Goal: Download file/media

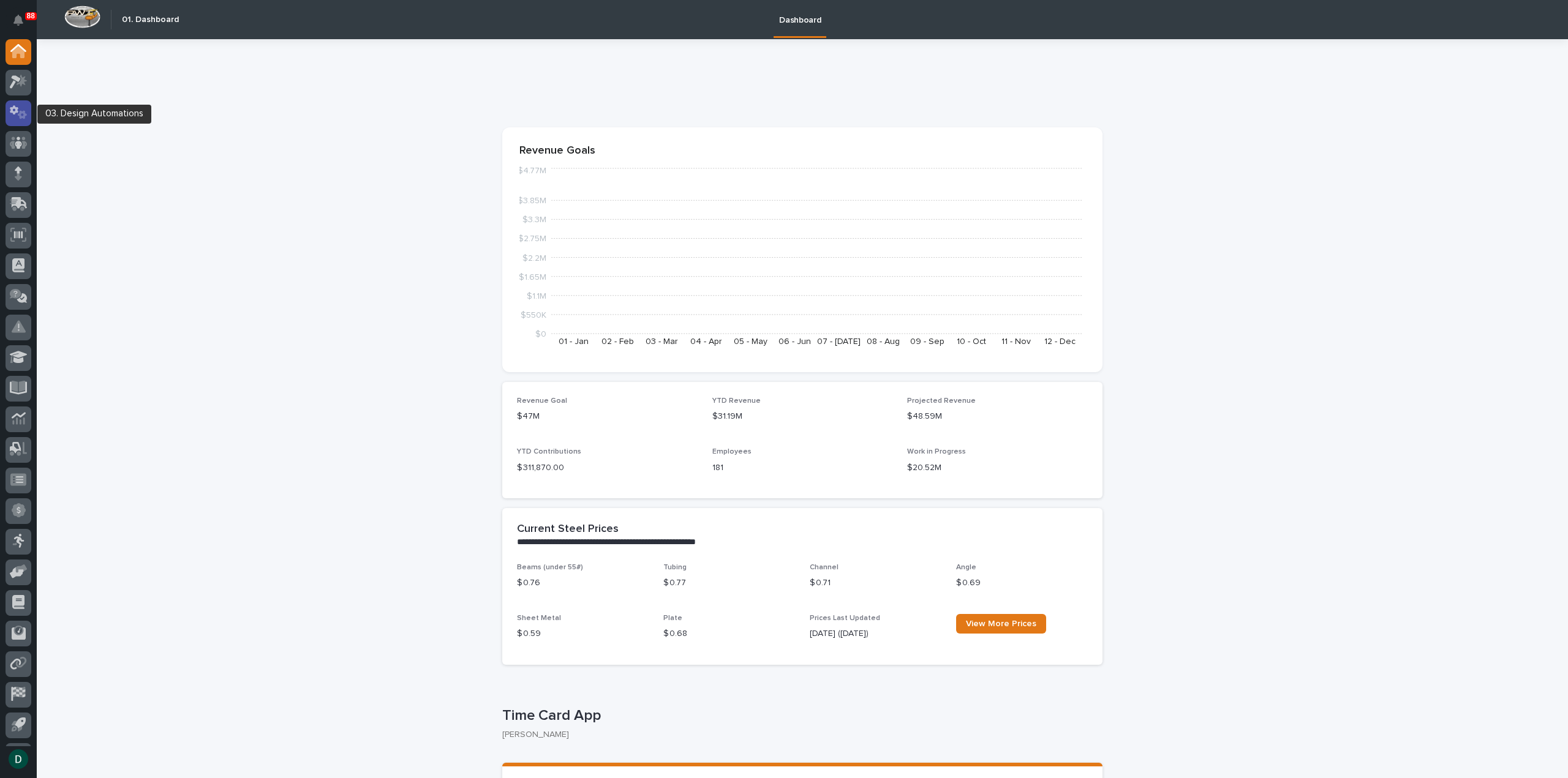
click at [30, 107] on div at bounding box center [18, 113] width 26 height 26
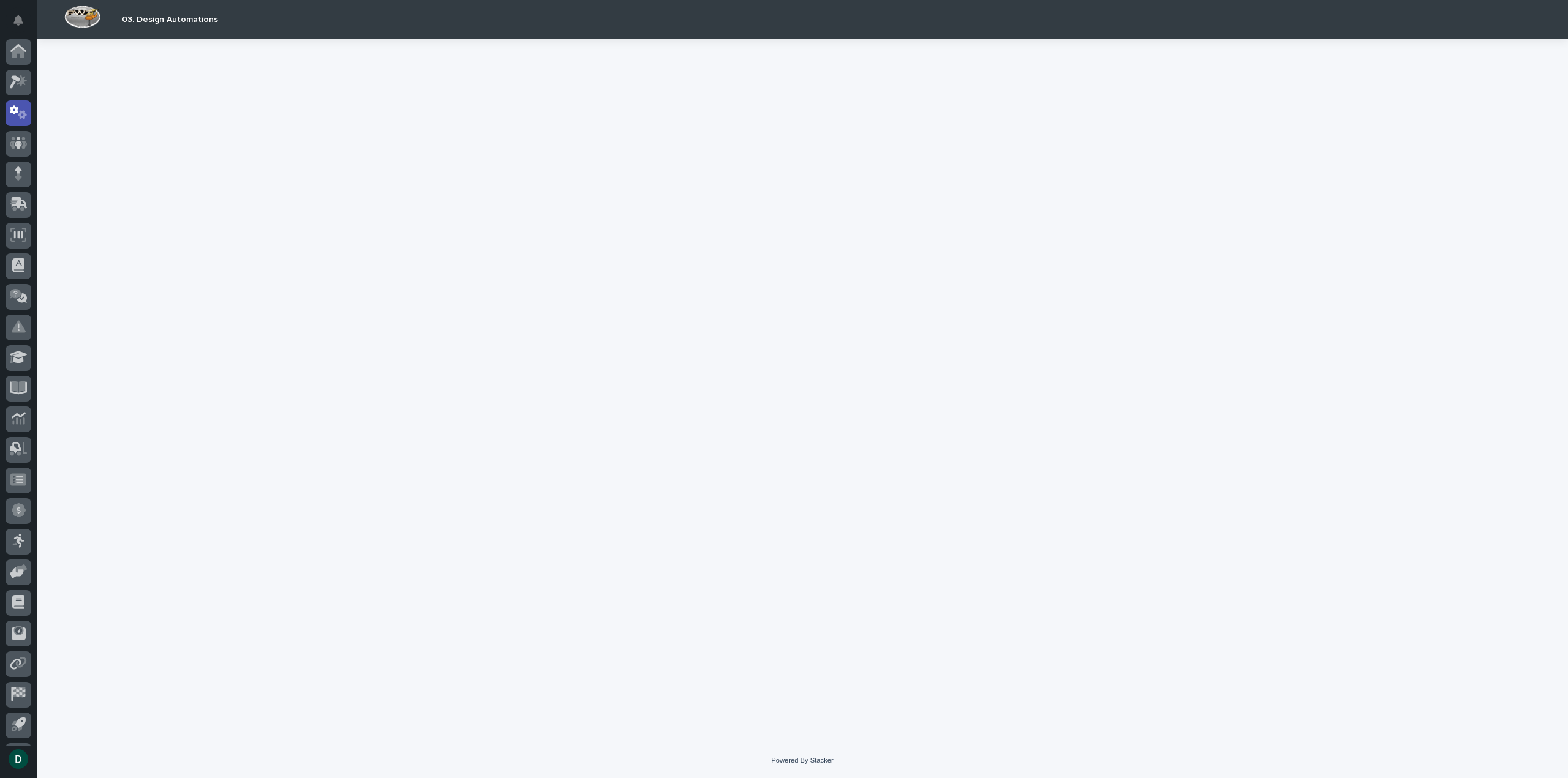
scroll to position [27, 0]
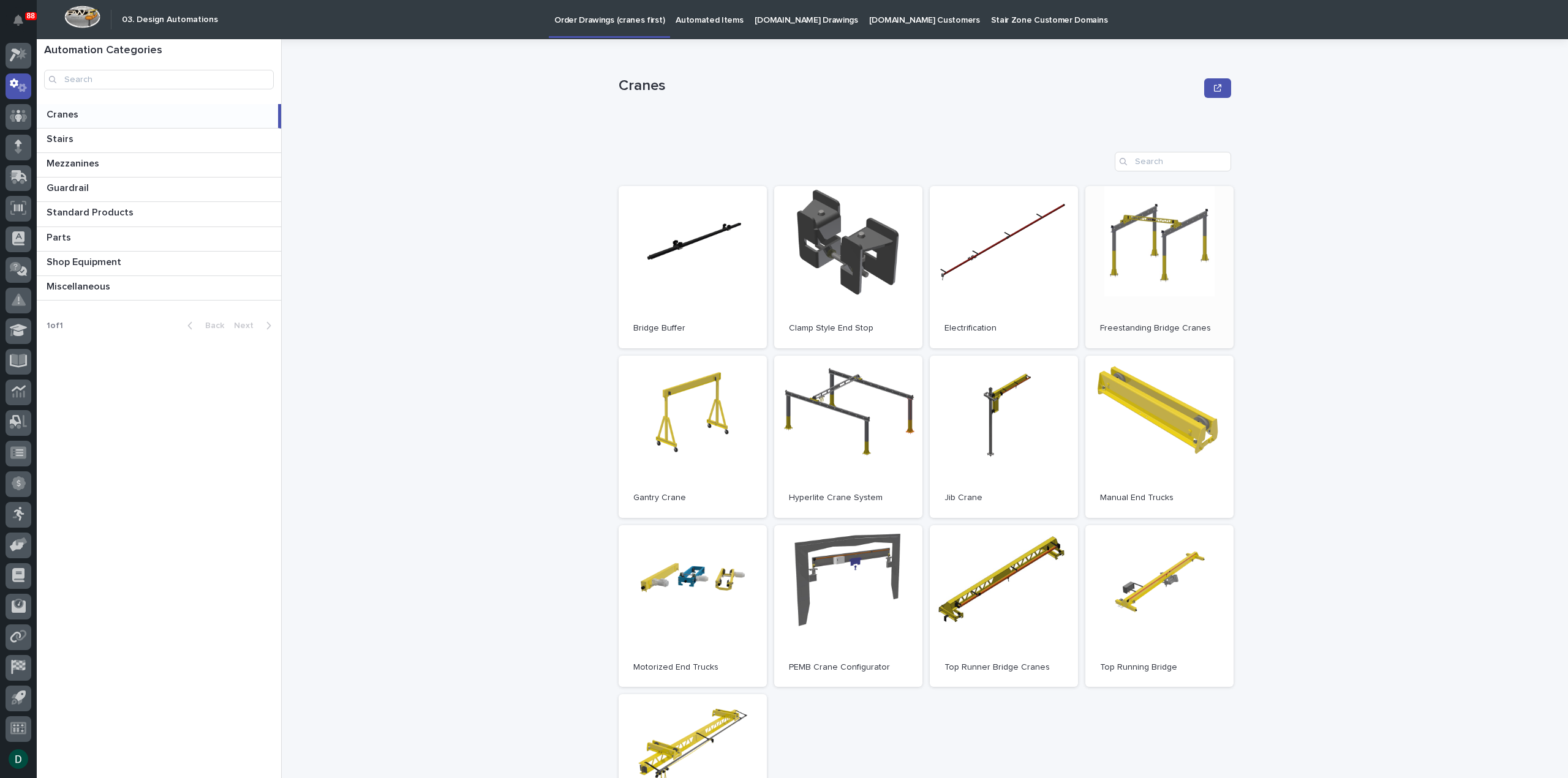
click at [1172, 264] on link "Open" at bounding box center [1159, 267] width 148 height 162
click at [1170, 258] on link "Open" at bounding box center [1159, 267] width 148 height 162
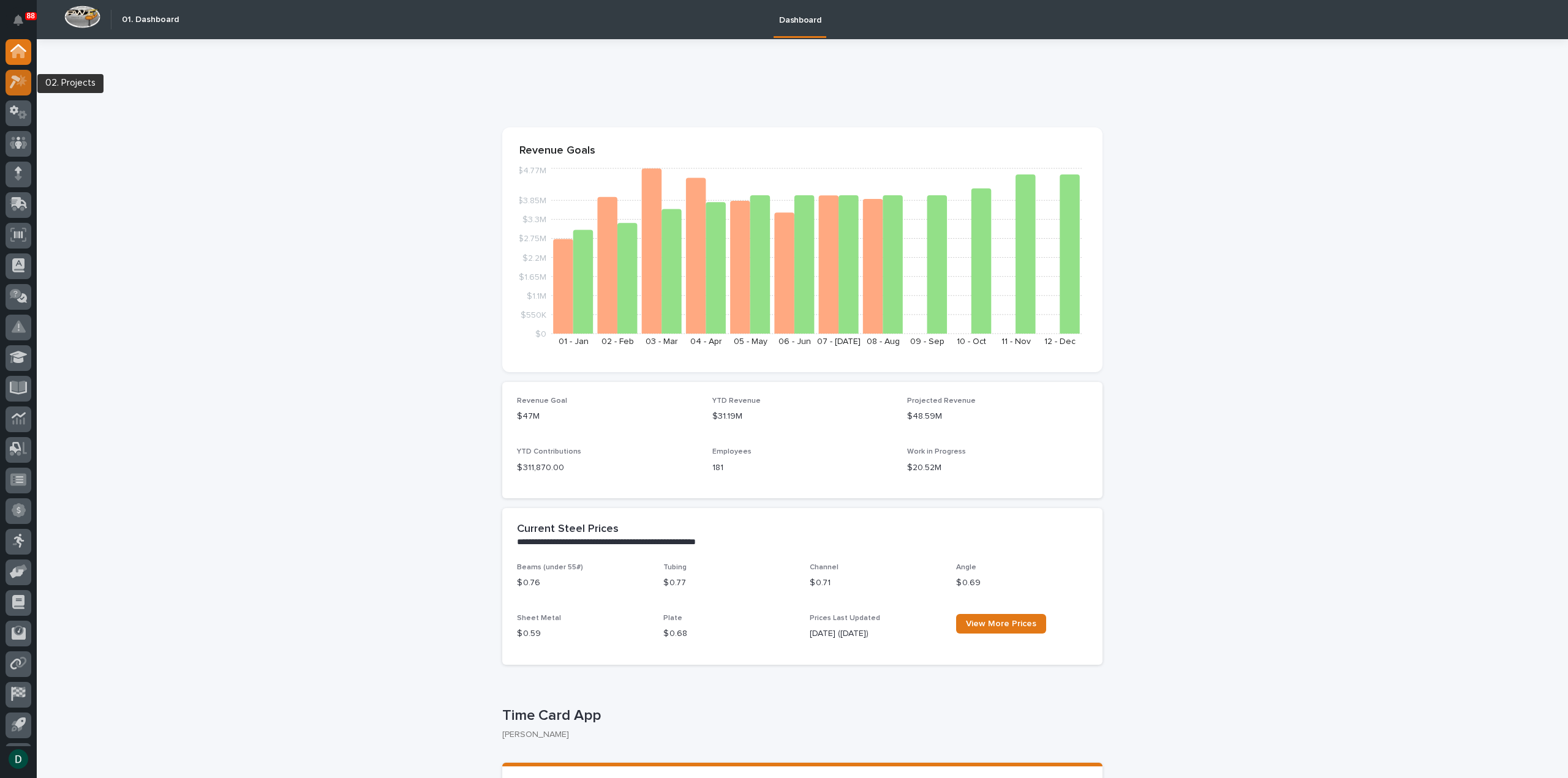
click at [15, 85] on icon at bounding box center [18, 82] width 17 height 14
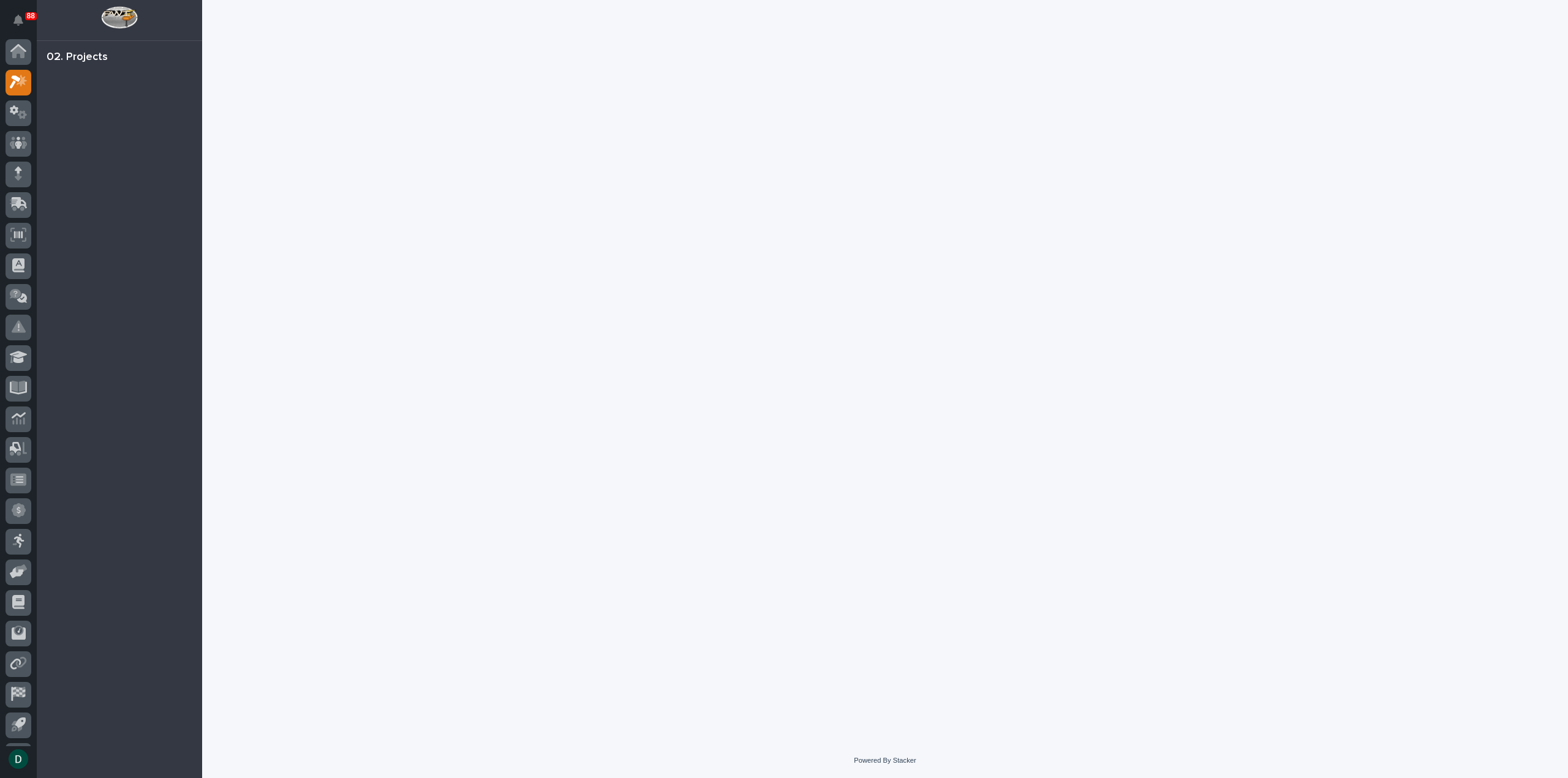
scroll to position [27, 0]
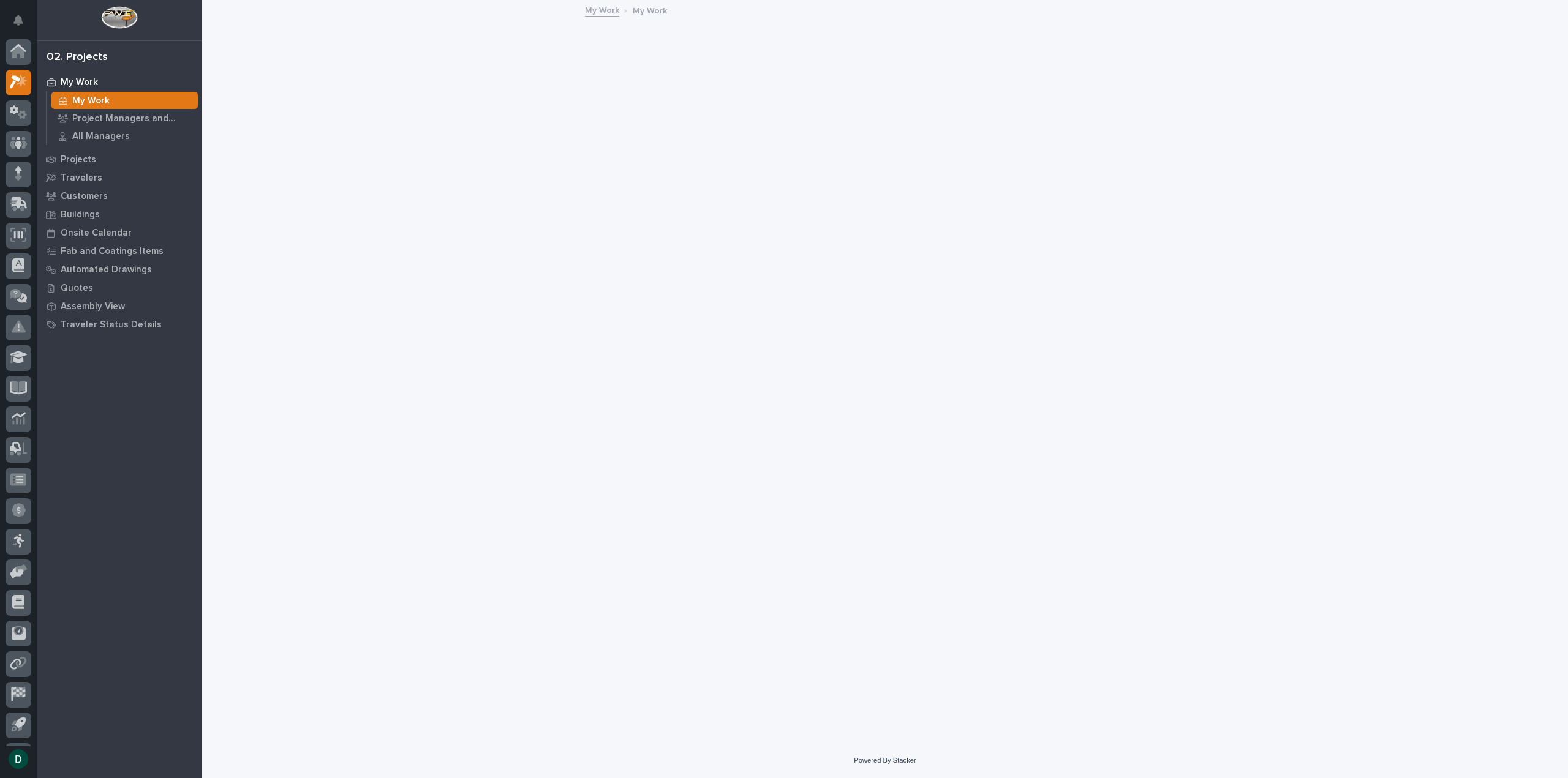
scroll to position [27, 0]
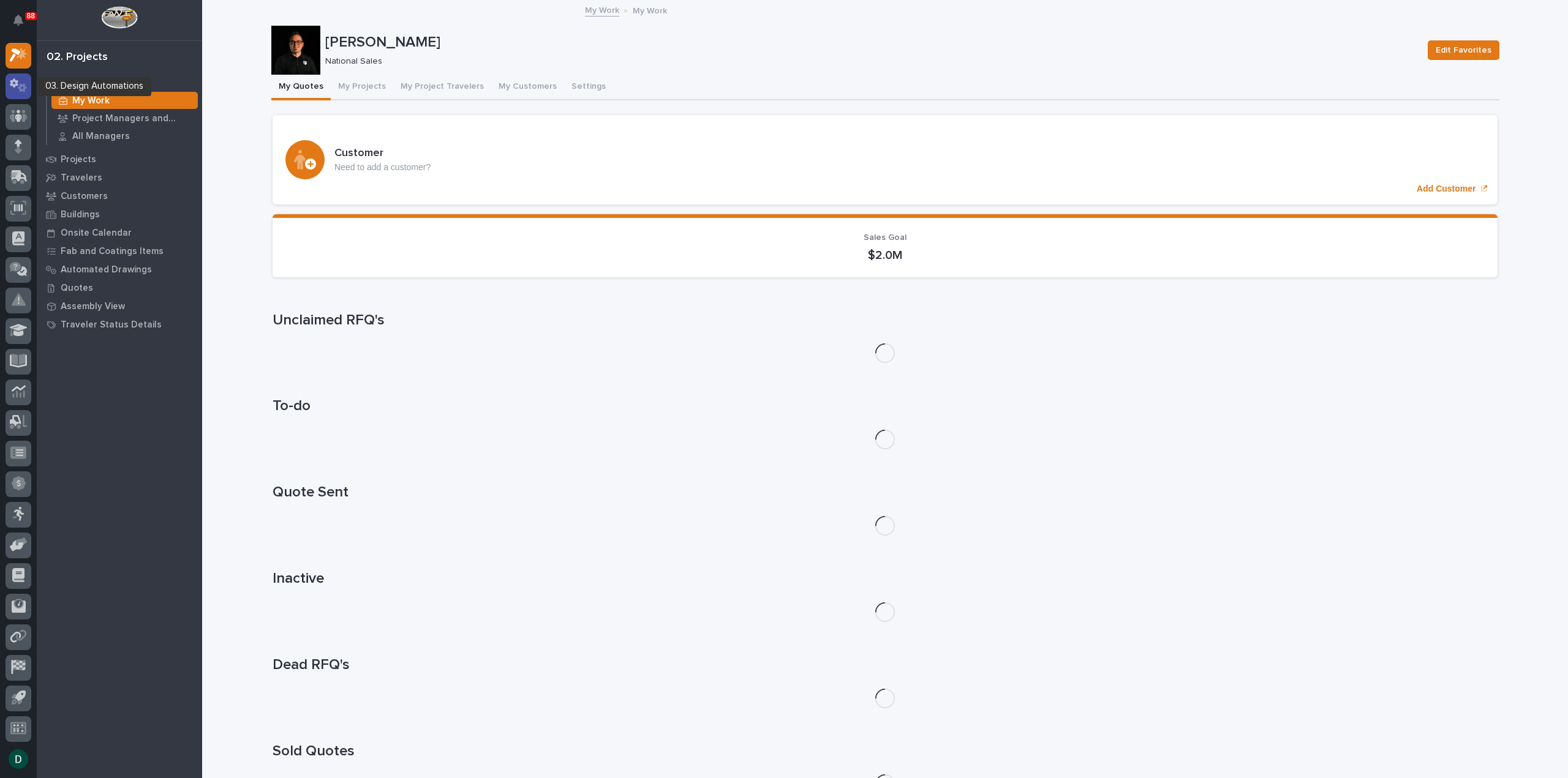
click at [10, 82] on icon at bounding box center [14, 83] width 8 height 9
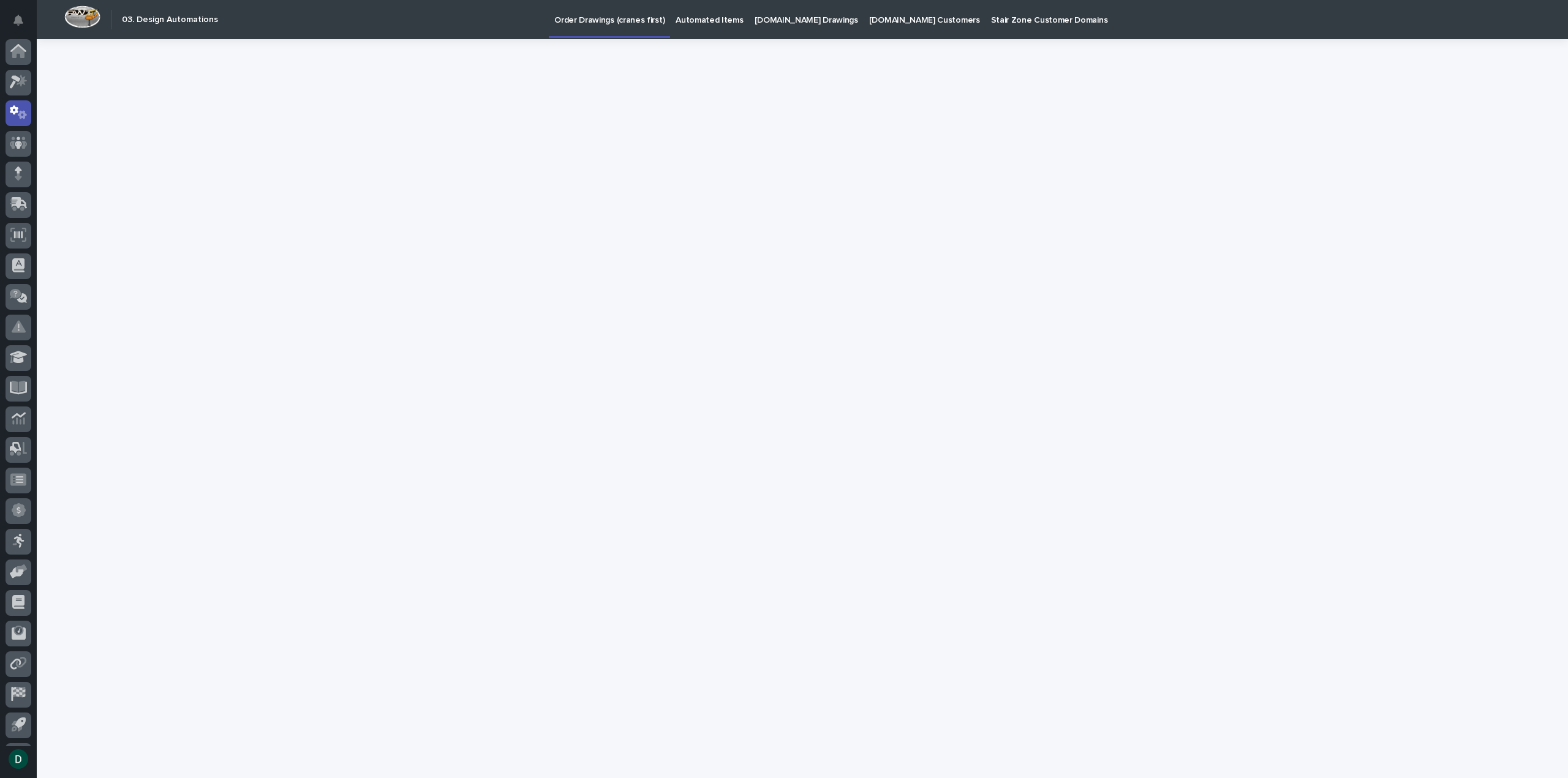
scroll to position [27, 0]
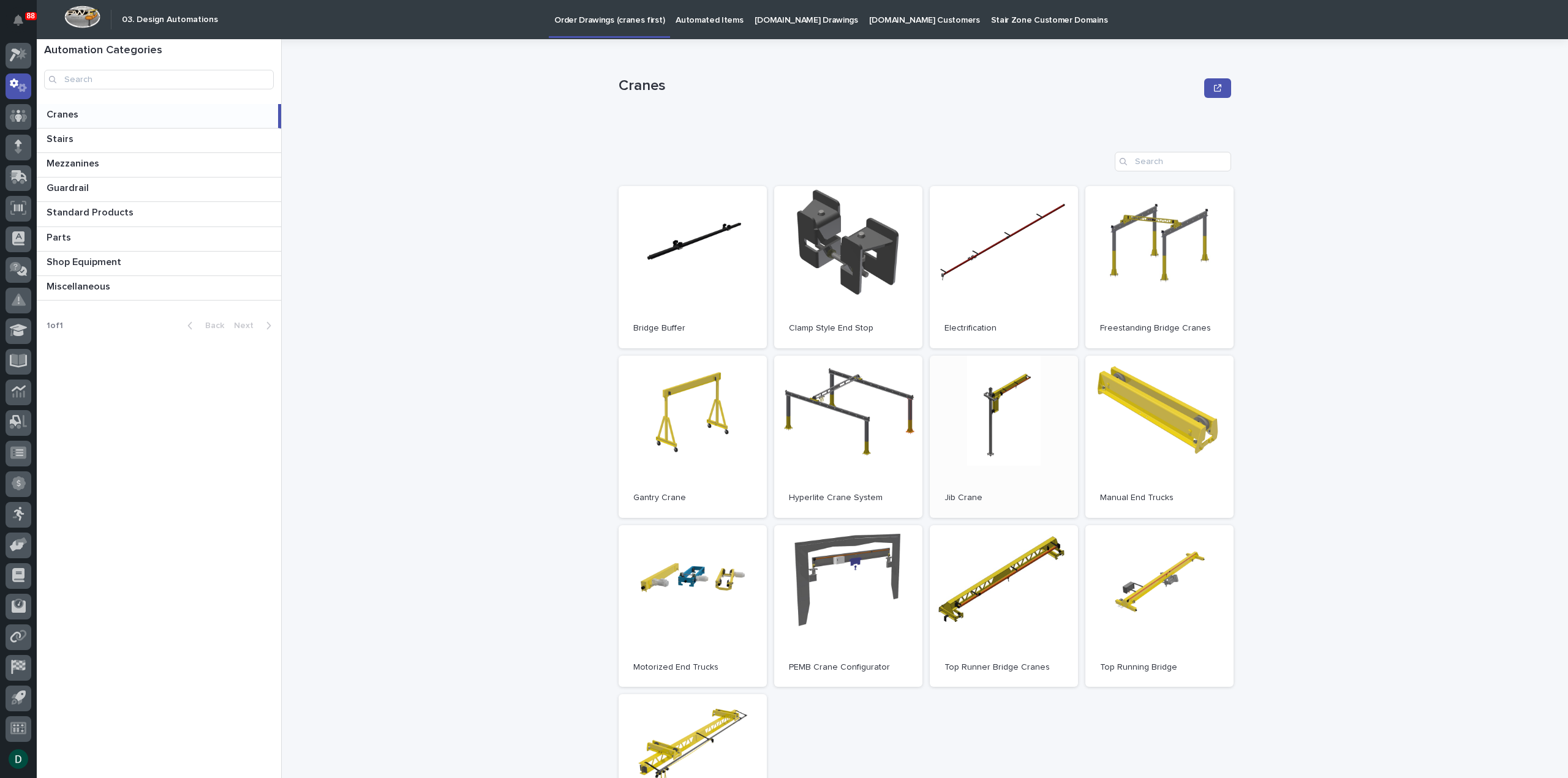
click at [1004, 424] on link "Open" at bounding box center [1004, 436] width 148 height 162
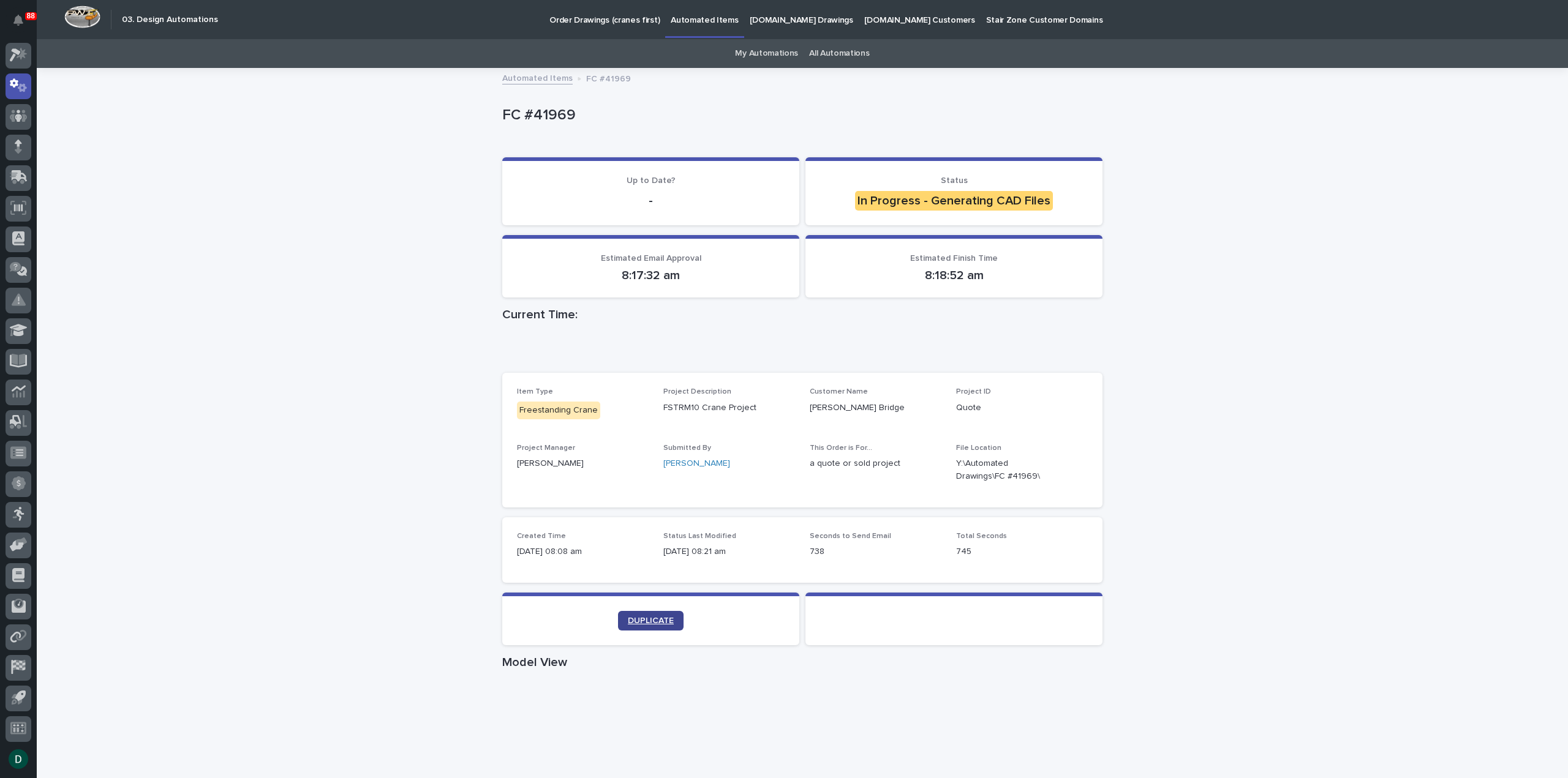
click at [637, 618] on span "DUPLICATE" at bounding box center [651, 620] width 46 height 8
click at [1237, 409] on div "Loading... Saving… Loading... Saving… FC #41969 FC #41969 Sorry, there was an e…" at bounding box center [802, 676] width 1531 height 1214
click at [1242, 292] on div "Loading... Saving… Loading... Saving… FC #41969 FC #41969 Sorry, there was an e…" at bounding box center [802, 676] width 1531 height 1214
click at [1255, 294] on div "Loading... Saving… Loading... Saving… FC #41969 FC #41969 Sorry, there was an e…" at bounding box center [802, 676] width 1531 height 1214
click at [1268, 472] on div "Loading... Saving… Loading... Saving… FC #41969 FC #41969 Sorry, there was an e…" at bounding box center [802, 676] width 1531 height 1214
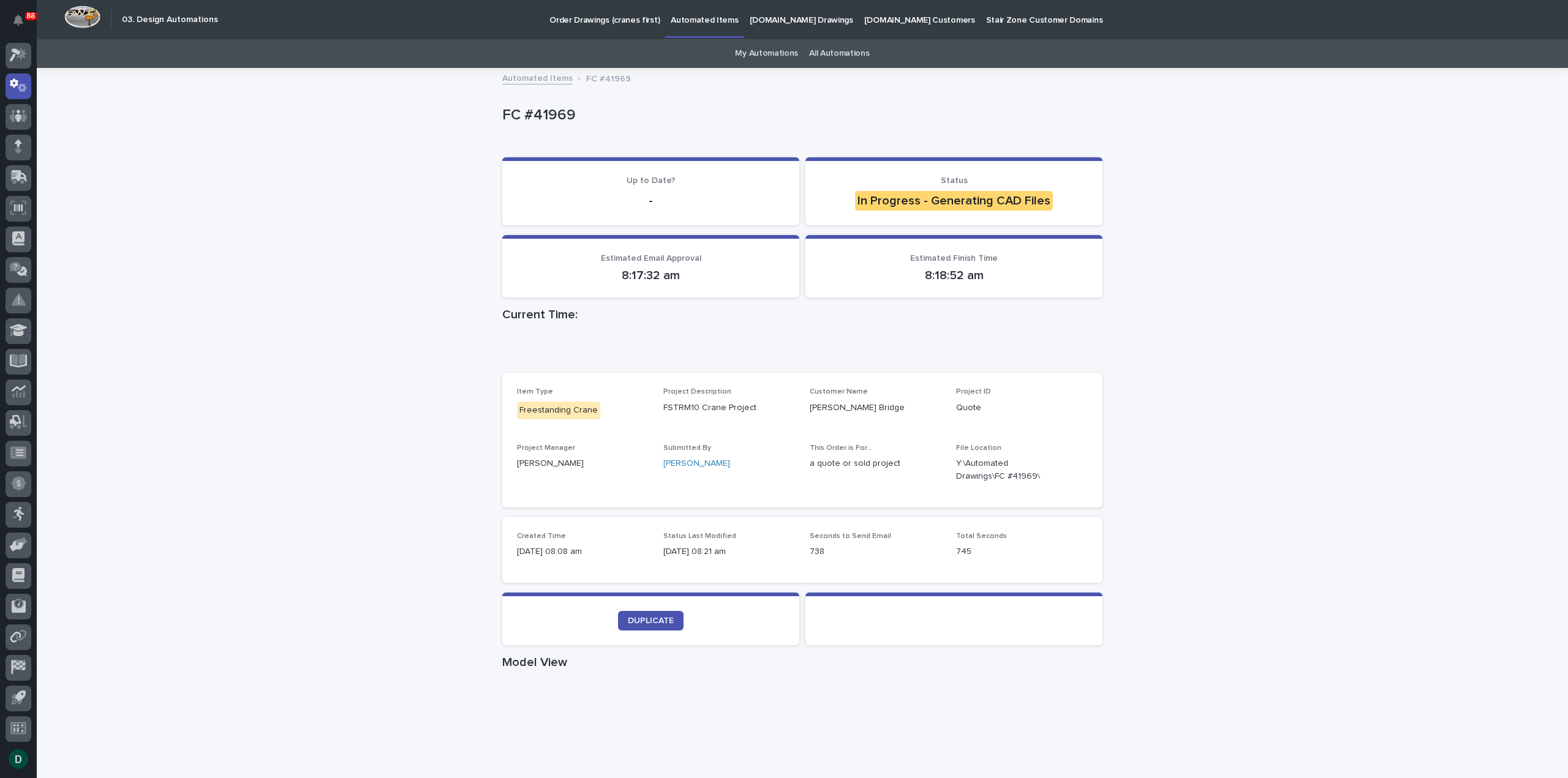
click at [1210, 340] on div "Loading... Saving… Loading... Saving… FC #41969 FC #41969 Sorry, there was an e…" at bounding box center [802, 676] width 1531 height 1214
click at [1237, 303] on div "Loading... Saving… Loading... Saving… FC #41969 FC #41969 Sorry, there was an e…" at bounding box center [802, 676] width 1531 height 1214
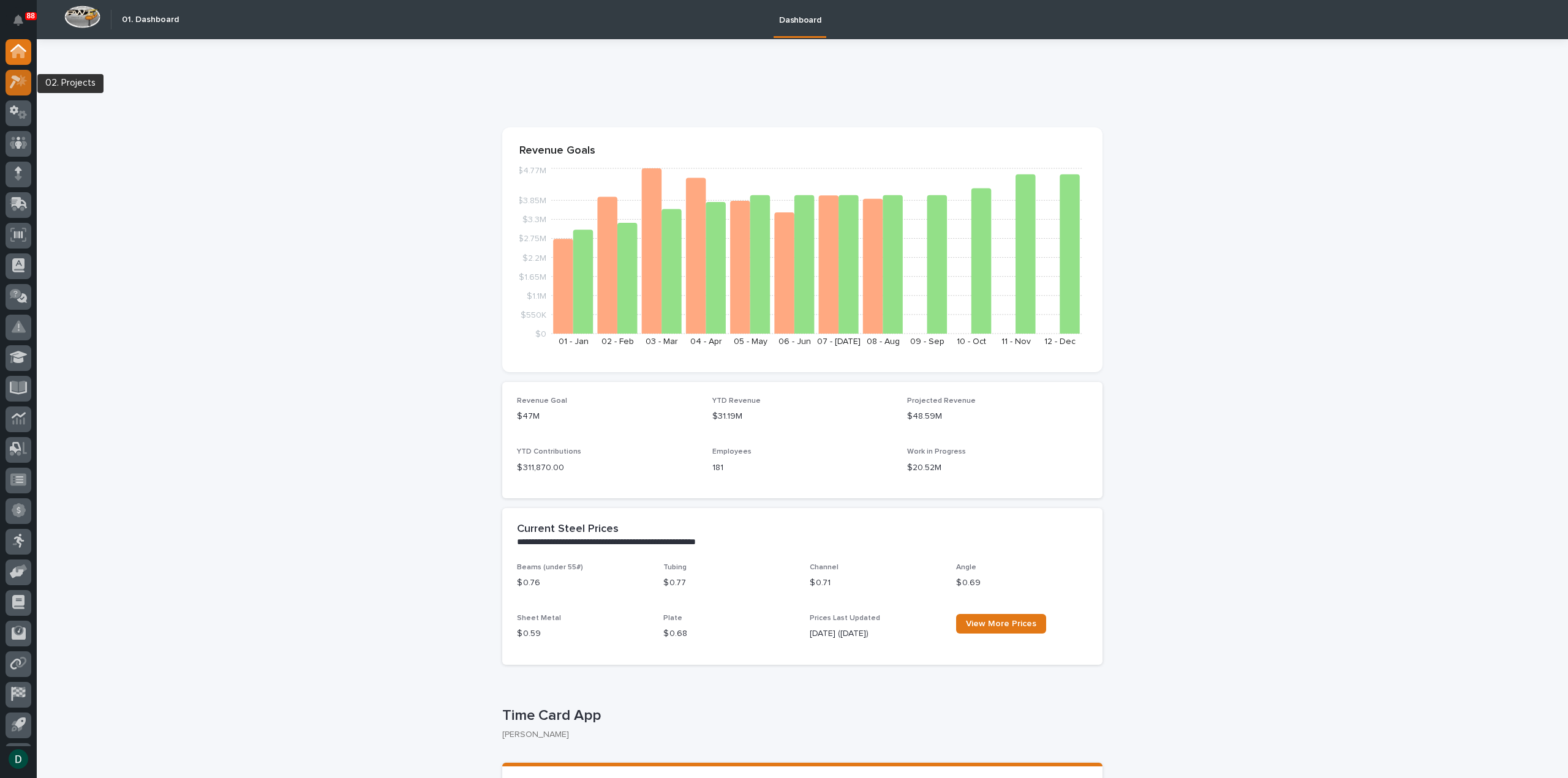
click at [15, 88] on icon at bounding box center [18, 82] width 17 height 14
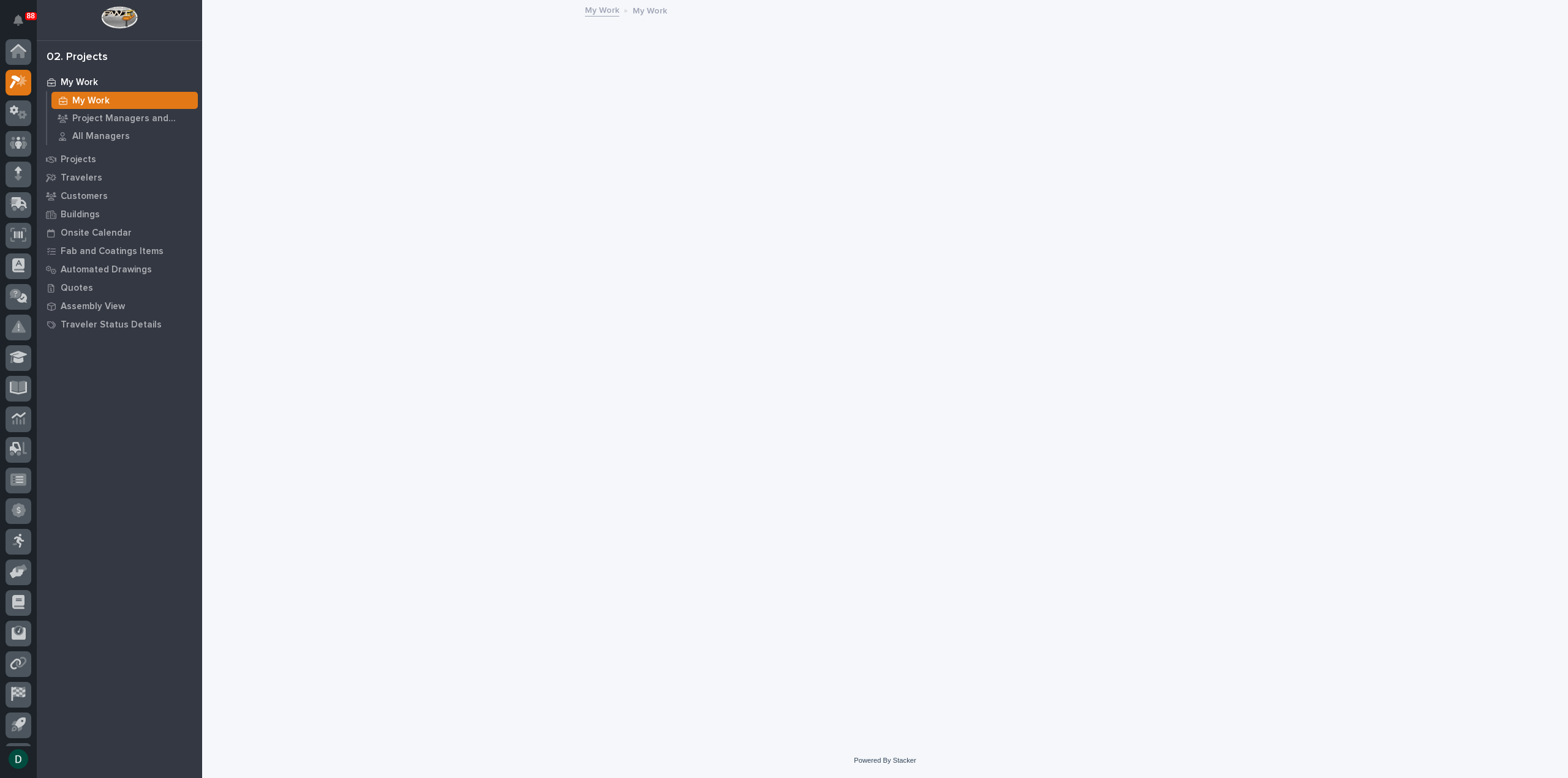
scroll to position [27, 0]
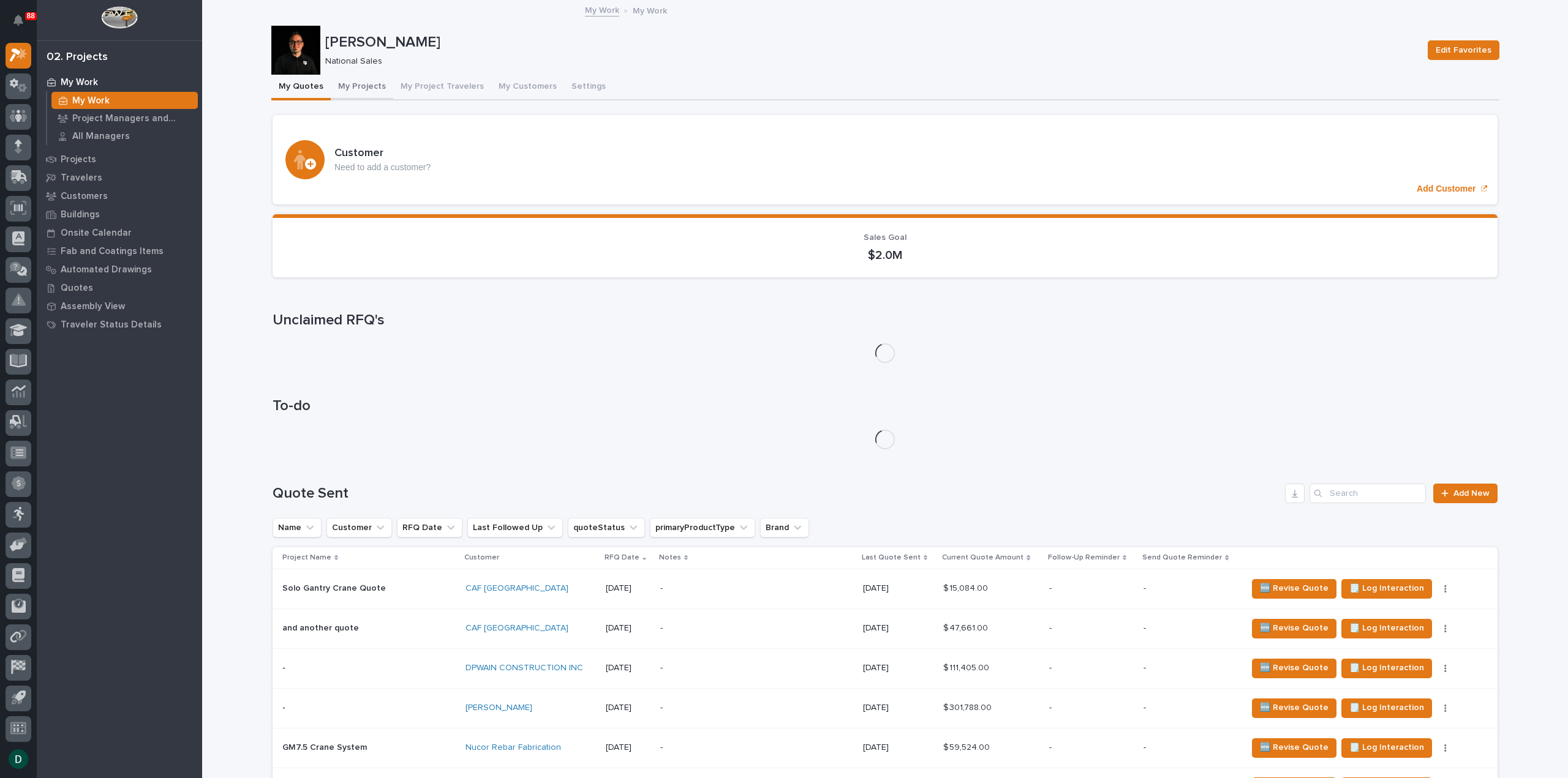
click at [363, 86] on button "My Projects" at bounding box center [362, 87] width 63 height 26
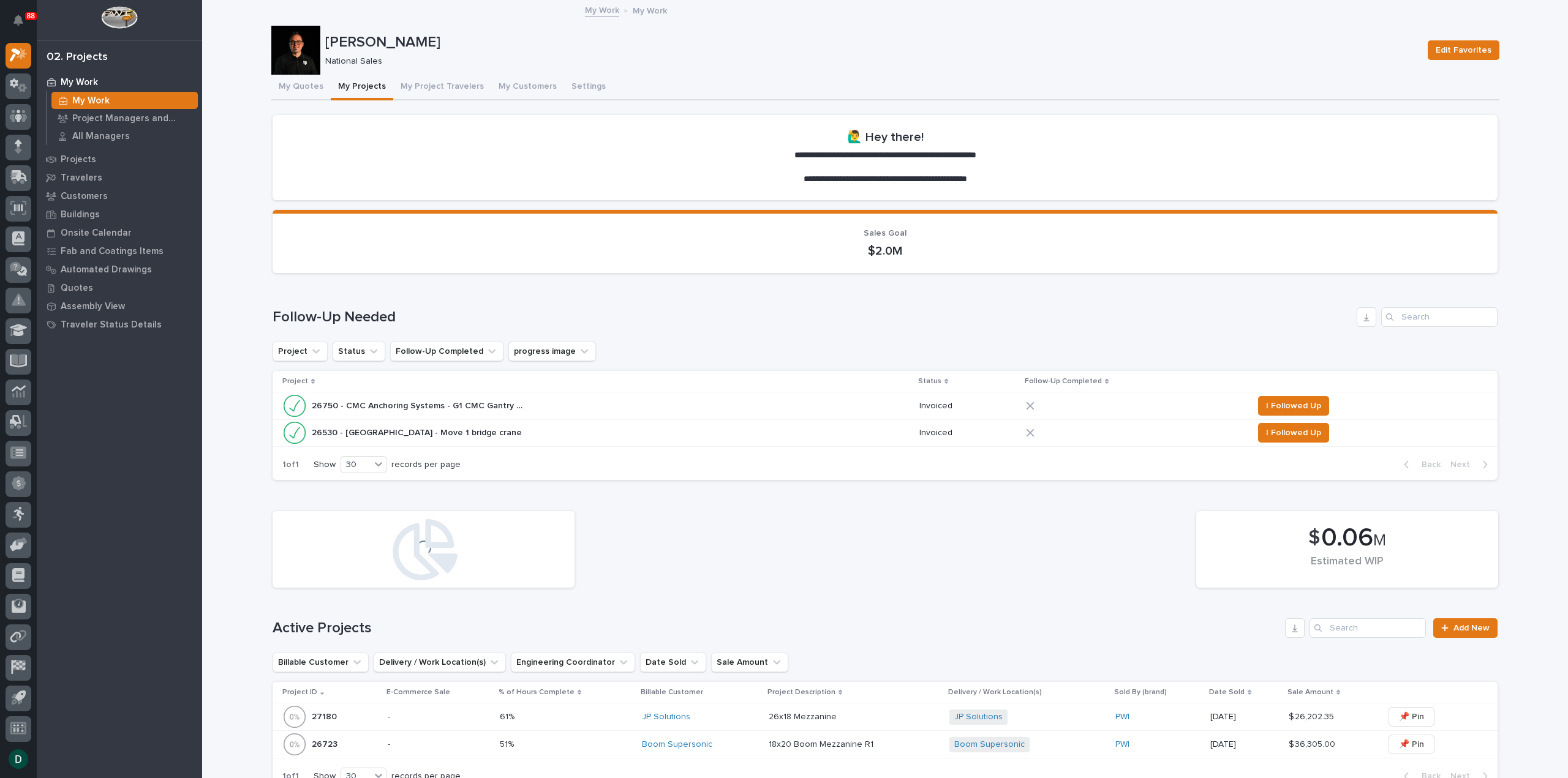
click at [453, 406] on p "26750 - CMC Anchoring Systems - G1 CMC Gantry Cranes" at bounding box center [420, 405] width 217 height 13
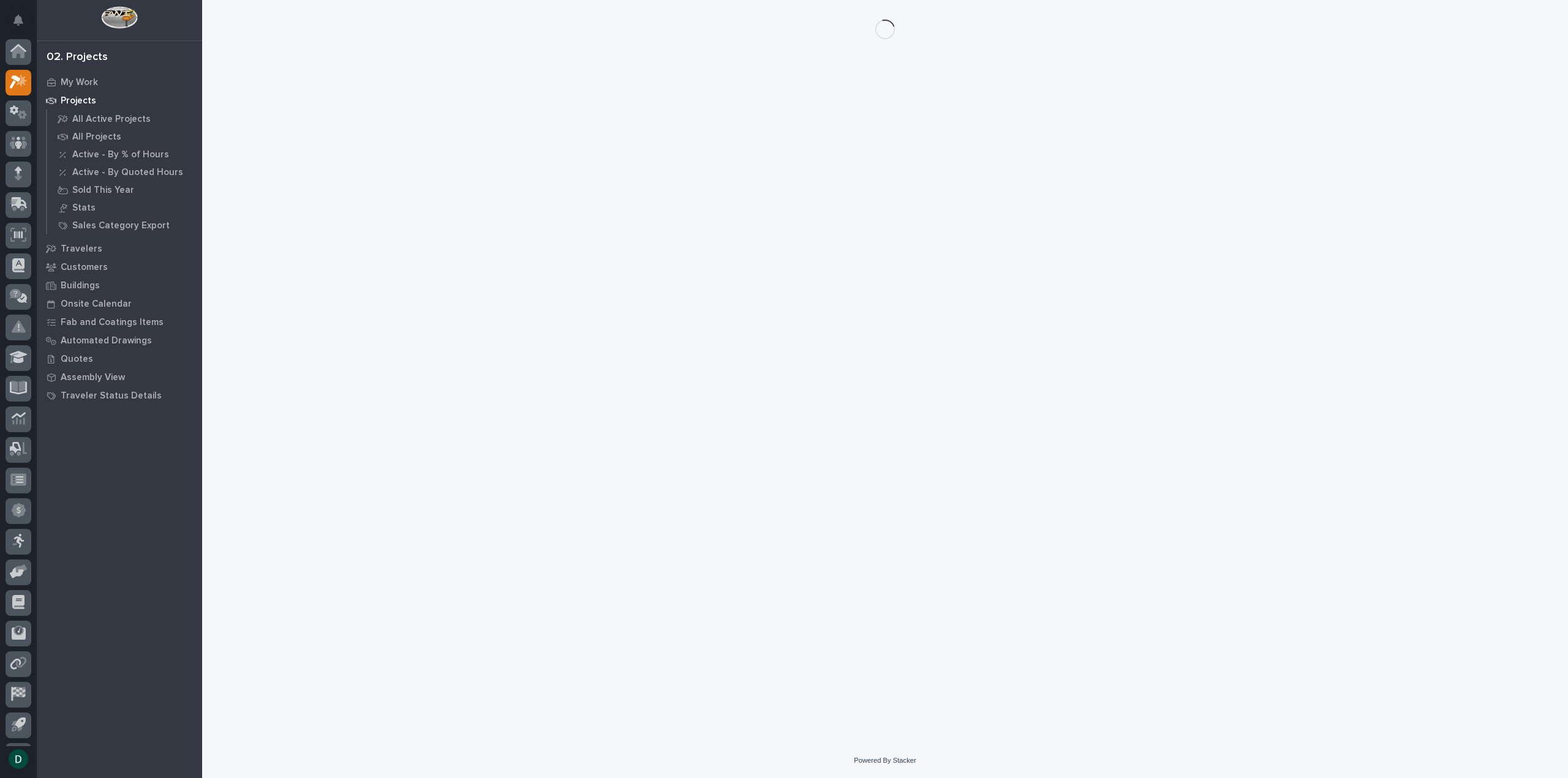
scroll to position [27, 0]
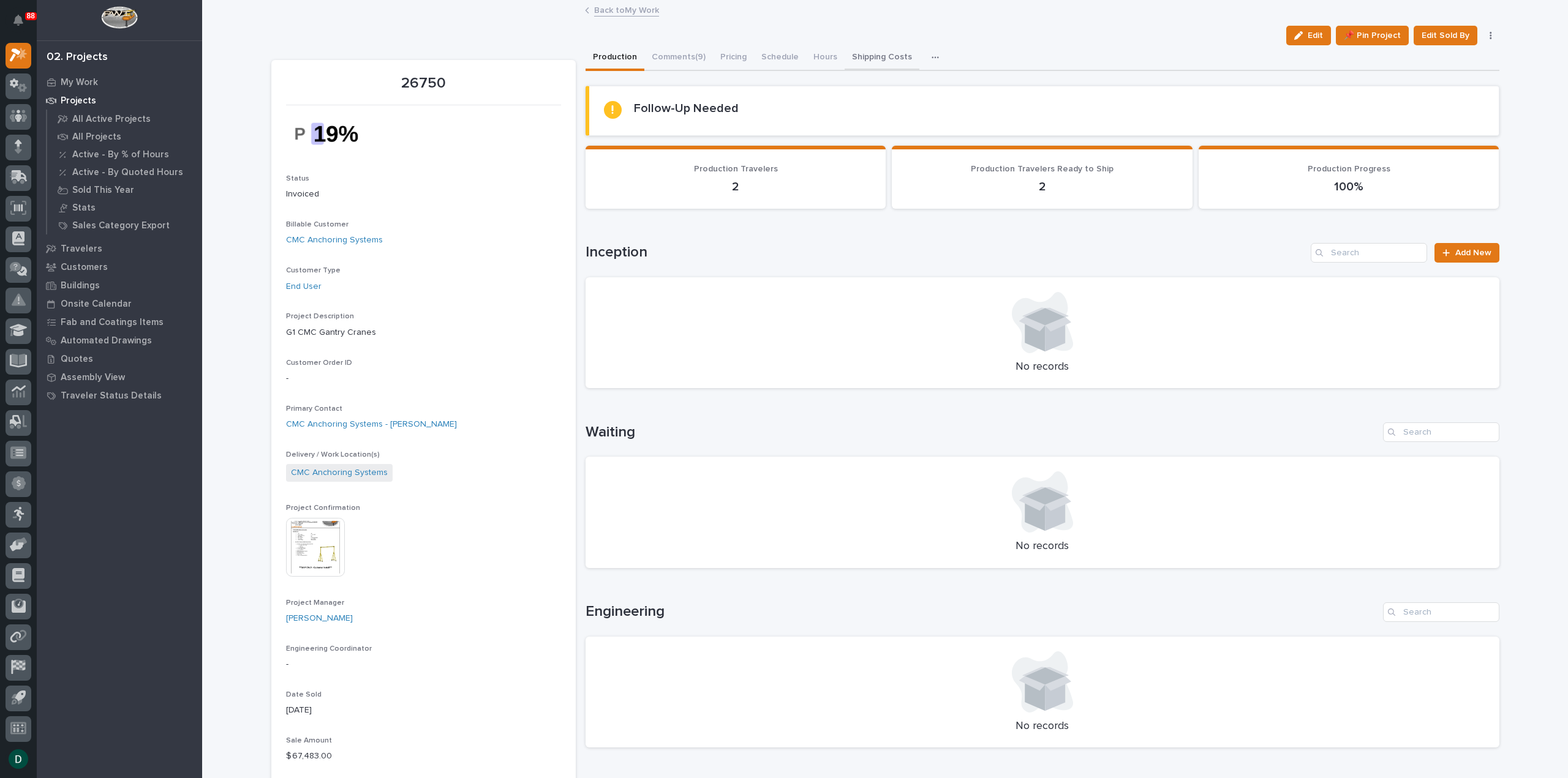
click at [873, 58] on button "Shipping Costs" at bounding box center [882, 58] width 75 height 26
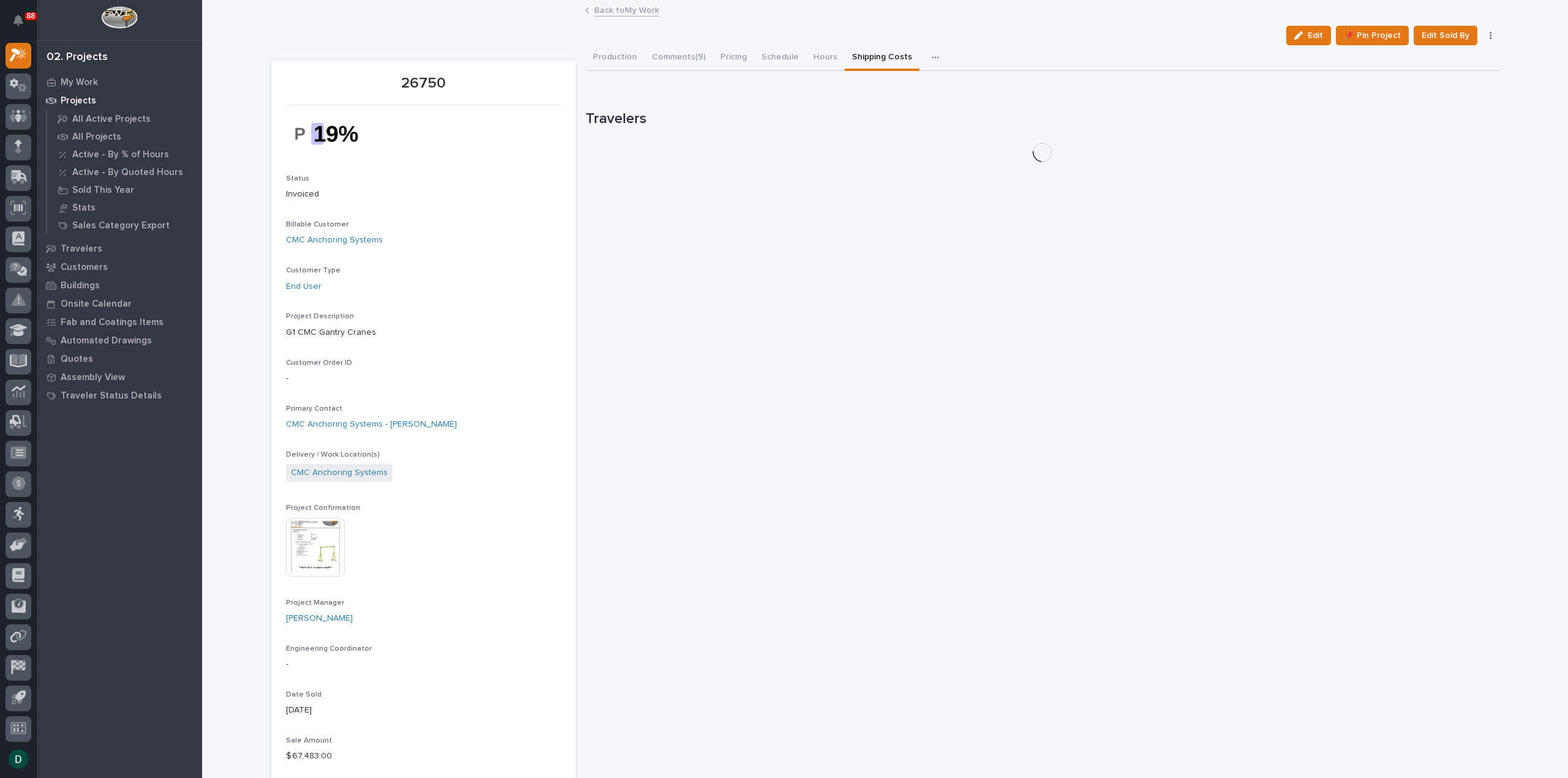
click at [931, 57] on icon "button" at bounding box center [935, 57] width 7 height 2
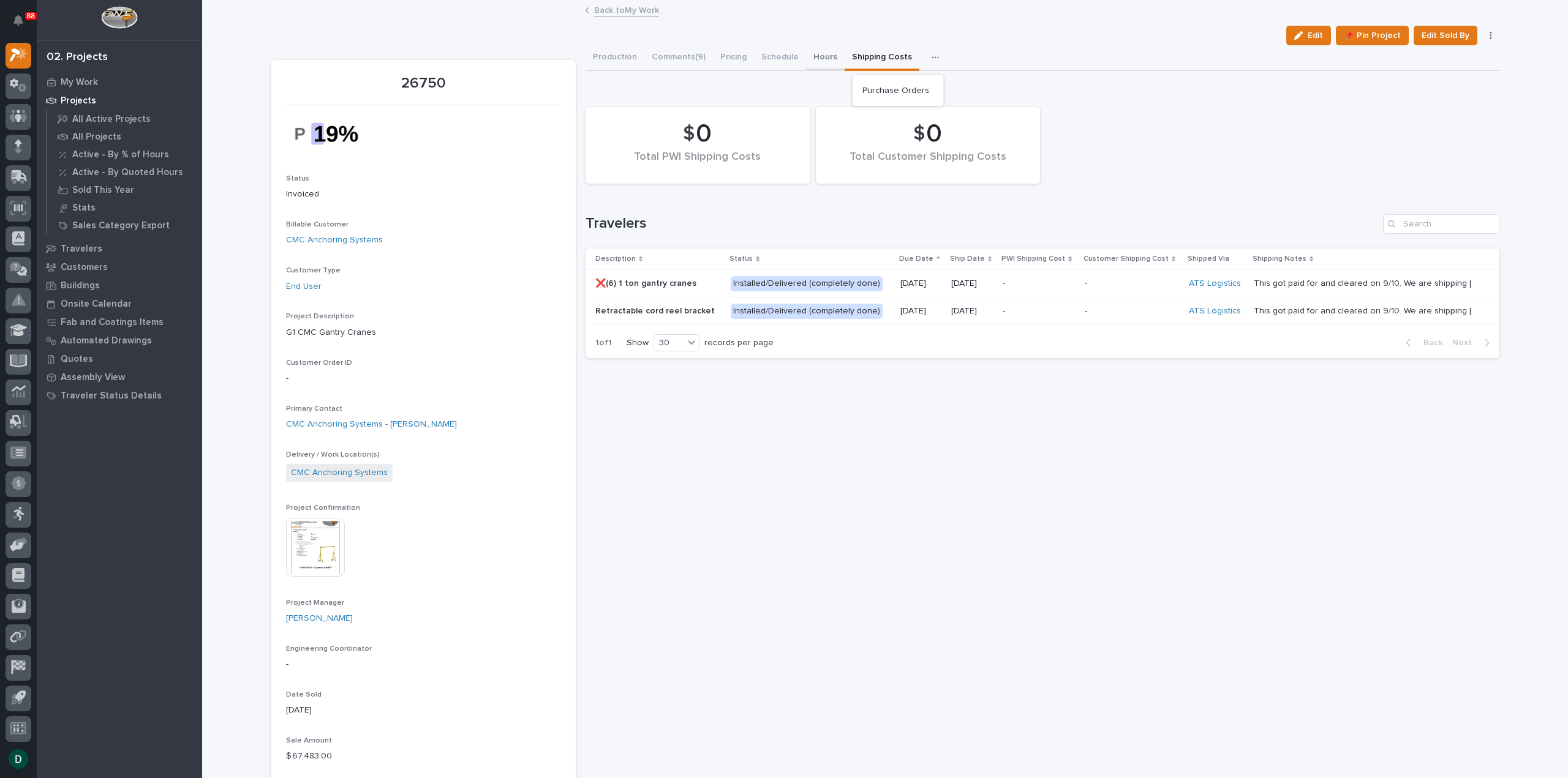
click at [819, 54] on button "Hours" at bounding box center [824, 58] width 38 height 26
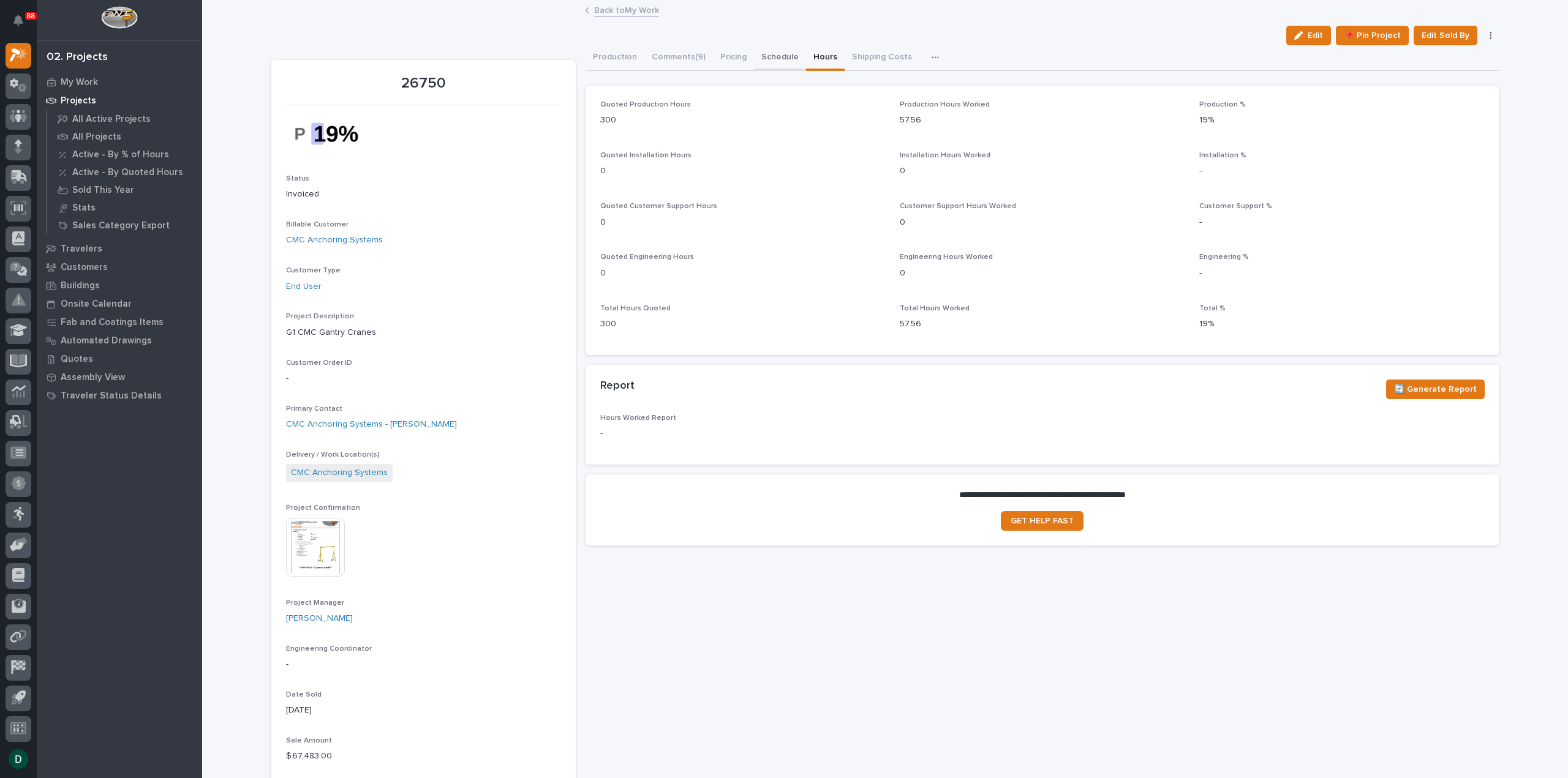
click at [781, 52] on button "Schedule" at bounding box center [780, 58] width 52 height 26
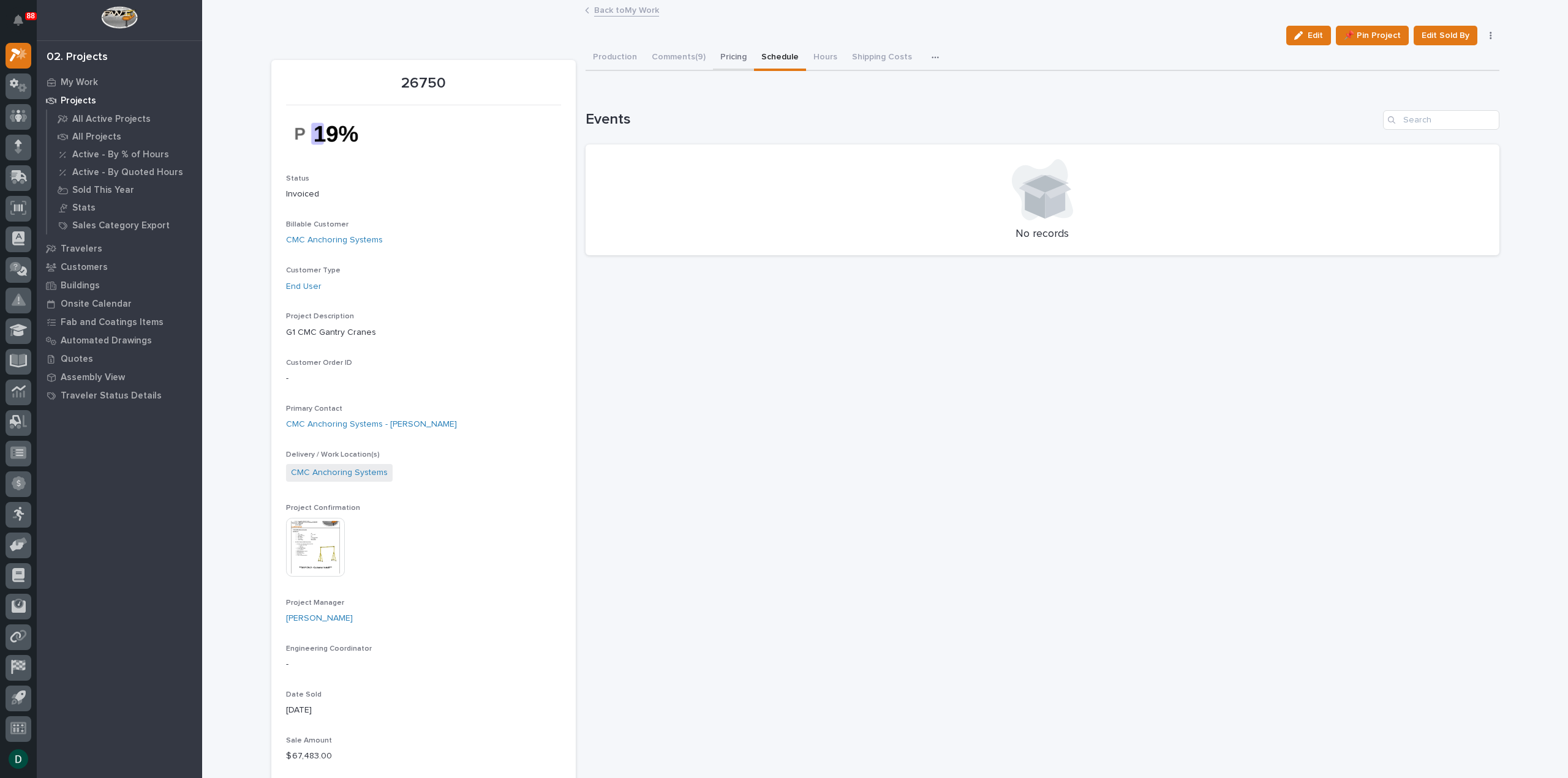
click at [728, 54] on button "Pricing" at bounding box center [733, 58] width 41 height 26
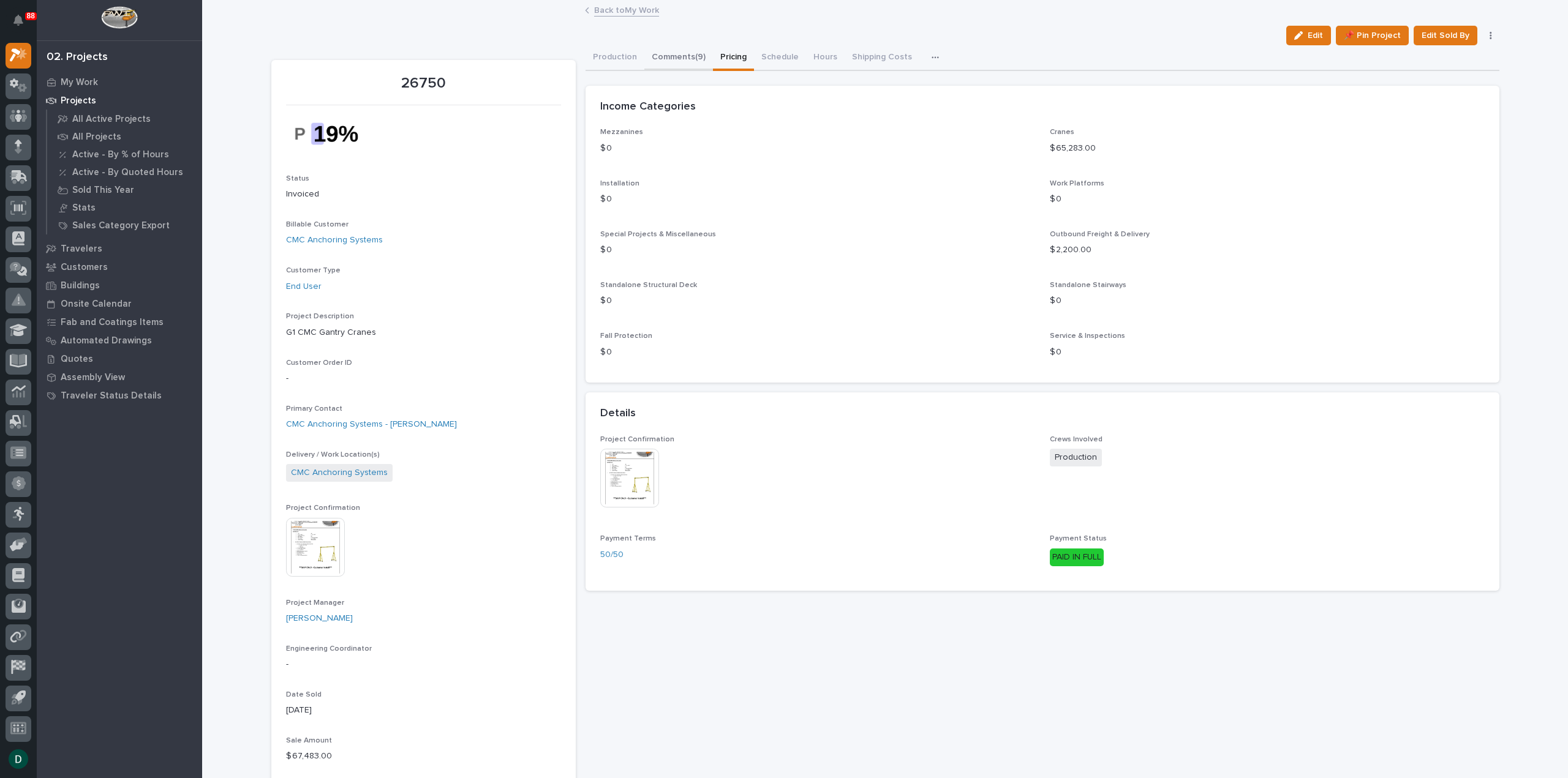
click at [670, 54] on button "Comments (9)" at bounding box center [679, 58] width 68 height 26
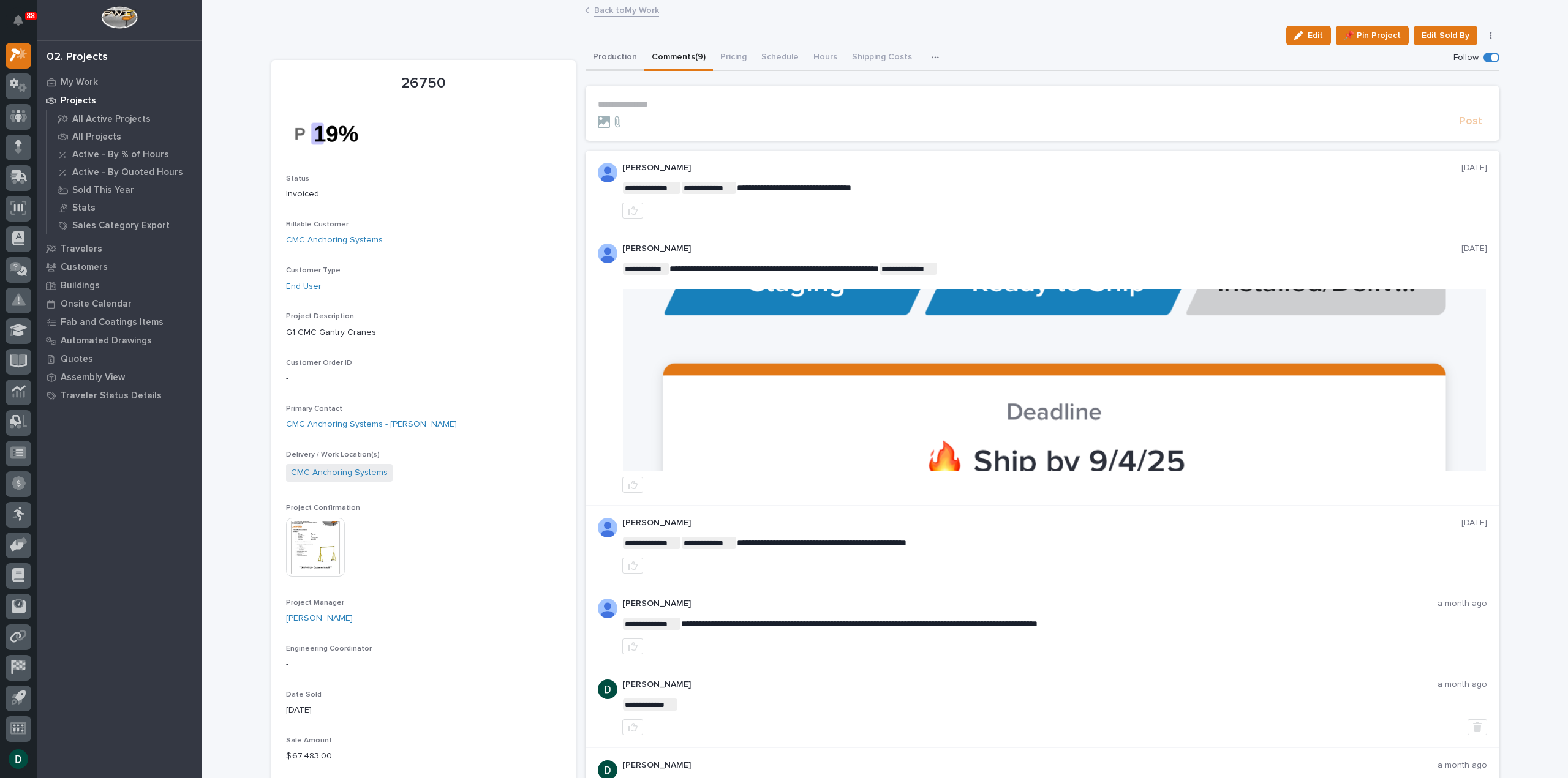
click at [619, 54] on button "Production" at bounding box center [615, 58] width 59 height 26
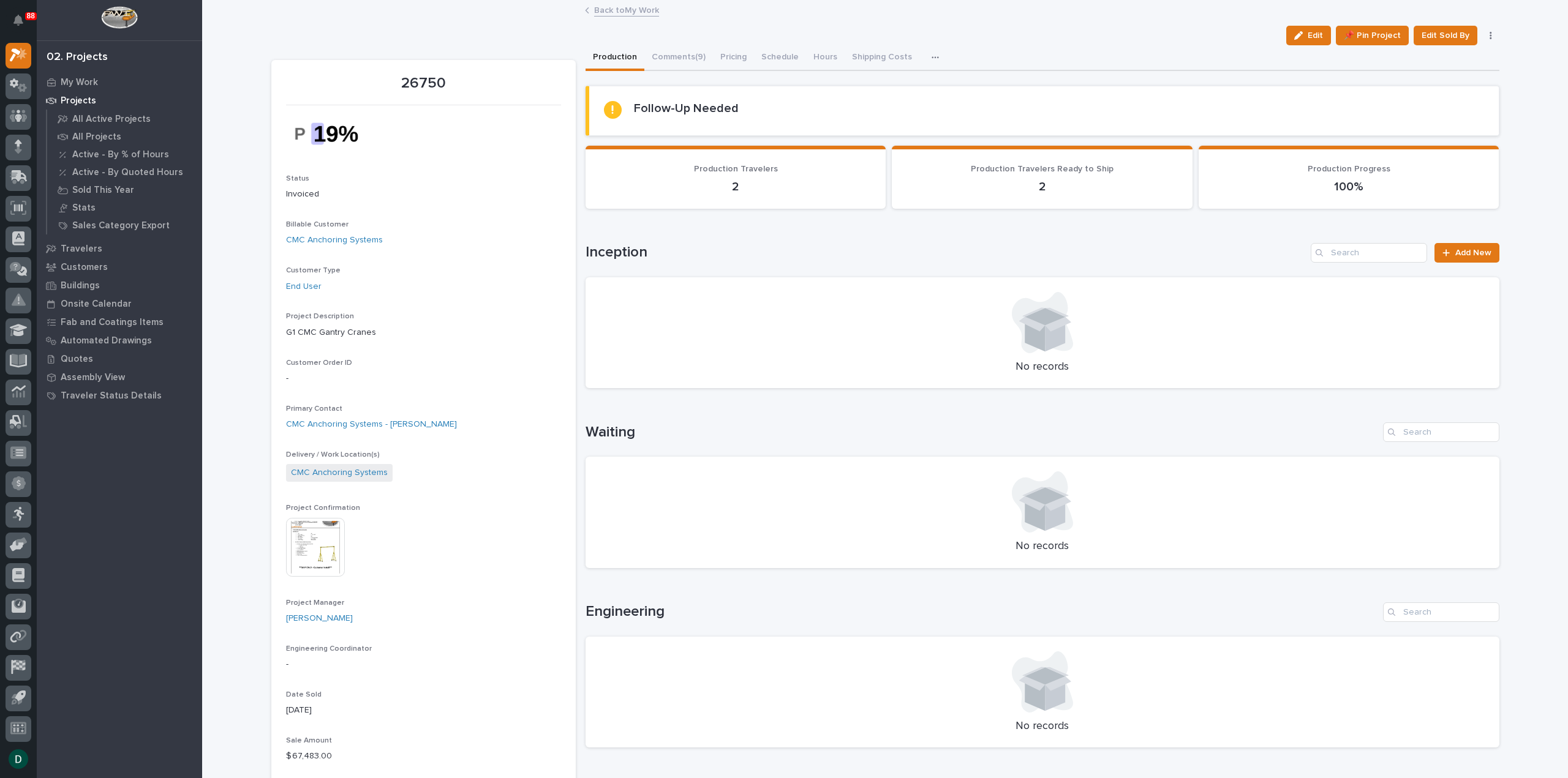
click at [630, 9] on link "Back to My Work" at bounding box center [626, 10] width 65 height 14
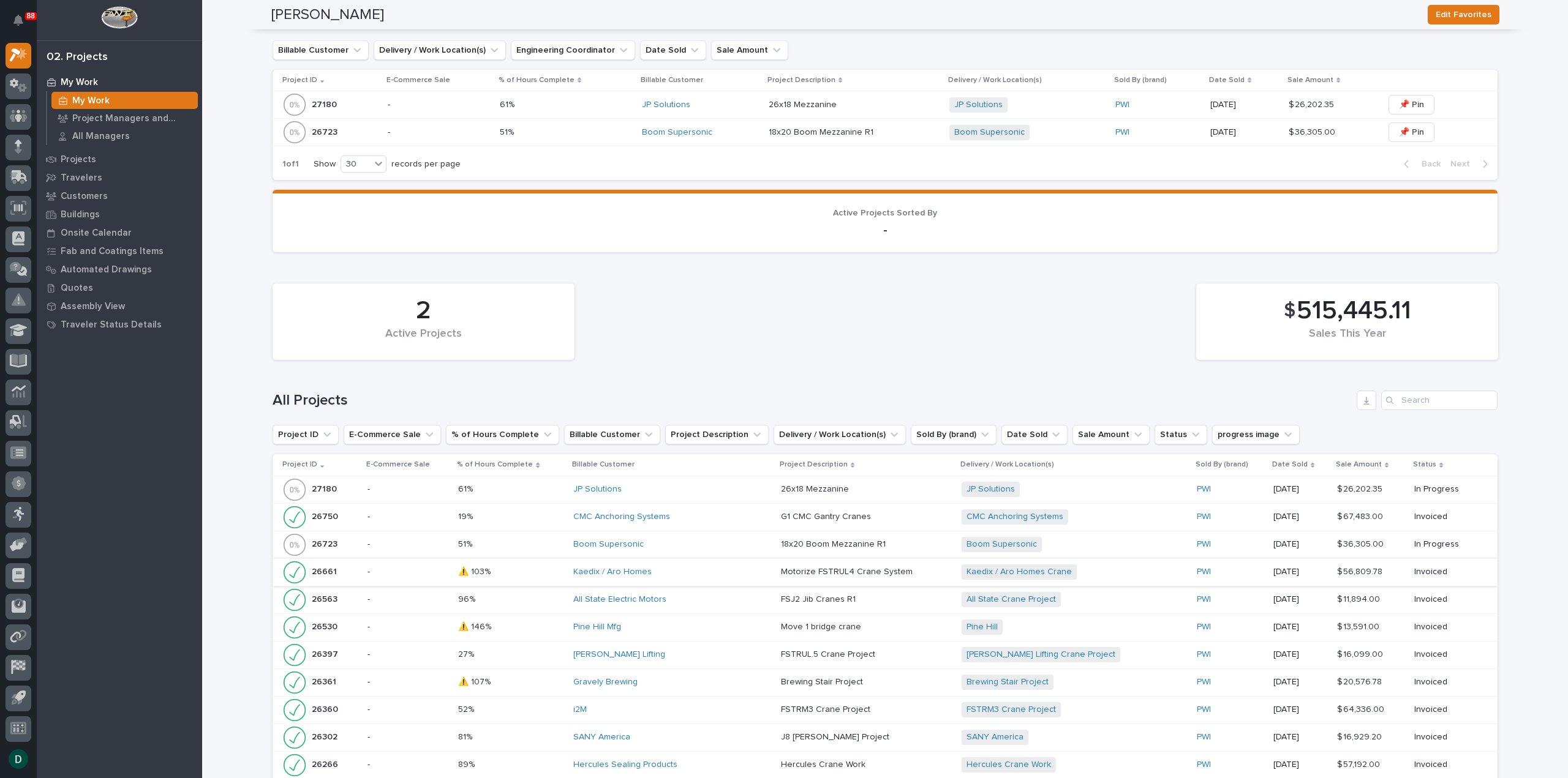
scroll to position [795, 0]
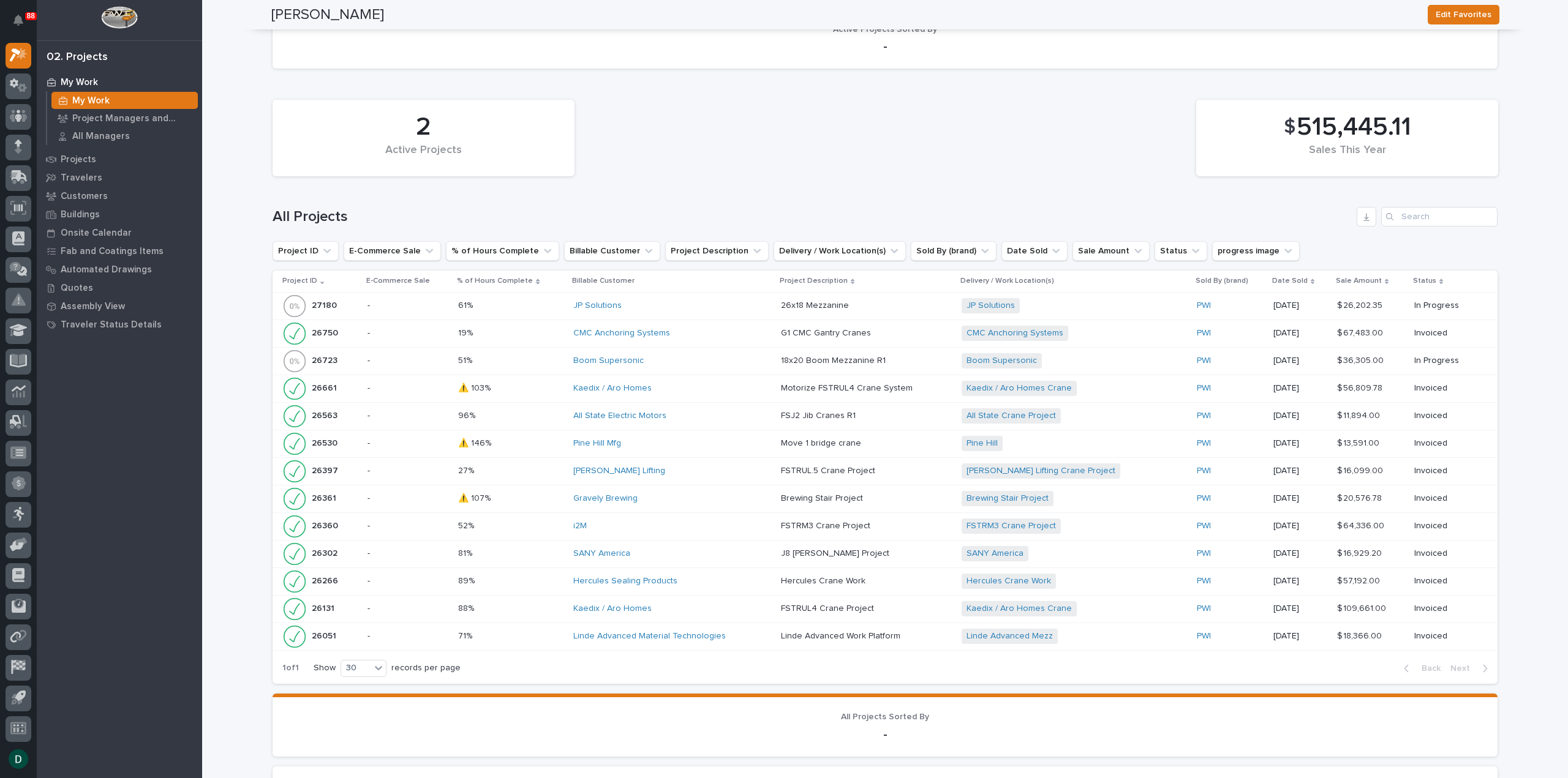
click at [437, 333] on p "-" at bounding box center [408, 333] width 81 height 10
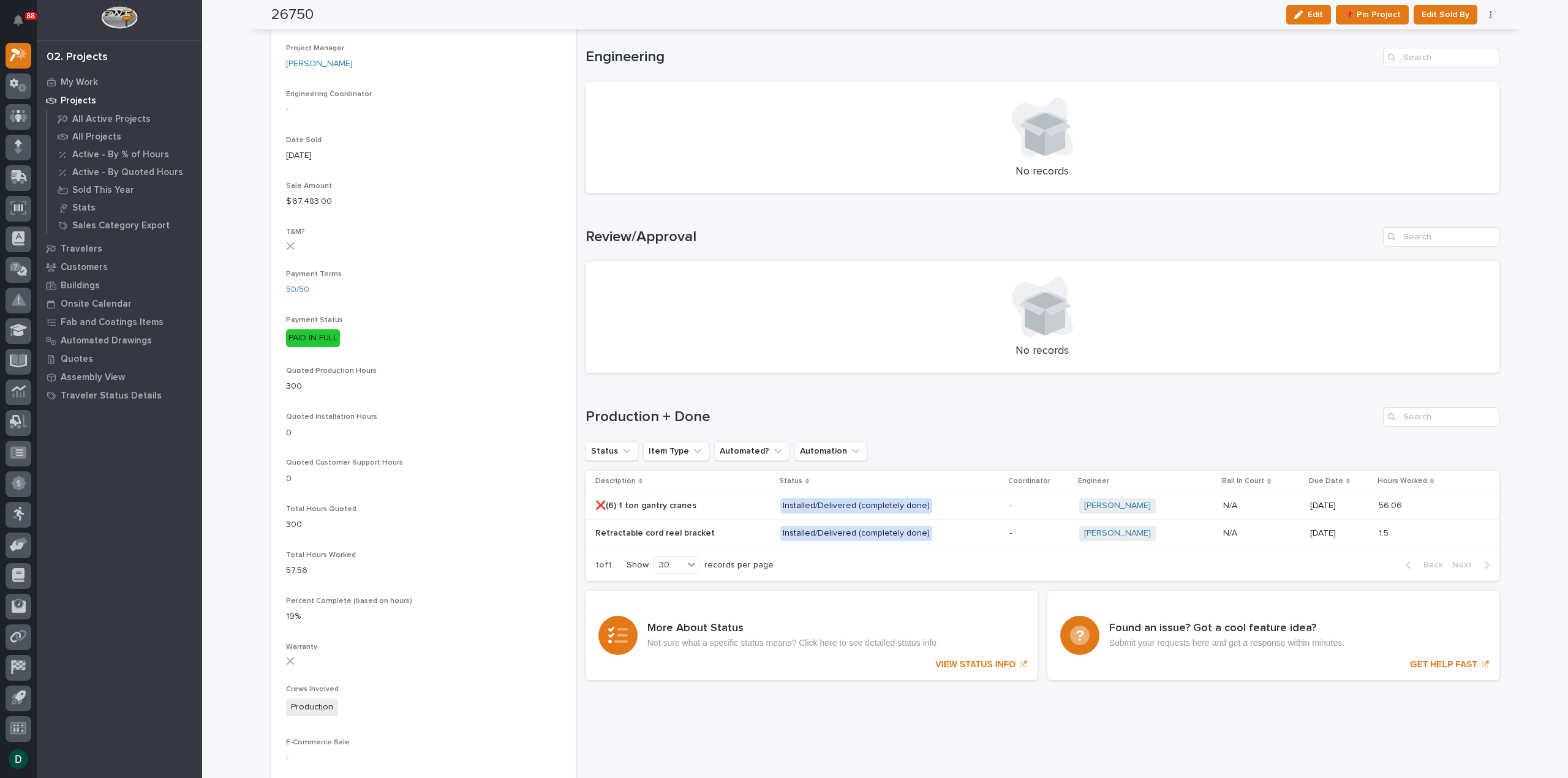
scroll to position [673, 0]
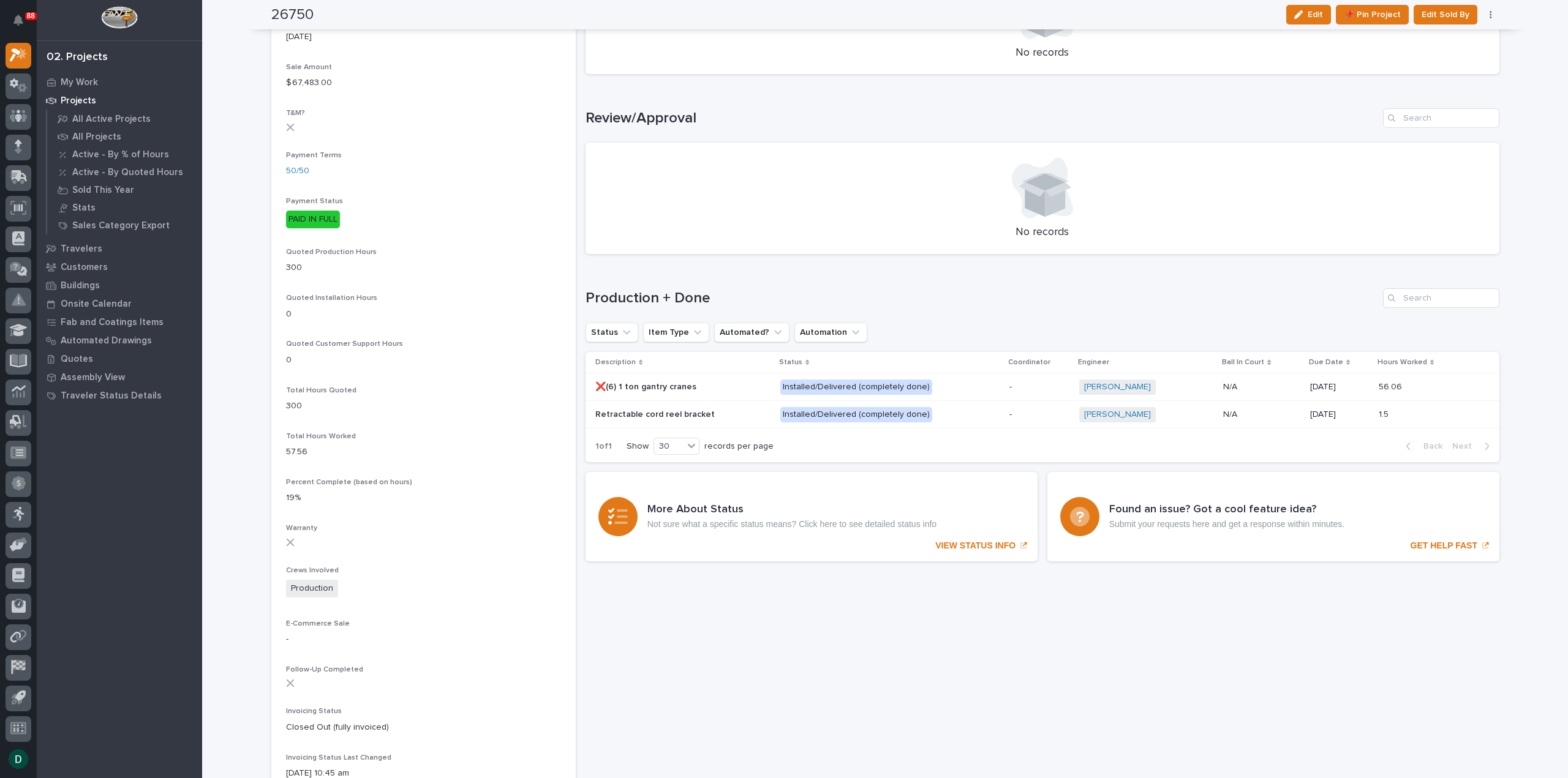
click at [706, 389] on p at bounding box center [682, 387] width 175 height 10
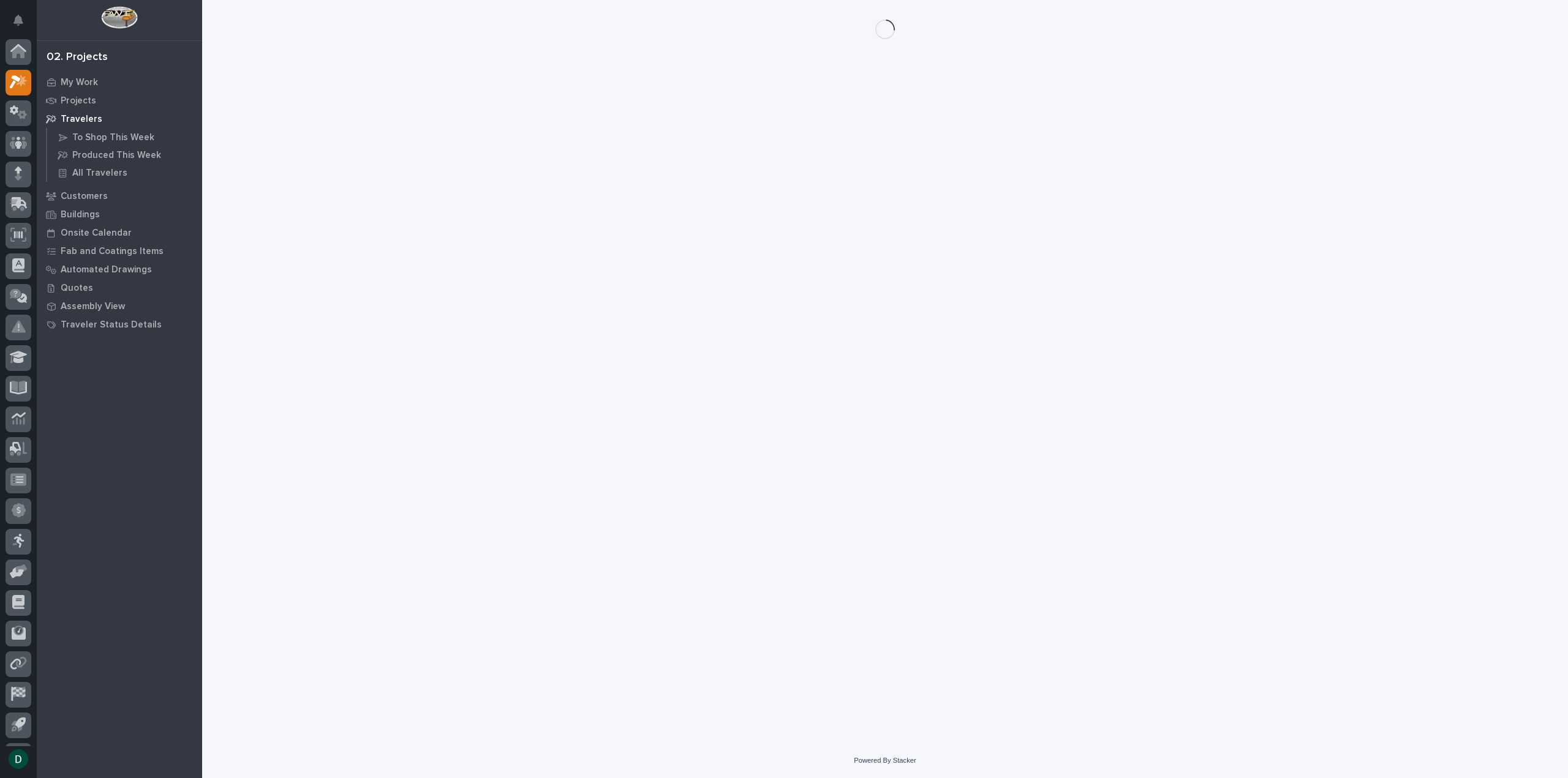
scroll to position [27, 0]
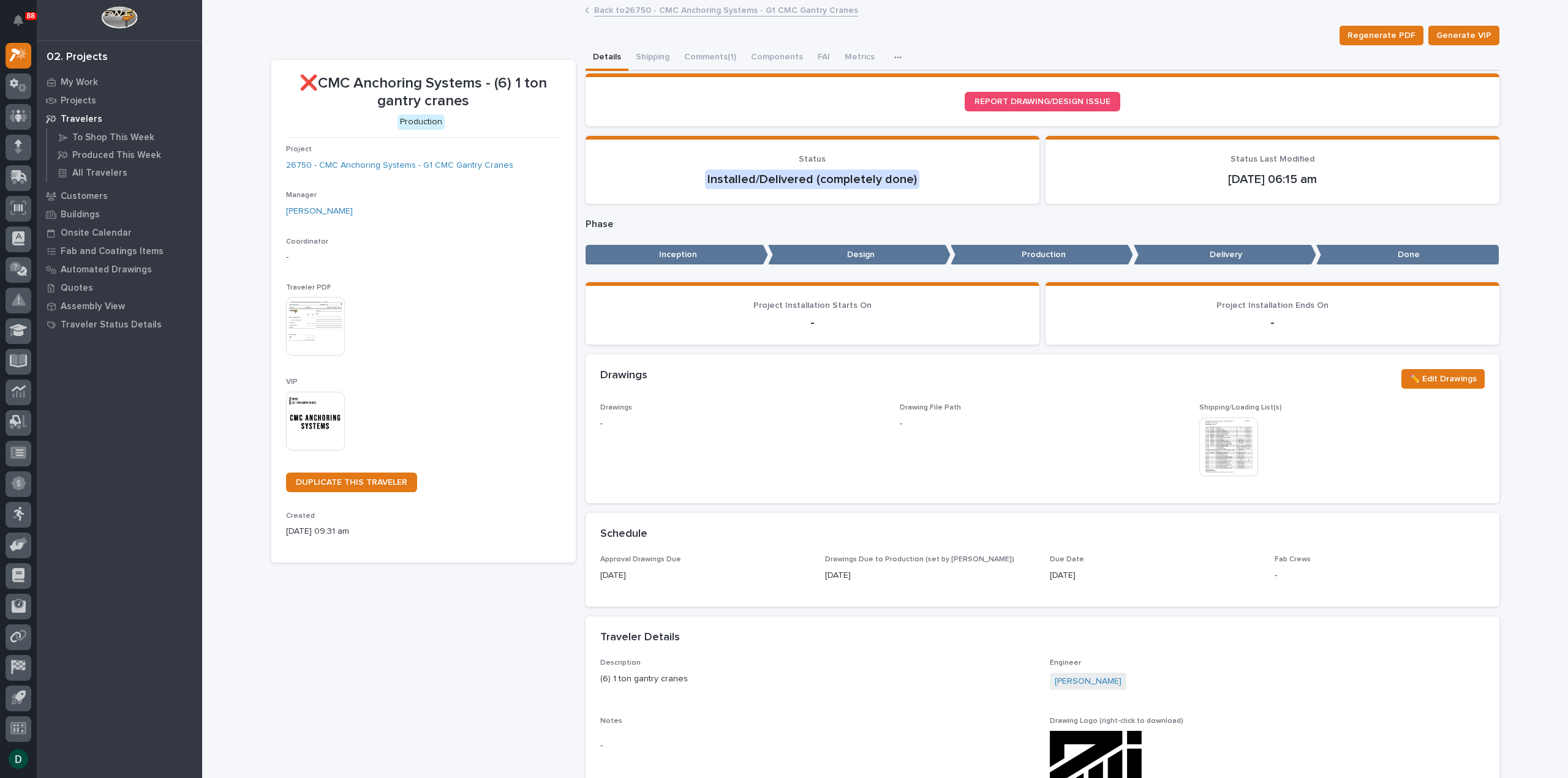
click at [894, 54] on icon "button" at bounding box center [898, 57] width 8 height 8
click at [951, 39] on div "Regenerate PDF Generate VIP" at bounding box center [885, 36] width 1228 height 20
click at [656, 53] on button "Shipping" at bounding box center [652, 58] width 48 height 26
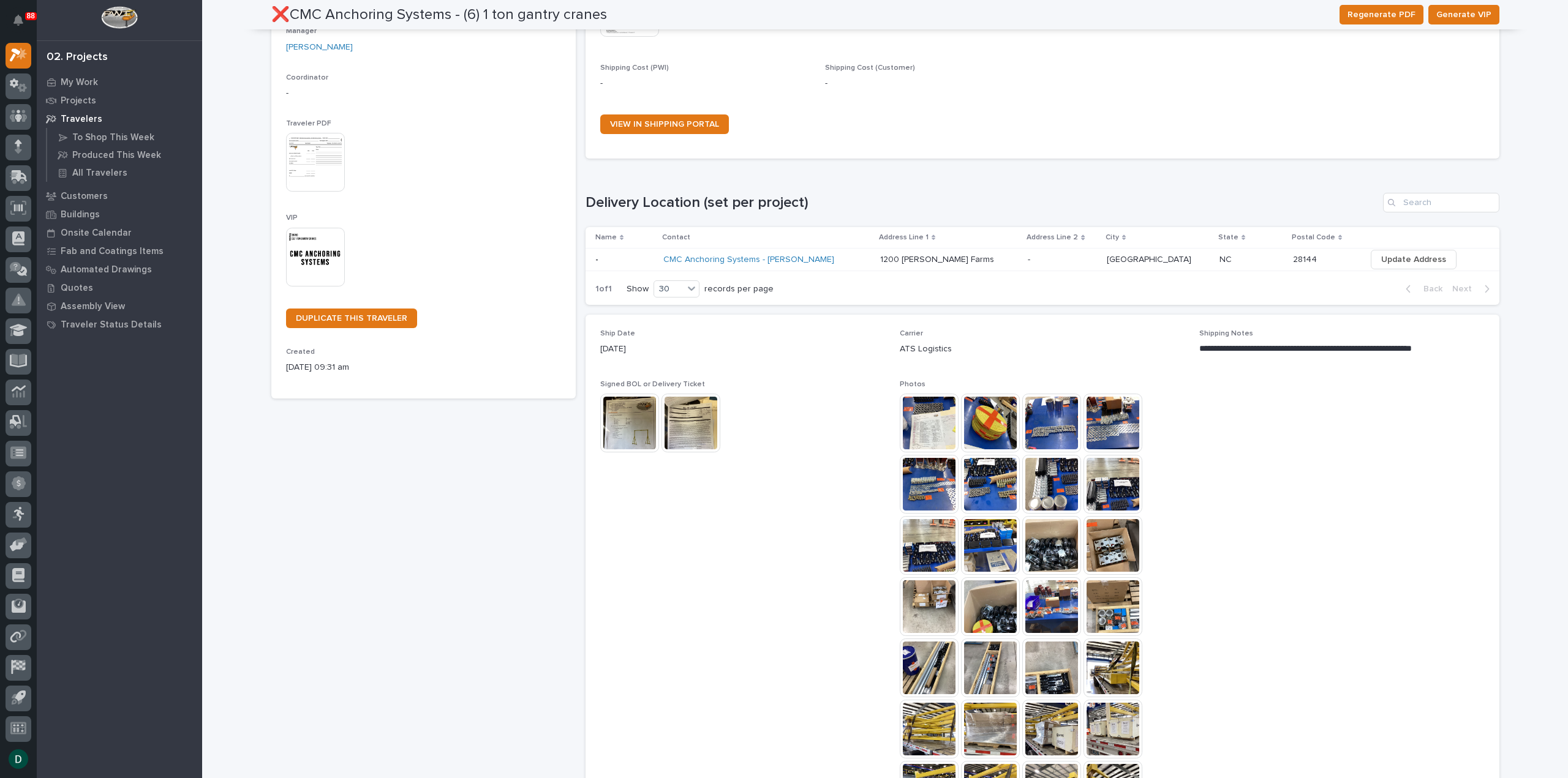
scroll to position [245, 0]
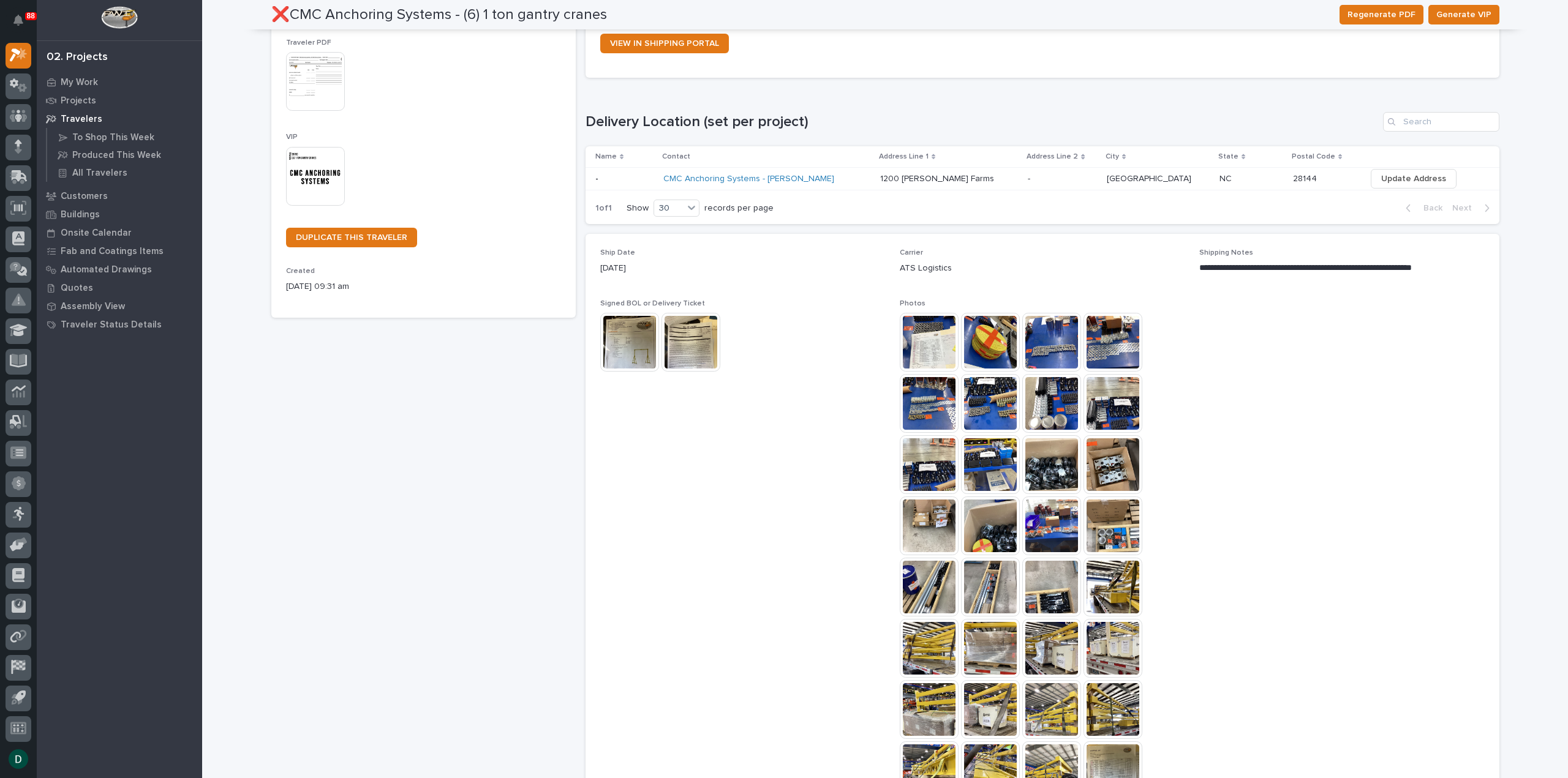
click at [628, 337] on img at bounding box center [629, 342] width 59 height 59
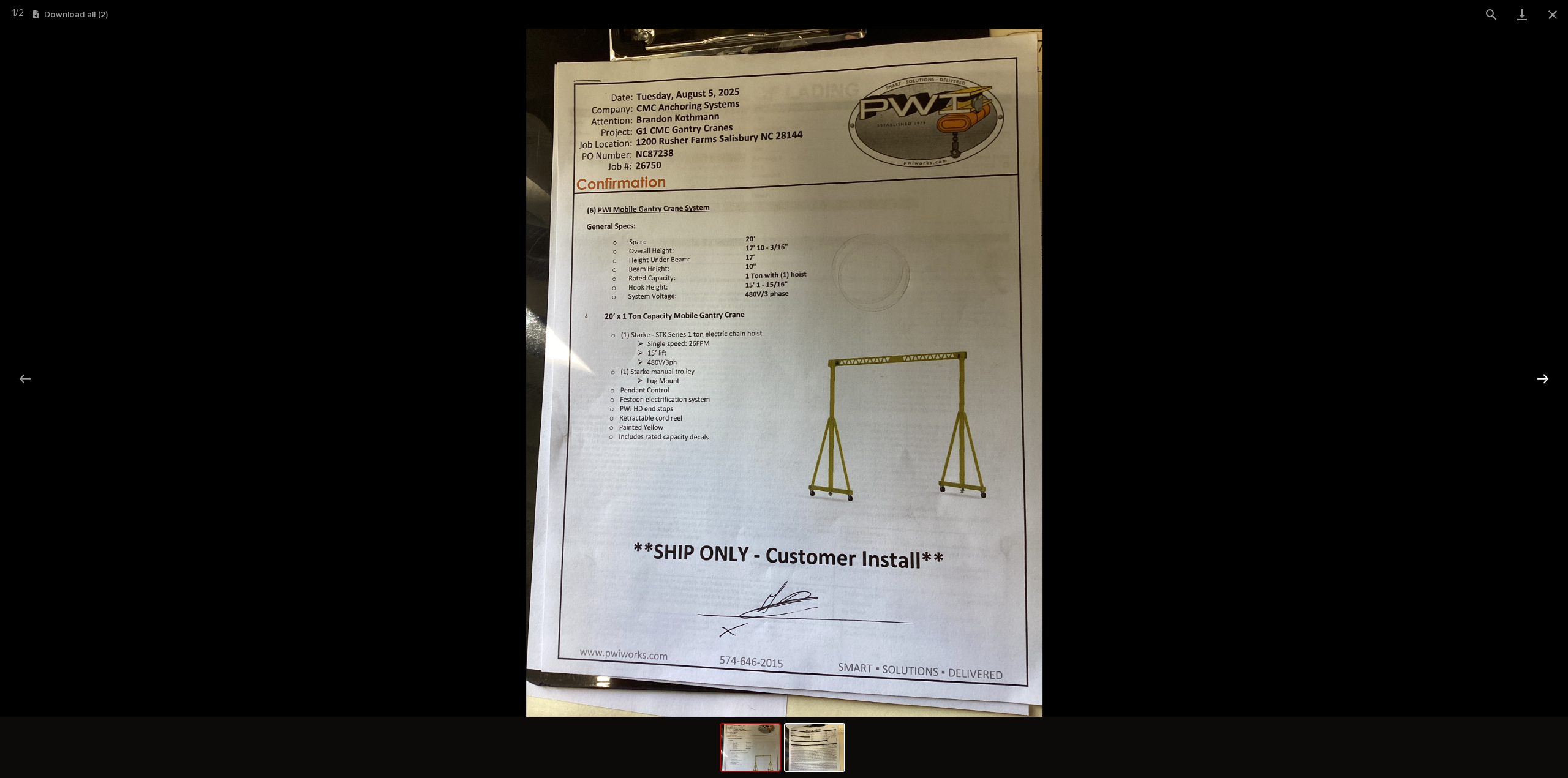
click at [1539, 374] on button "Next slide" at bounding box center [1542, 379] width 26 height 24
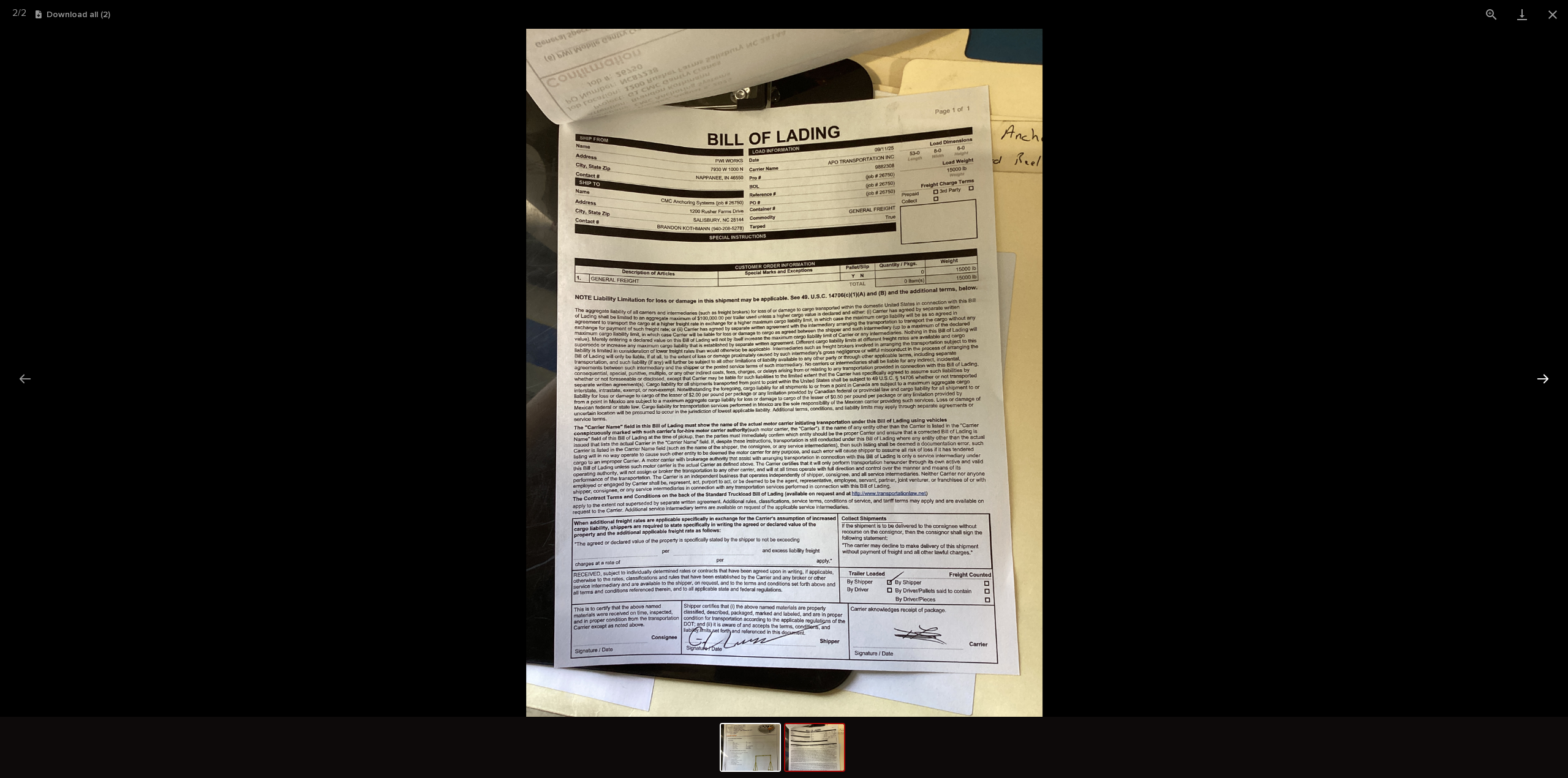
click at [1541, 378] on button "Next slide" at bounding box center [1542, 379] width 26 height 24
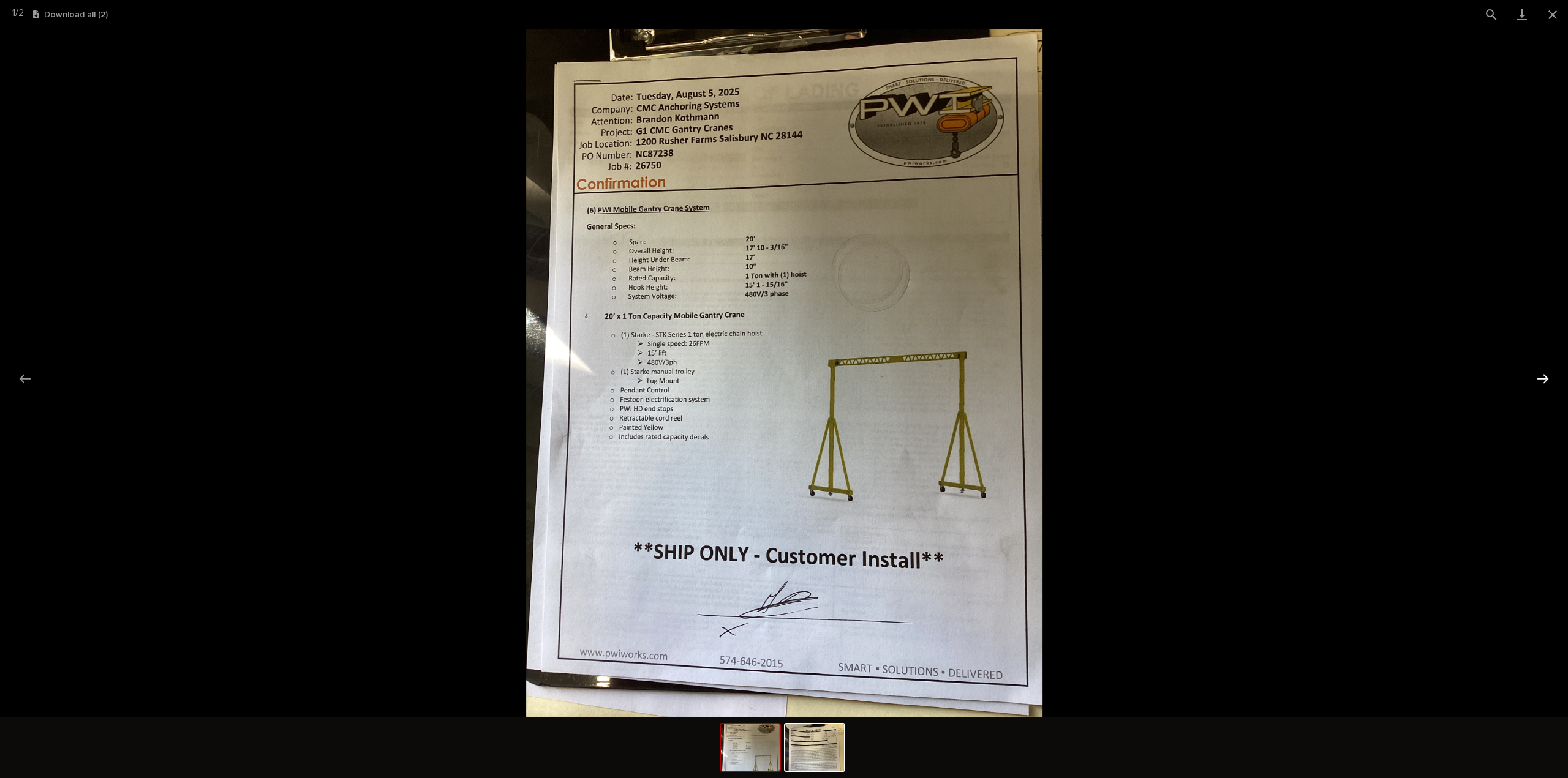
click at [1541, 378] on button "Next slide" at bounding box center [1542, 379] width 26 height 24
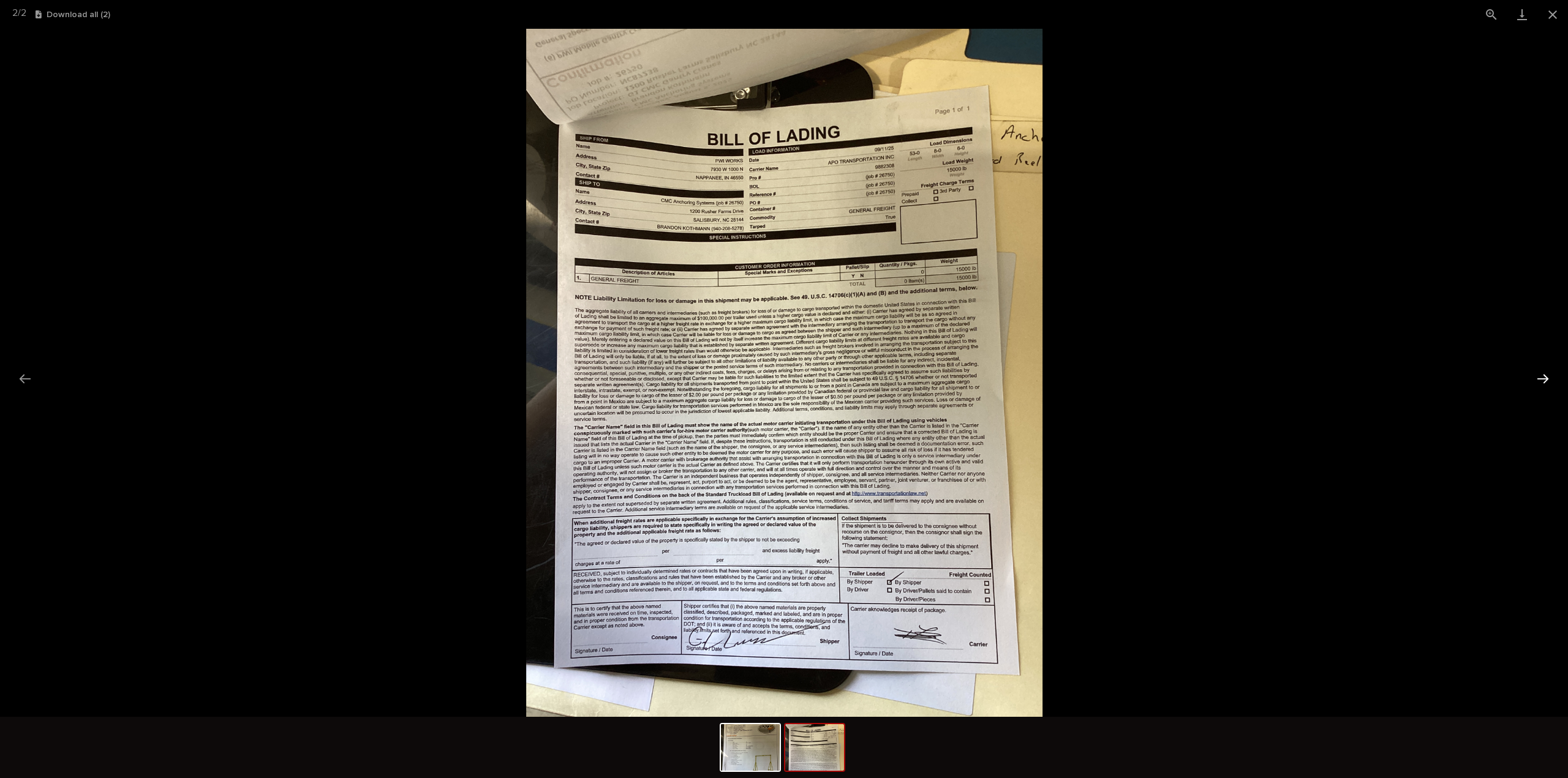
click at [1541, 378] on button "Next slide" at bounding box center [1542, 379] width 26 height 24
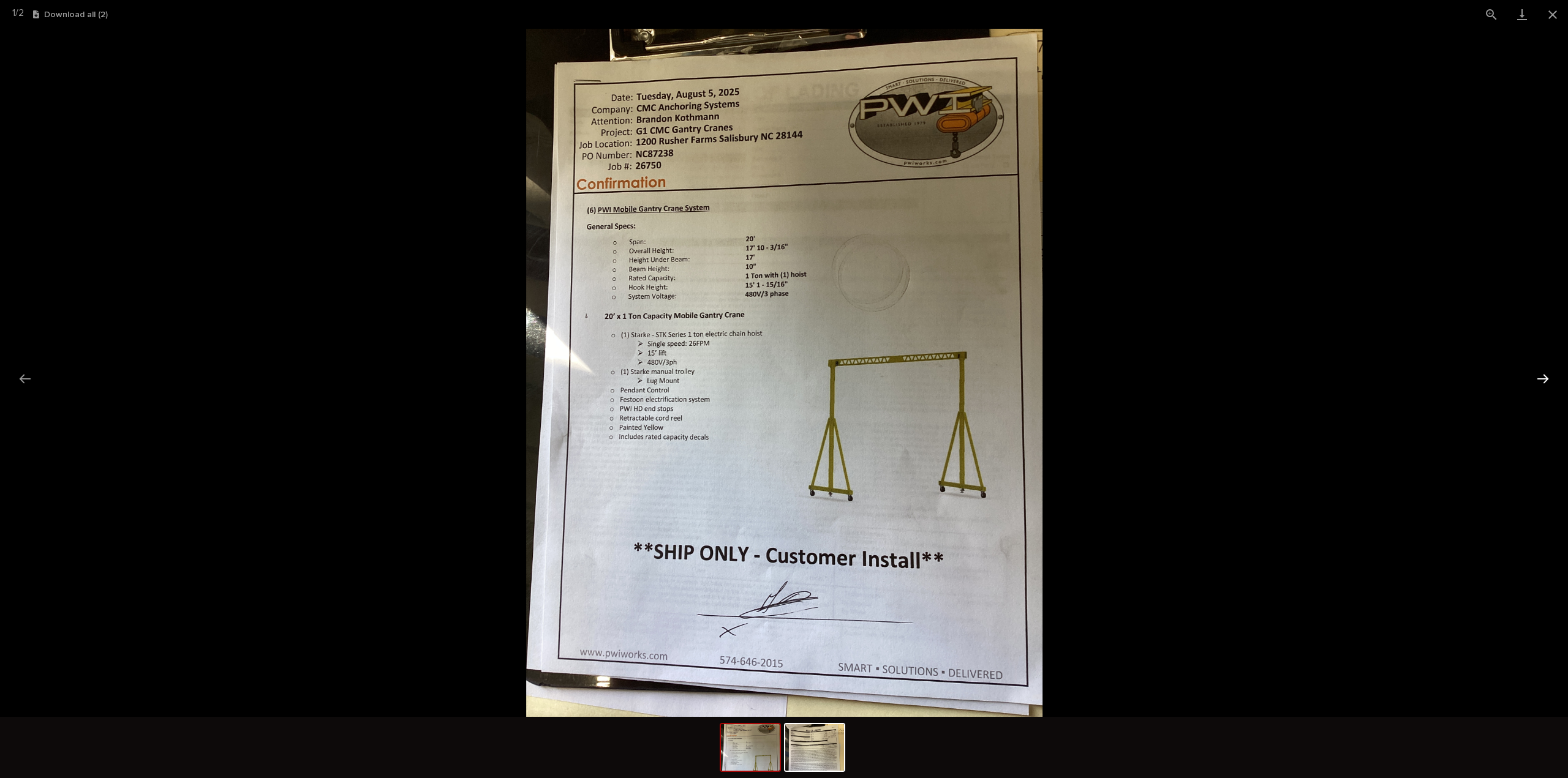
click at [1541, 378] on button "Next slide" at bounding box center [1542, 379] width 26 height 24
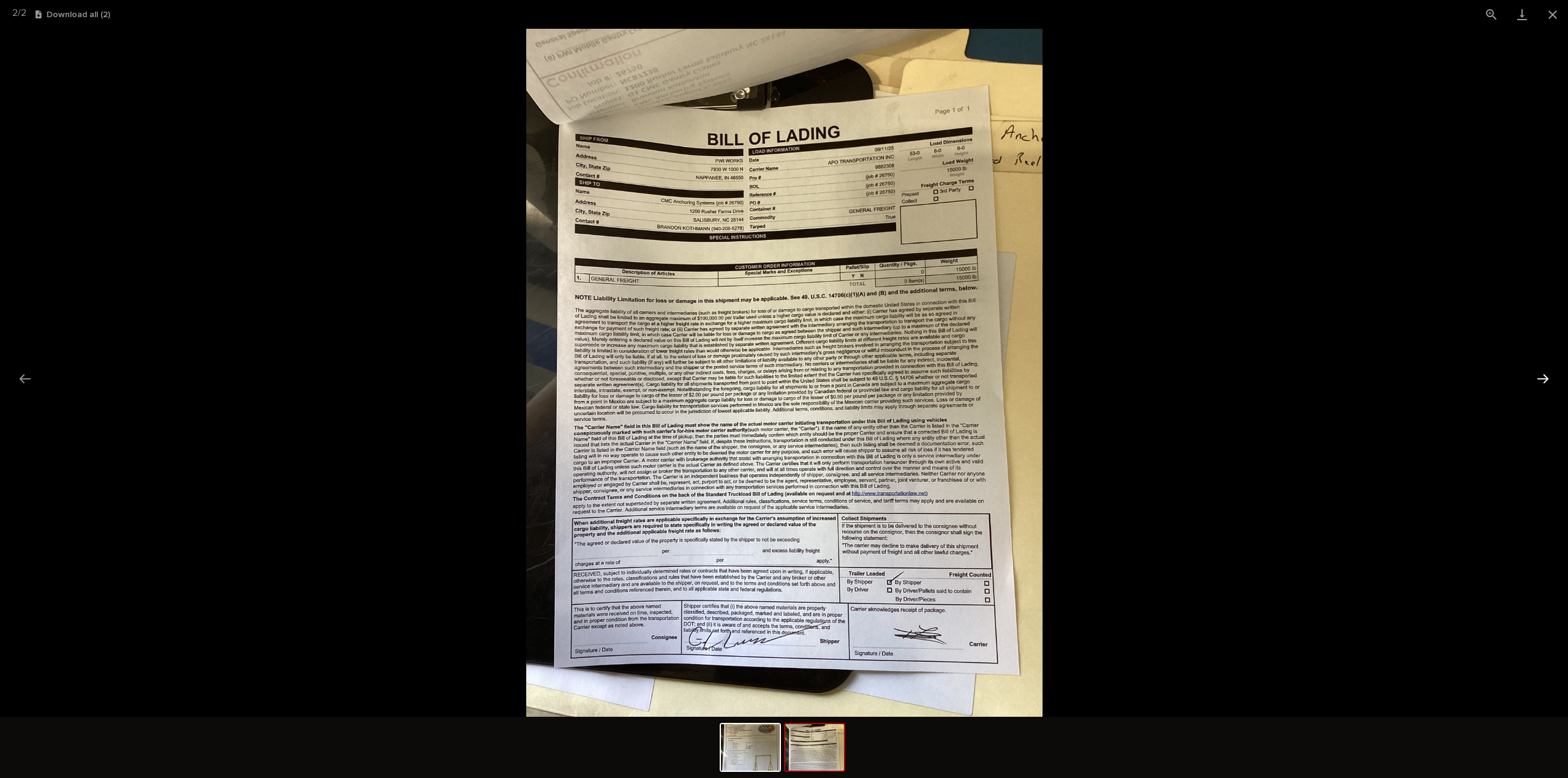
click at [1541, 378] on button "Next slide" at bounding box center [1542, 379] width 26 height 24
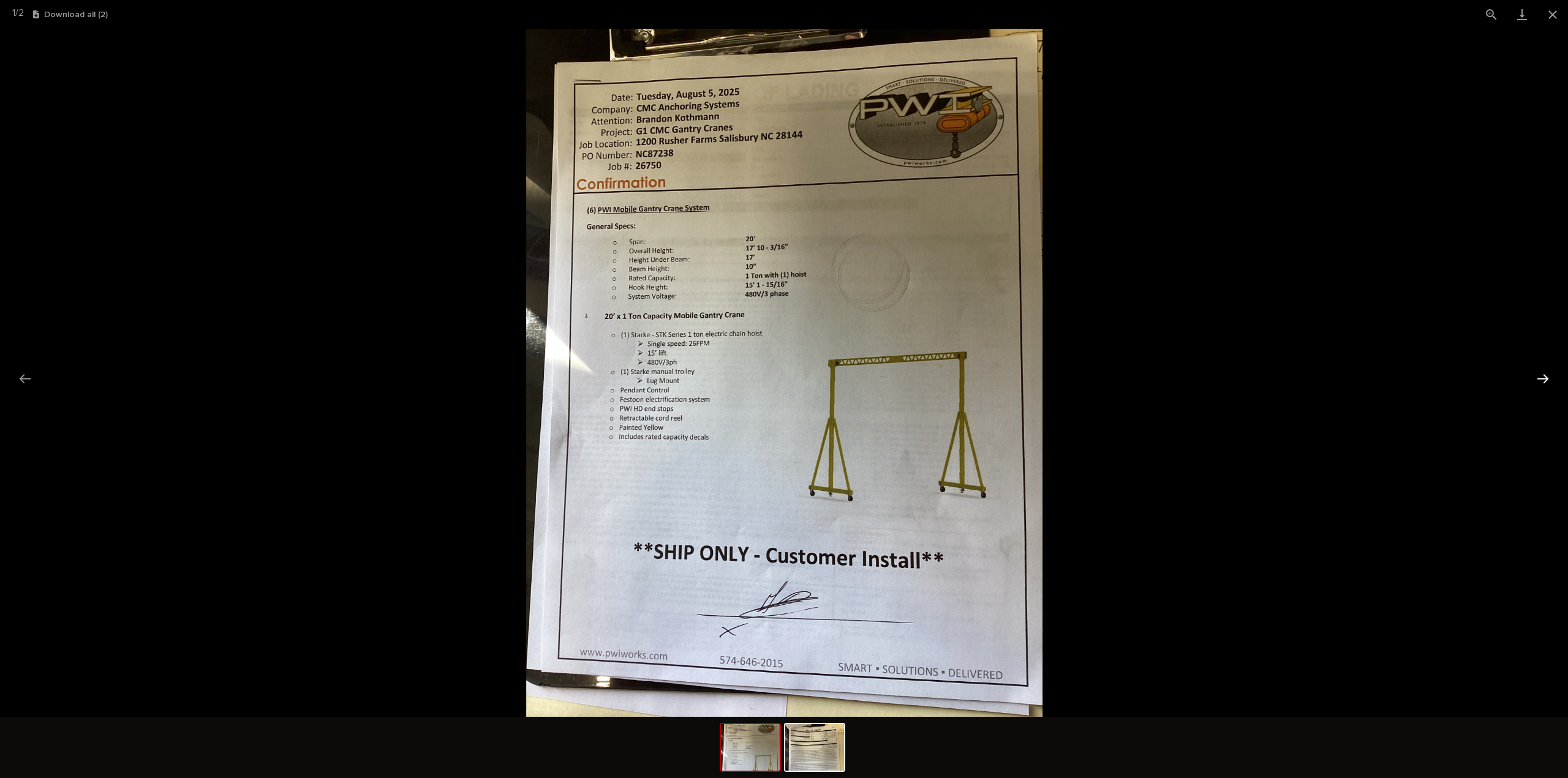
click at [1541, 378] on button "Next slide" at bounding box center [1542, 379] width 26 height 24
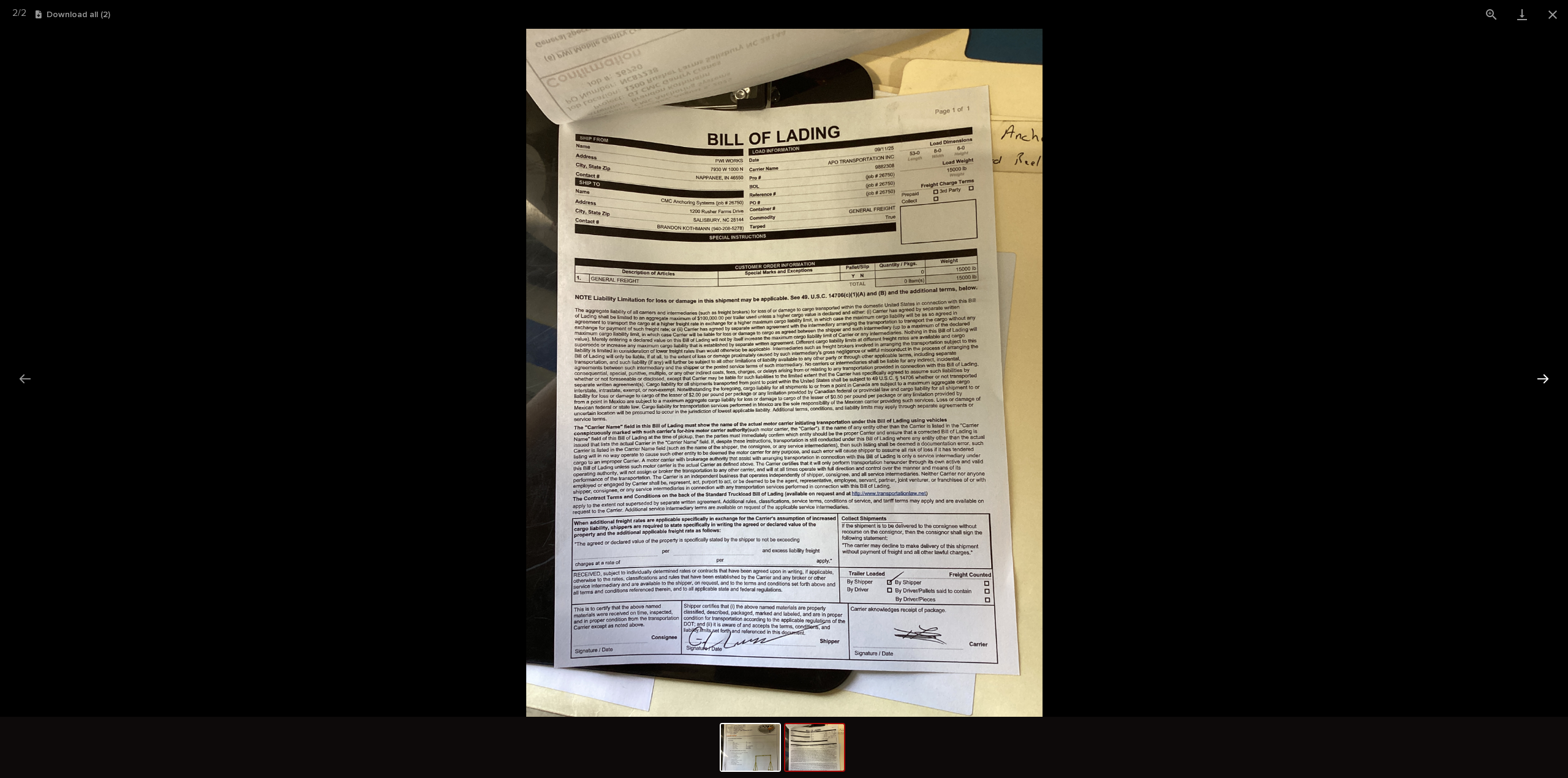
click at [1541, 378] on button "Next slide" at bounding box center [1542, 379] width 26 height 24
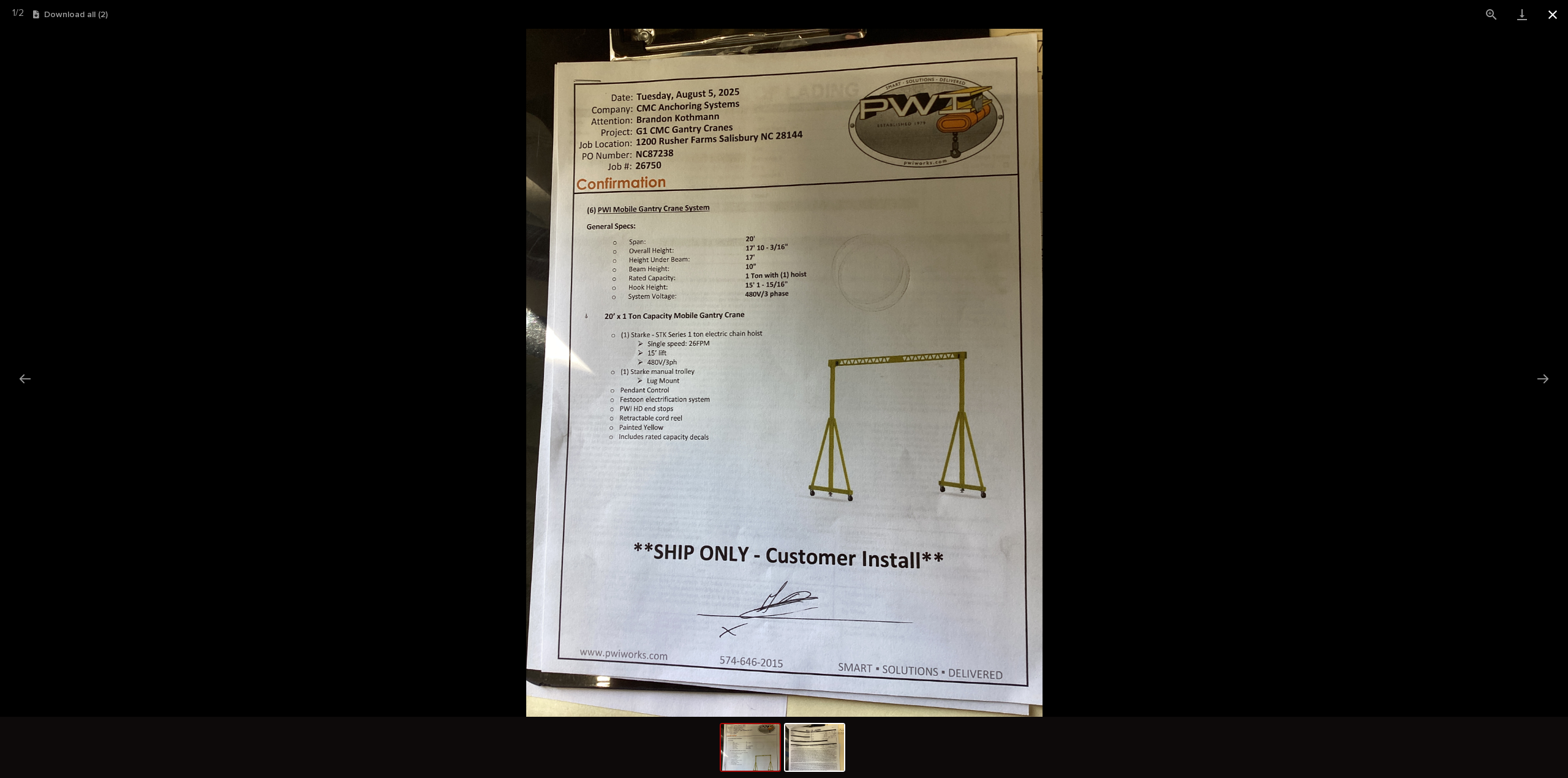
click at [1554, 15] on button "Close gallery" at bounding box center [1553, 14] width 31 height 29
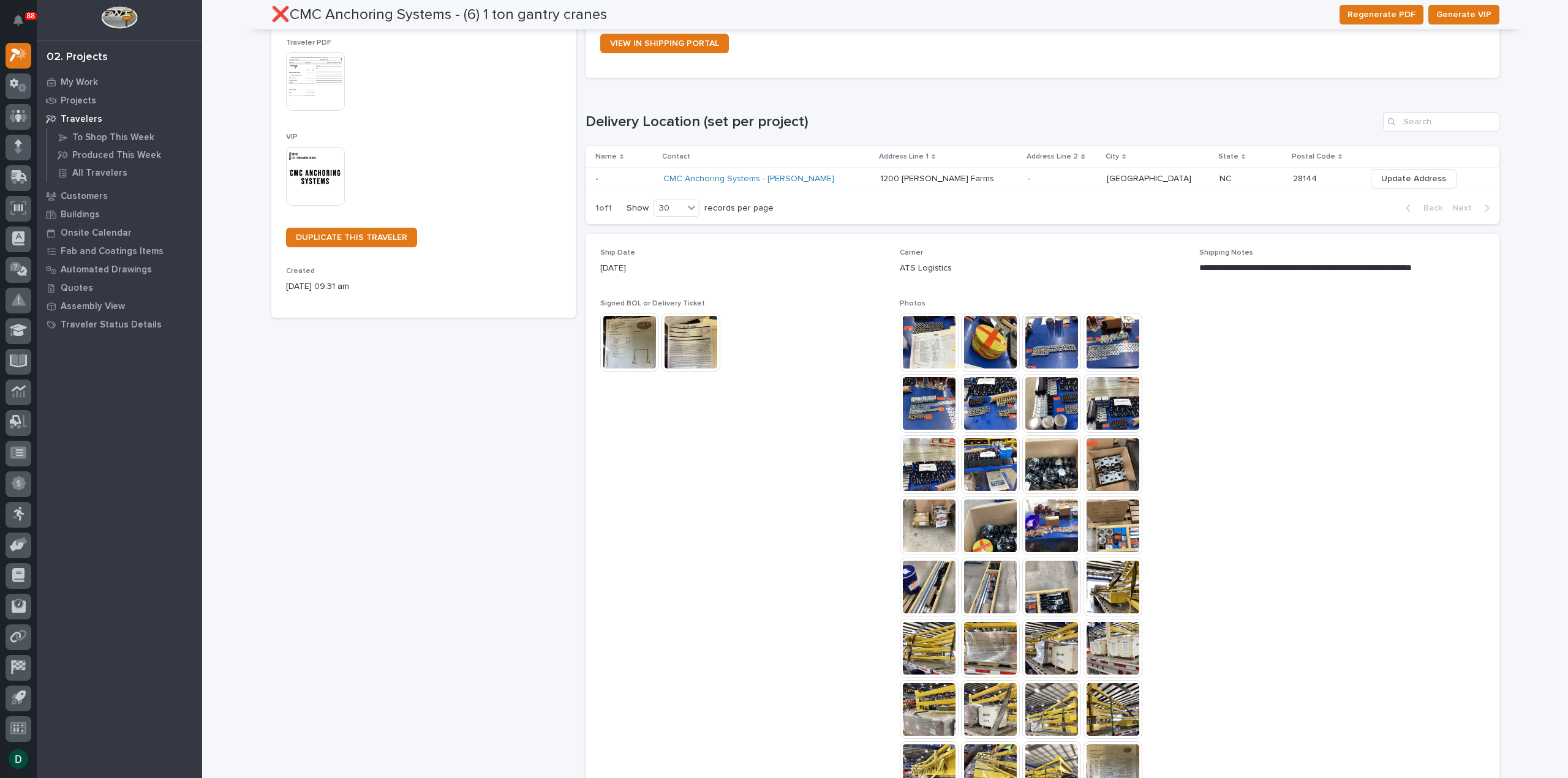
click at [1046, 346] on img at bounding box center [1051, 342] width 59 height 59
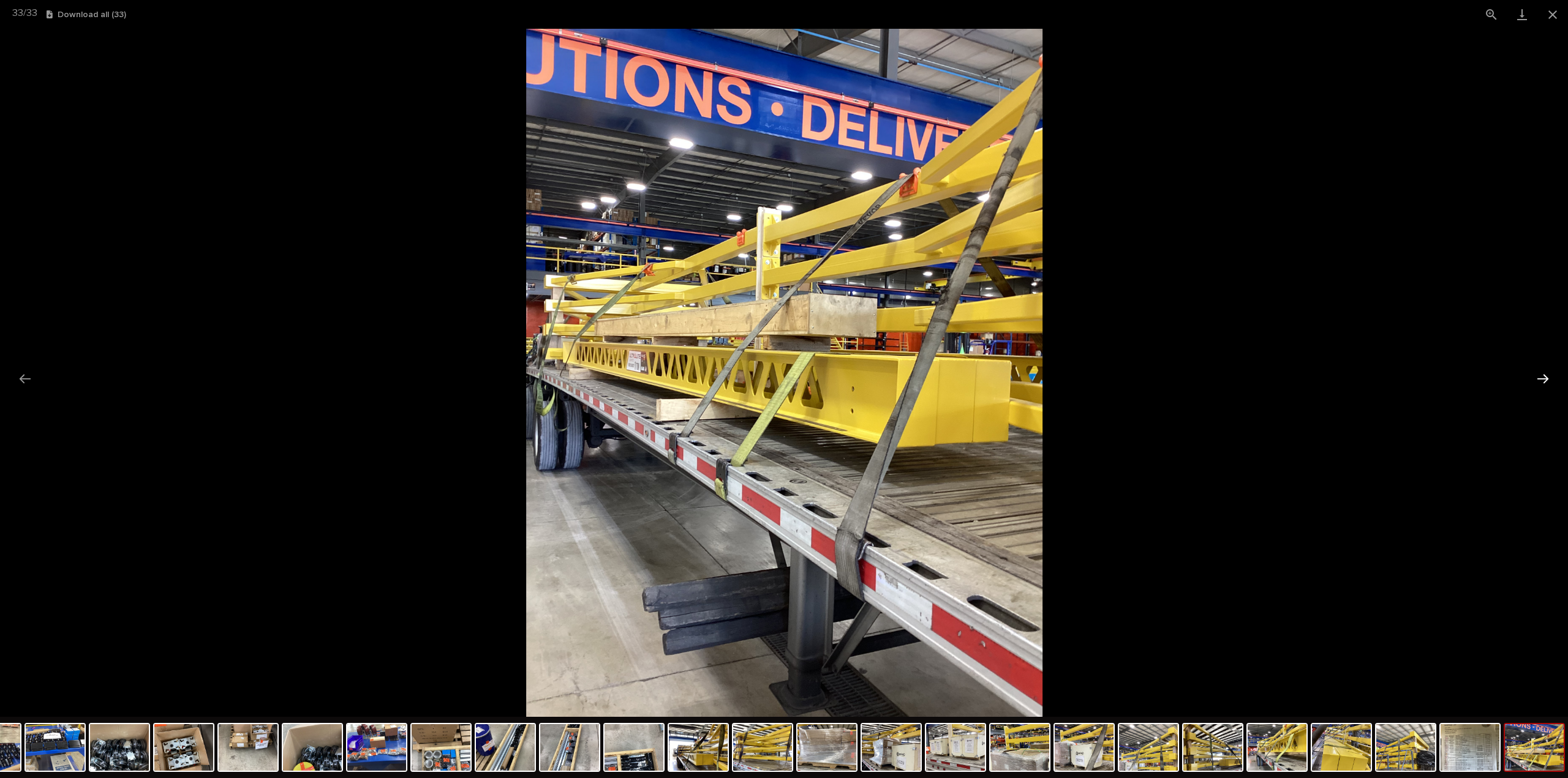
click at [1539, 377] on button "Next slide" at bounding box center [1542, 379] width 26 height 24
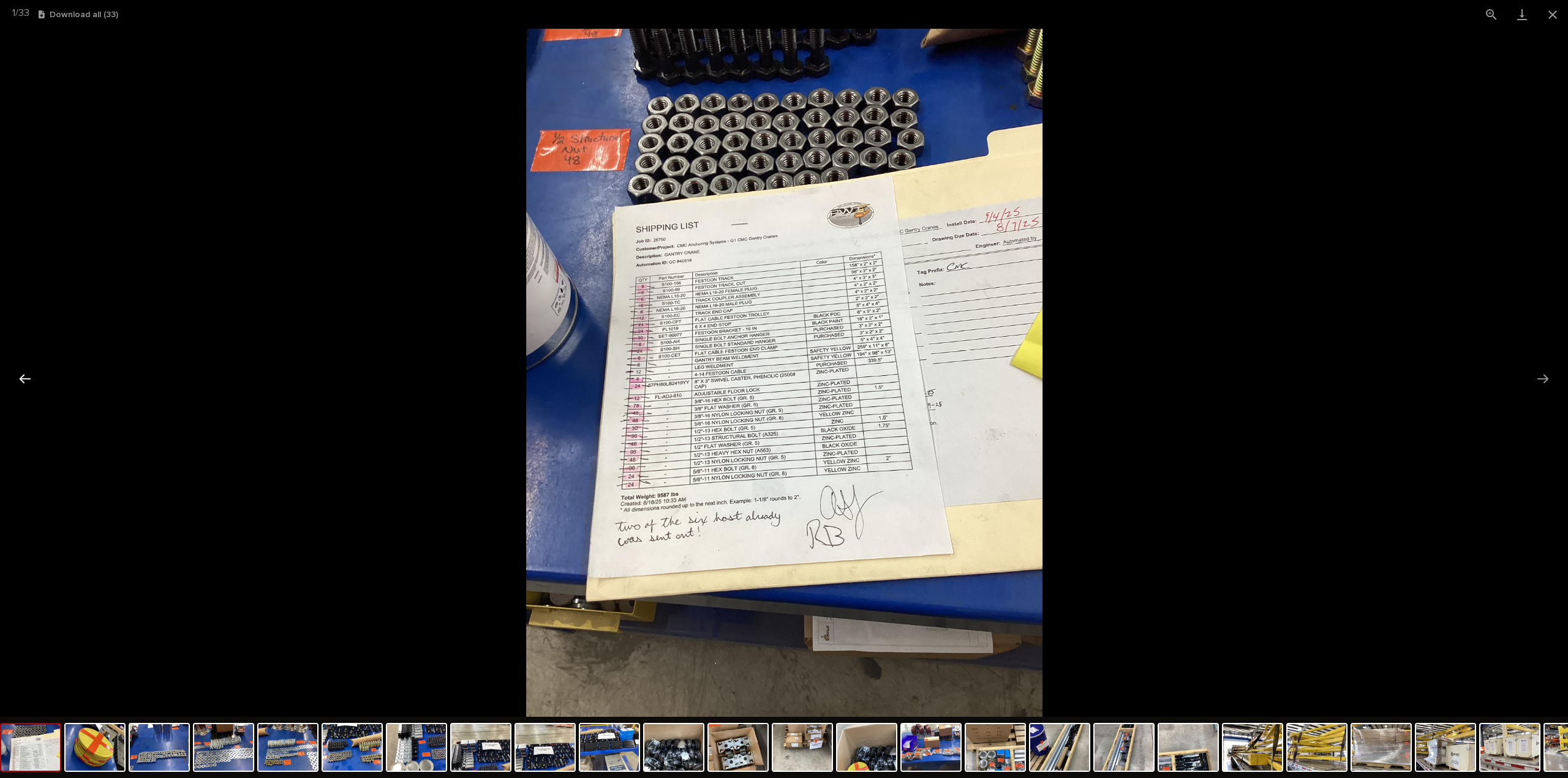
click at [24, 378] on button "Previous slide" at bounding box center [25, 379] width 26 height 24
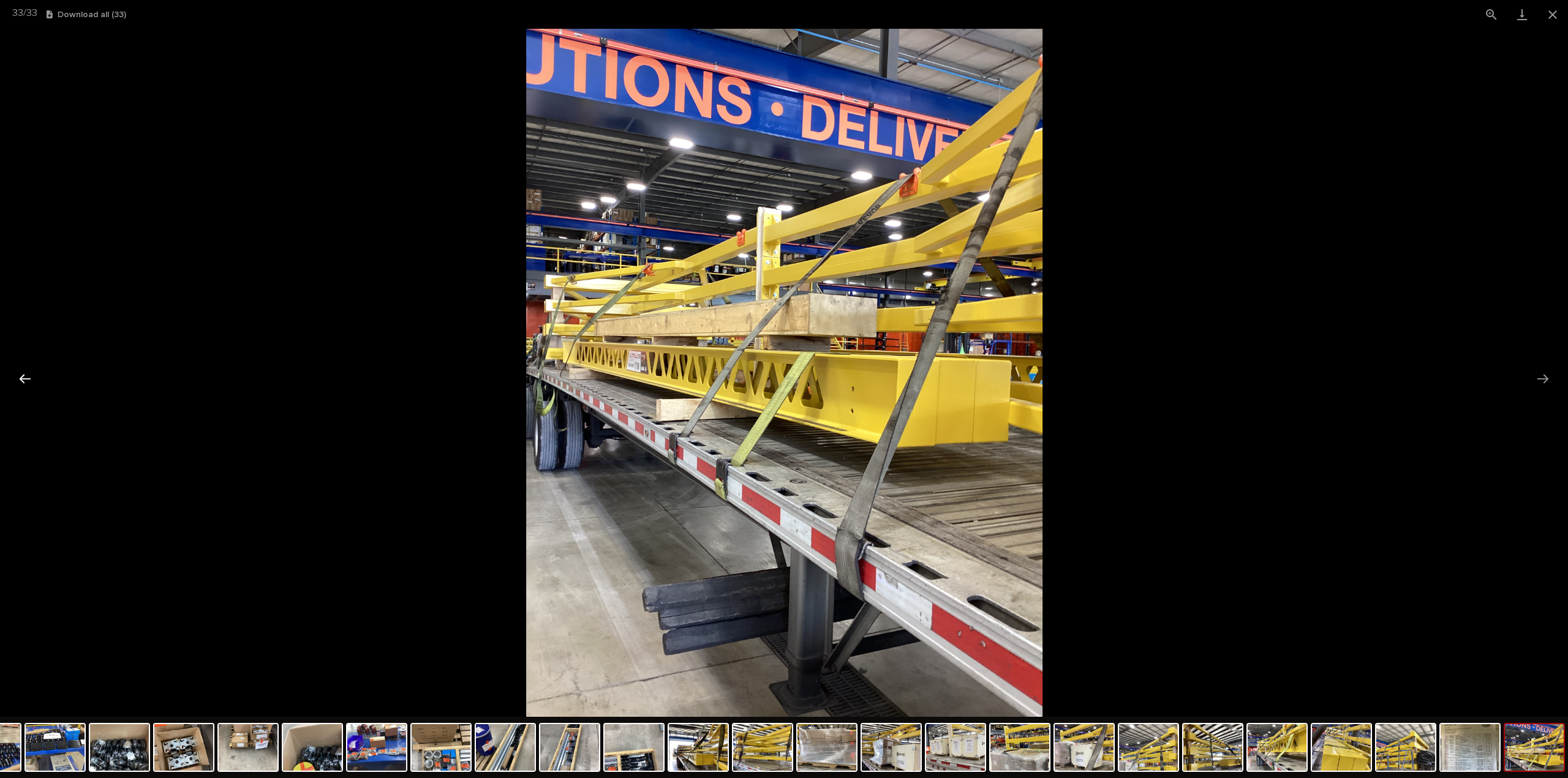
click at [24, 378] on button "Previous slide" at bounding box center [25, 379] width 26 height 24
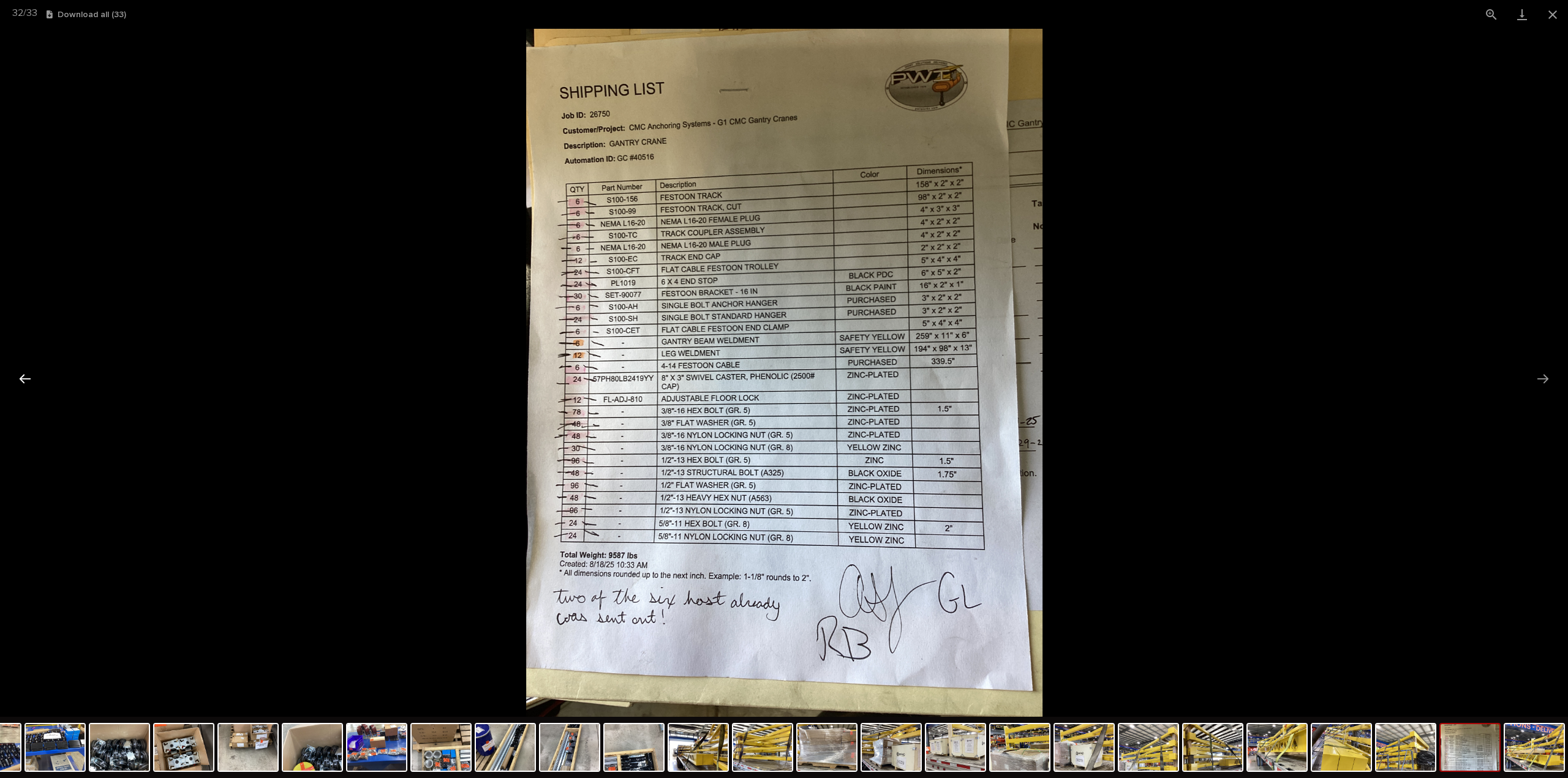
click at [24, 378] on button "Previous slide" at bounding box center [25, 379] width 26 height 24
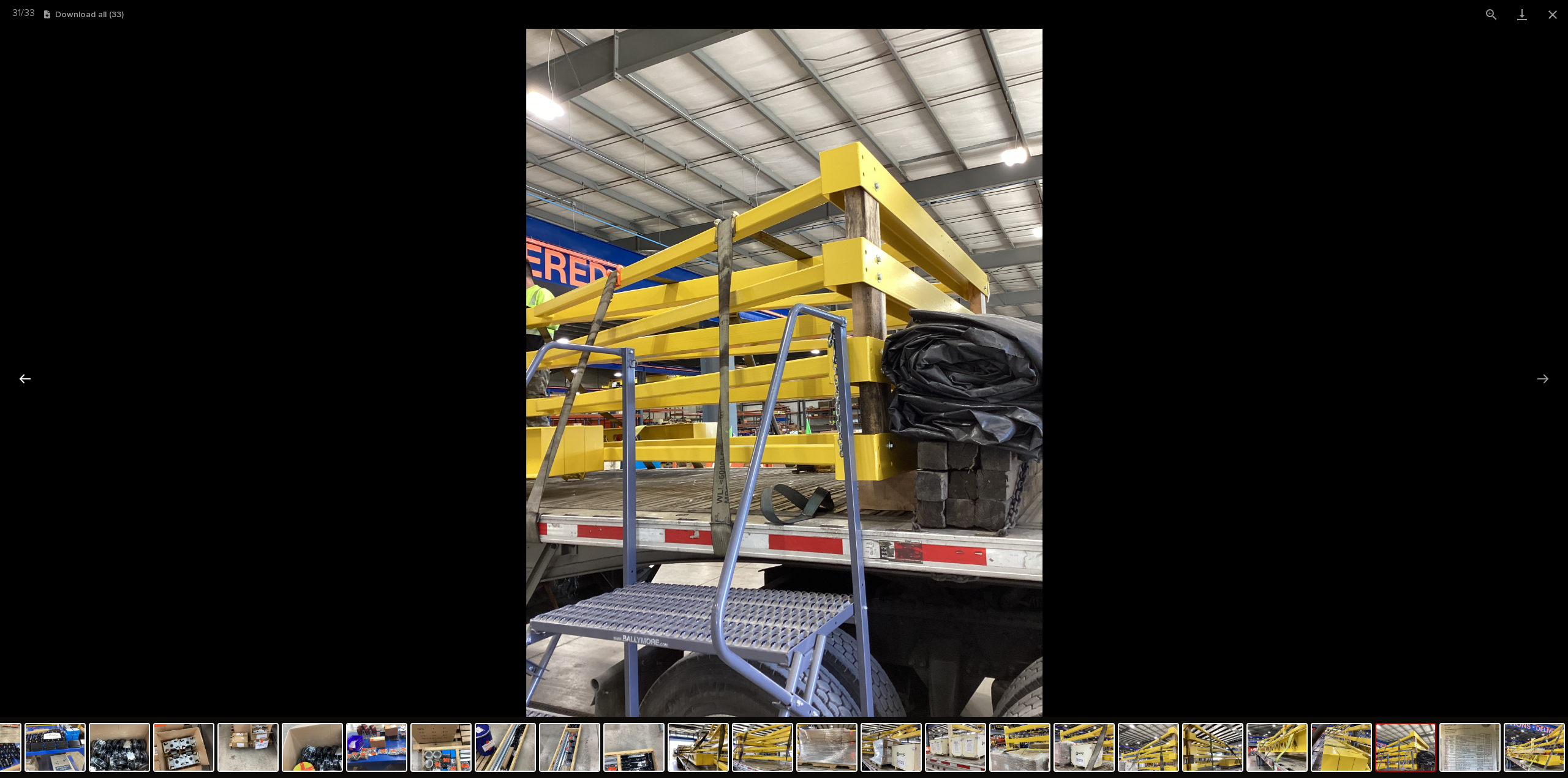
click at [25, 378] on button "Previous slide" at bounding box center [25, 379] width 26 height 24
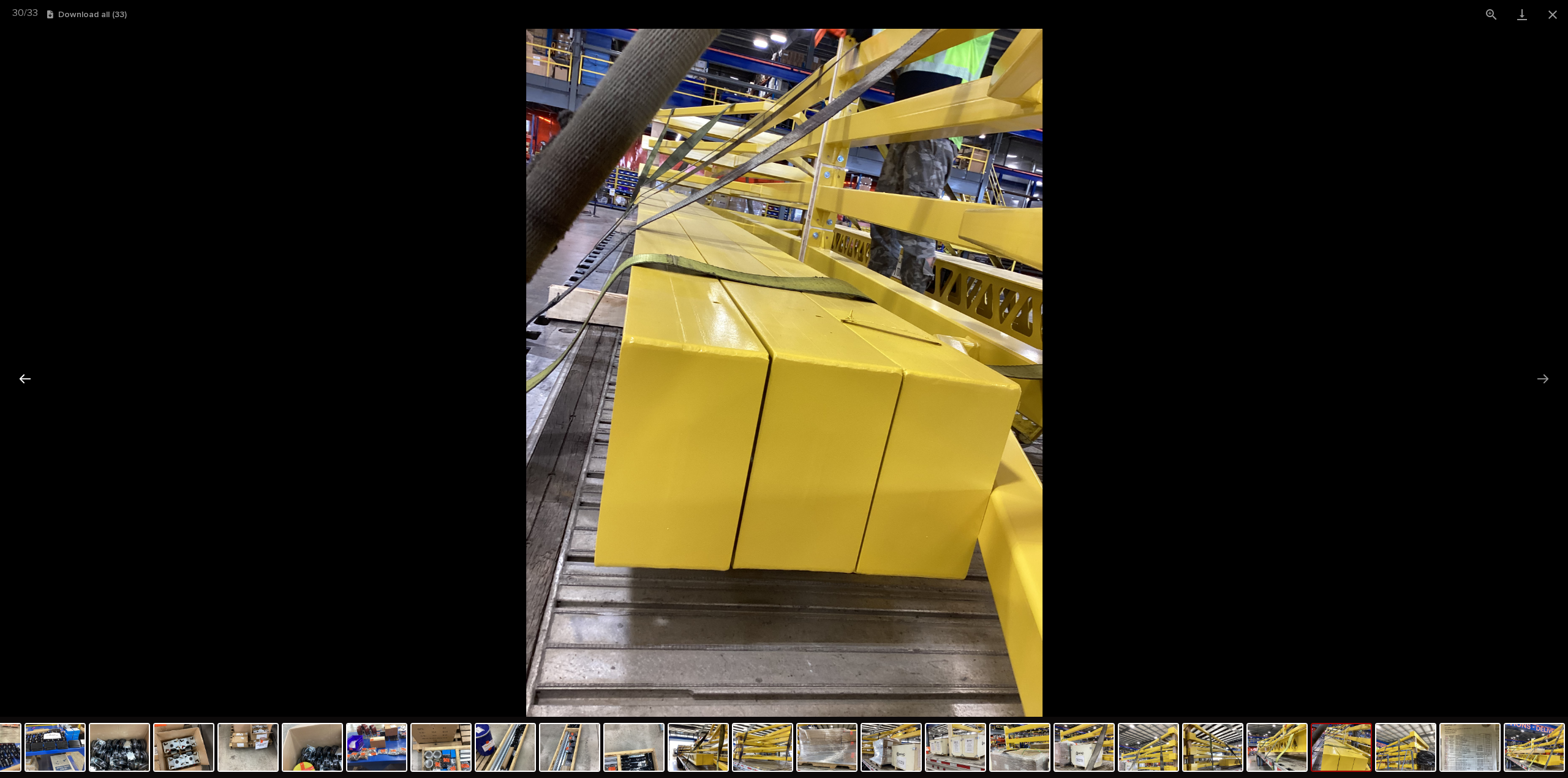
click at [25, 378] on button "Previous slide" at bounding box center [25, 379] width 26 height 24
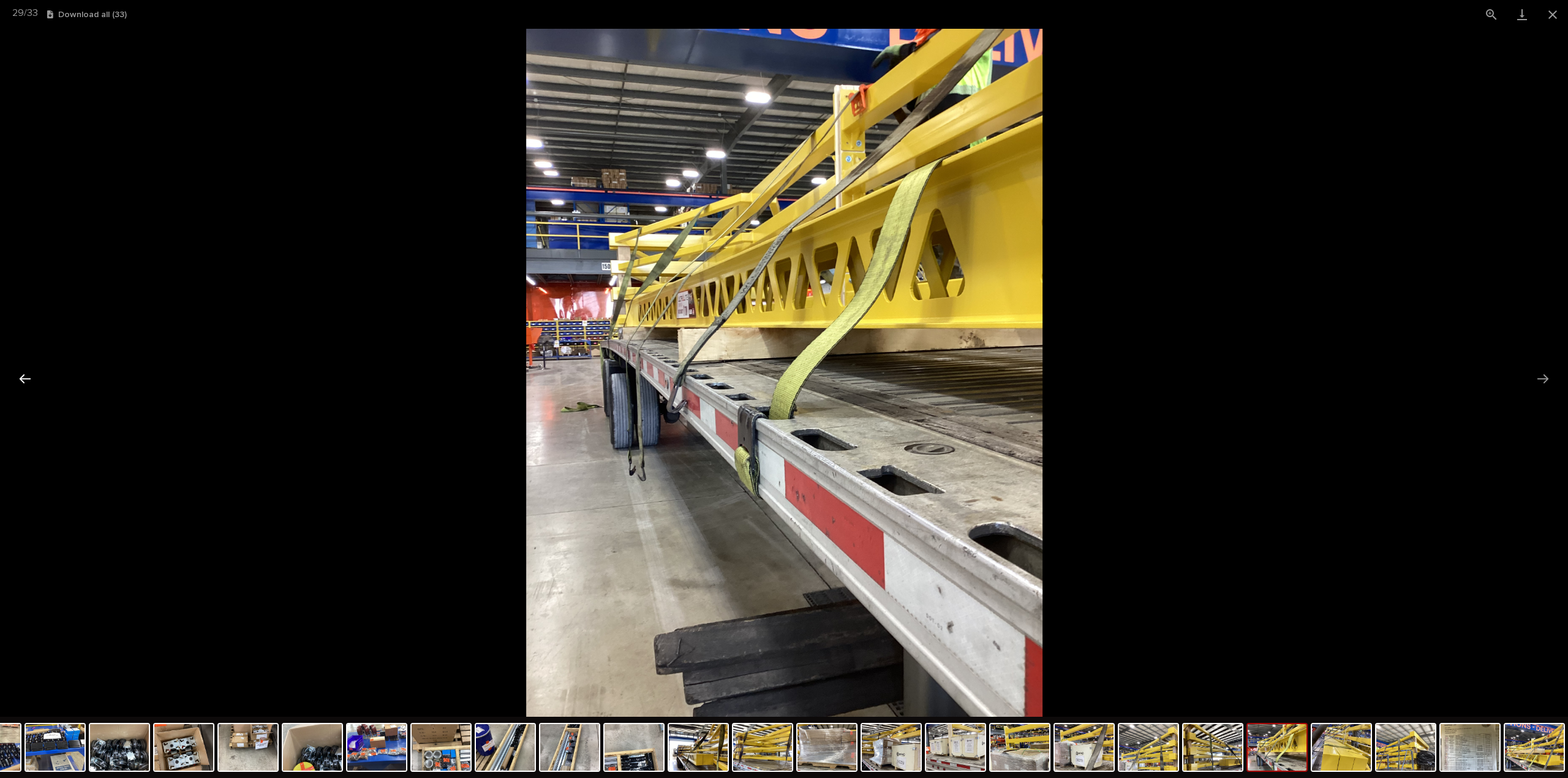
click at [25, 378] on button "Previous slide" at bounding box center [25, 379] width 26 height 24
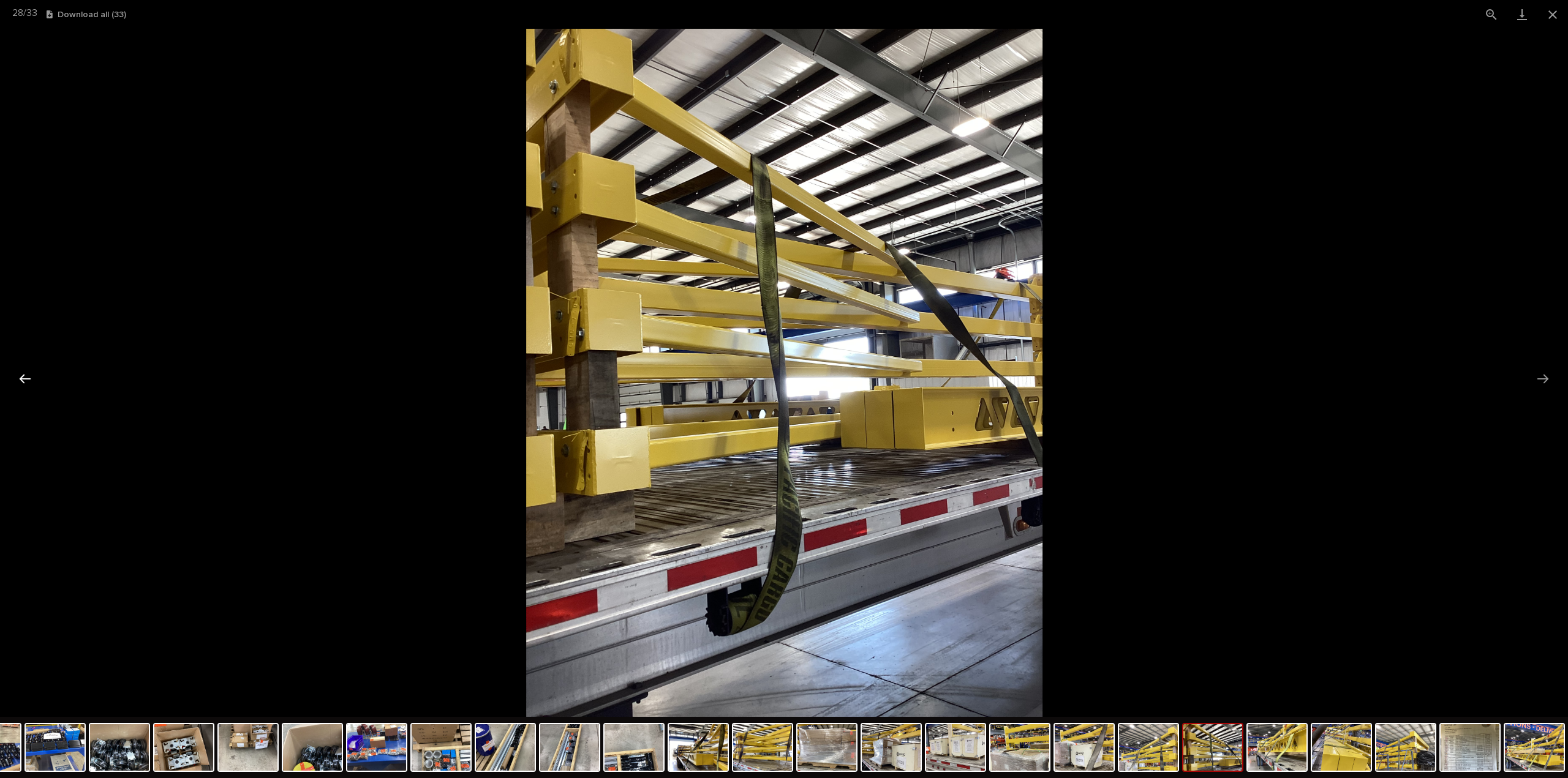
click at [25, 378] on button "Previous slide" at bounding box center [25, 379] width 26 height 24
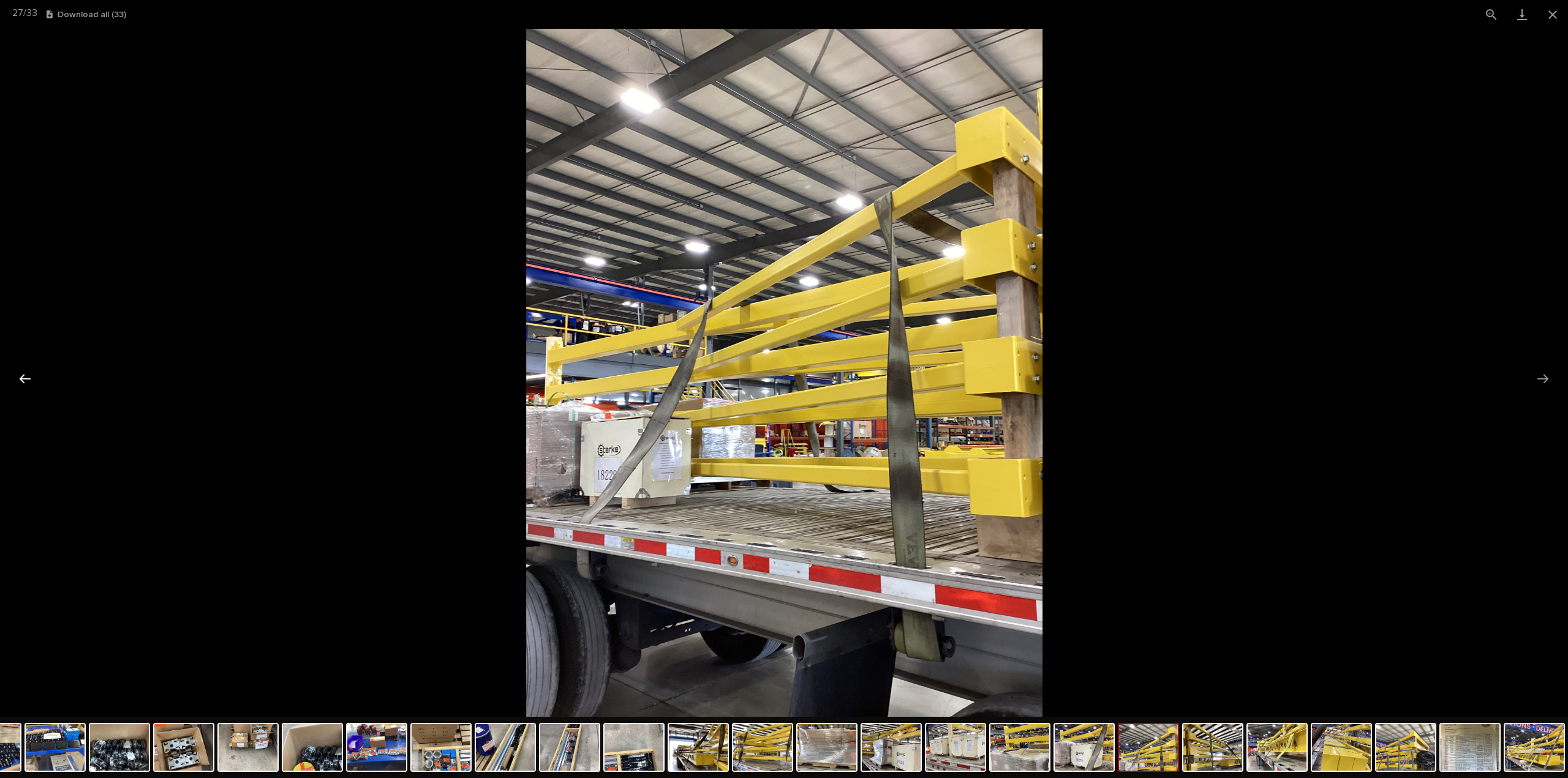
click at [25, 378] on button "Previous slide" at bounding box center [25, 379] width 26 height 24
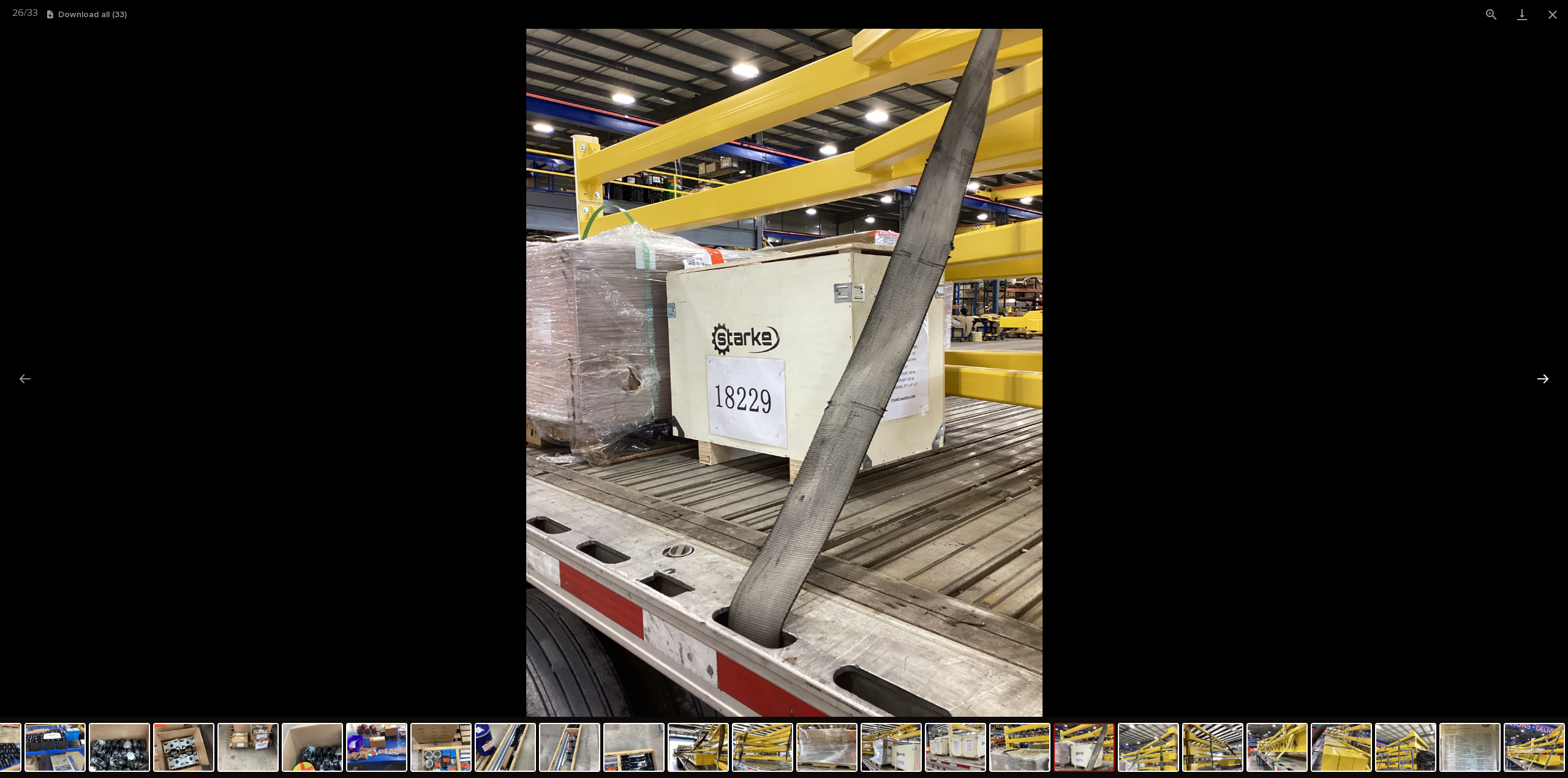
click at [1546, 378] on button "Next slide" at bounding box center [1542, 379] width 26 height 24
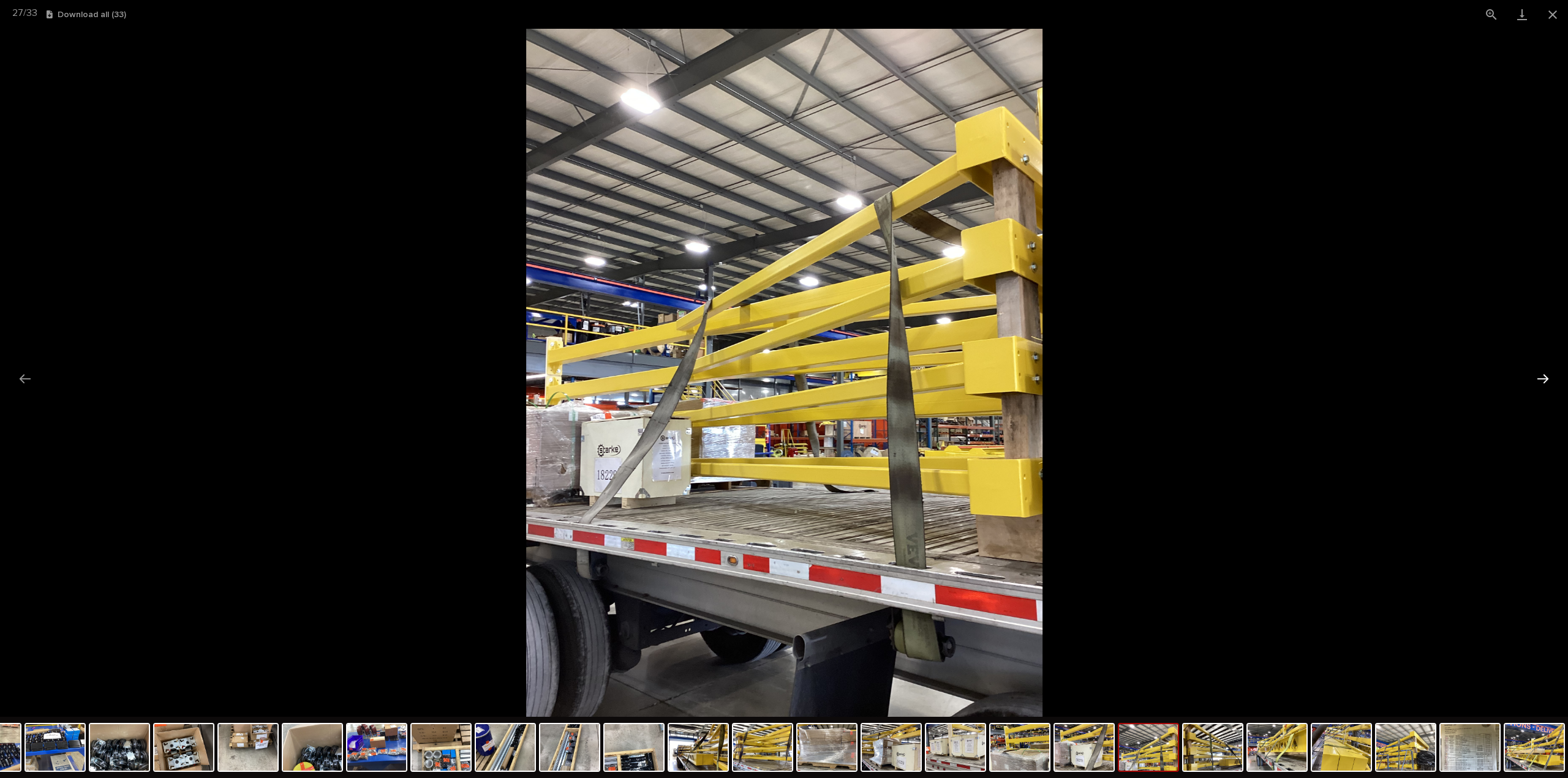
click at [1542, 380] on button "Next slide" at bounding box center [1542, 379] width 26 height 24
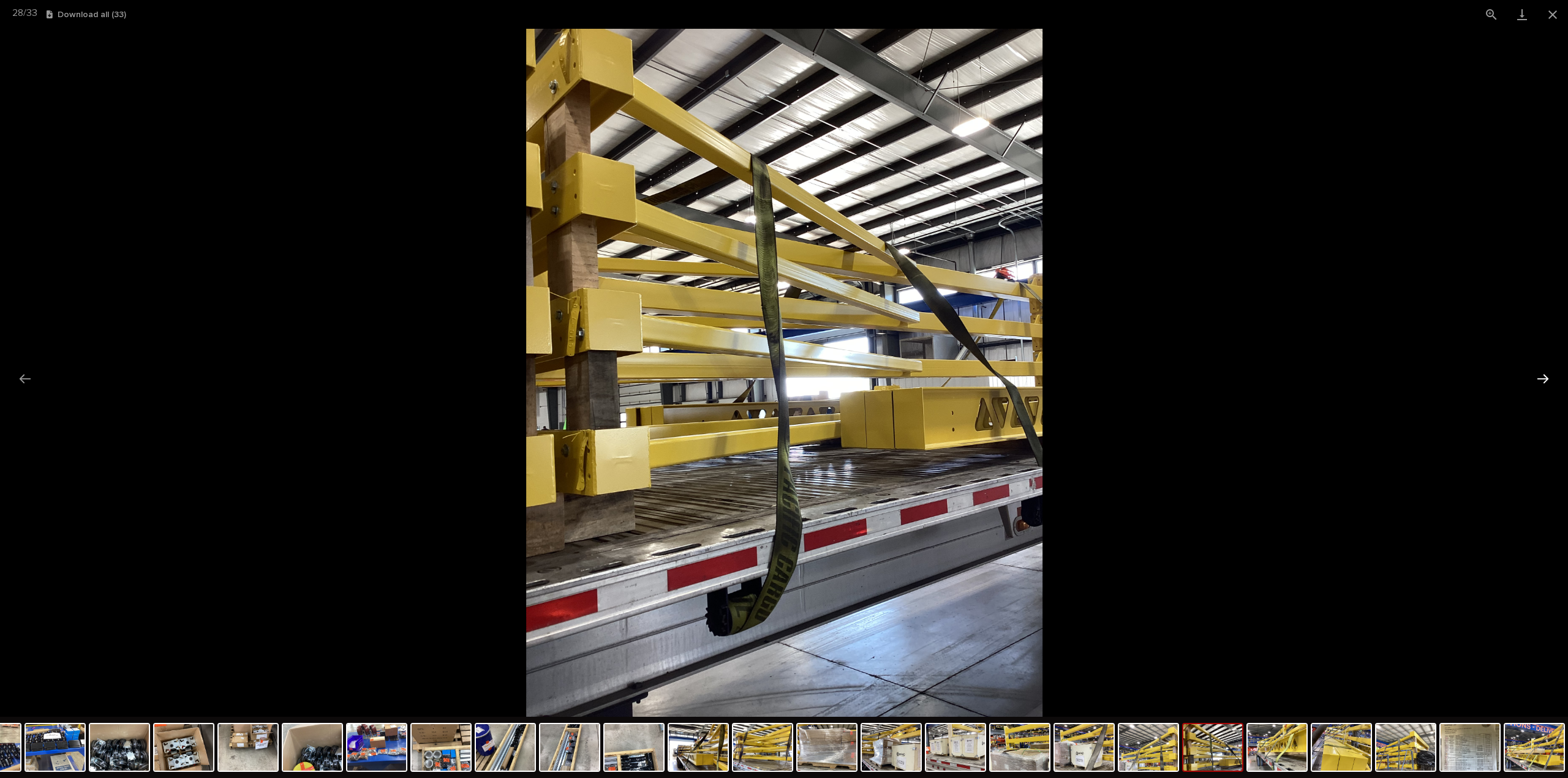
click at [1542, 380] on button "Next slide" at bounding box center [1542, 379] width 26 height 24
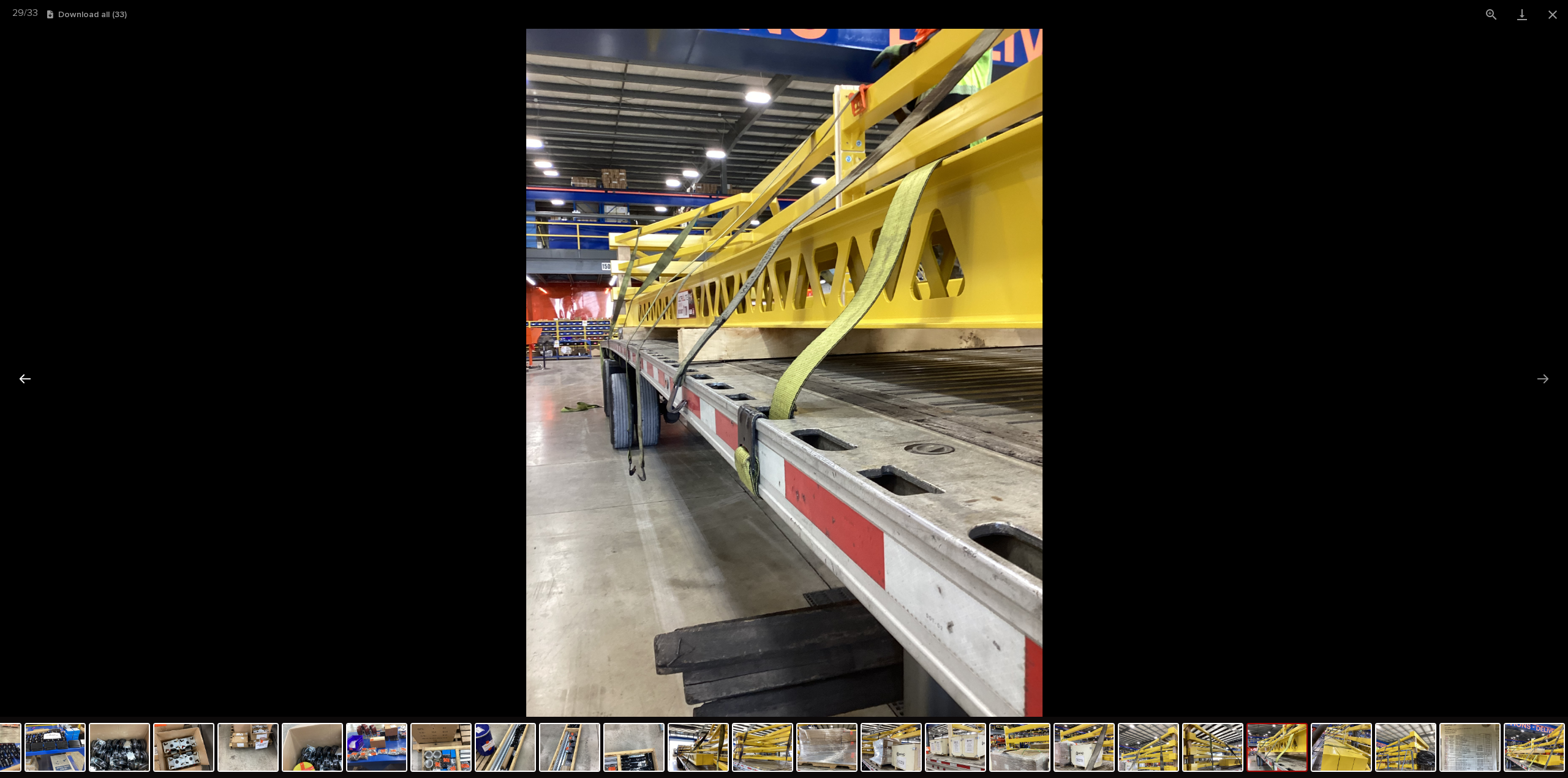
click at [28, 377] on button "Previous slide" at bounding box center [25, 379] width 26 height 24
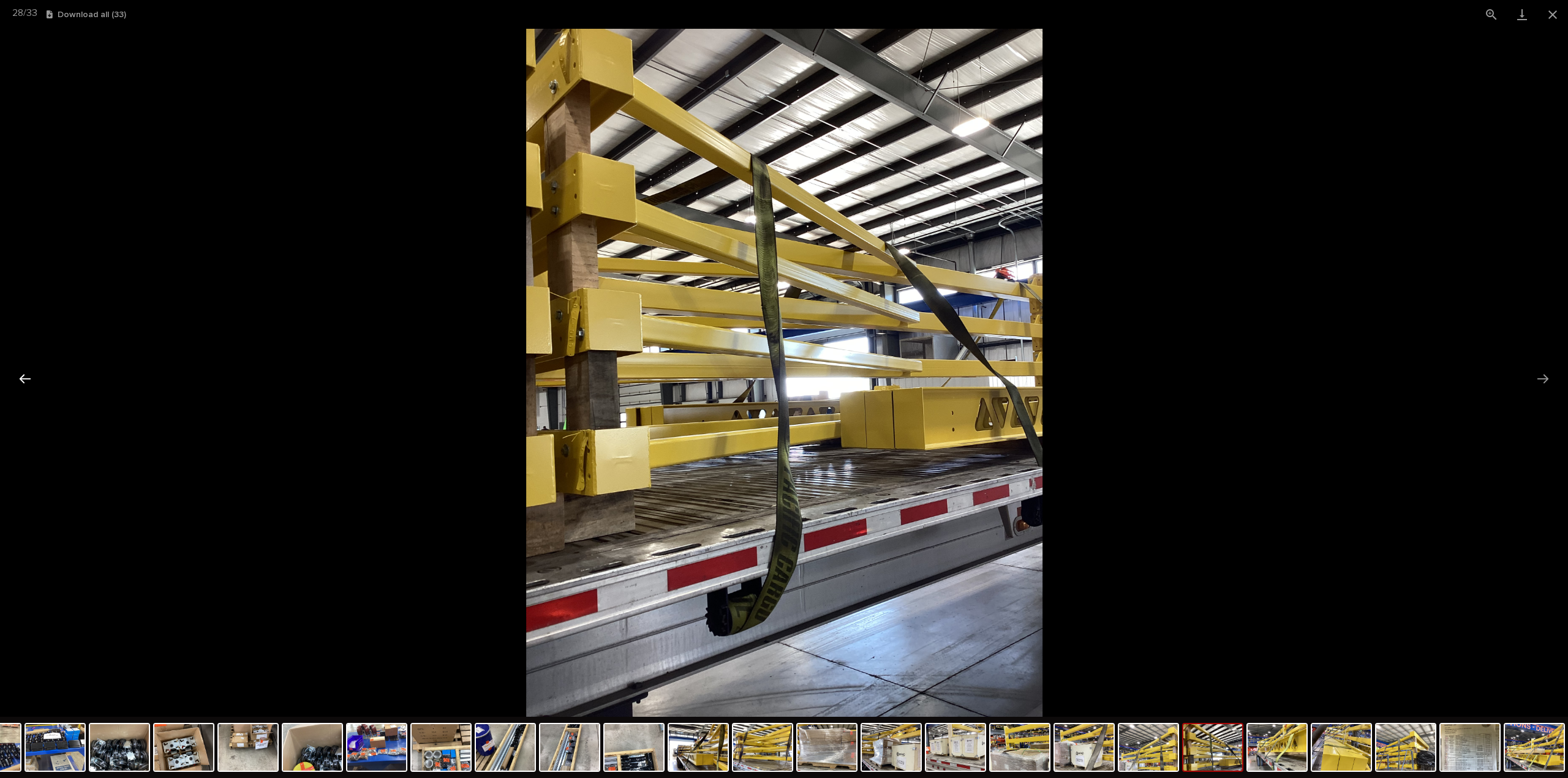
click at [25, 378] on button "Previous slide" at bounding box center [25, 379] width 26 height 24
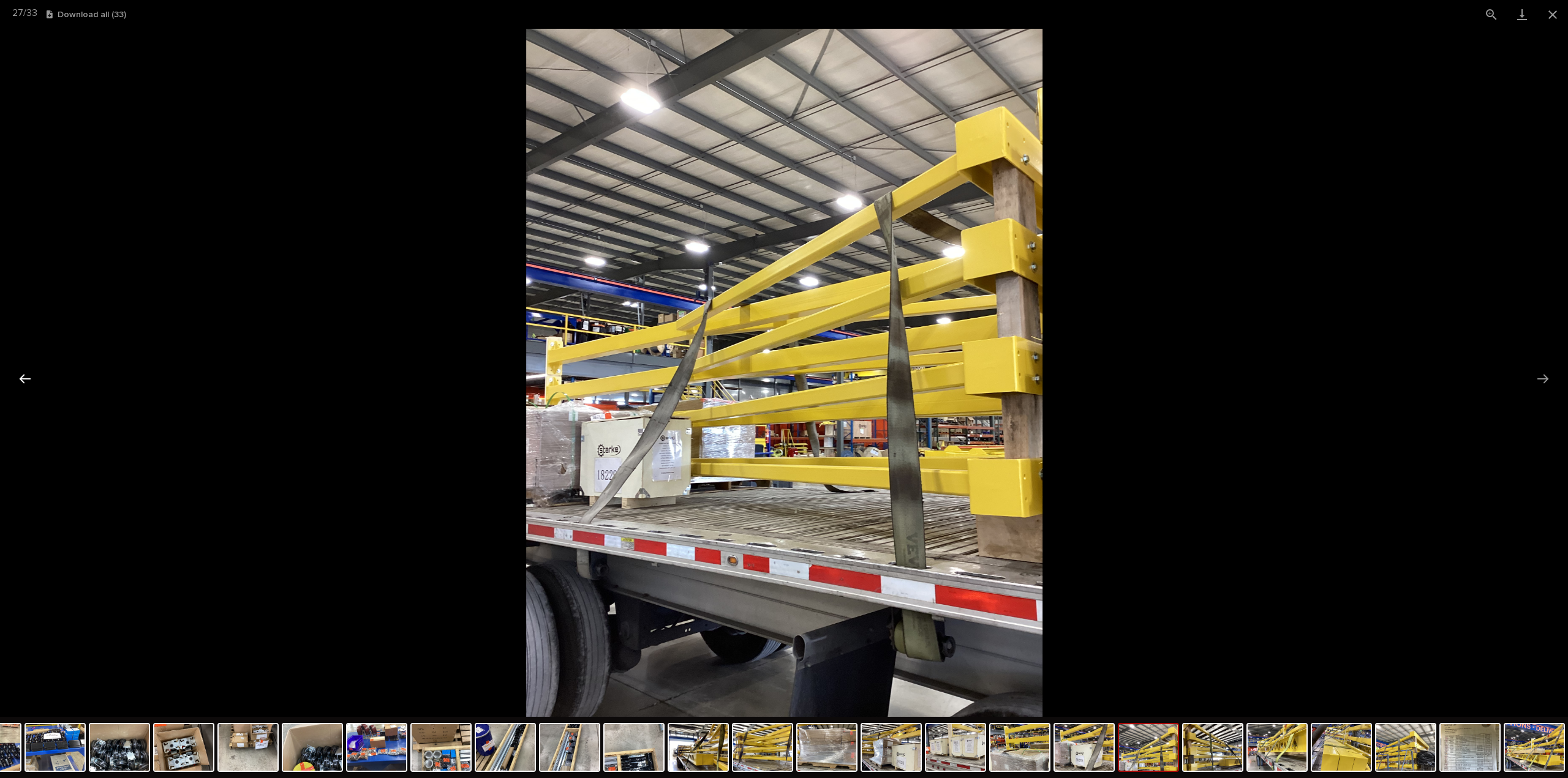
click at [25, 378] on button "Previous slide" at bounding box center [25, 379] width 26 height 24
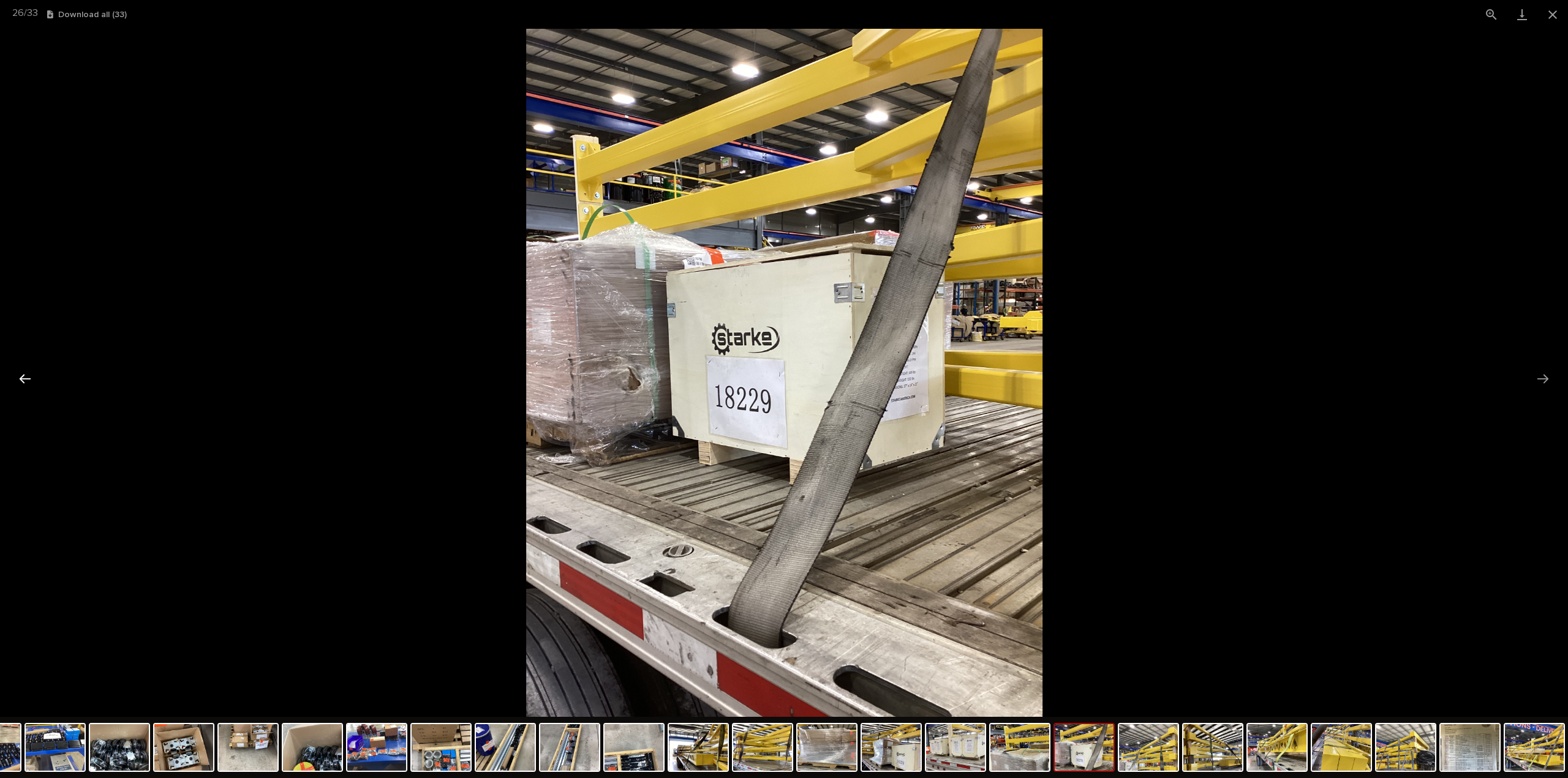
click at [25, 378] on button "Previous slide" at bounding box center [25, 379] width 26 height 24
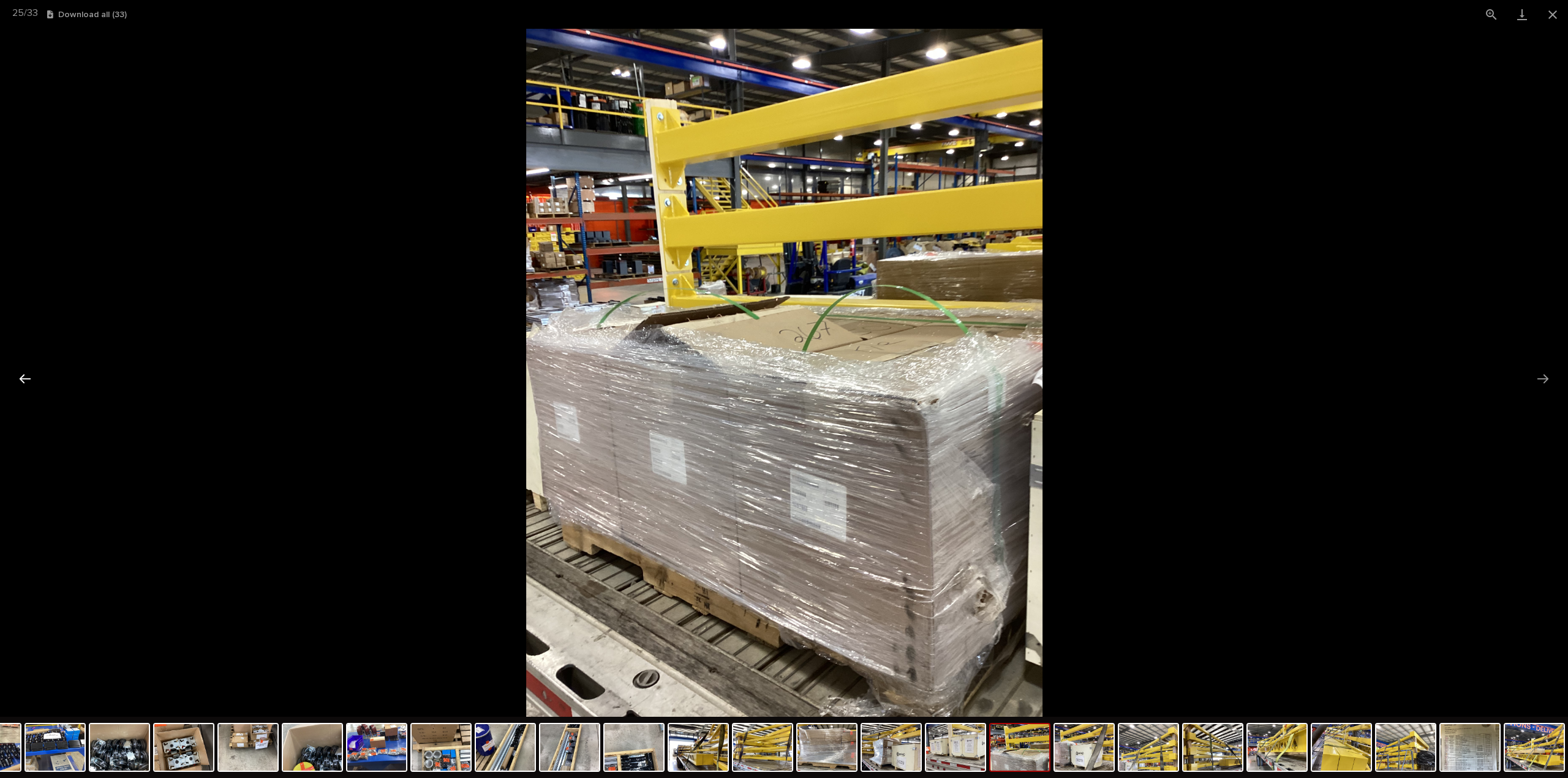
click at [25, 378] on button "Previous slide" at bounding box center [25, 379] width 26 height 24
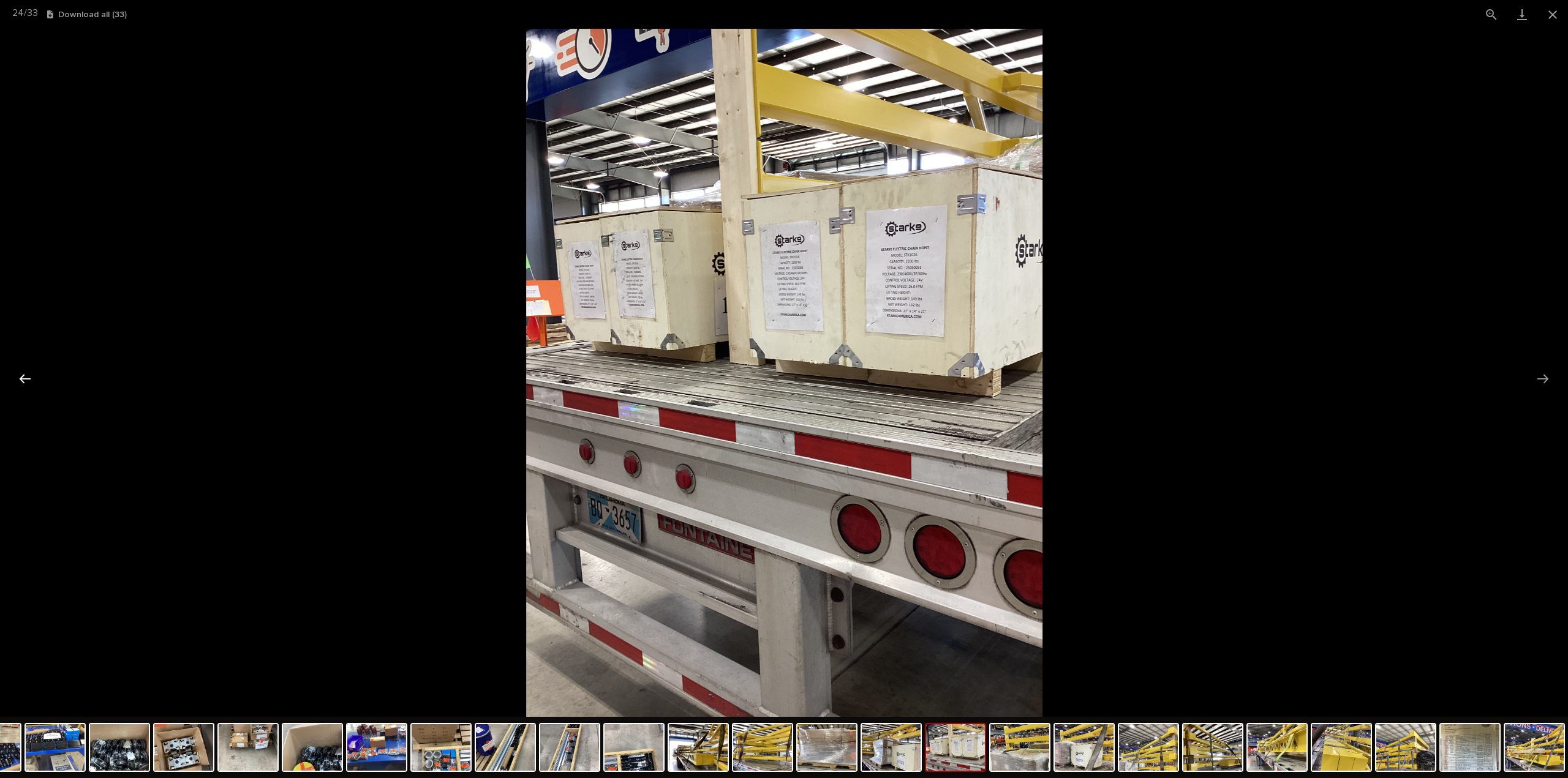
click at [25, 378] on button "Previous slide" at bounding box center [25, 379] width 26 height 24
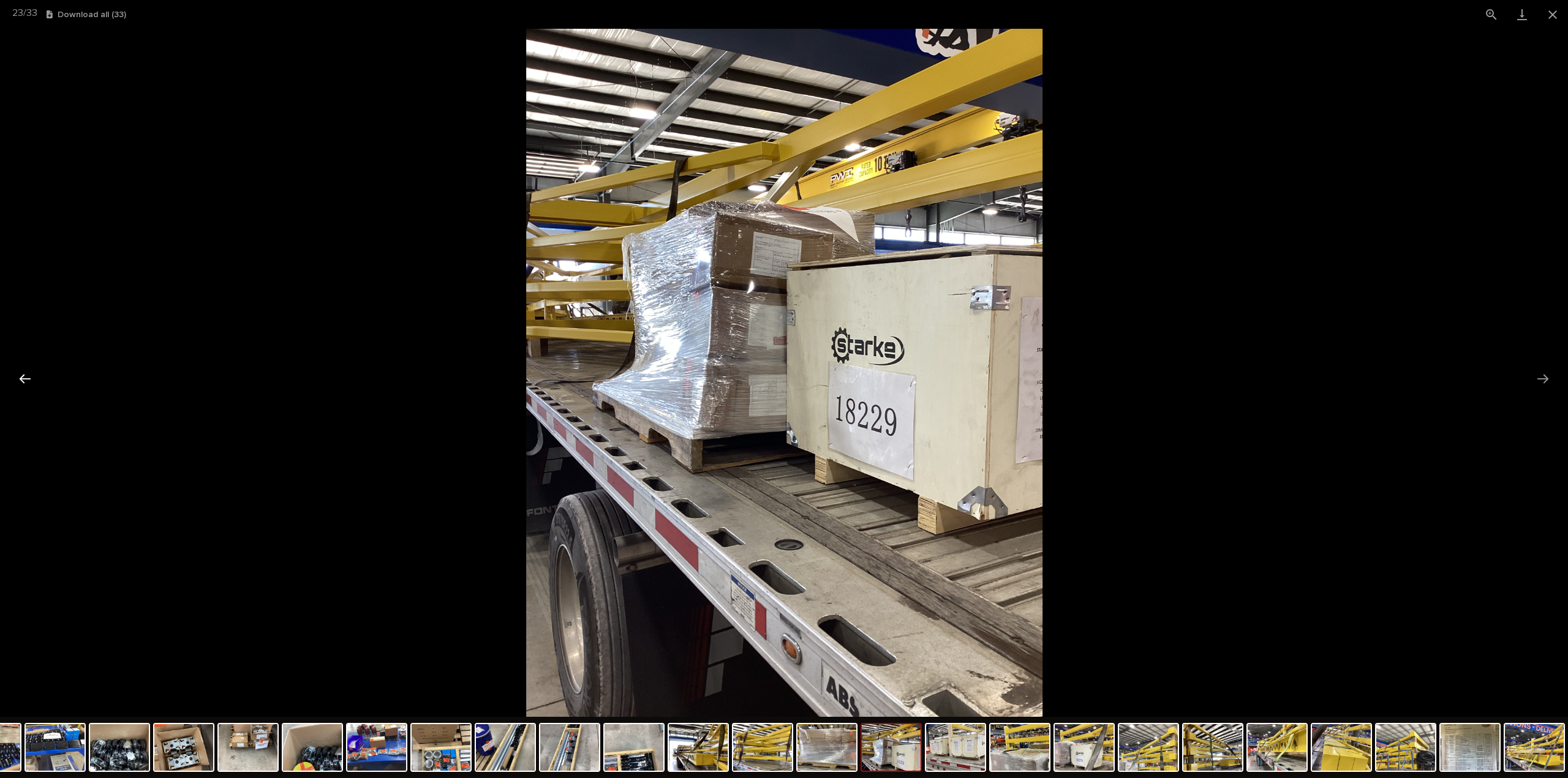
click at [25, 378] on button "Previous slide" at bounding box center [25, 379] width 26 height 24
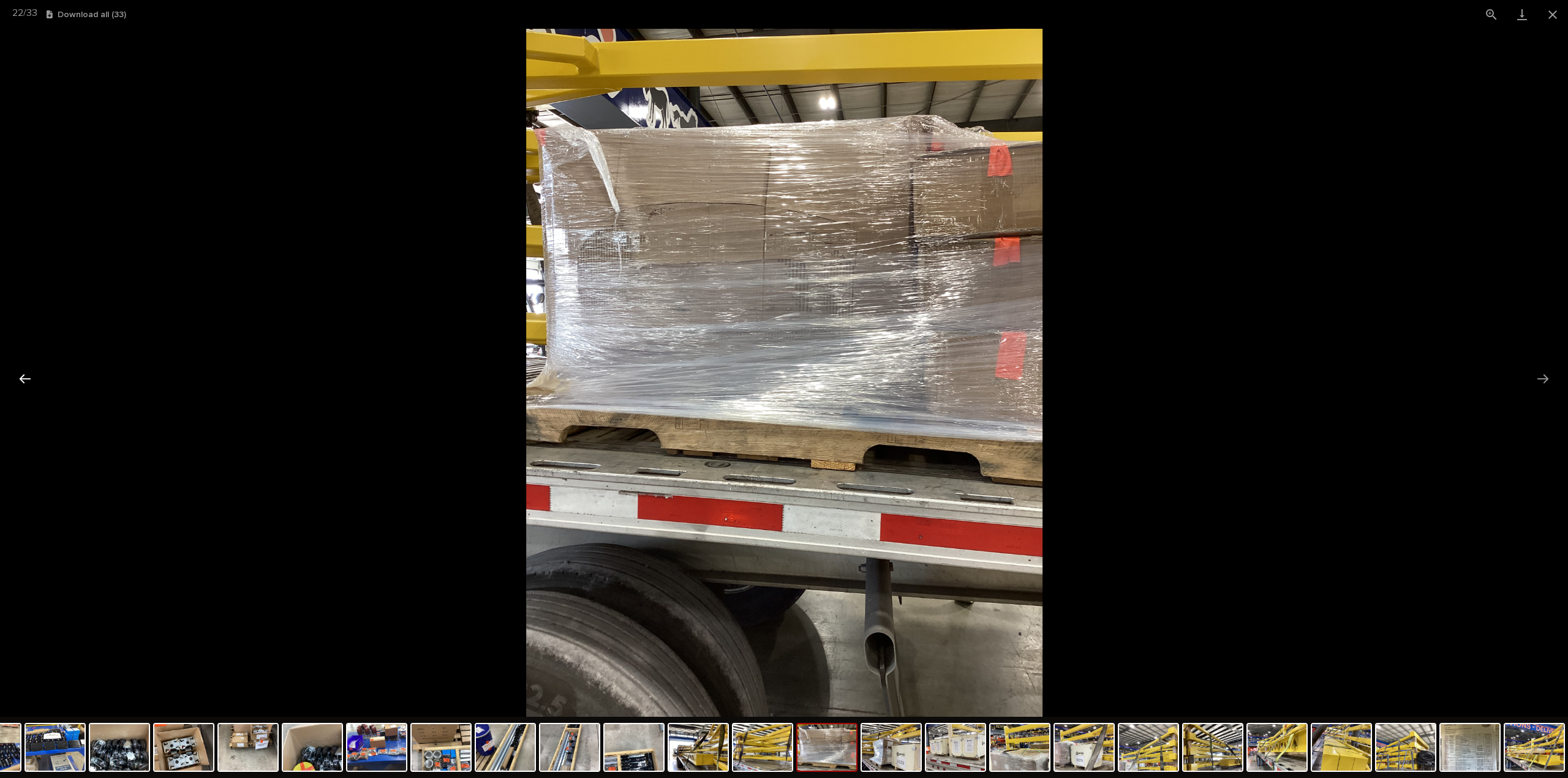
click at [25, 378] on button "Previous slide" at bounding box center [25, 379] width 26 height 24
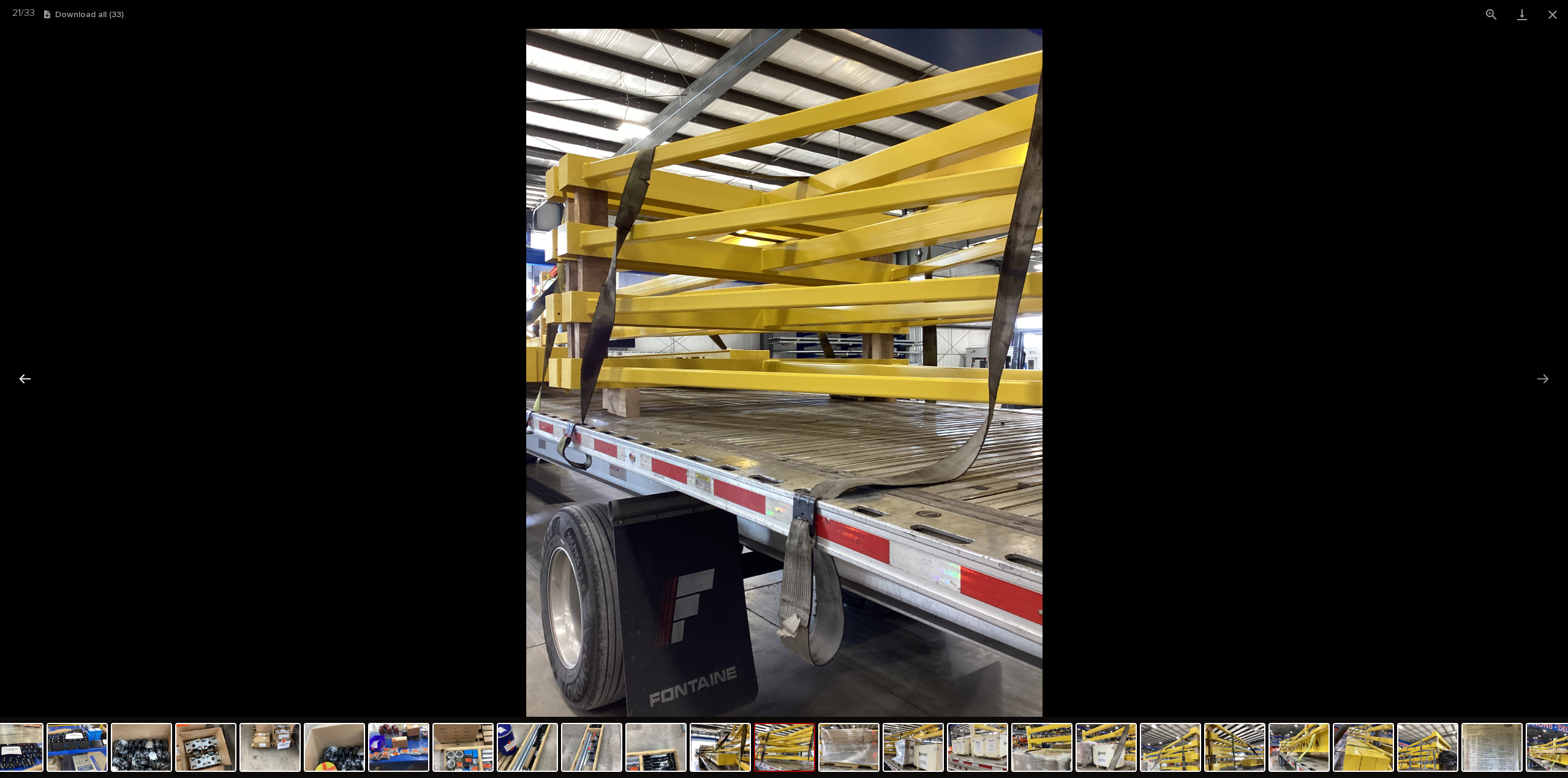
click at [25, 378] on button "Previous slide" at bounding box center [25, 379] width 26 height 24
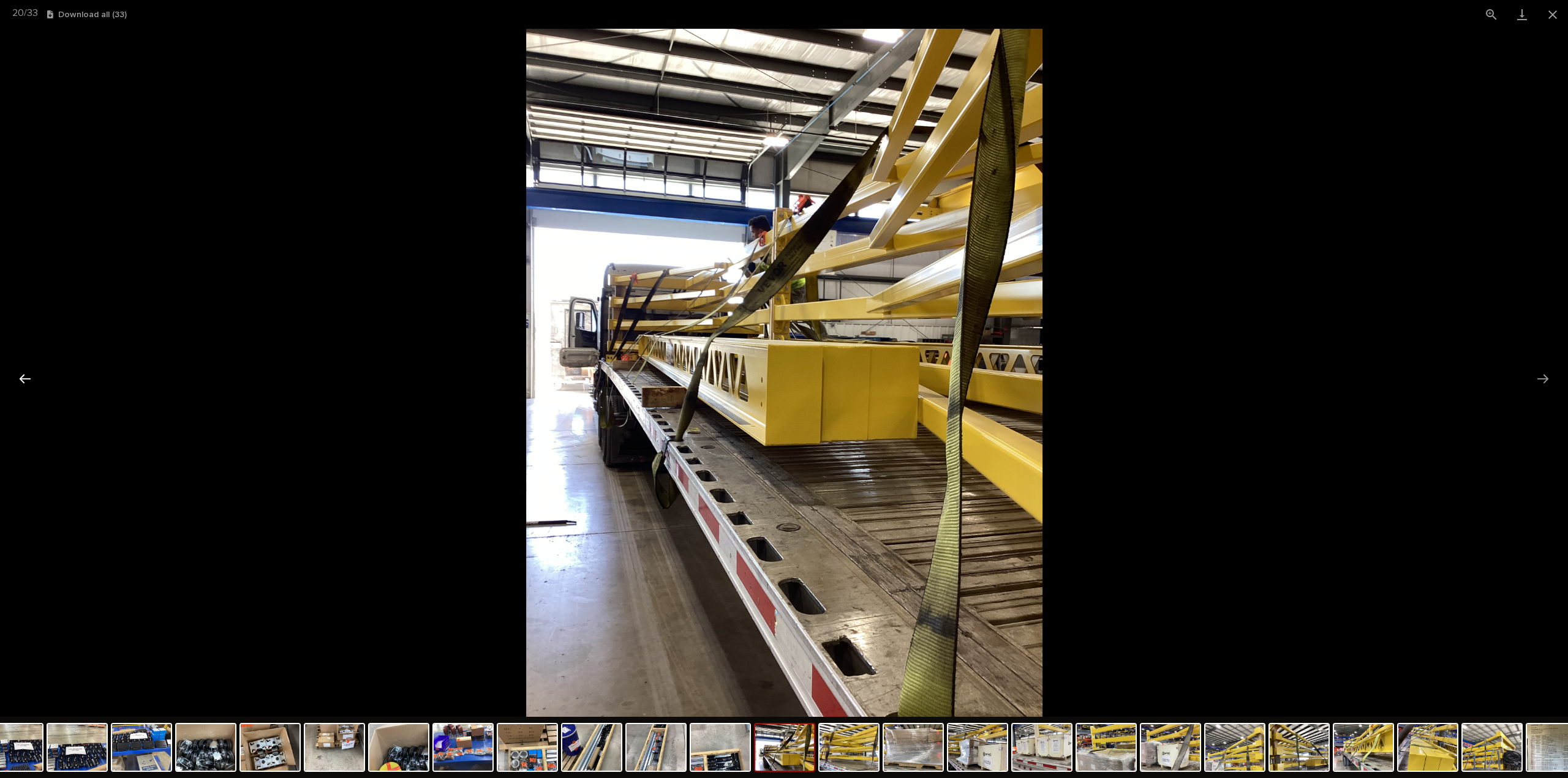
click at [25, 378] on button "Previous slide" at bounding box center [25, 379] width 26 height 24
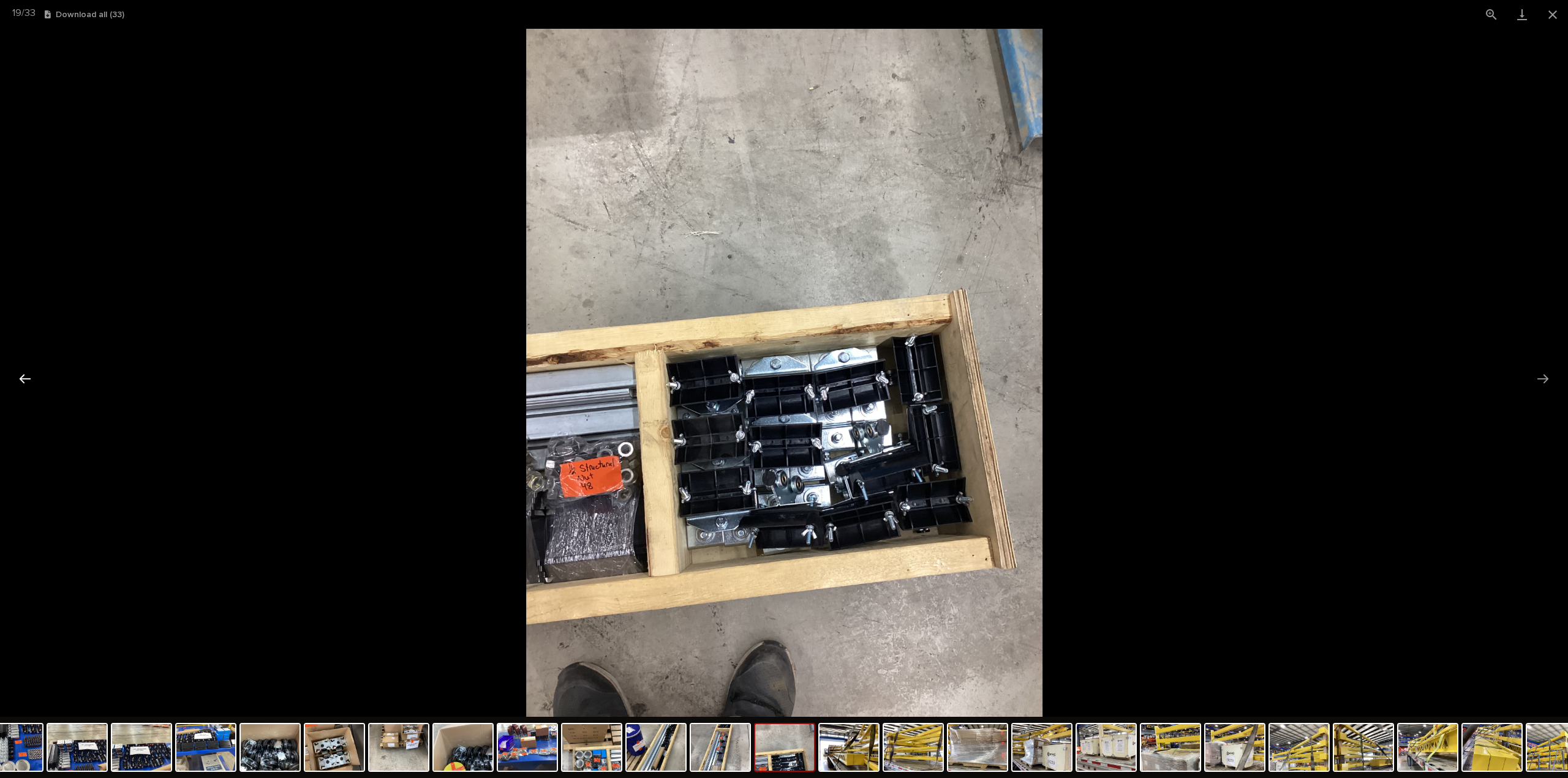
click at [25, 378] on button "Previous slide" at bounding box center [25, 379] width 26 height 24
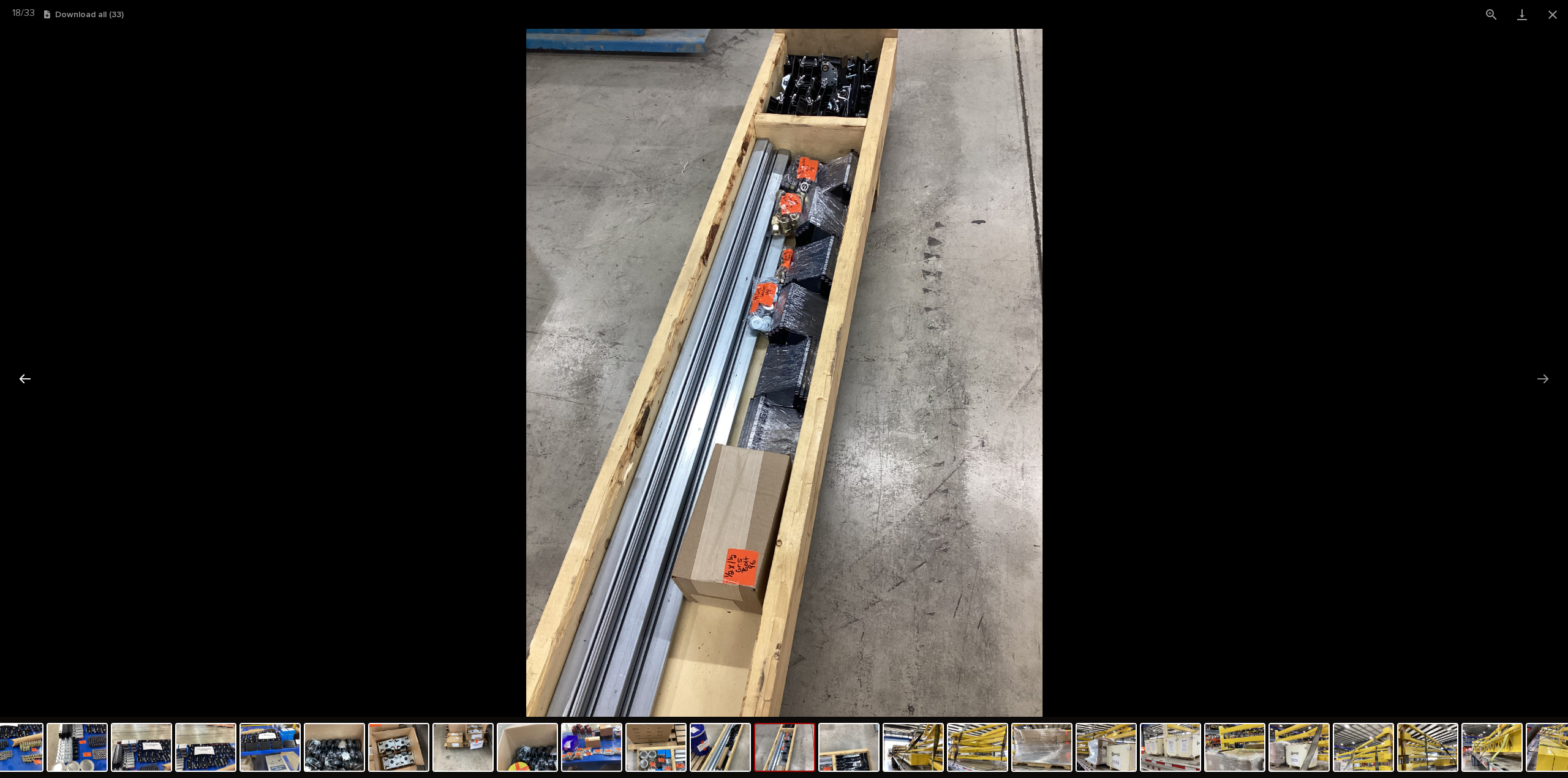
click at [28, 376] on button "Previous slide" at bounding box center [25, 379] width 26 height 24
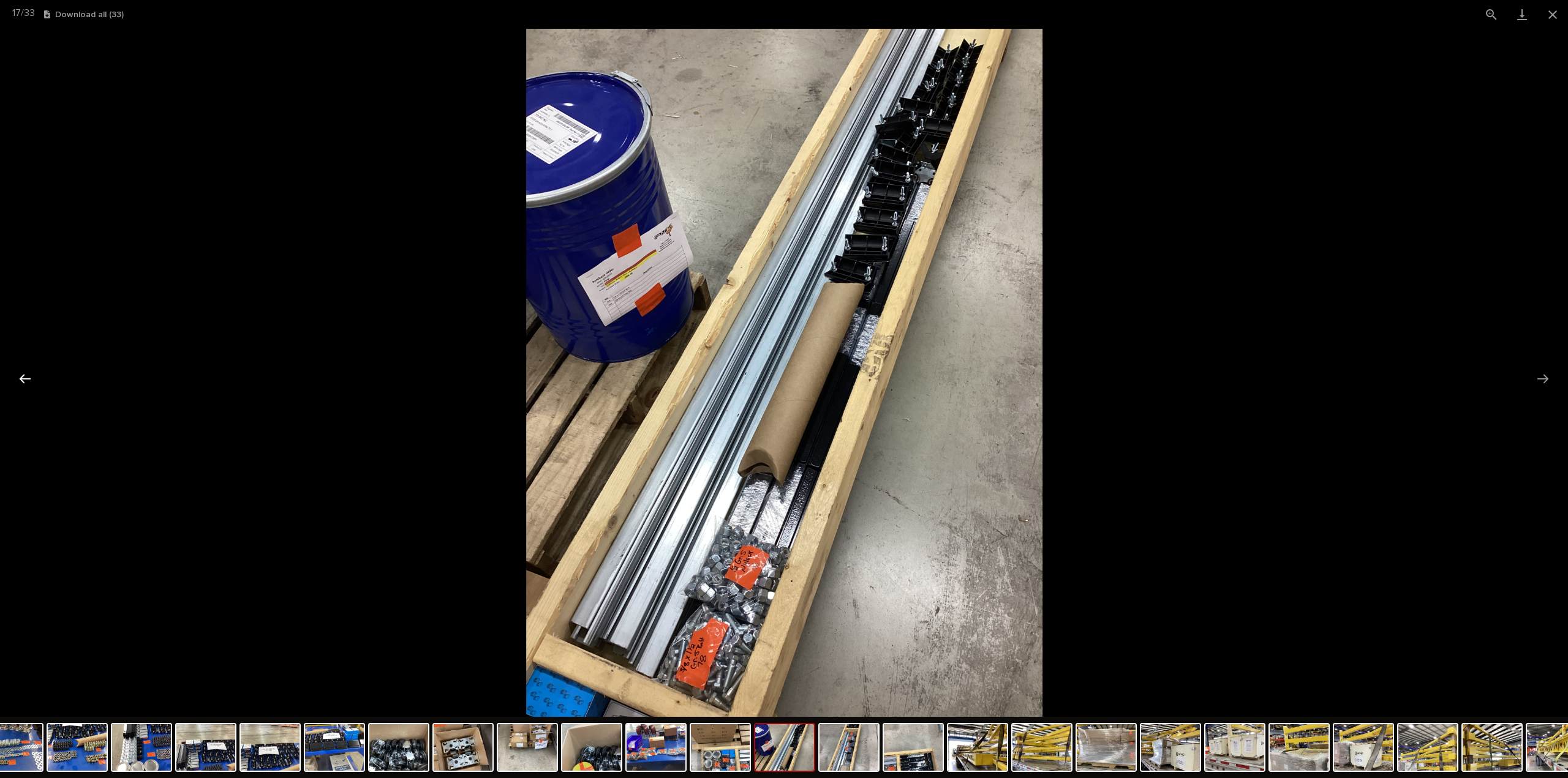
click at [28, 376] on button "Previous slide" at bounding box center [25, 379] width 26 height 24
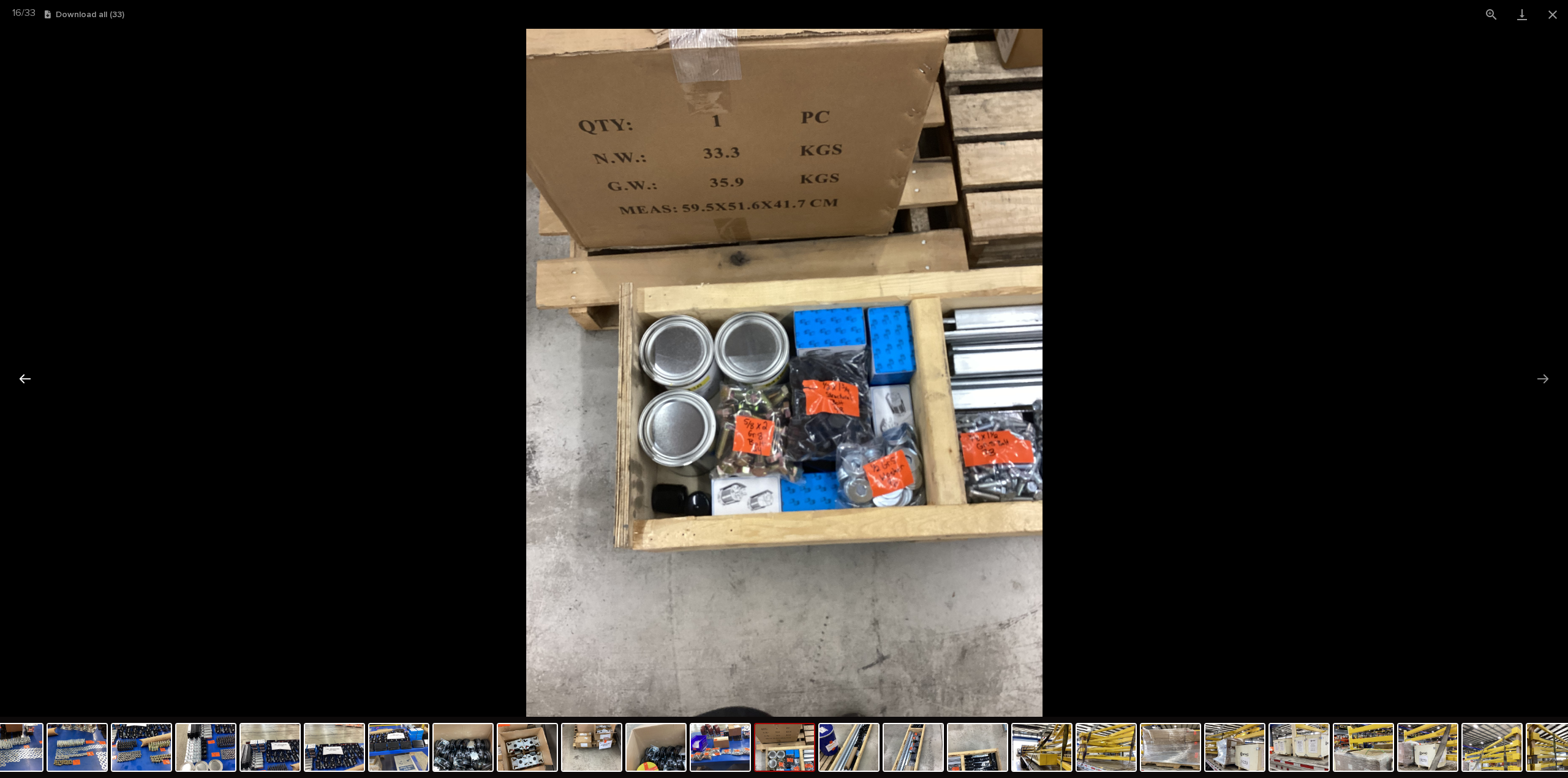
click at [28, 376] on button "Previous slide" at bounding box center [25, 379] width 26 height 24
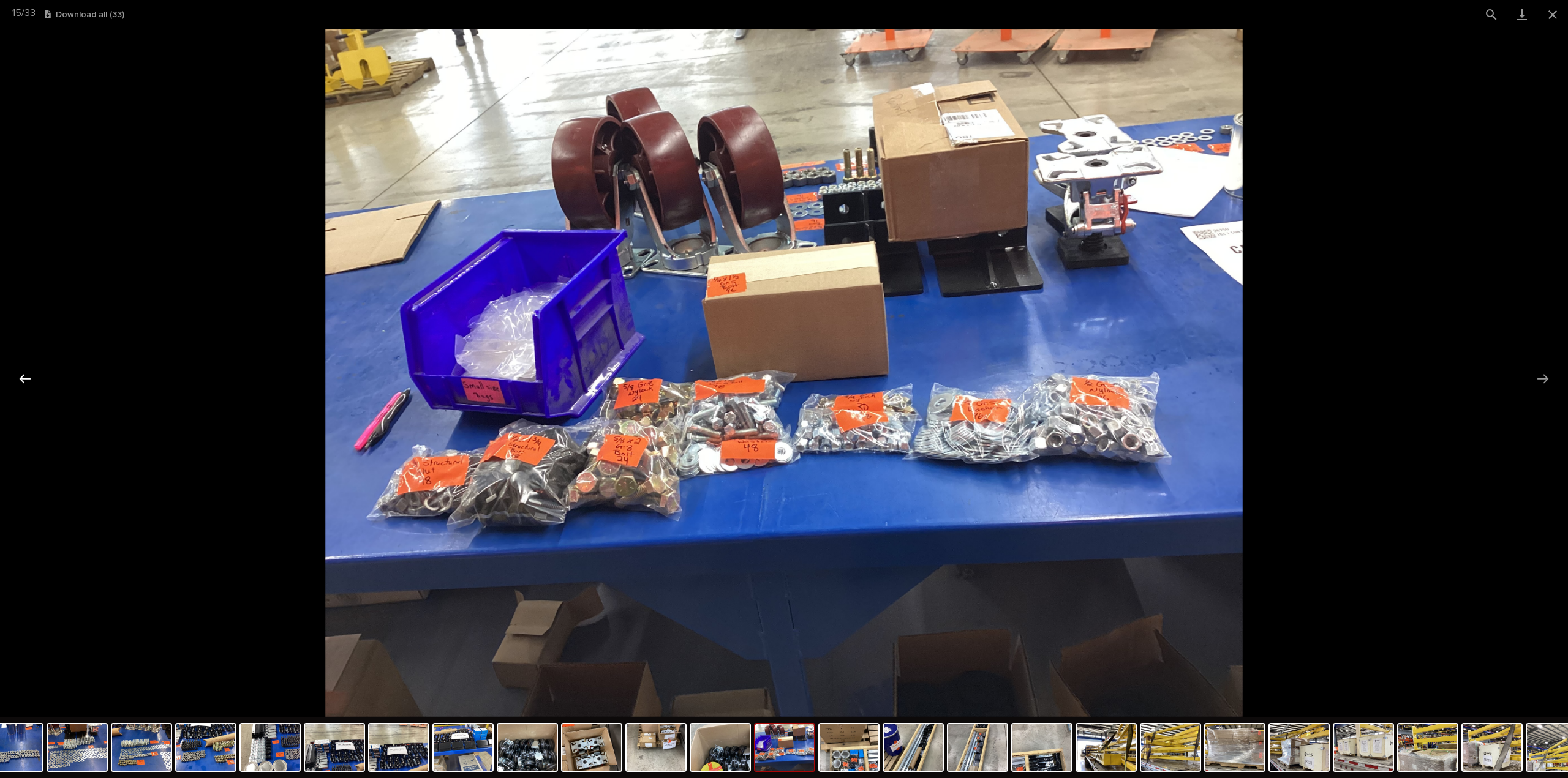
click at [28, 376] on button "Previous slide" at bounding box center [25, 379] width 26 height 24
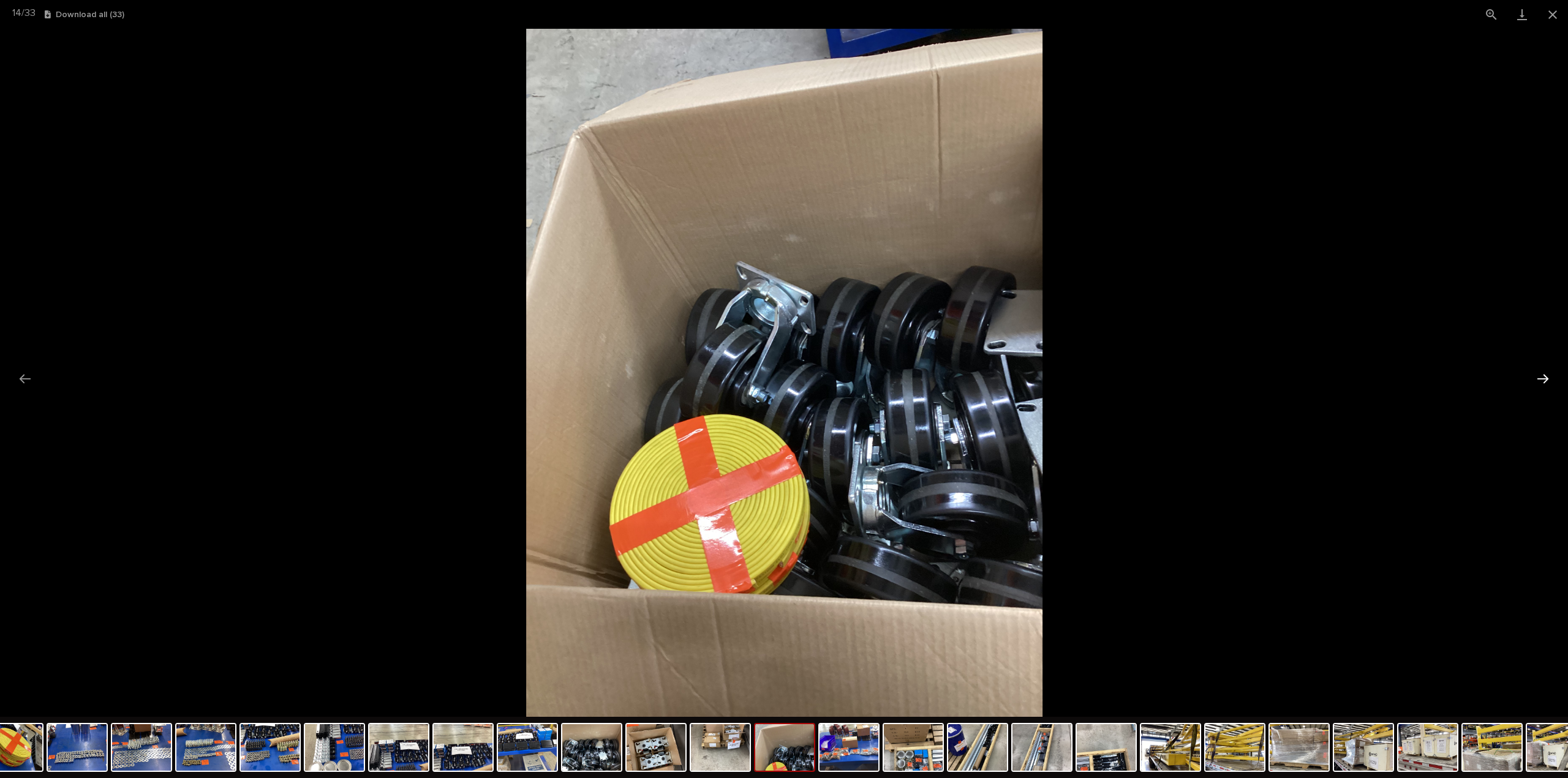
click at [1544, 380] on button "Next slide" at bounding box center [1542, 379] width 26 height 24
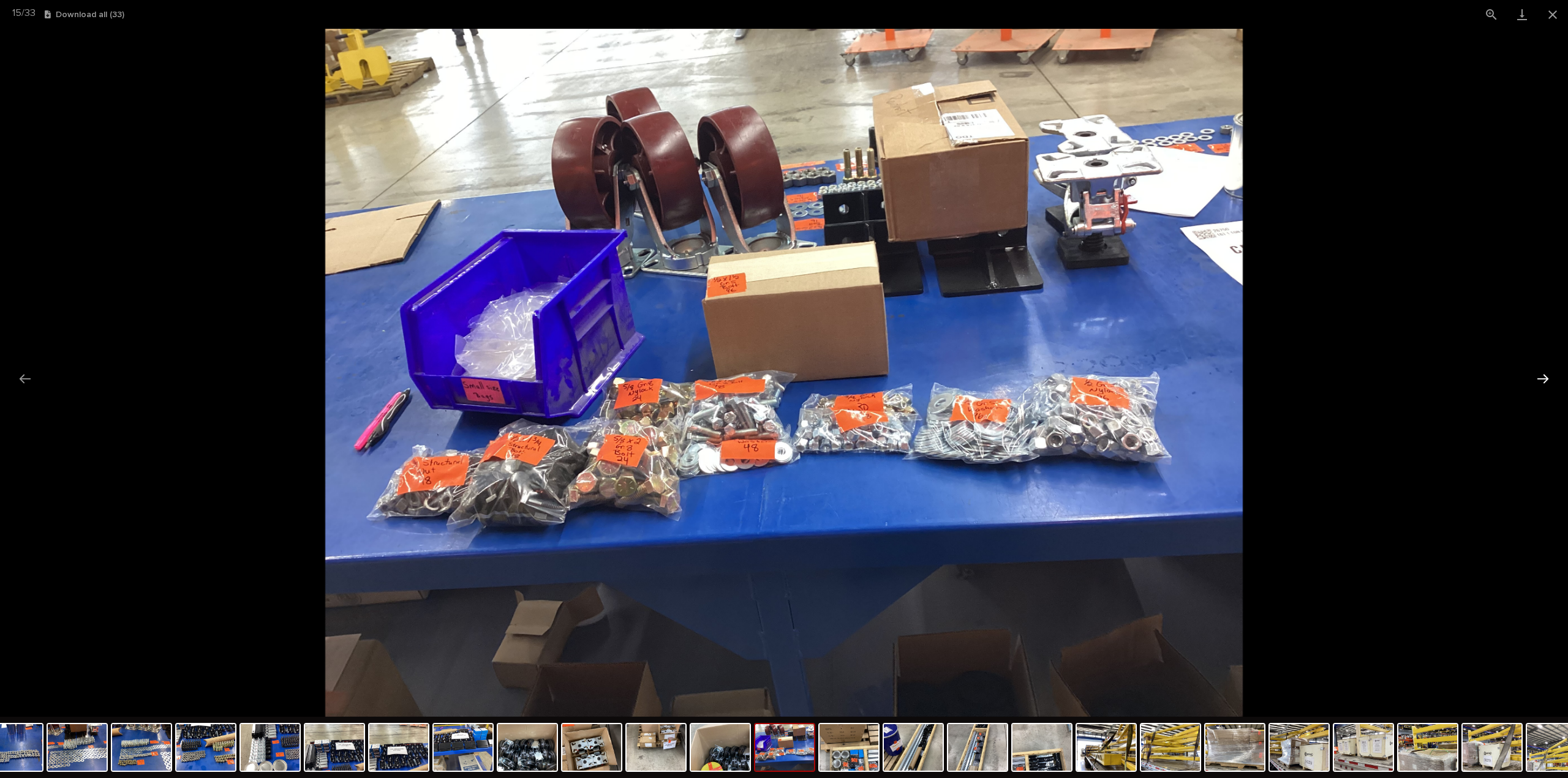
click at [1544, 380] on button "Next slide" at bounding box center [1542, 379] width 26 height 24
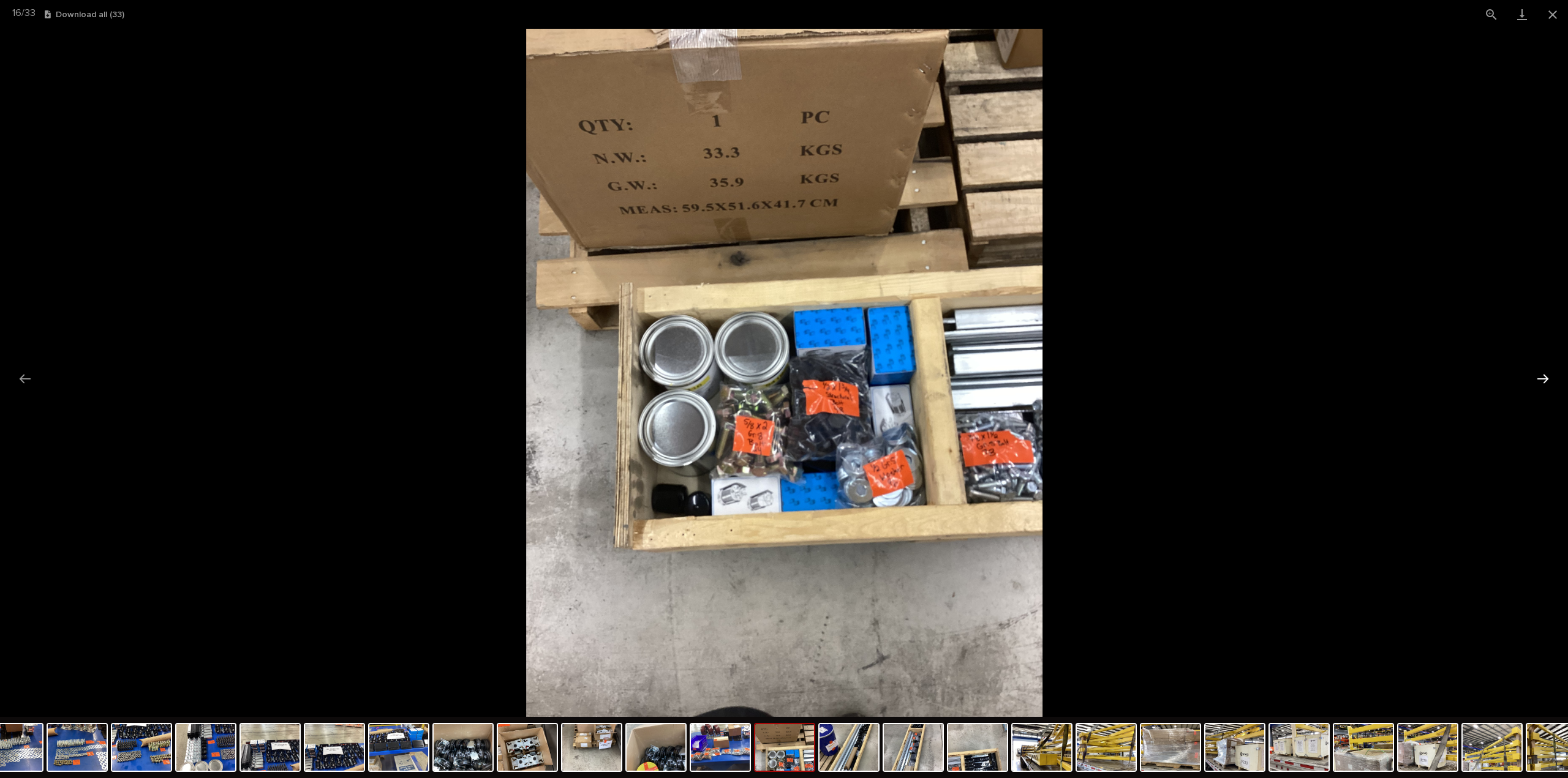
click at [1544, 380] on button "Next slide" at bounding box center [1542, 379] width 26 height 24
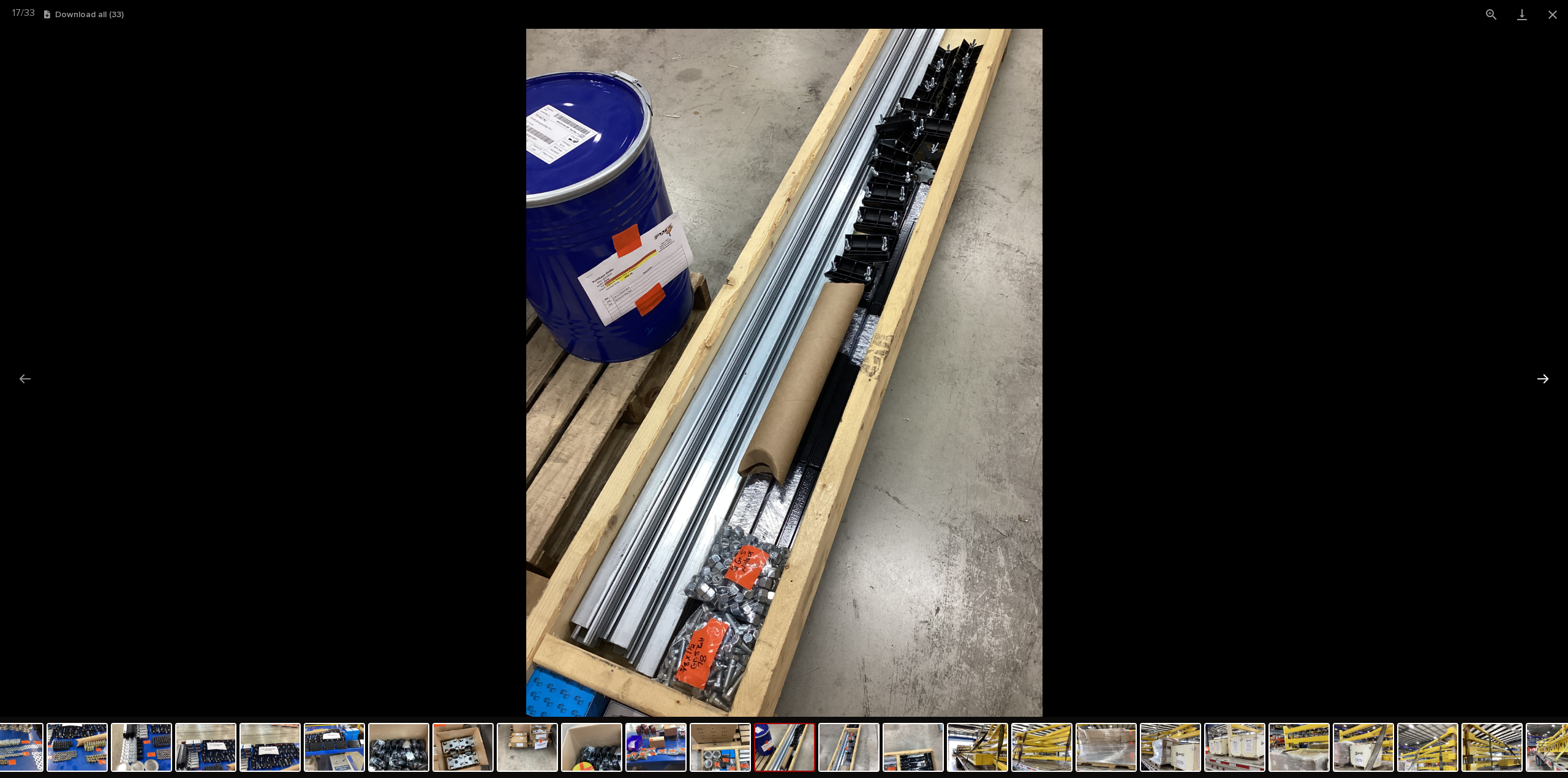
click at [1544, 380] on button "Next slide" at bounding box center [1542, 379] width 26 height 24
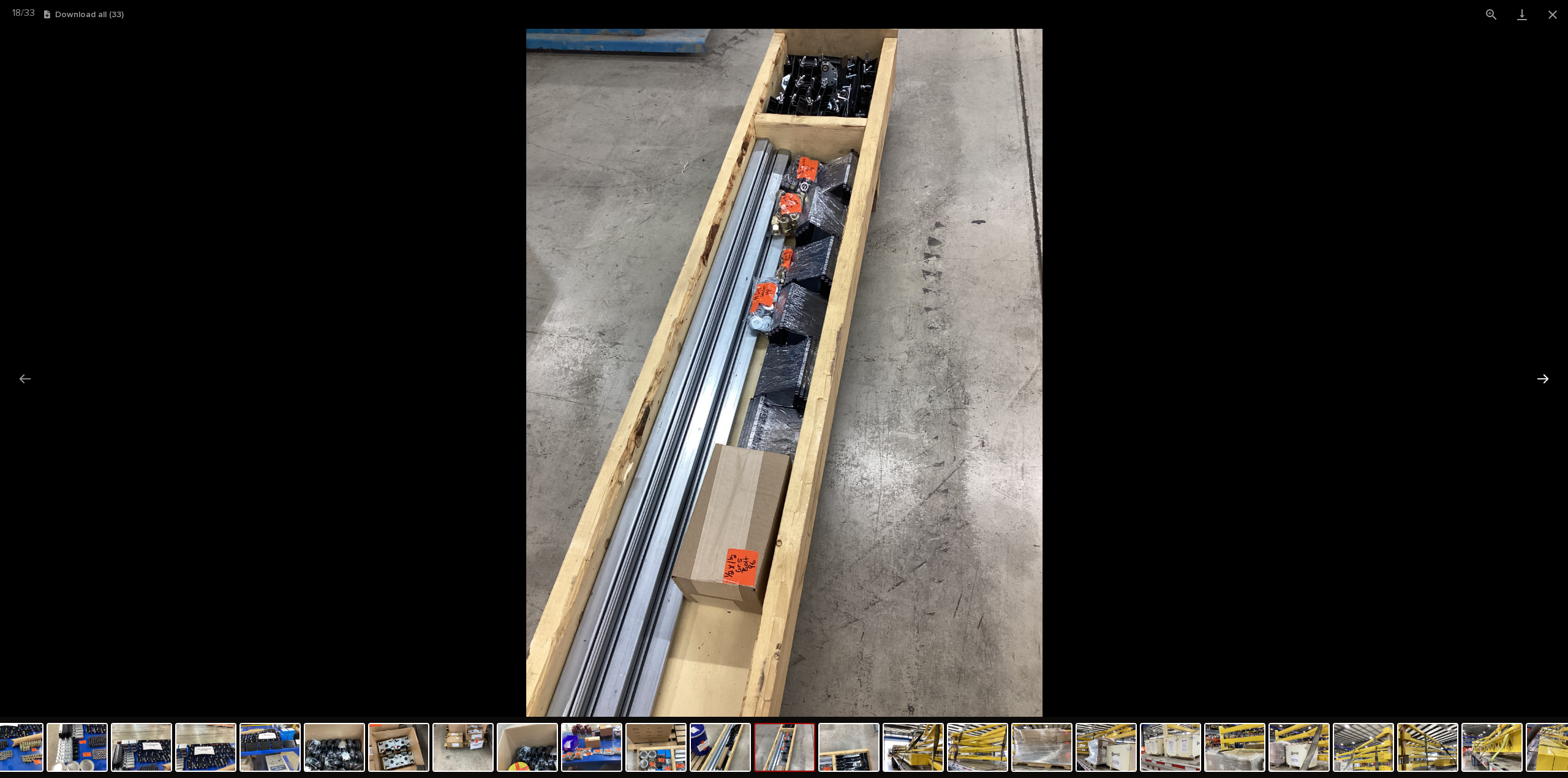
click at [1544, 380] on button "Next slide" at bounding box center [1542, 379] width 26 height 24
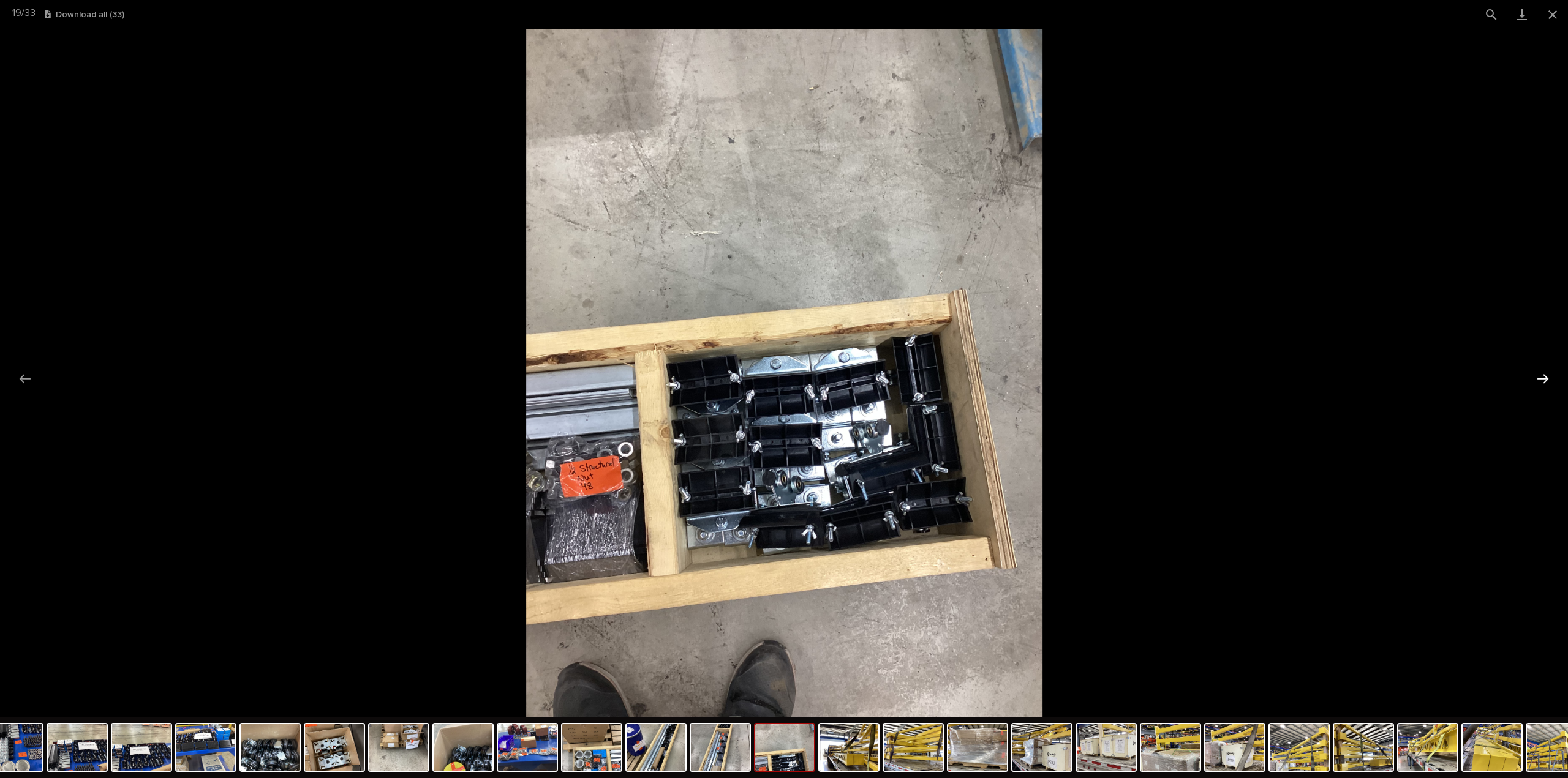
click at [1544, 380] on button "Next slide" at bounding box center [1542, 379] width 26 height 24
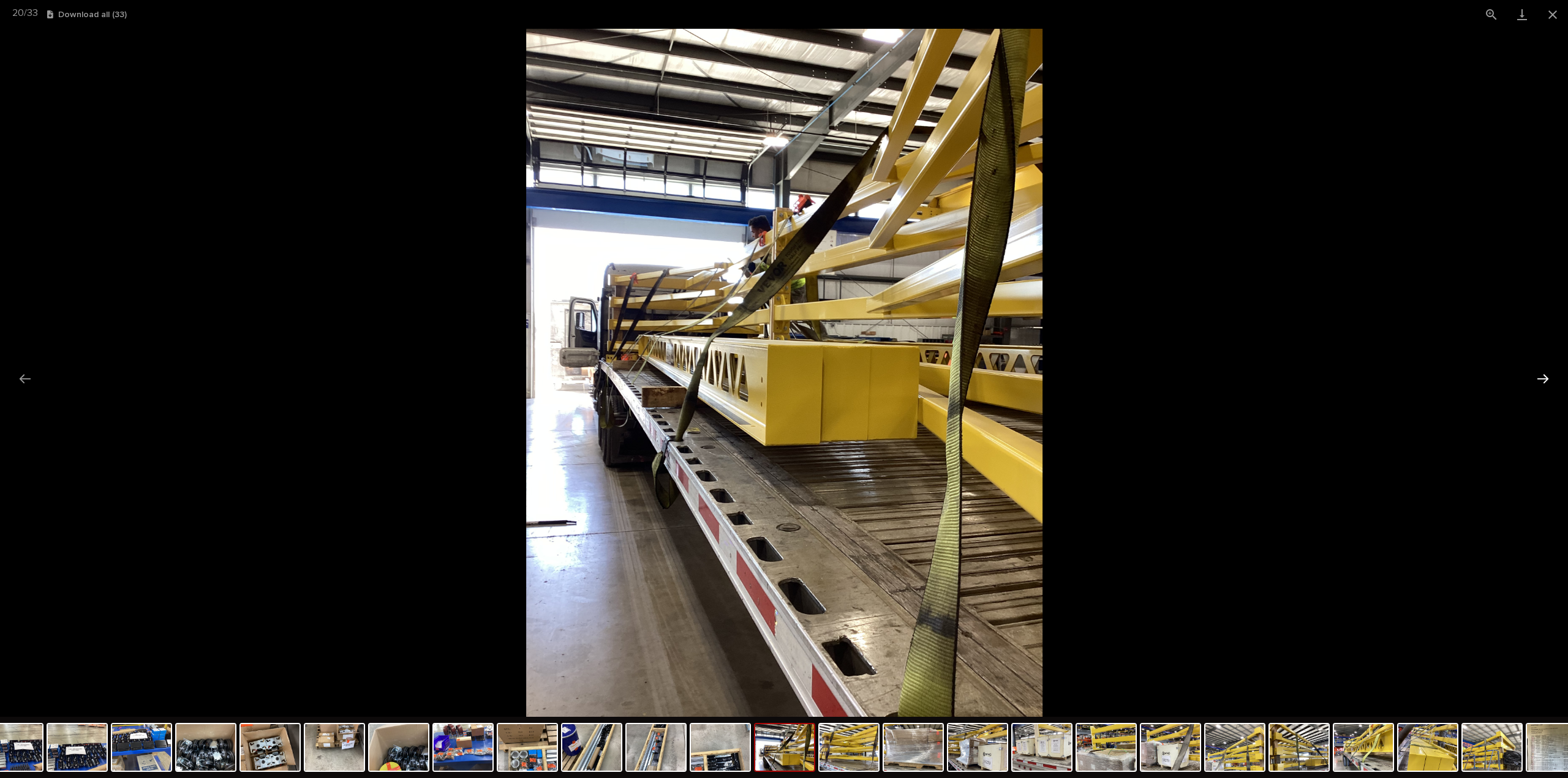
click at [1544, 380] on button "Next slide" at bounding box center [1542, 379] width 26 height 24
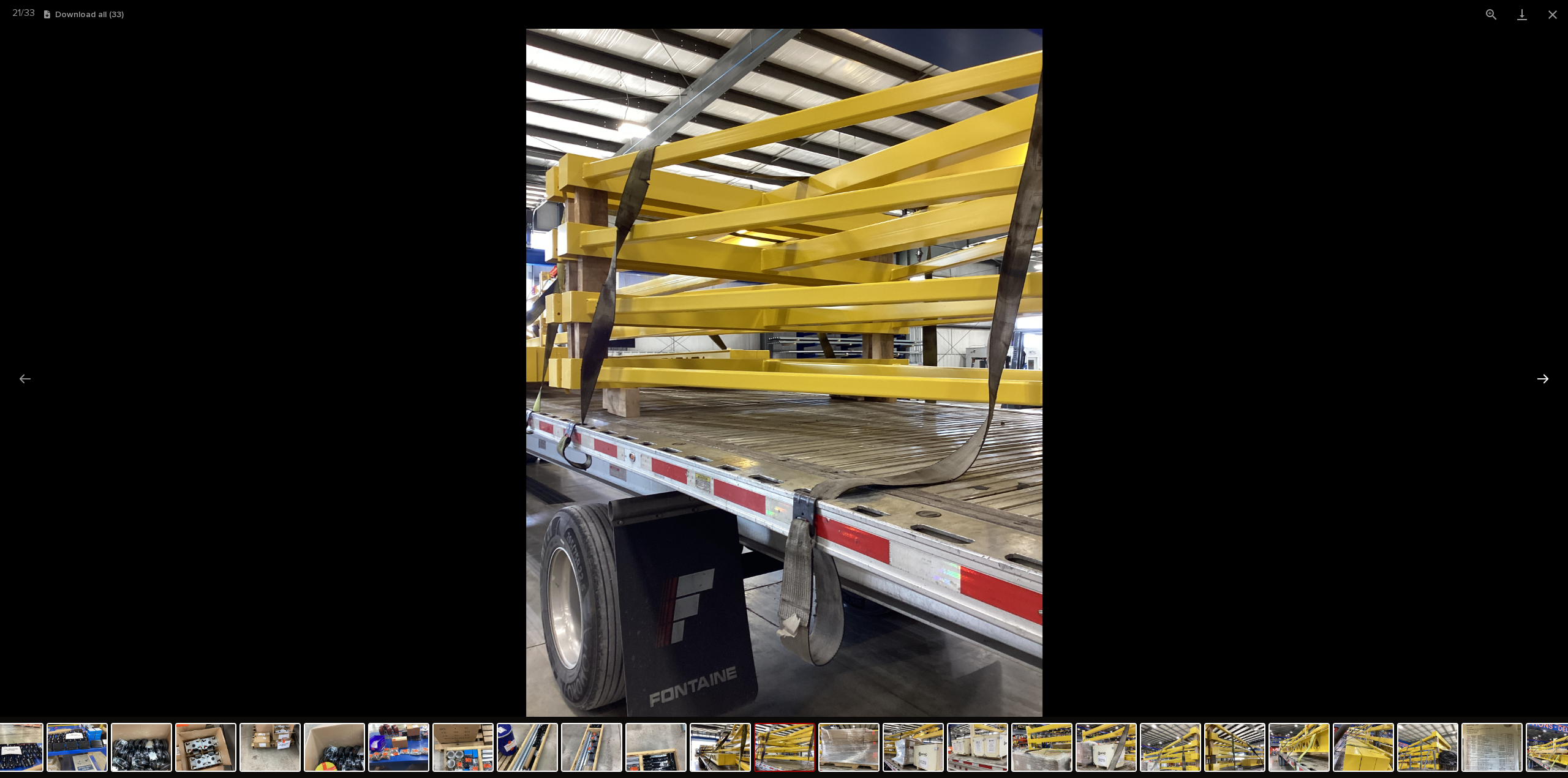
click at [1544, 380] on button "Next slide" at bounding box center [1542, 379] width 26 height 24
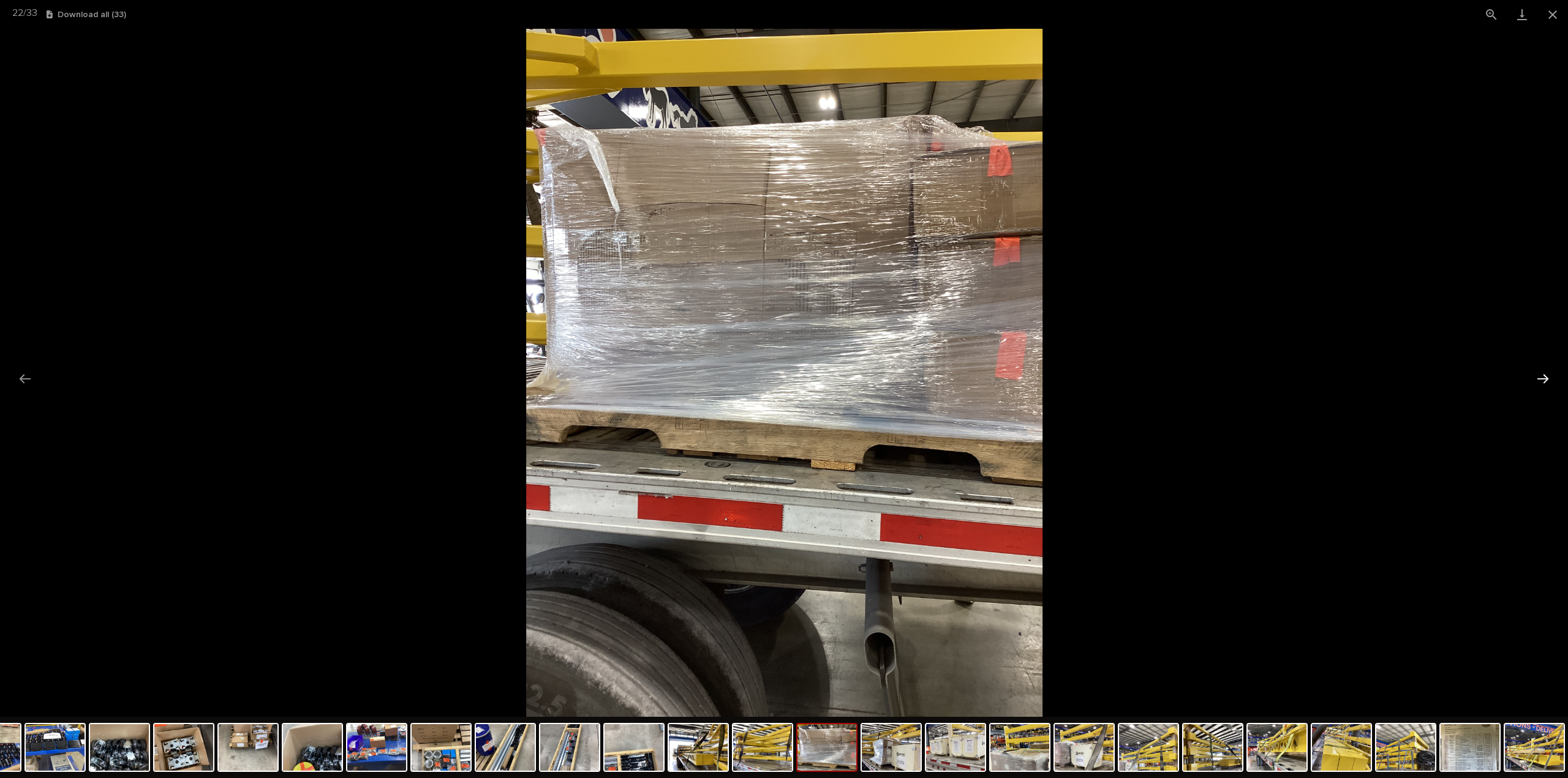
click at [1544, 380] on button "Next slide" at bounding box center [1542, 379] width 26 height 24
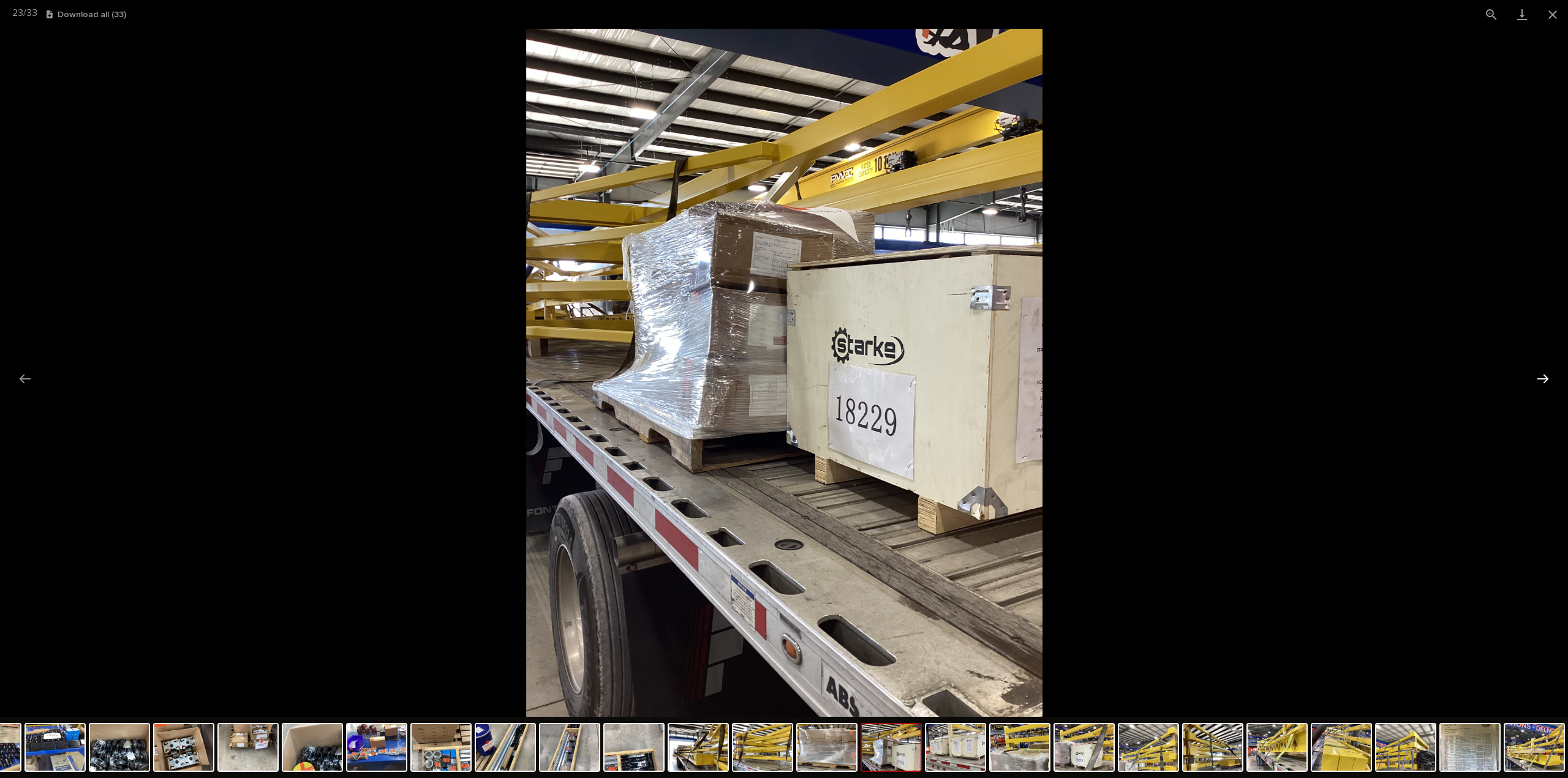
click at [1544, 380] on button "Next slide" at bounding box center [1542, 379] width 26 height 24
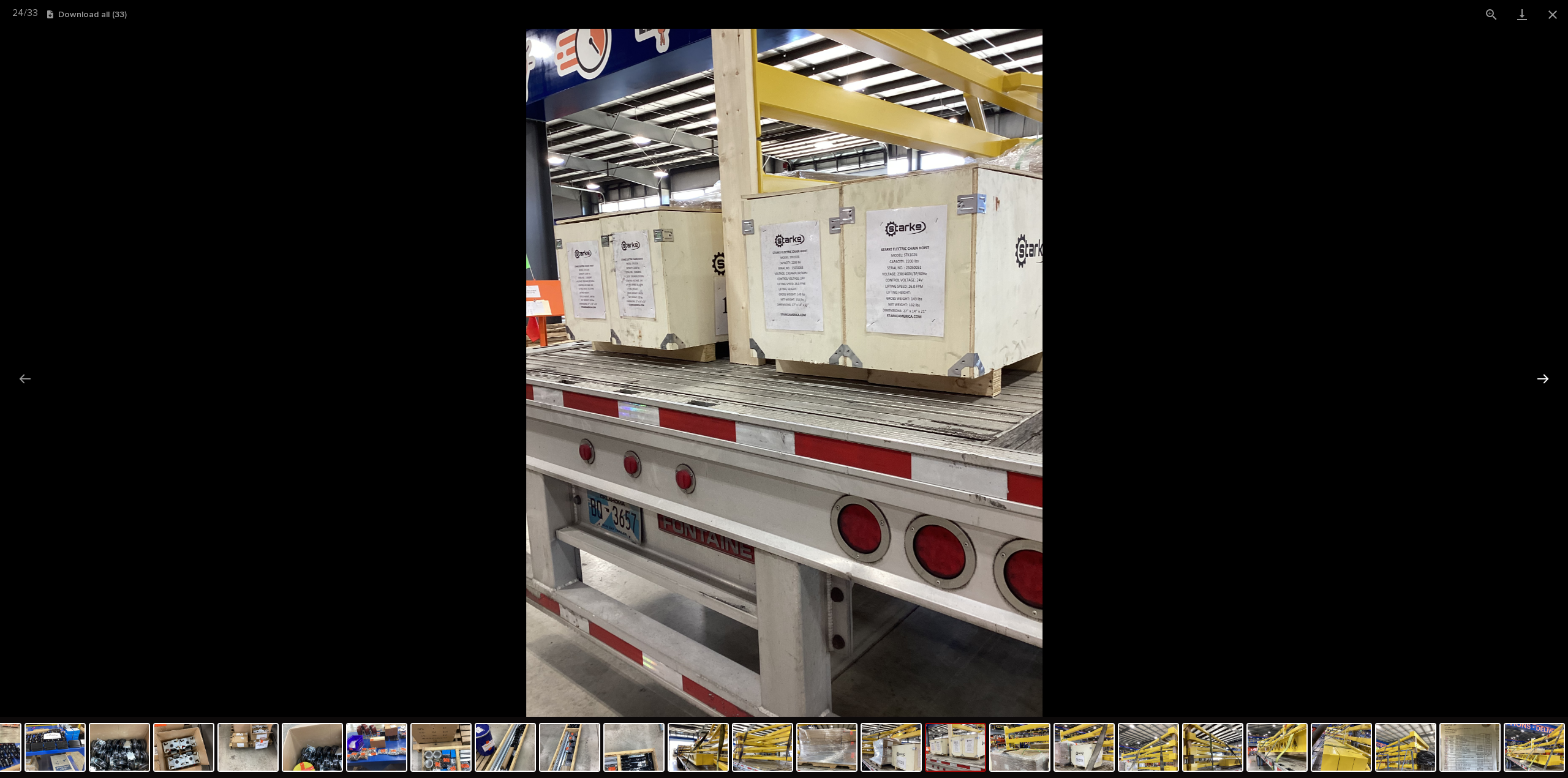
click at [1544, 380] on button "Next slide" at bounding box center [1542, 379] width 26 height 24
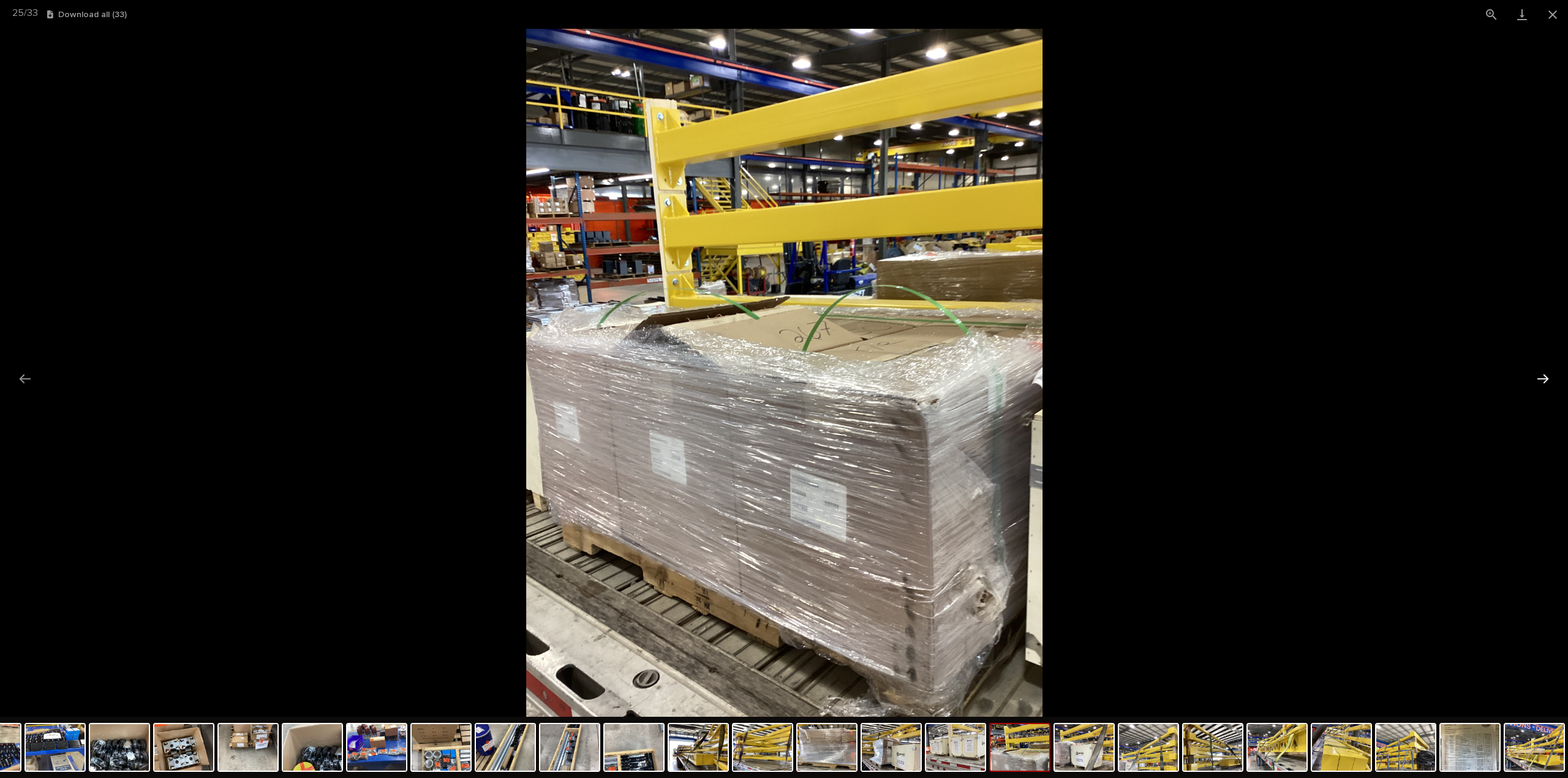
click at [1544, 380] on button "Next slide" at bounding box center [1542, 379] width 26 height 24
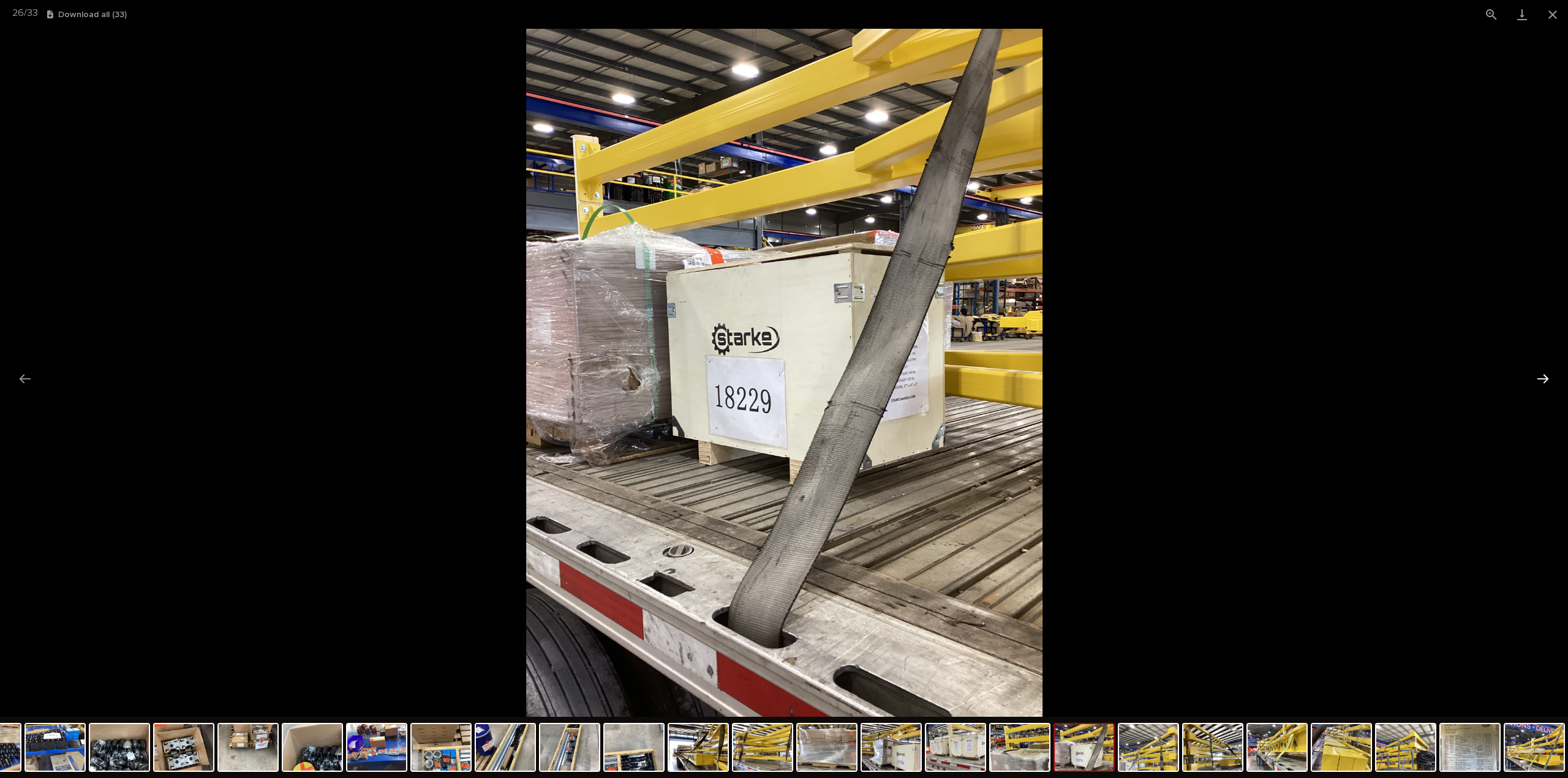
click at [1544, 380] on button "Next slide" at bounding box center [1542, 379] width 26 height 24
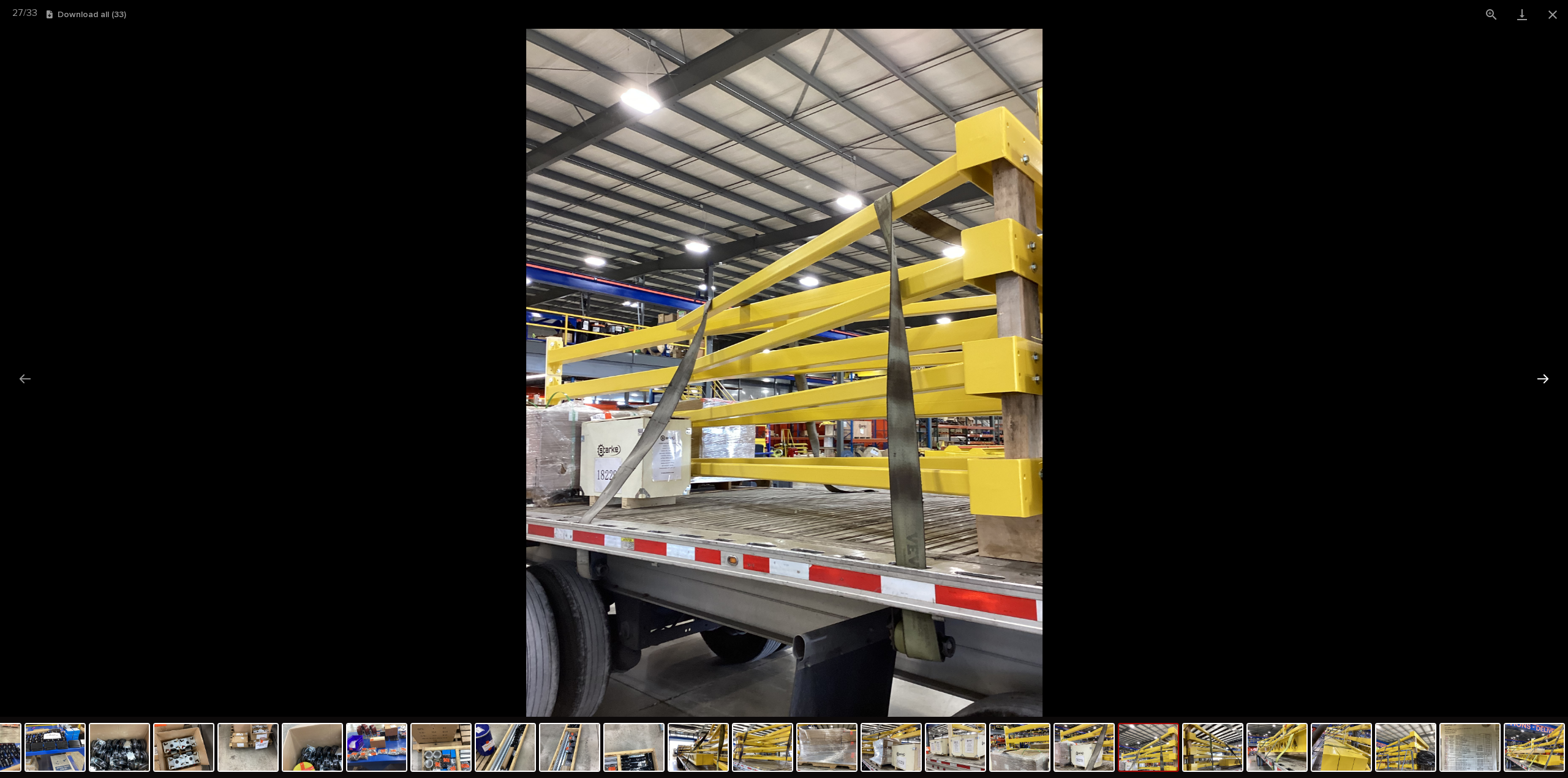
click at [1544, 380] on button "Next slide" at bounding box center [1542, 379] width 26 height 24
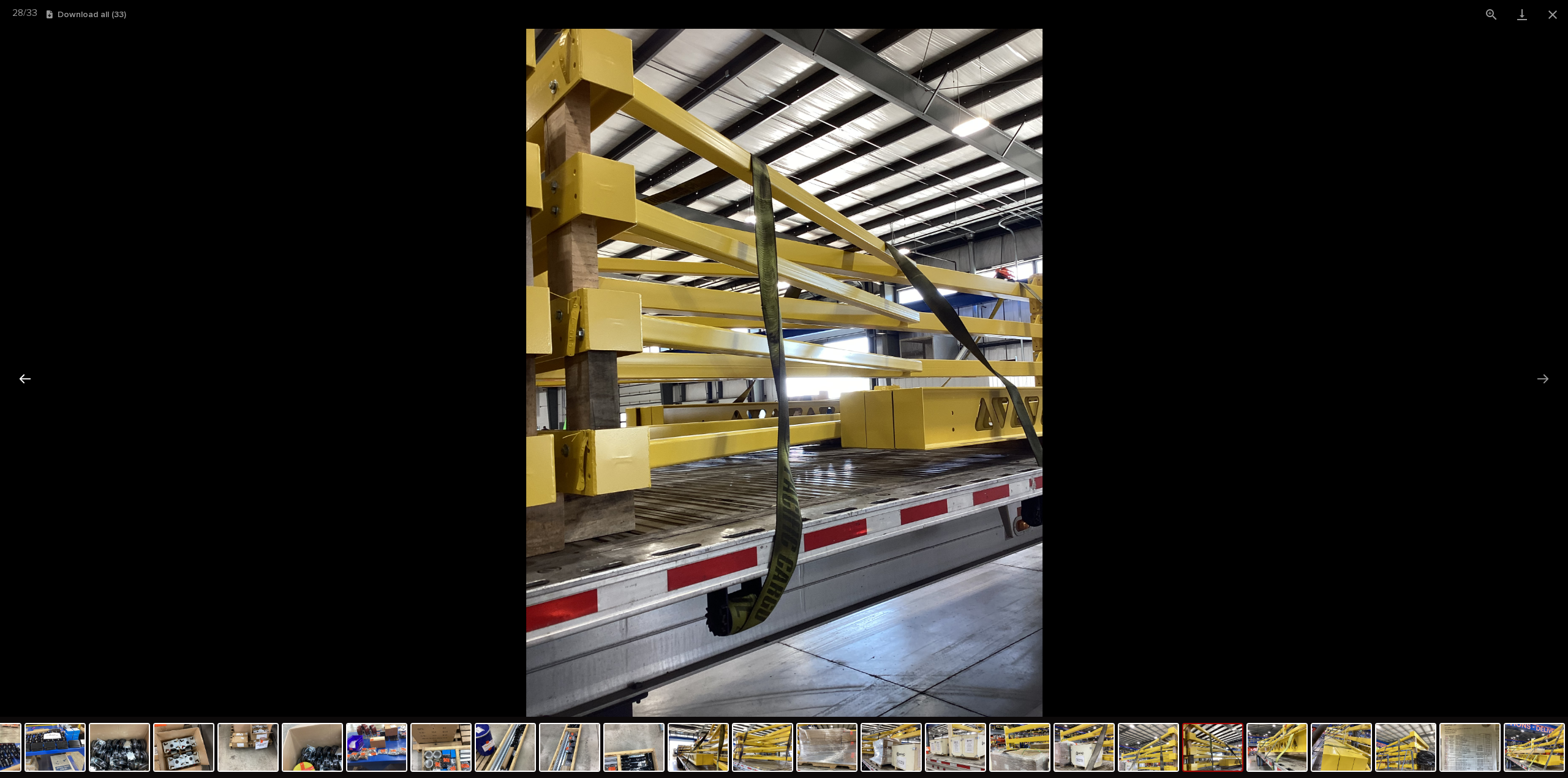
click at [25, 381] on button "Previous slide" at bounding box center [25, 379] width 26 height 24
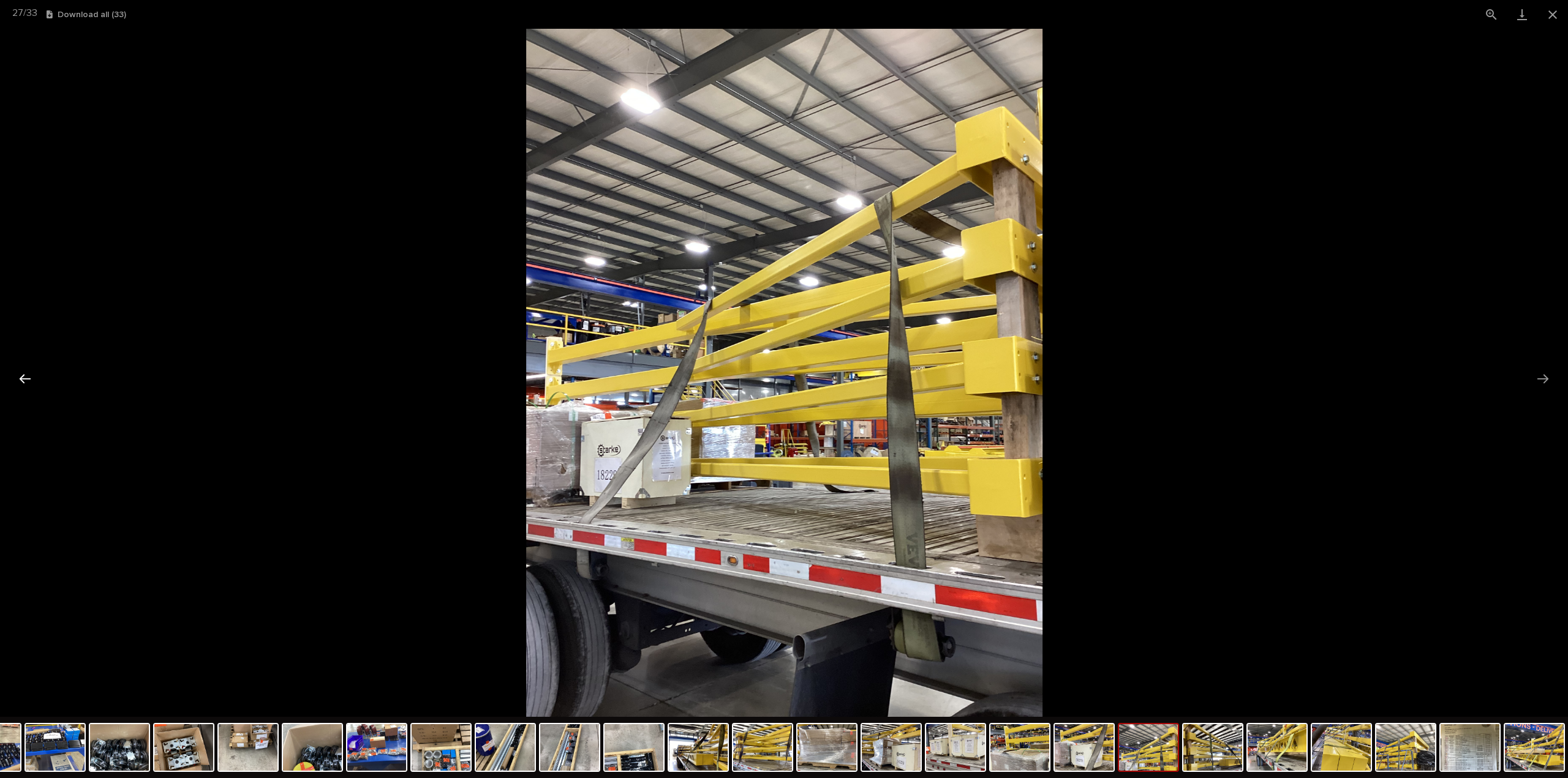
click at [25, 381] on button "Previous slide" at bounding box center [25, 379] width 26 height 24
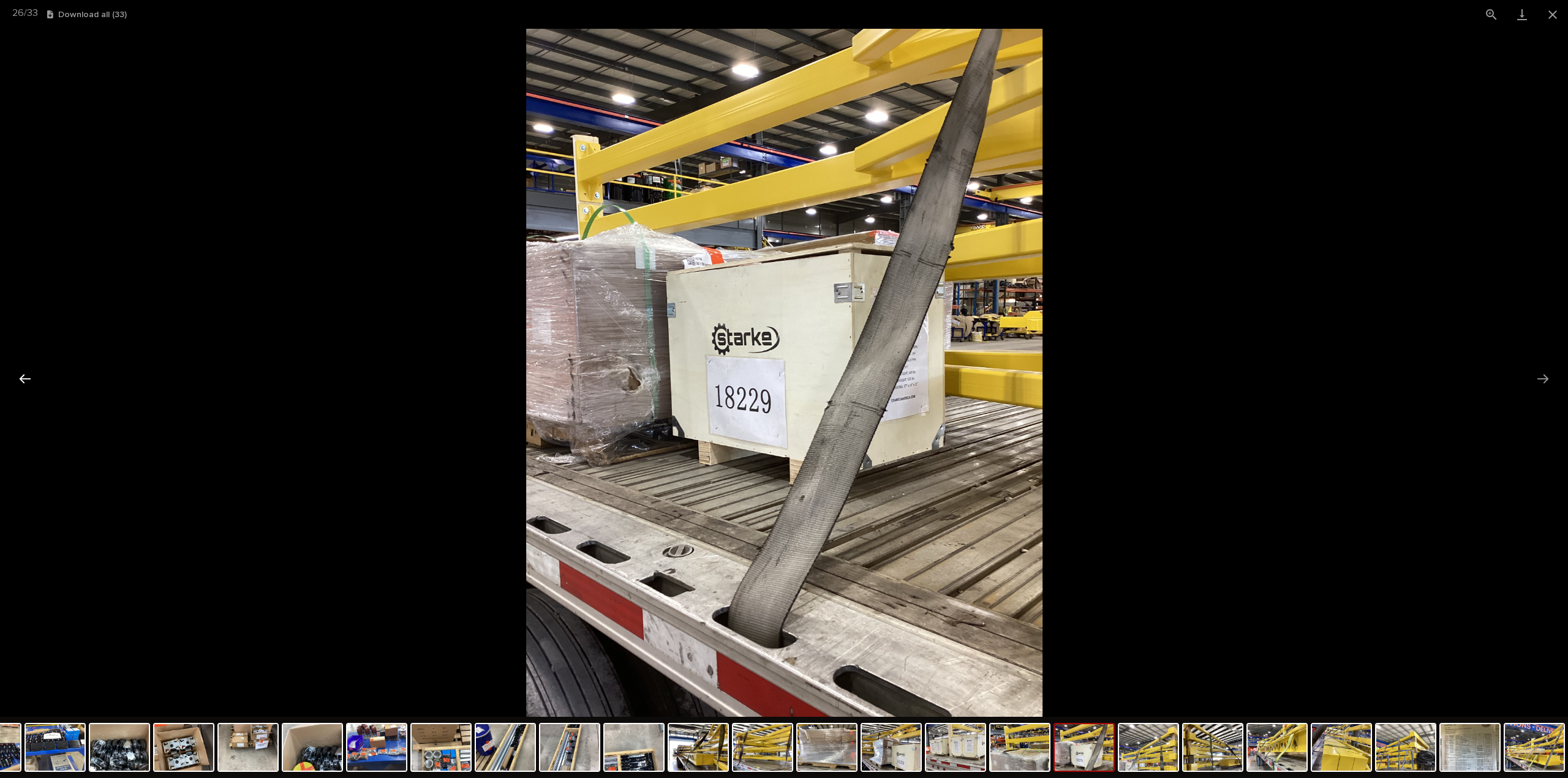
click at [25, 381] on button "Previous slide" at bounding box center [25, 379] width 26 height 24
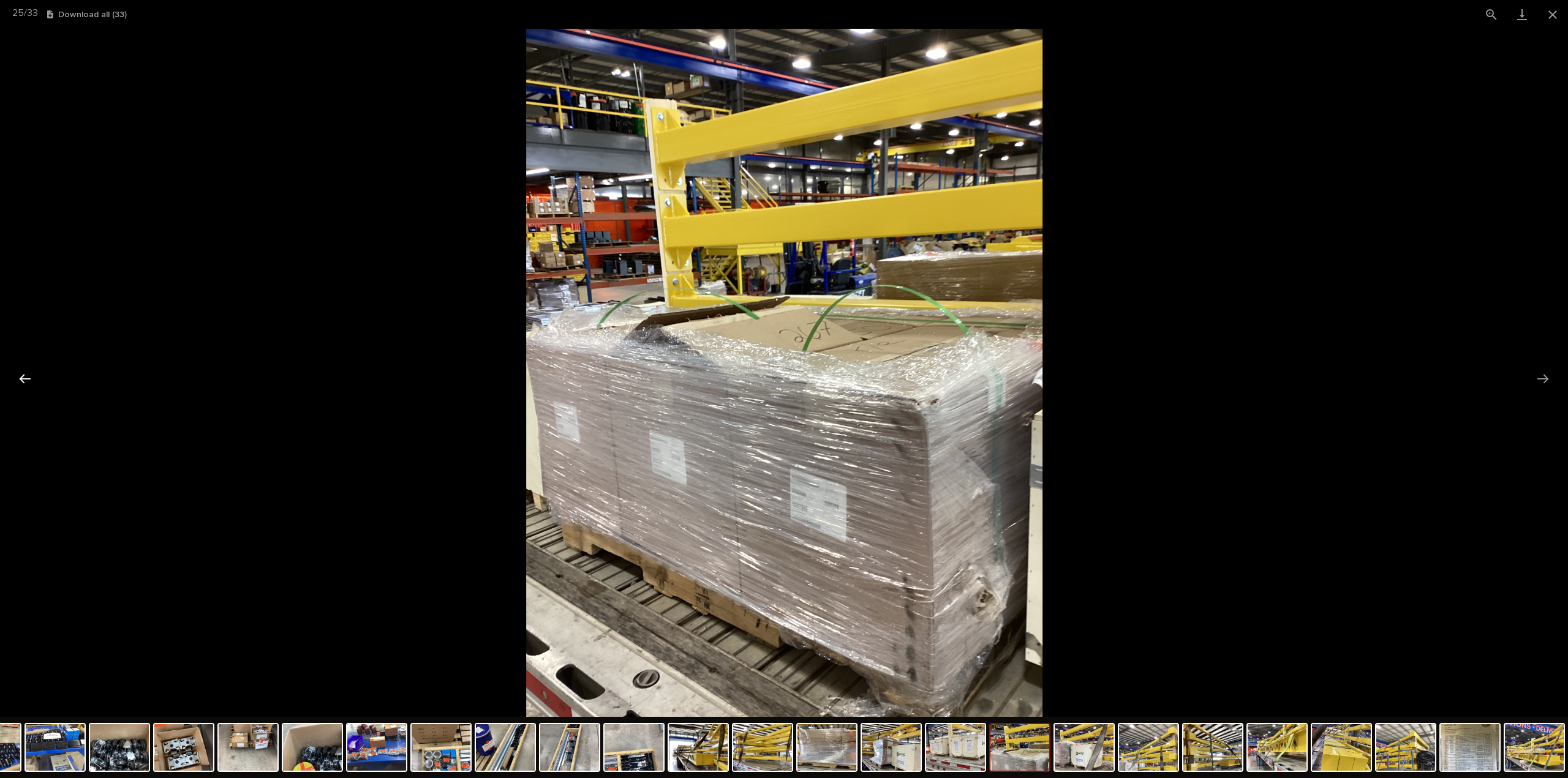
click at [25, 381] on button "Previous slide" at bounding box center [25, 379] width 26 height 24
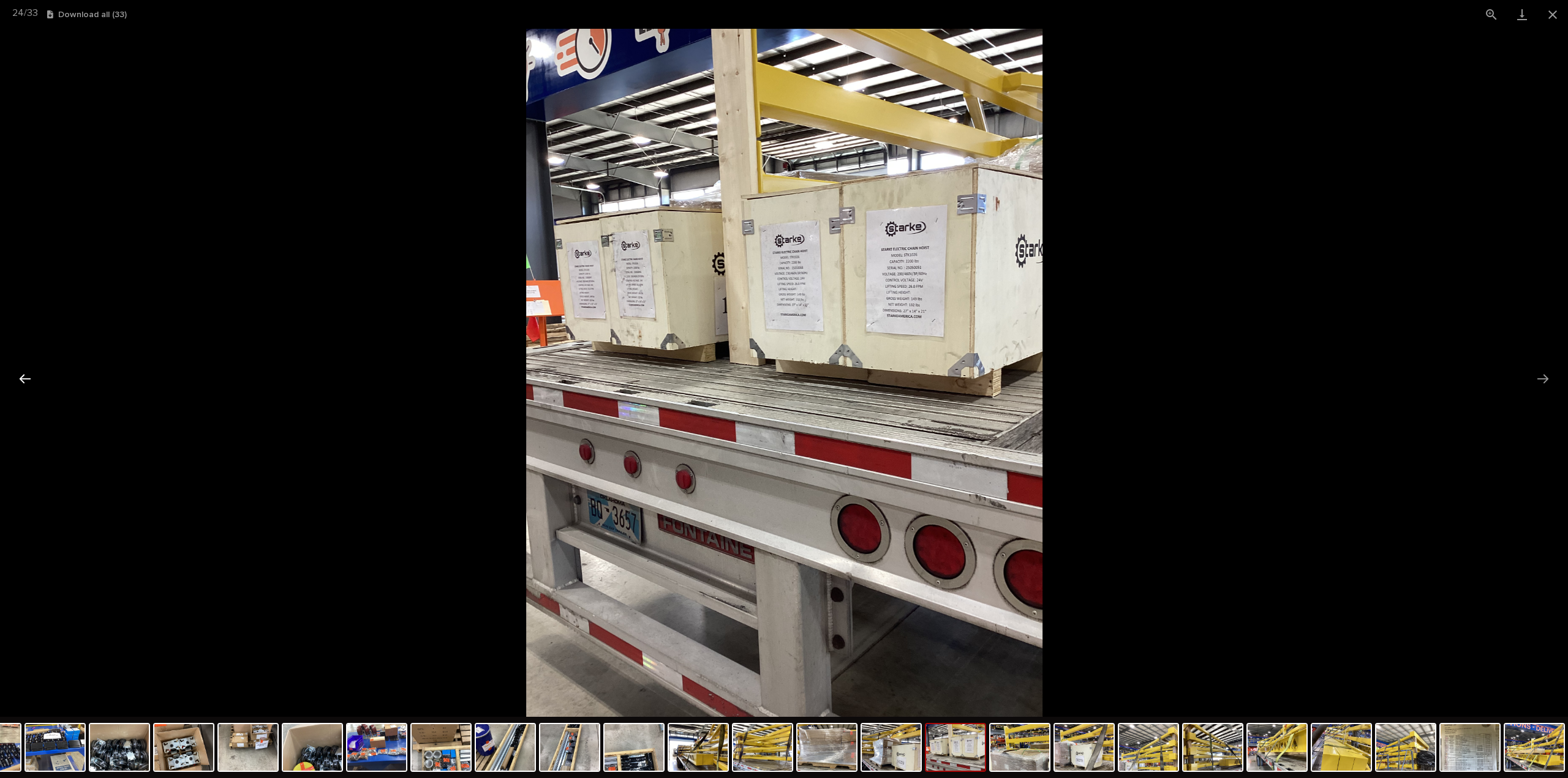
click at [25, 381] on button "Previous slide" at bounding box center [25, 379] width 26 height 24
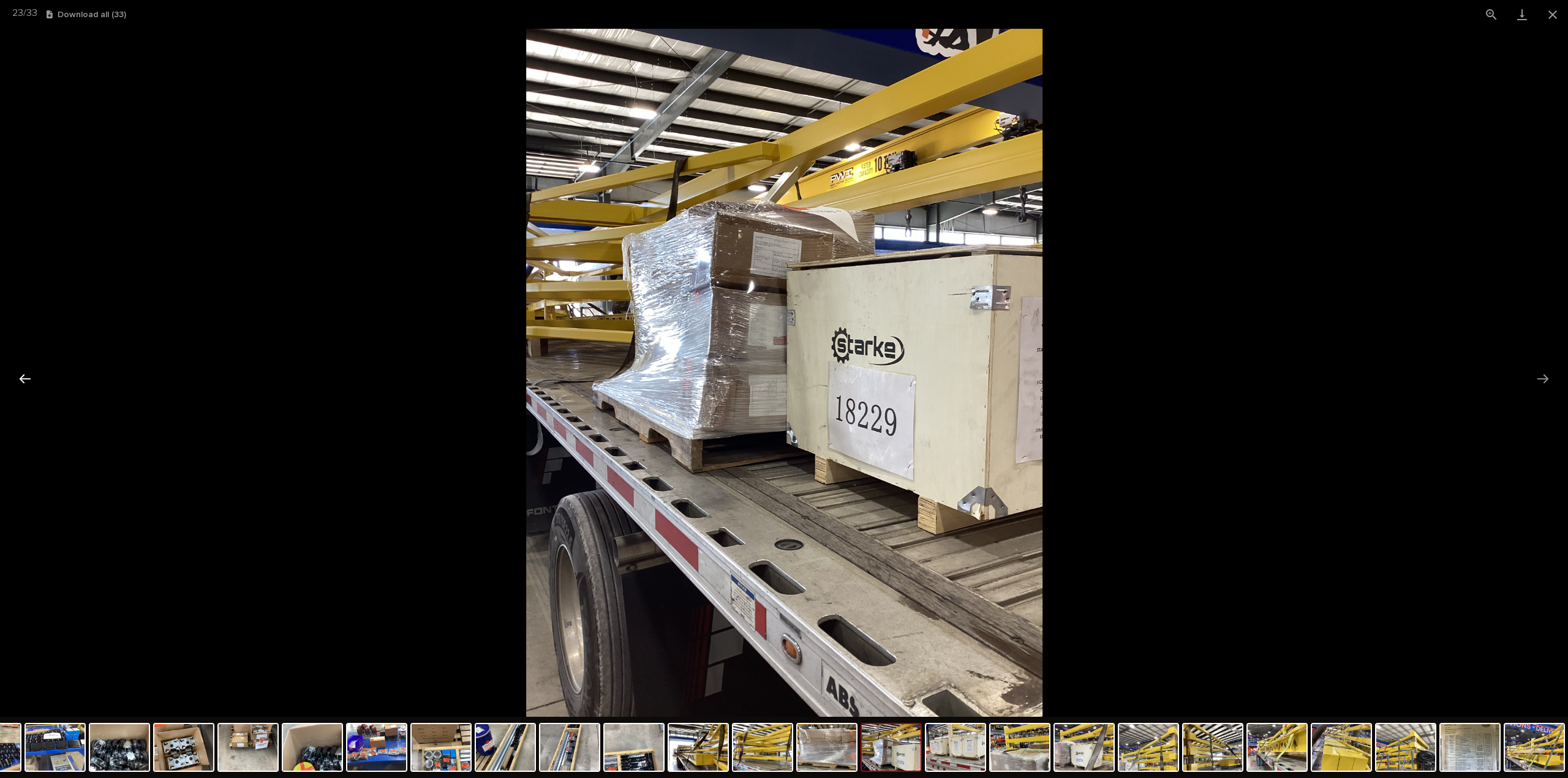
click at [25, 381] on button "Previous slide" at bounding box center [25, 379] width 26 height 24
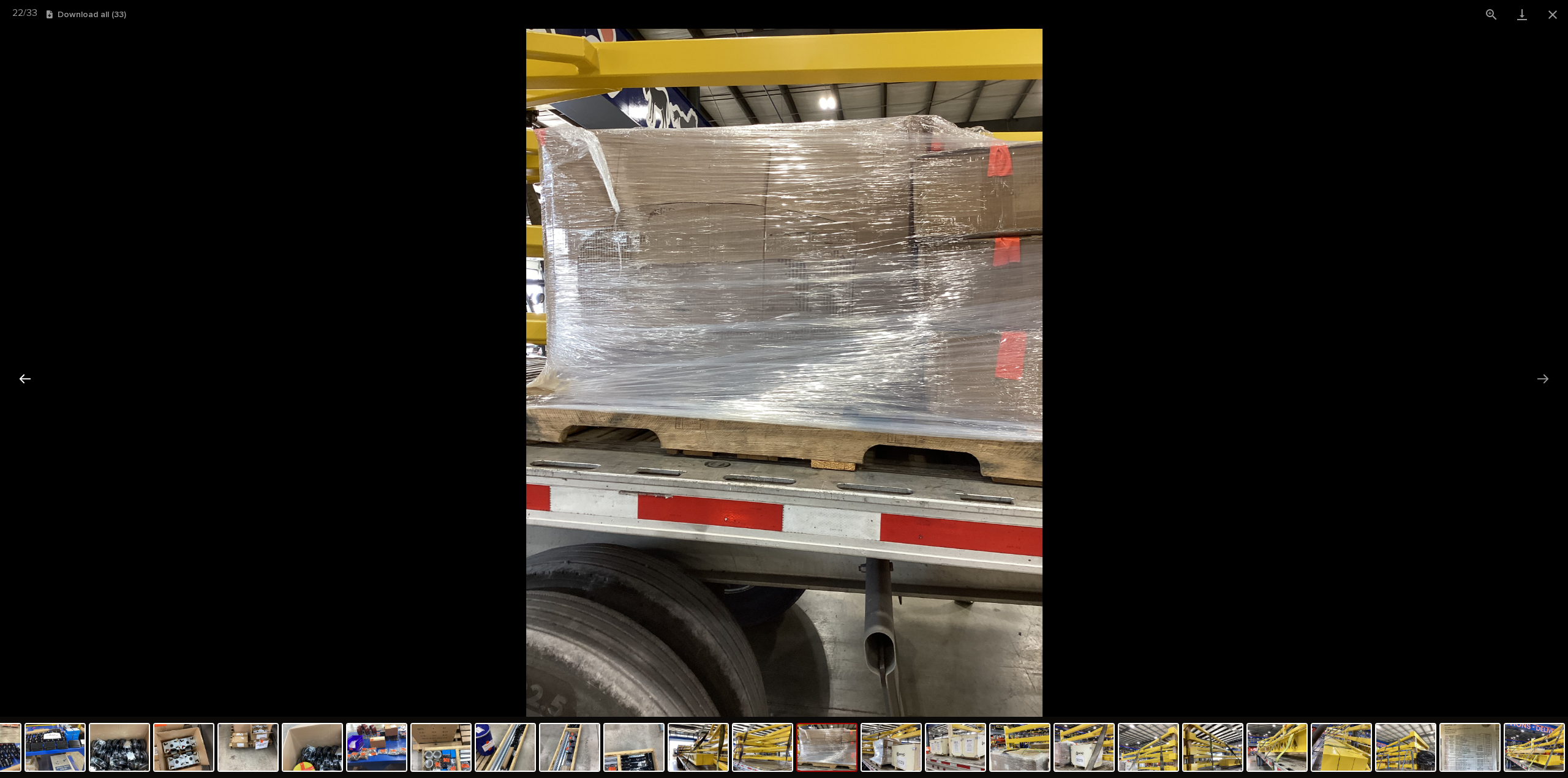
click at [25, 381] on button "Previous slide" at bounding box center [25, 379] width 26 height 24
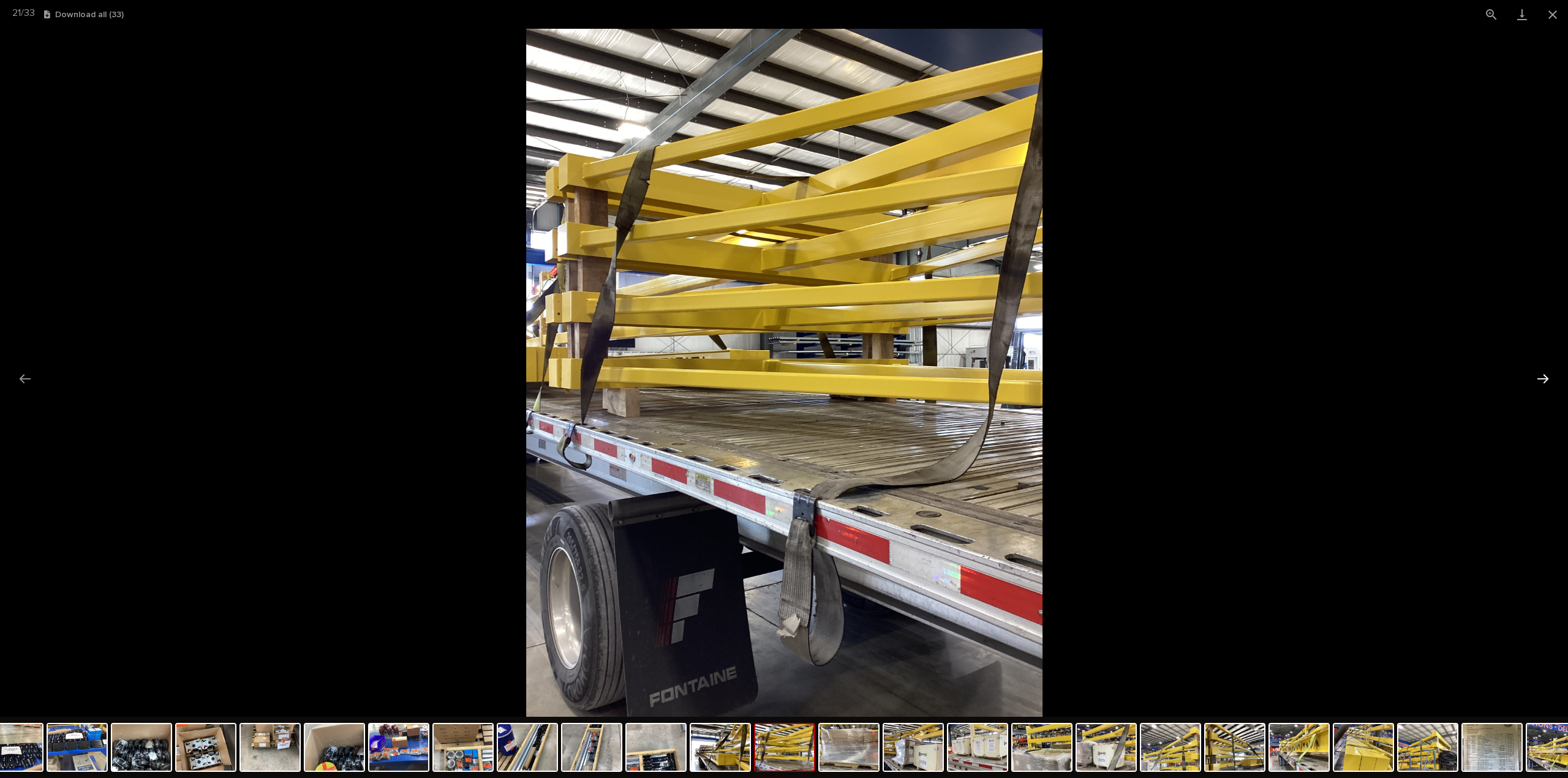
click at [1539, 380] on button "Next slide" at bounding box center [1542, 379] width 26 height 24
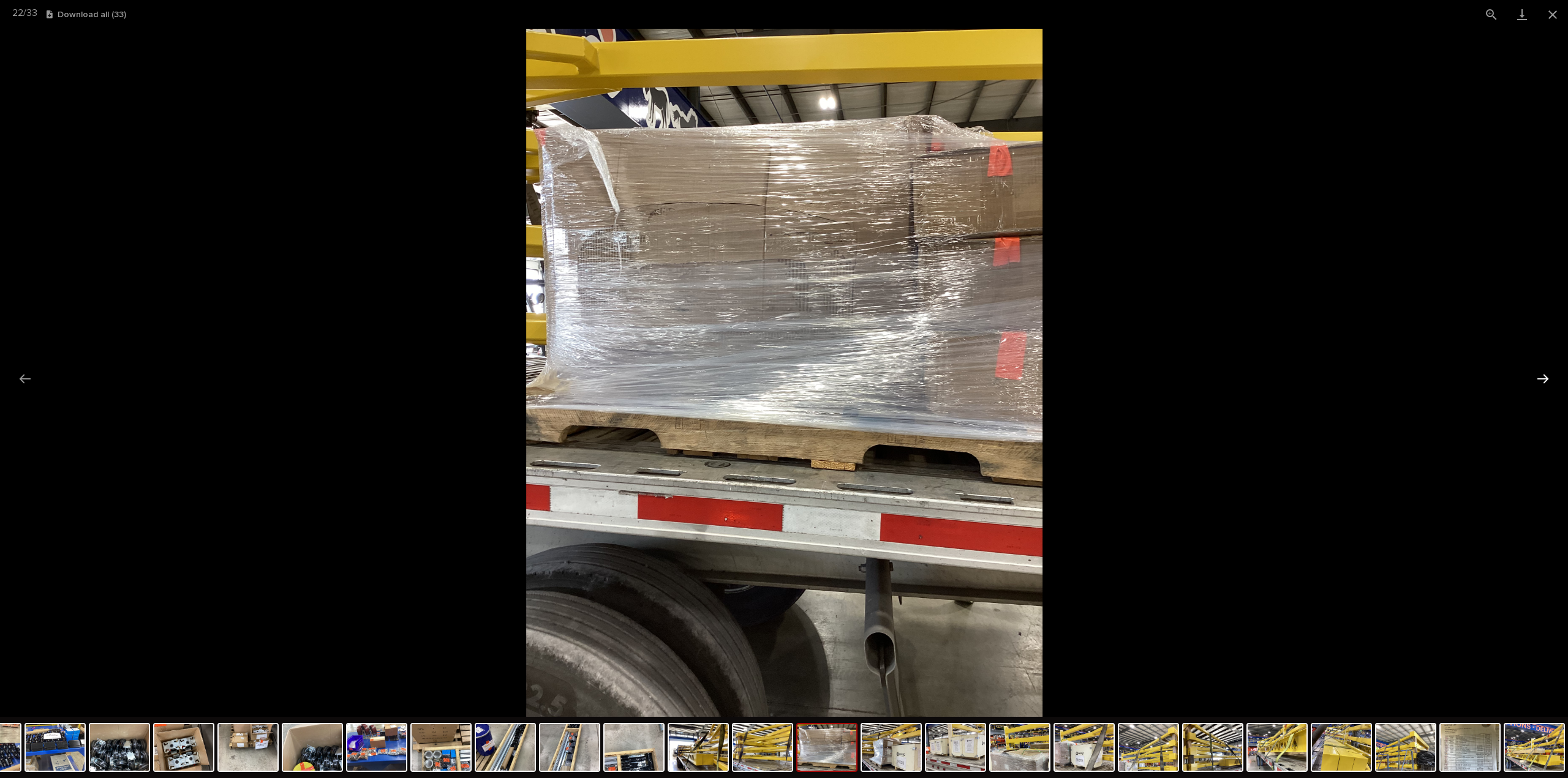
click at [1539, 380] on button "Next slide" at bounding box center [1542, 379] width 26 height 24
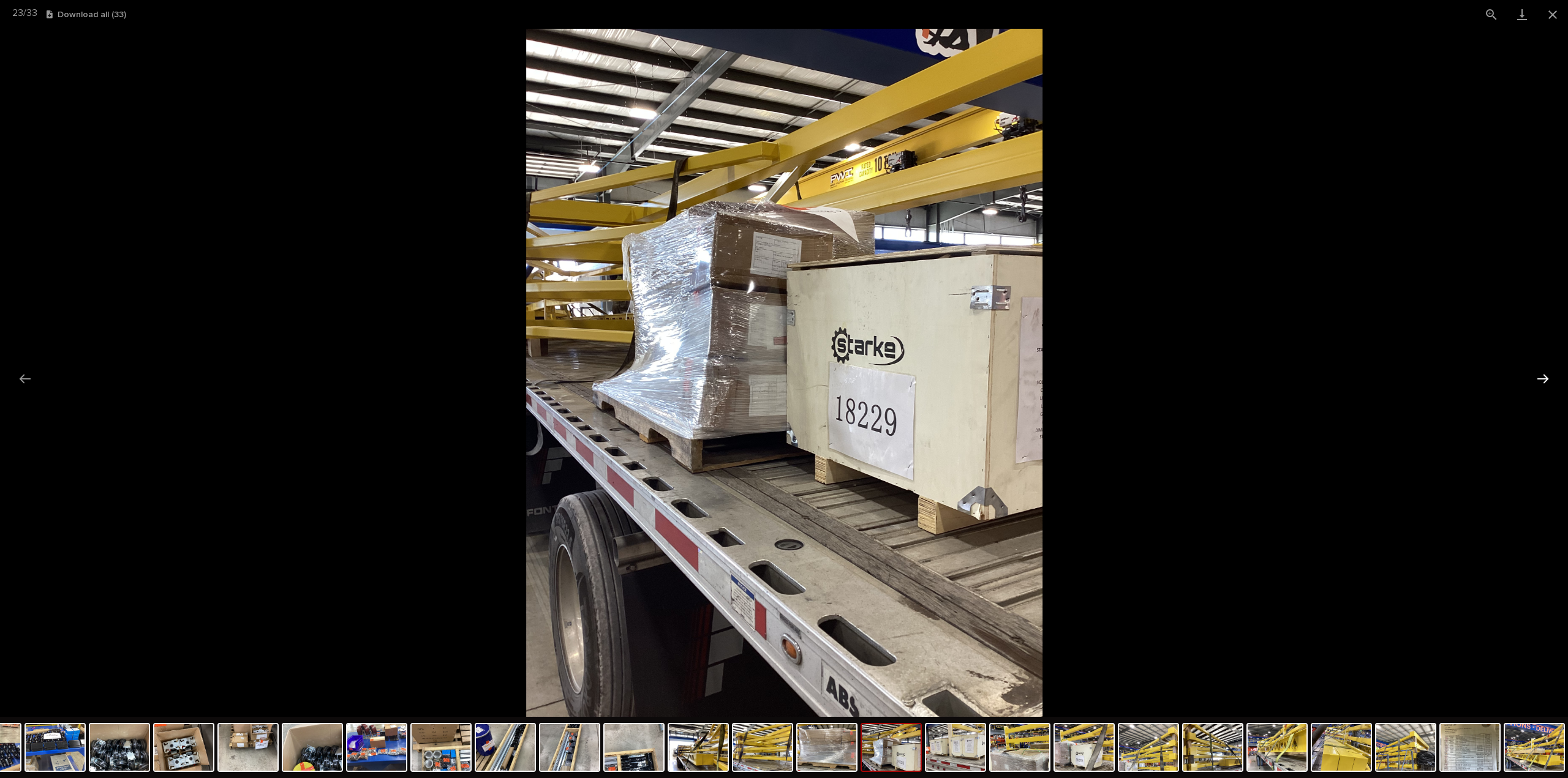
click at [1545, 378] on button "Next slide" at bounding box center [1542, 379] width 26 height 24
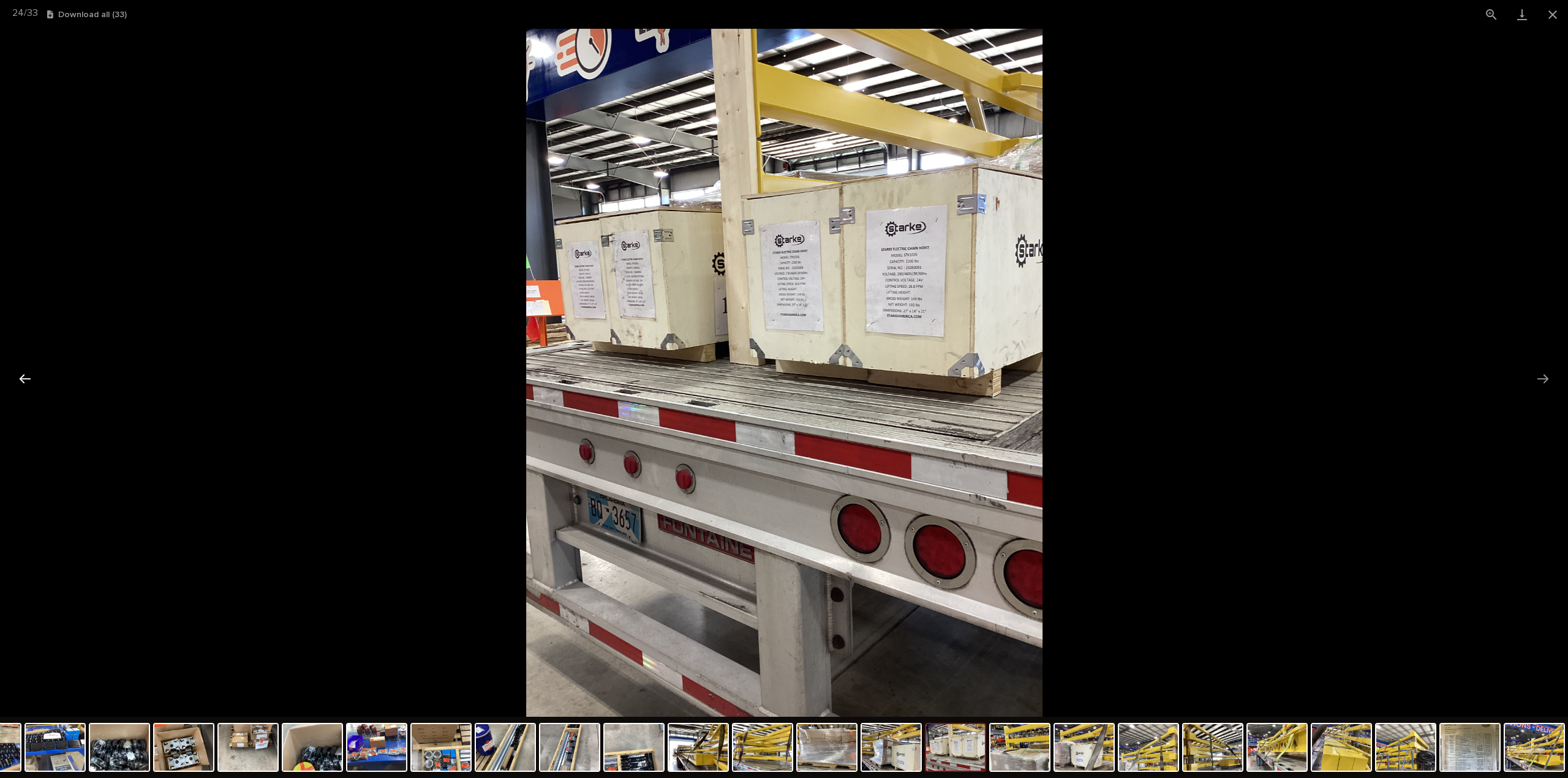
click at [22, 380] on button "Previous slide" at bounding box center [25, 379] width 26 height 24
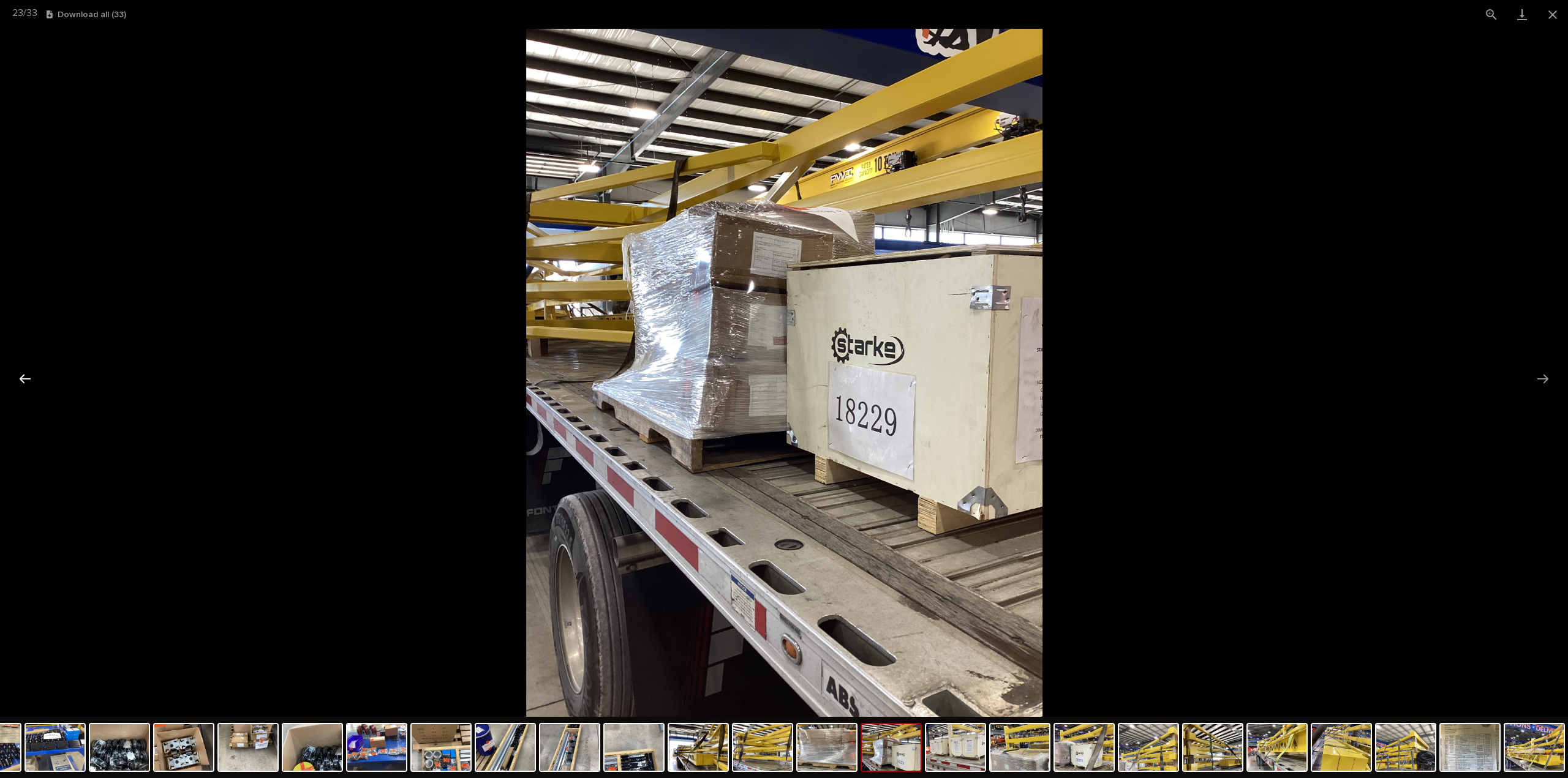
click at [22, 380] on button "Previous slide" at bounding box center [25, 379] width 26 height 24
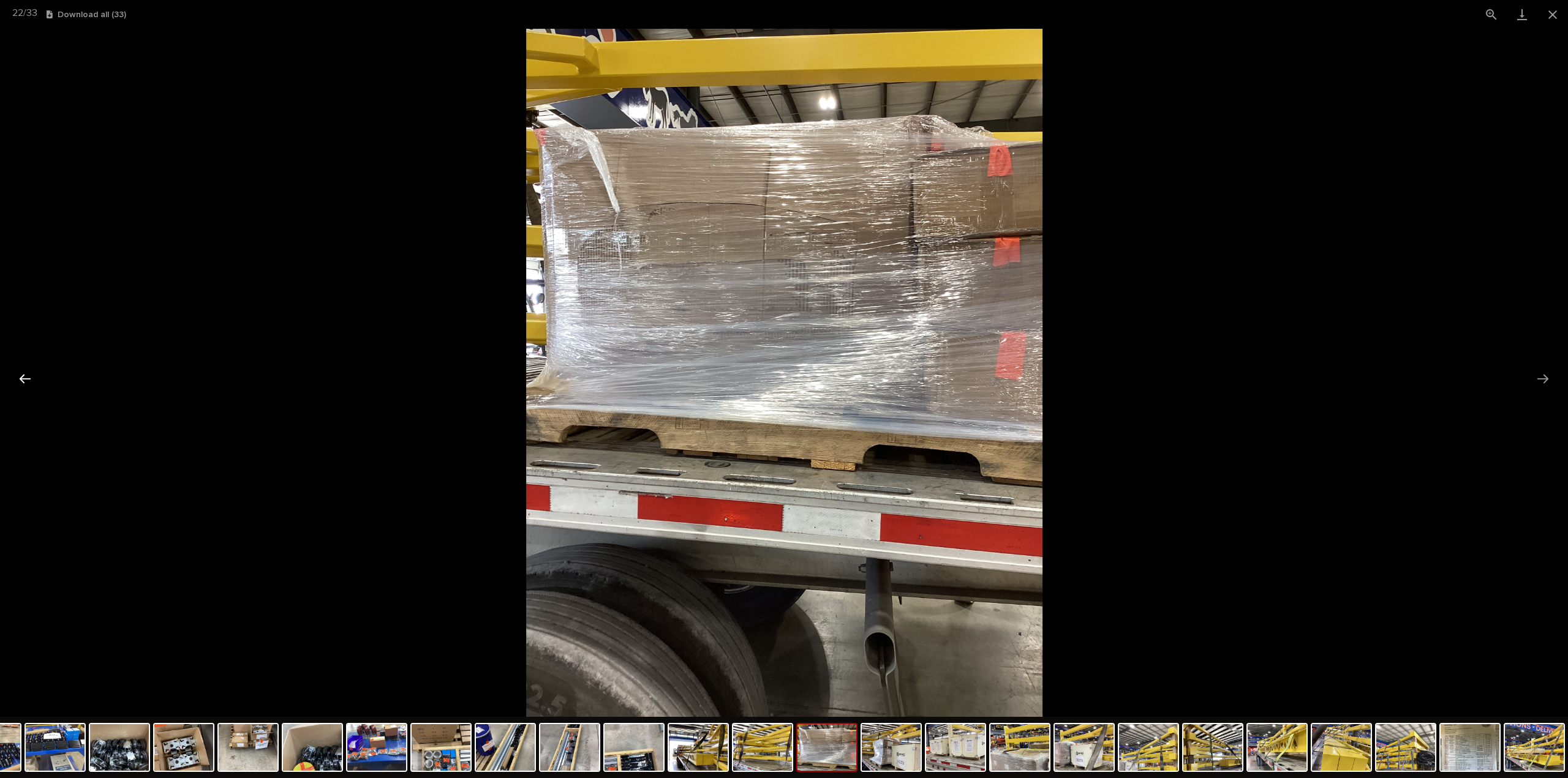
click at [22, 380] on button "Previous slide" at bounding box center [25, 379] width 26 height 24
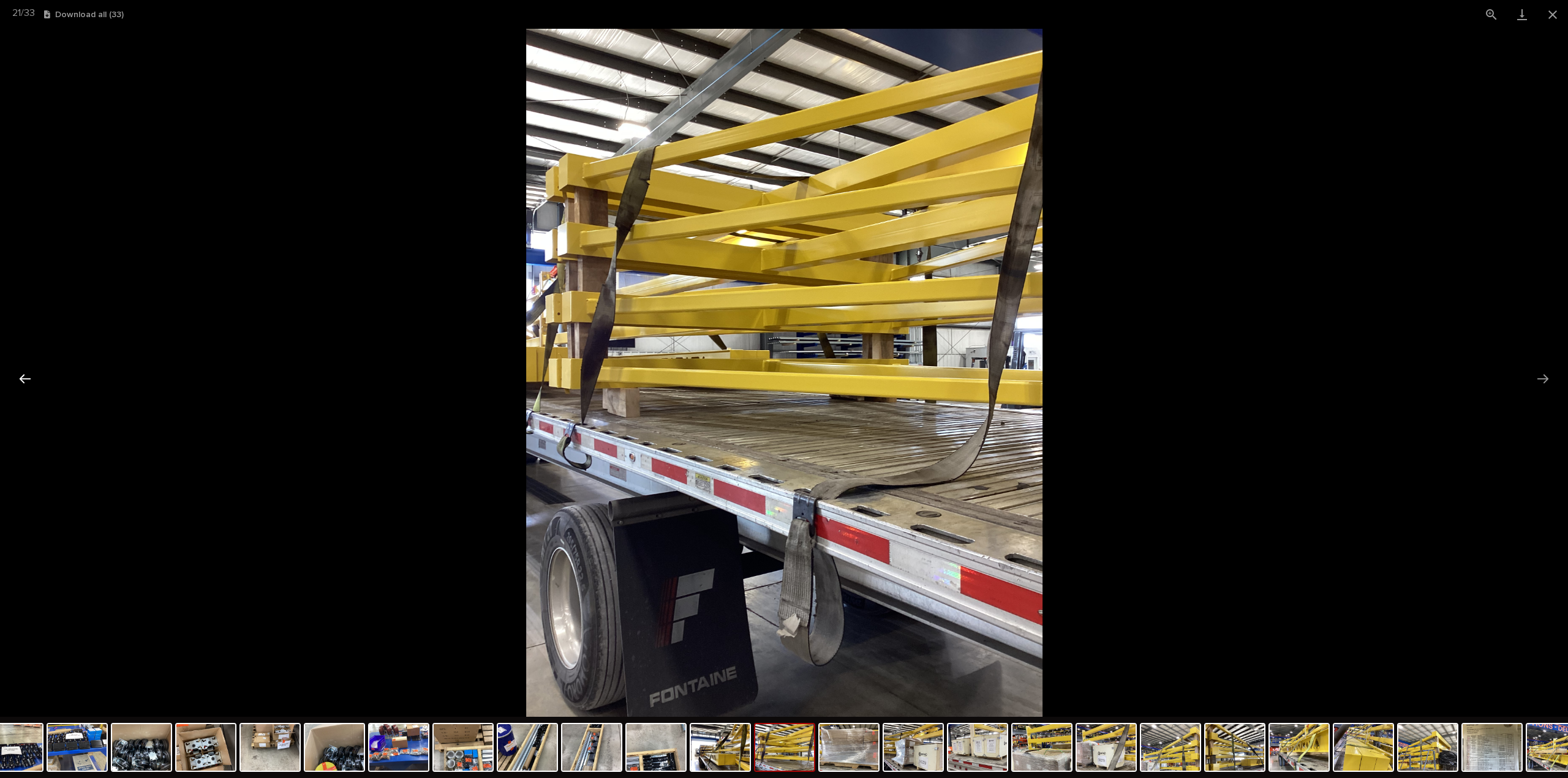
click at [22, 380] on button "Previous slide" at bounding box center [25, 379] width 26 height 24
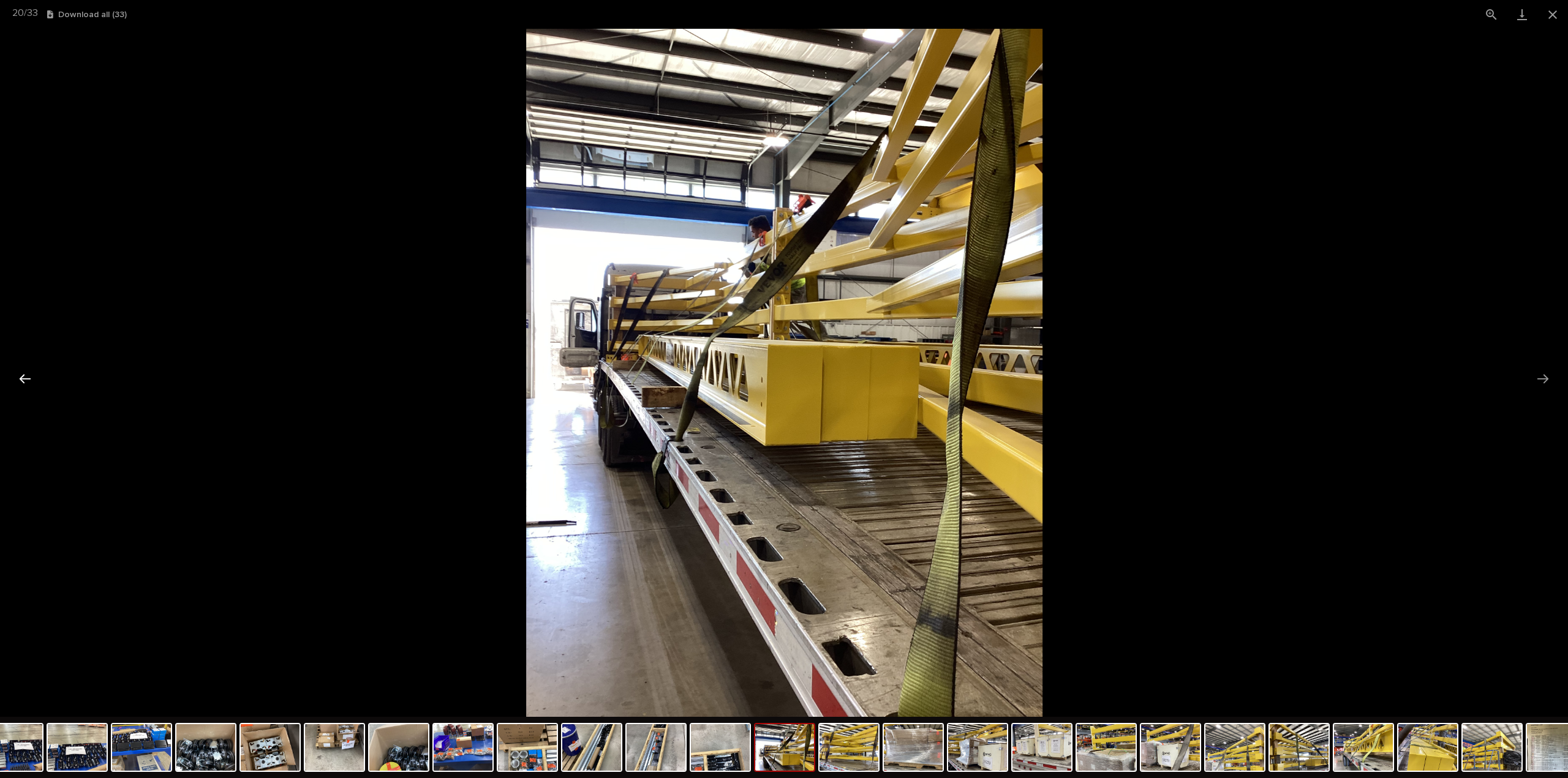
click at [22, 380] on button "Previous slide" at bounding box center [25, 379] width 26 height 24
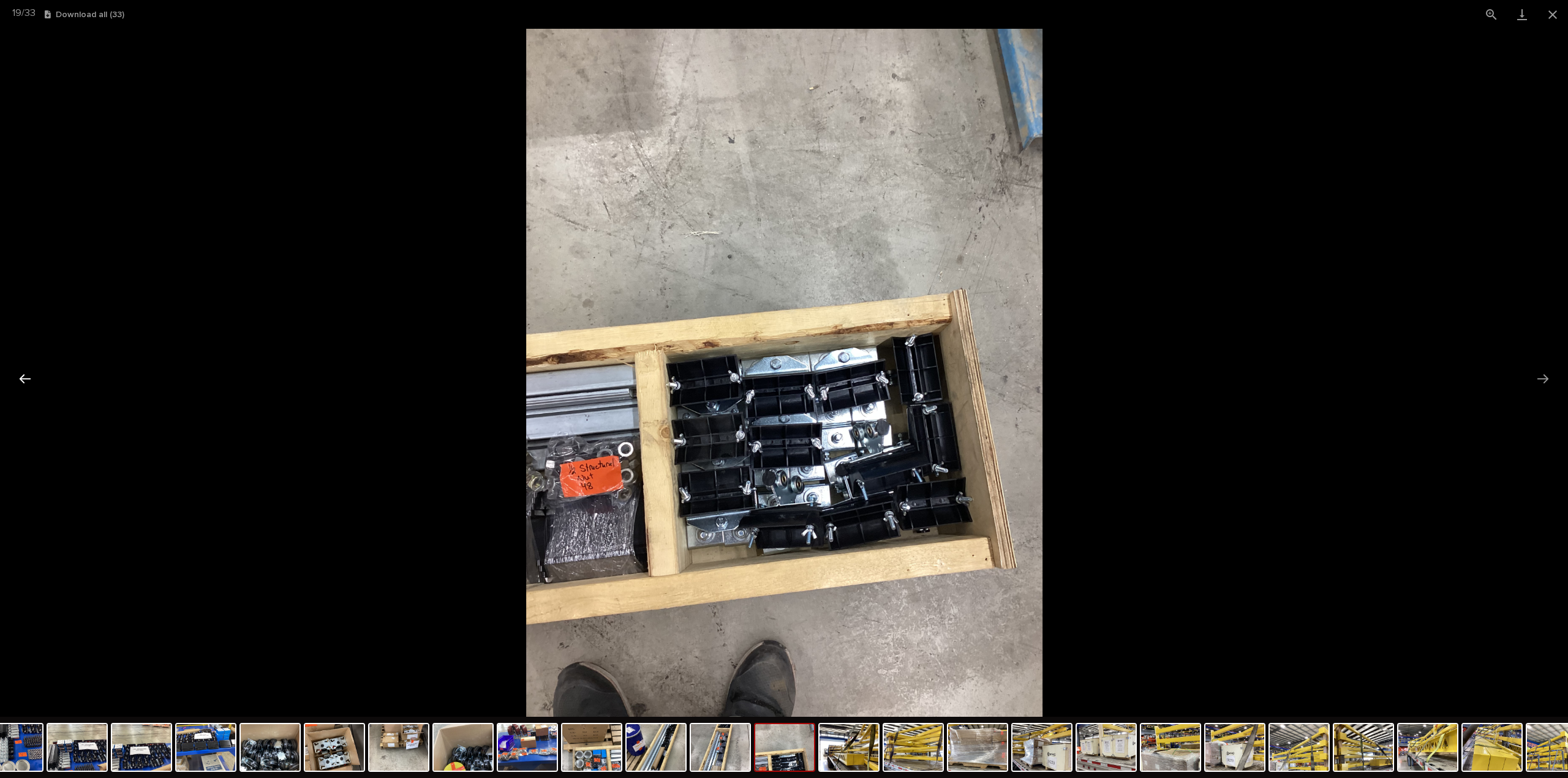
click at [22, 380] on button "Previous slide" at bounding box center [25, 379] width 26 height 24
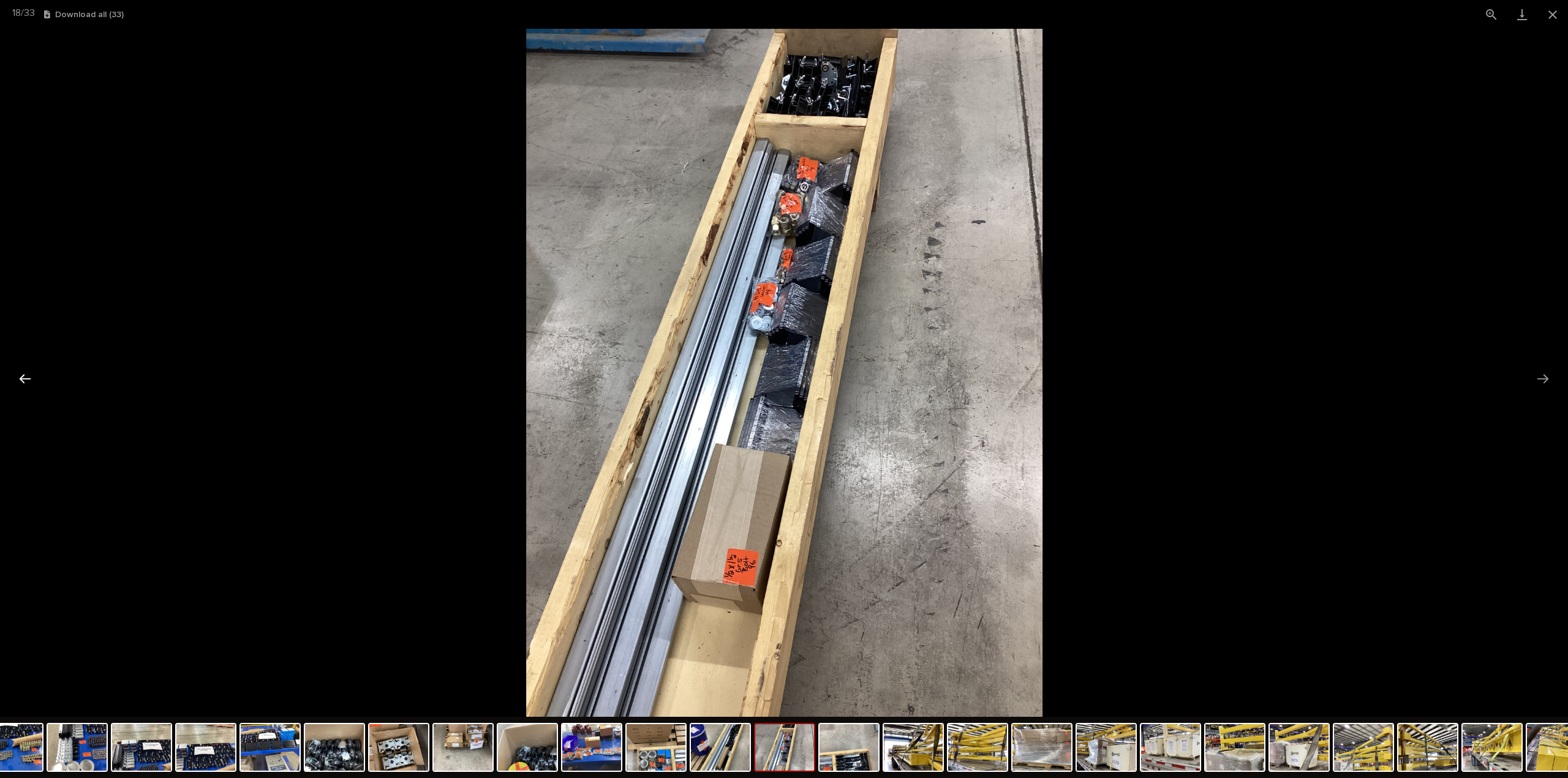
click at [23, 380] on button "Previous slide" at bounding box center [25, 379] width 26 height 24
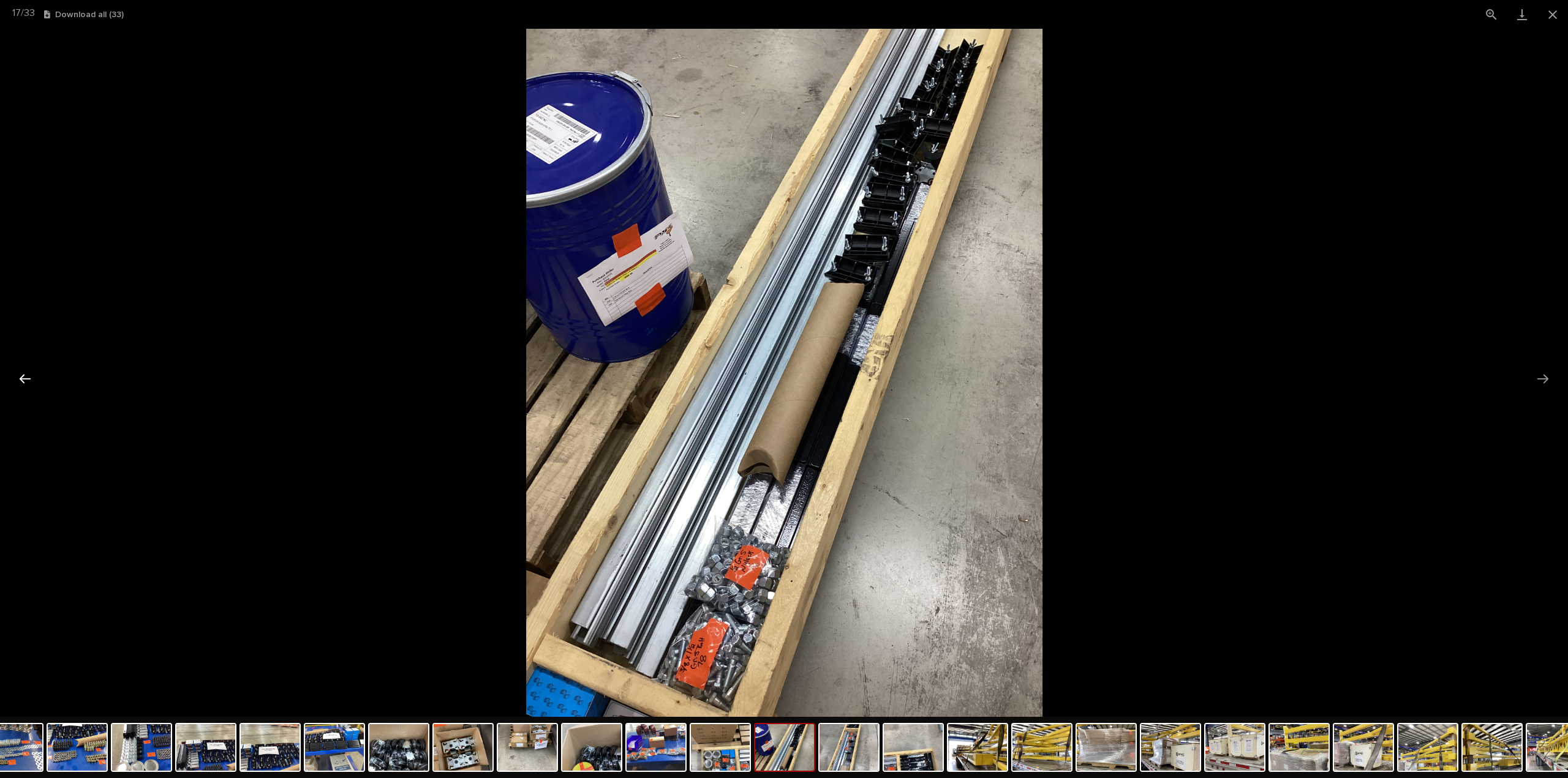
click at [23, 380] on button "Previous slide" at bounding box center [25, 379] width 26 height 24
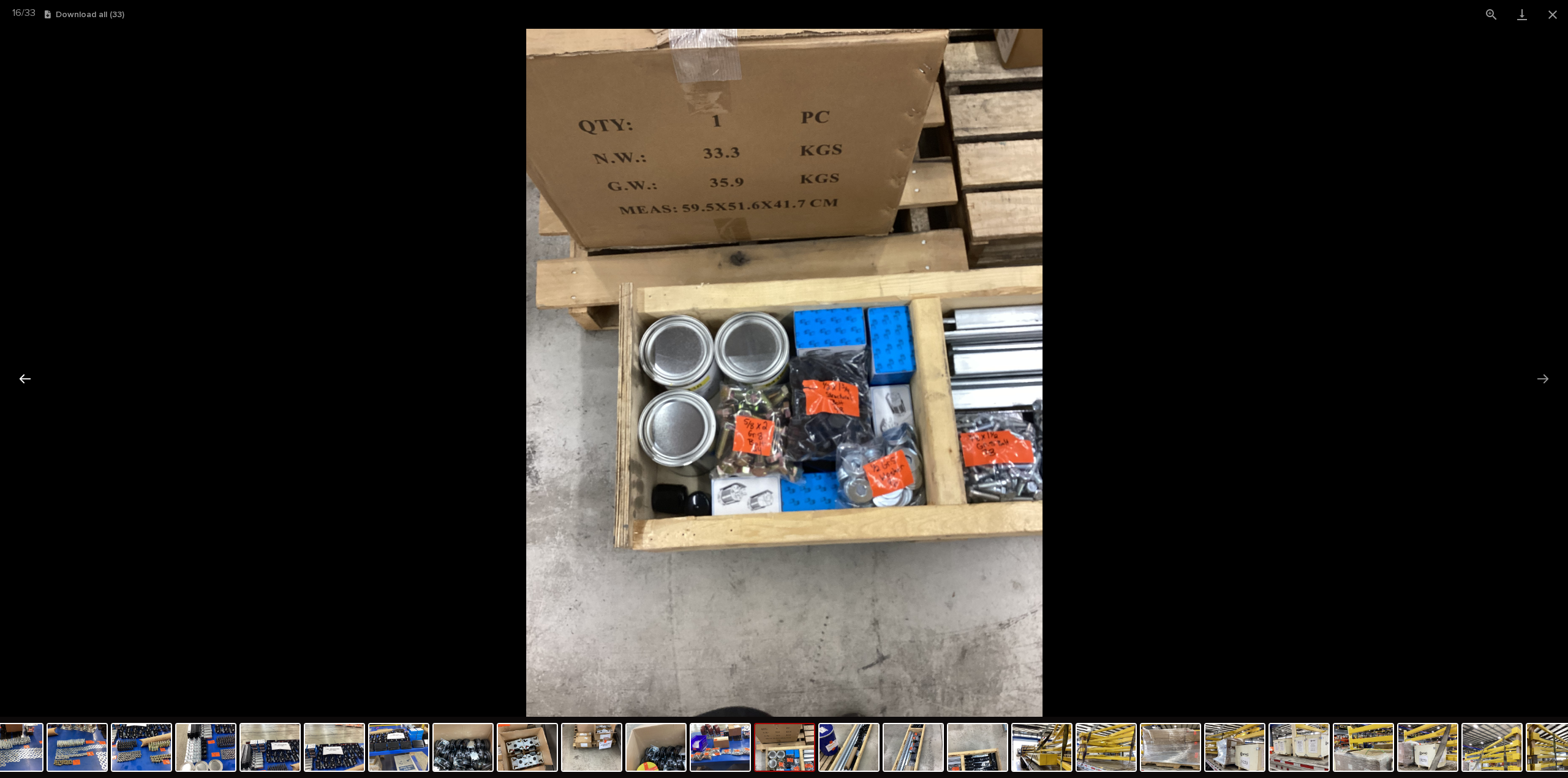
click at [23, 380] on button "Previous slide" at bounding box center [25, 379] width 26 height 24
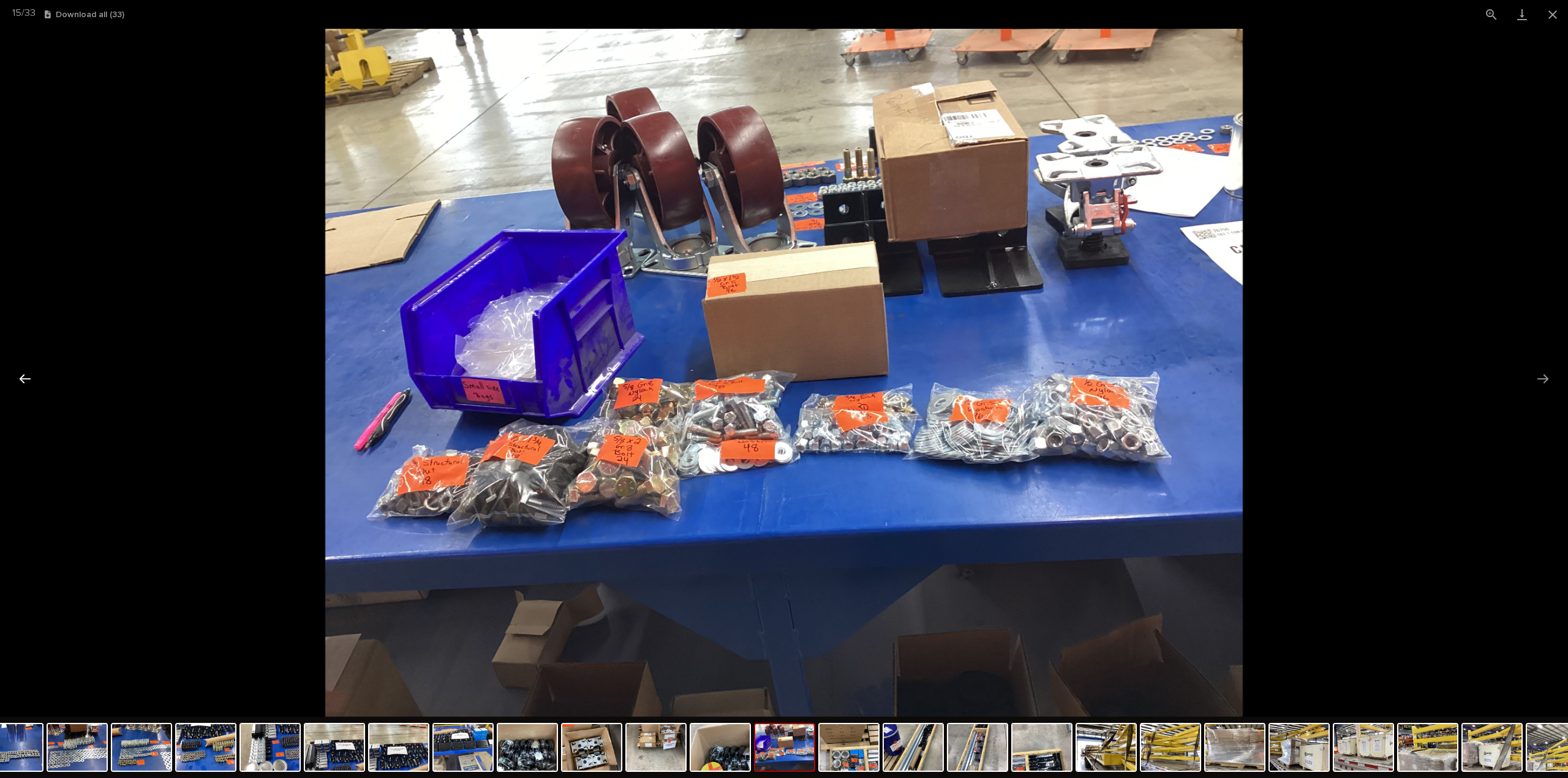
click at [23, 380] on button "Previous slide" at bounding box center [25, 379] width 26 height 24
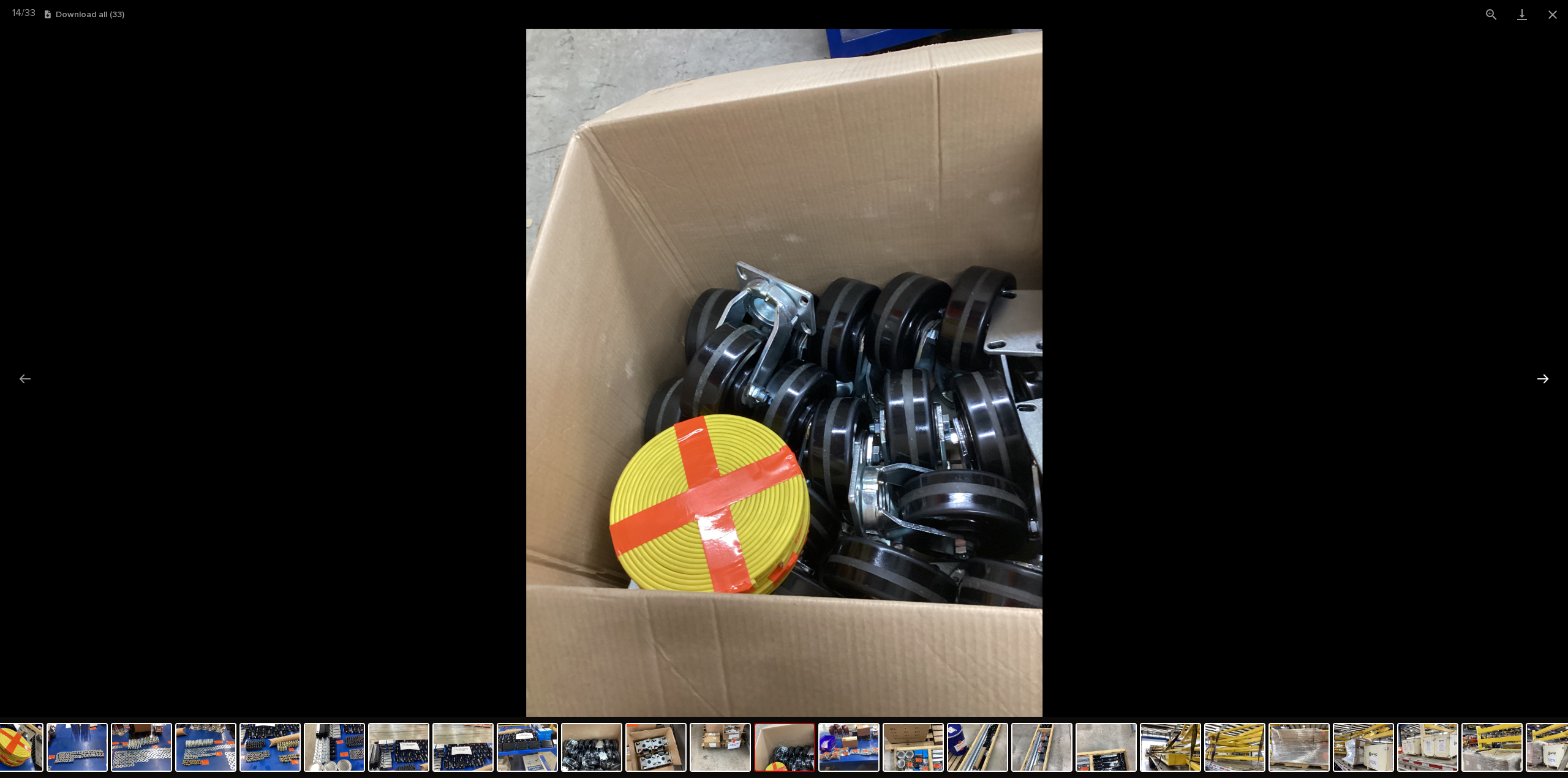
click at [1548, 381] on button "Next slide" at bounding box center [1542, 379] width 26 height 24
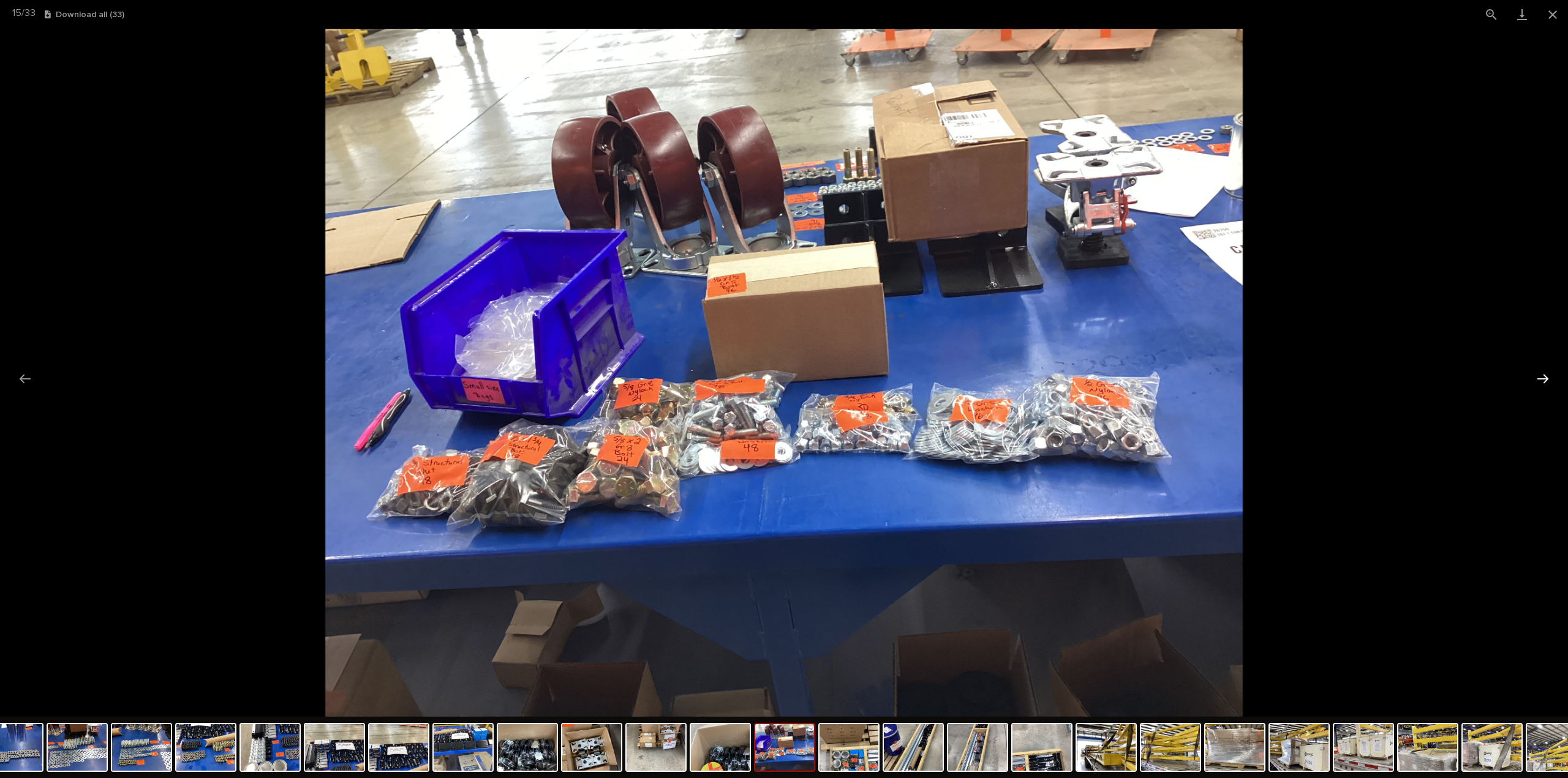
click at [1548, 381] on button "Next slide" at bounding box center [1542, 379] width 26 height 24
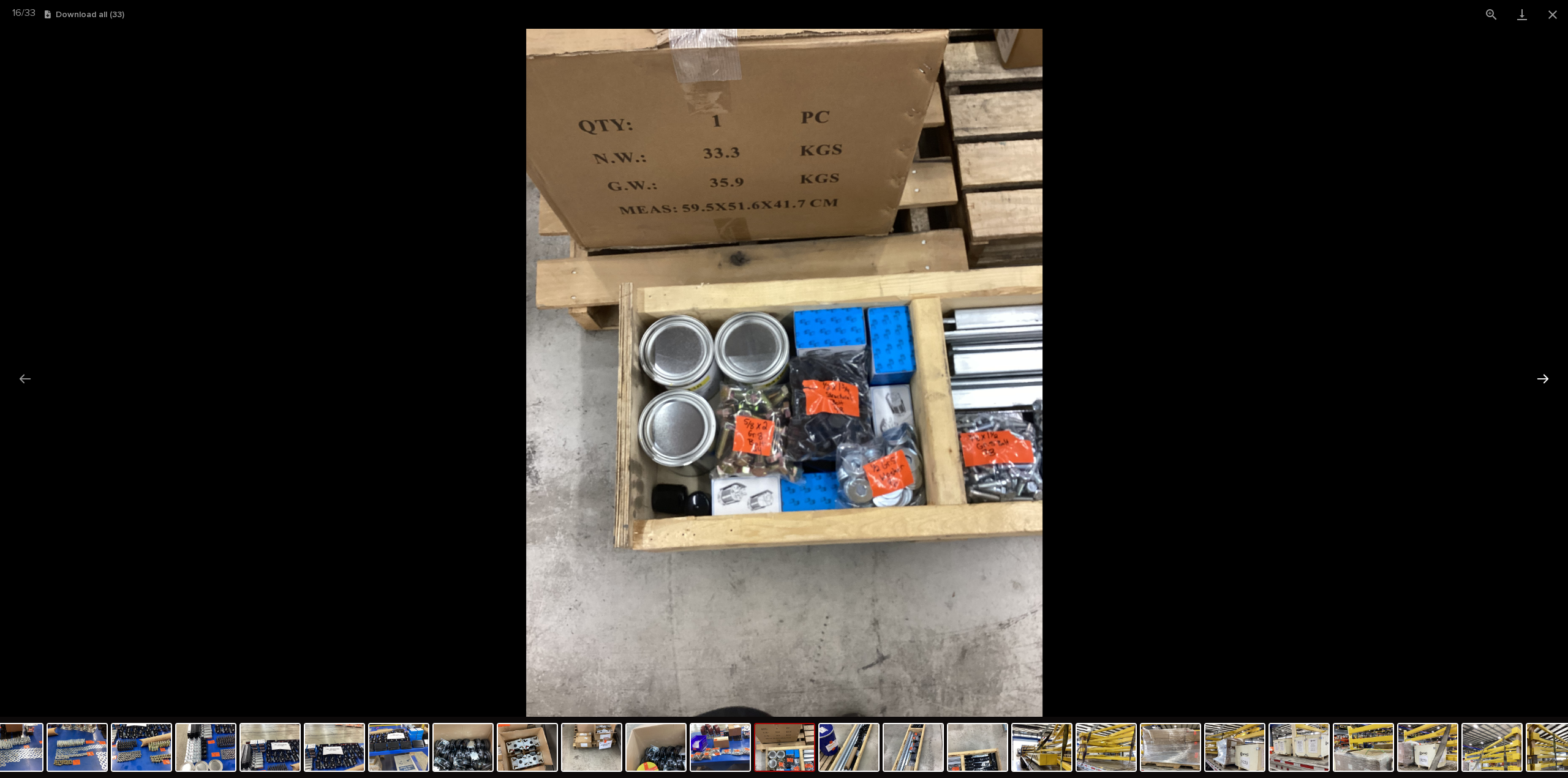
click at [1544, 376] on button "Next slide" at bounding box center [1542, 379] width 26 height 24
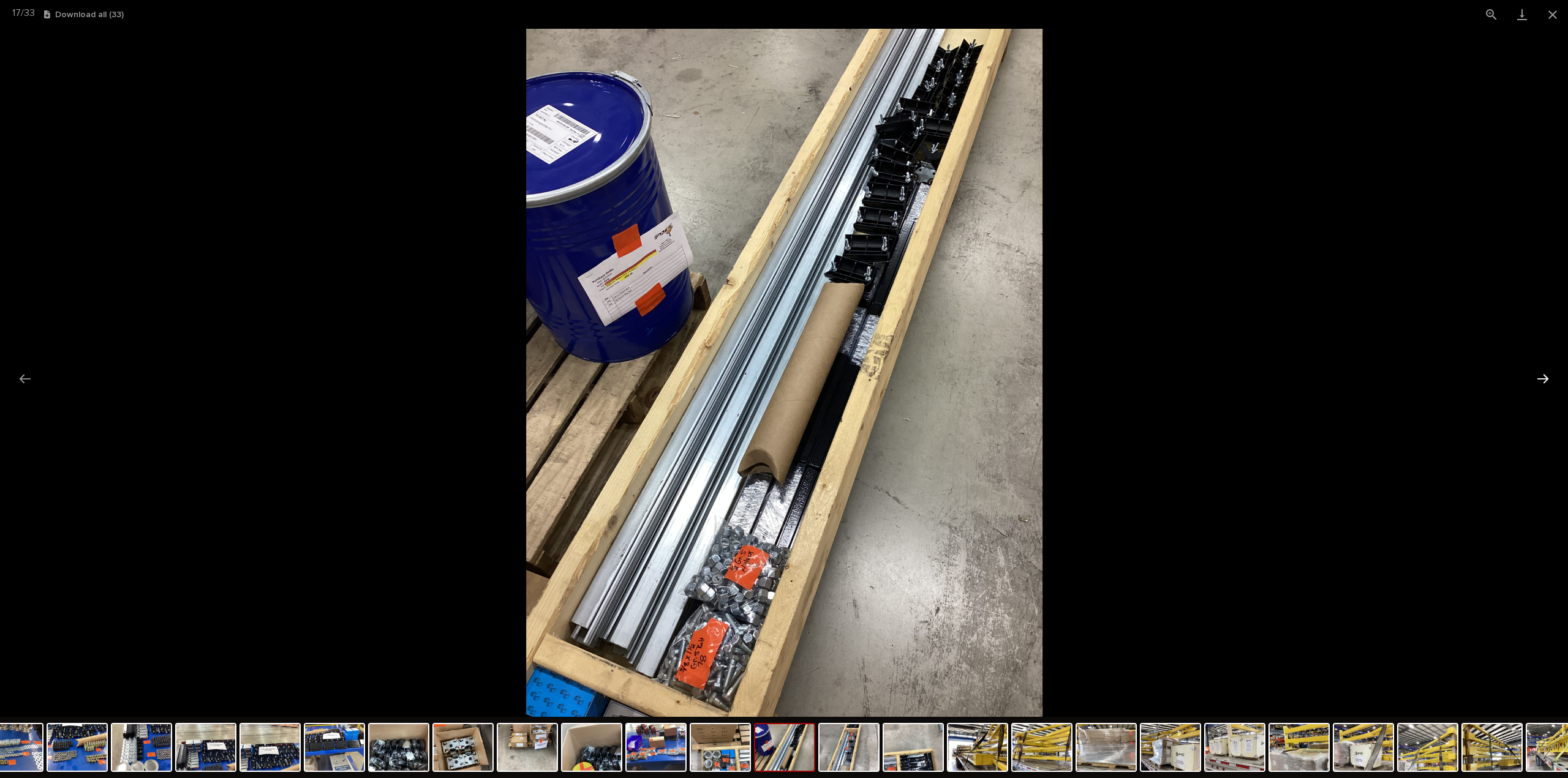
click at [1544, 377] on button "Next slide" at bounding box center [1542, 379] width 26 height 24
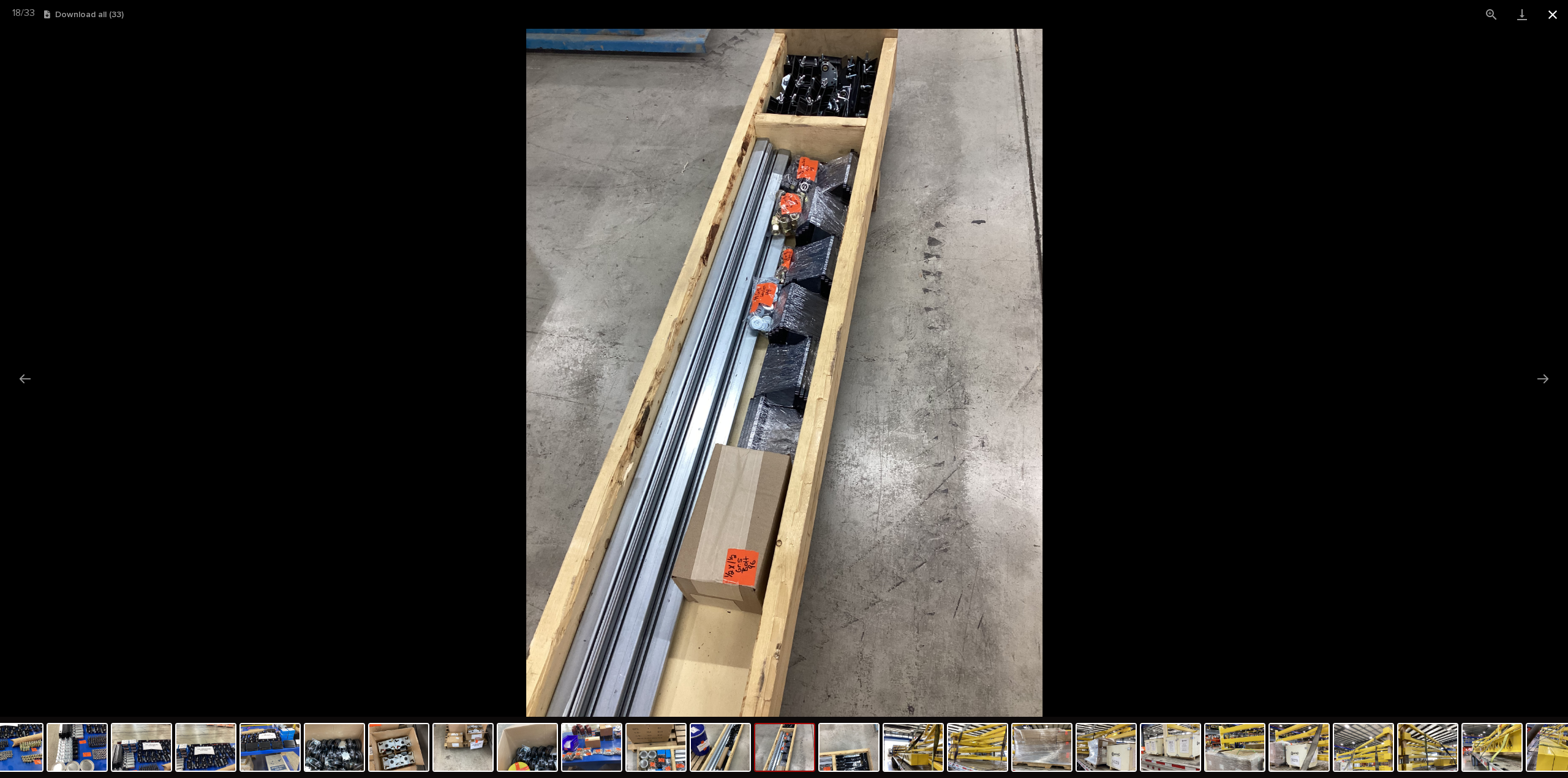
click at [1552, 16] on button "Close gallery" at bounding box center [1553, 14] width 31 height 29
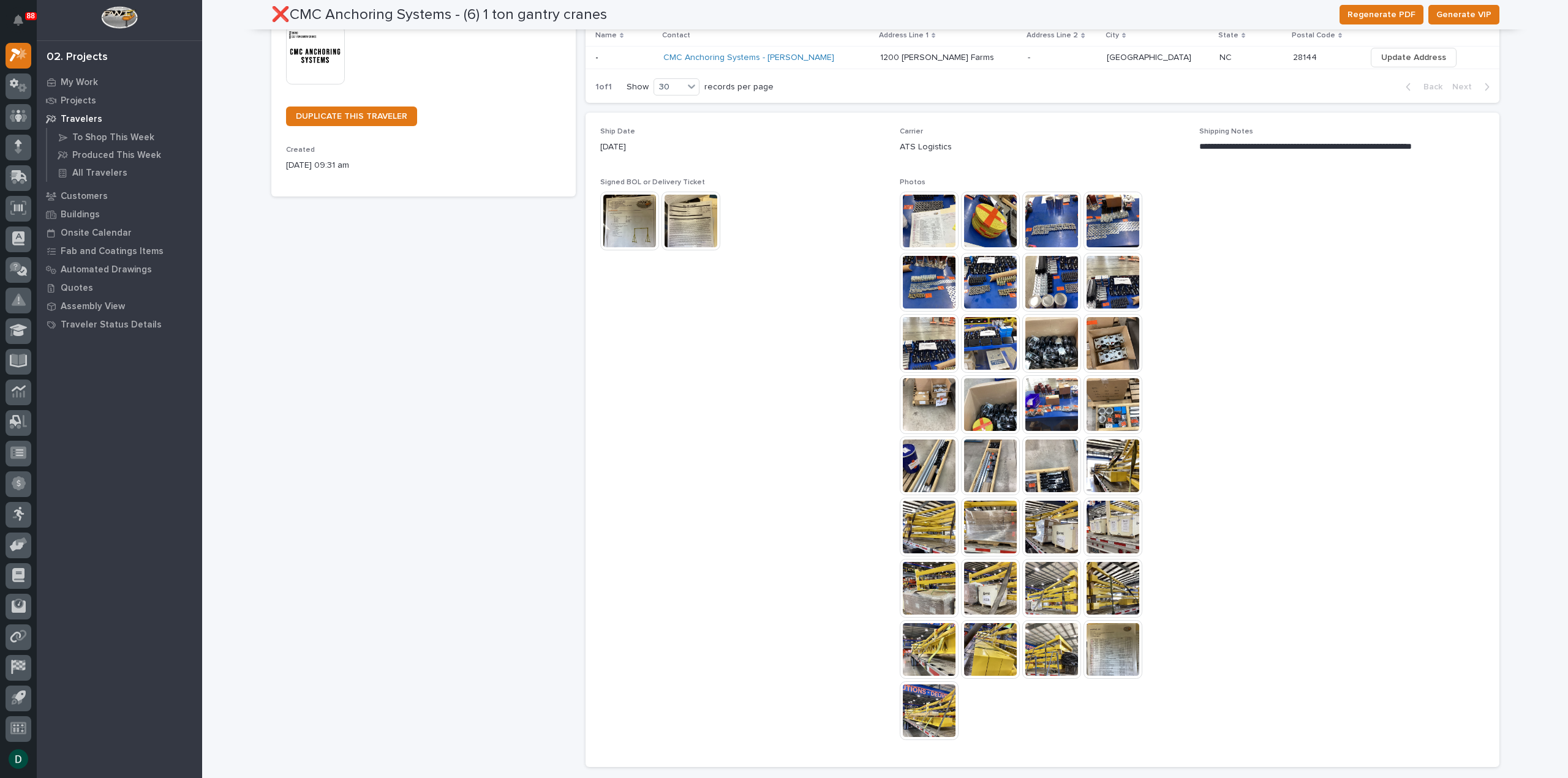
scroll to position [367, 0]
click at [930, 644] on img at bounding box center [929, 648] width 59 height 59
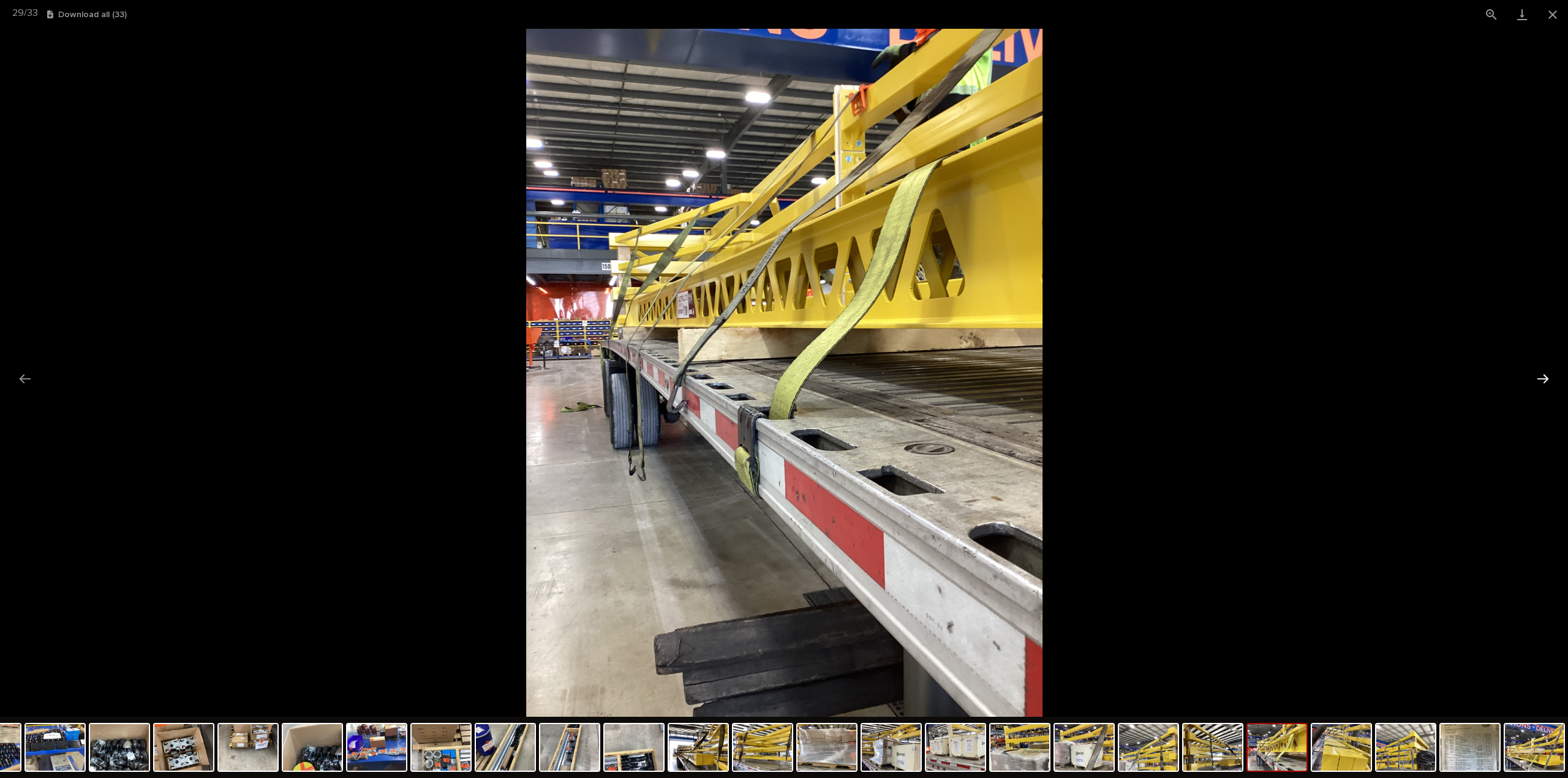
click at [1542, 374] on button "Next slide" at bounding box center [1542, 379] width 26 height 24
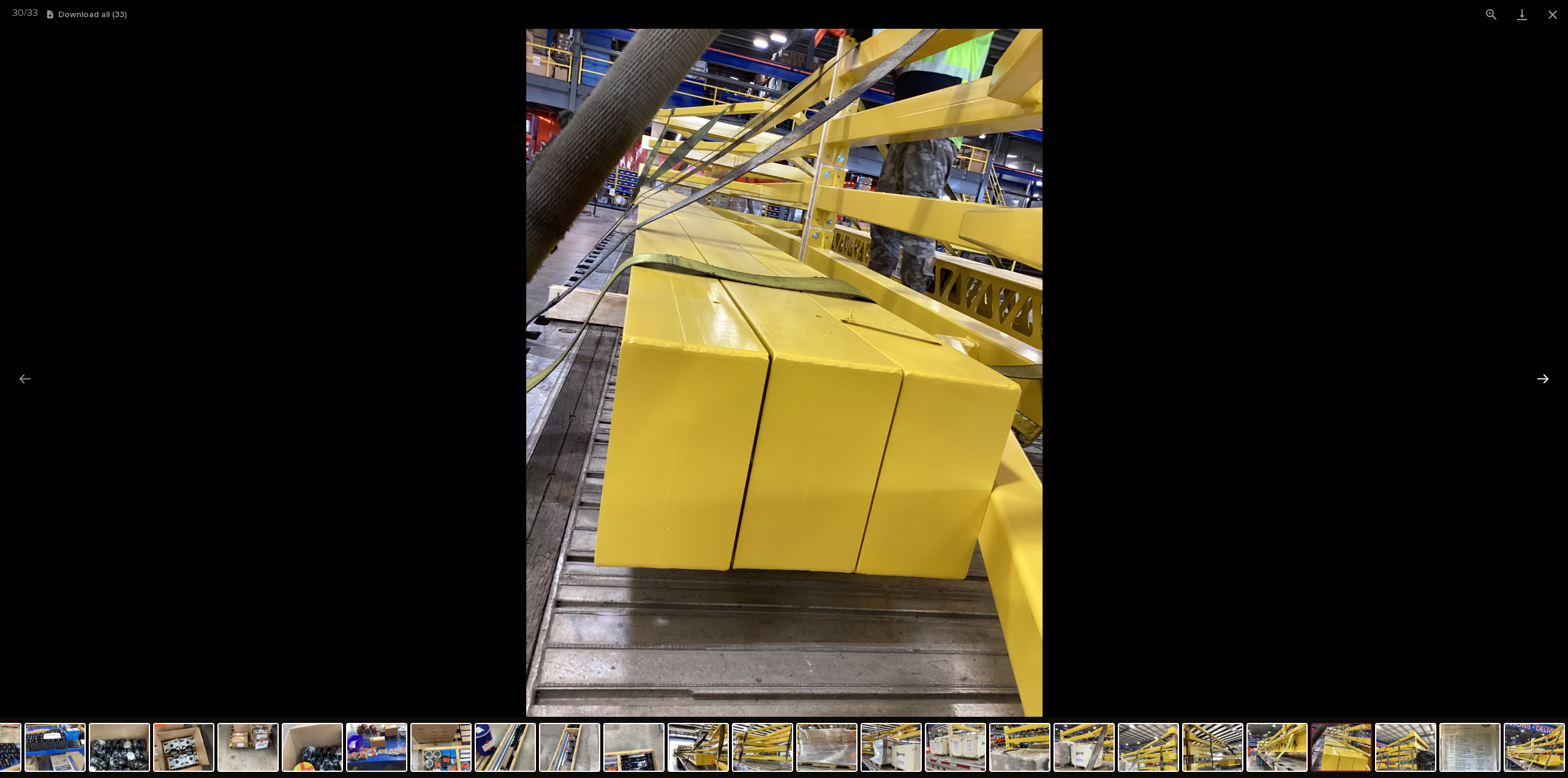
click at [1542, 374] on button "Next slide" at bounding box center [1542, 379] width 26 height 24
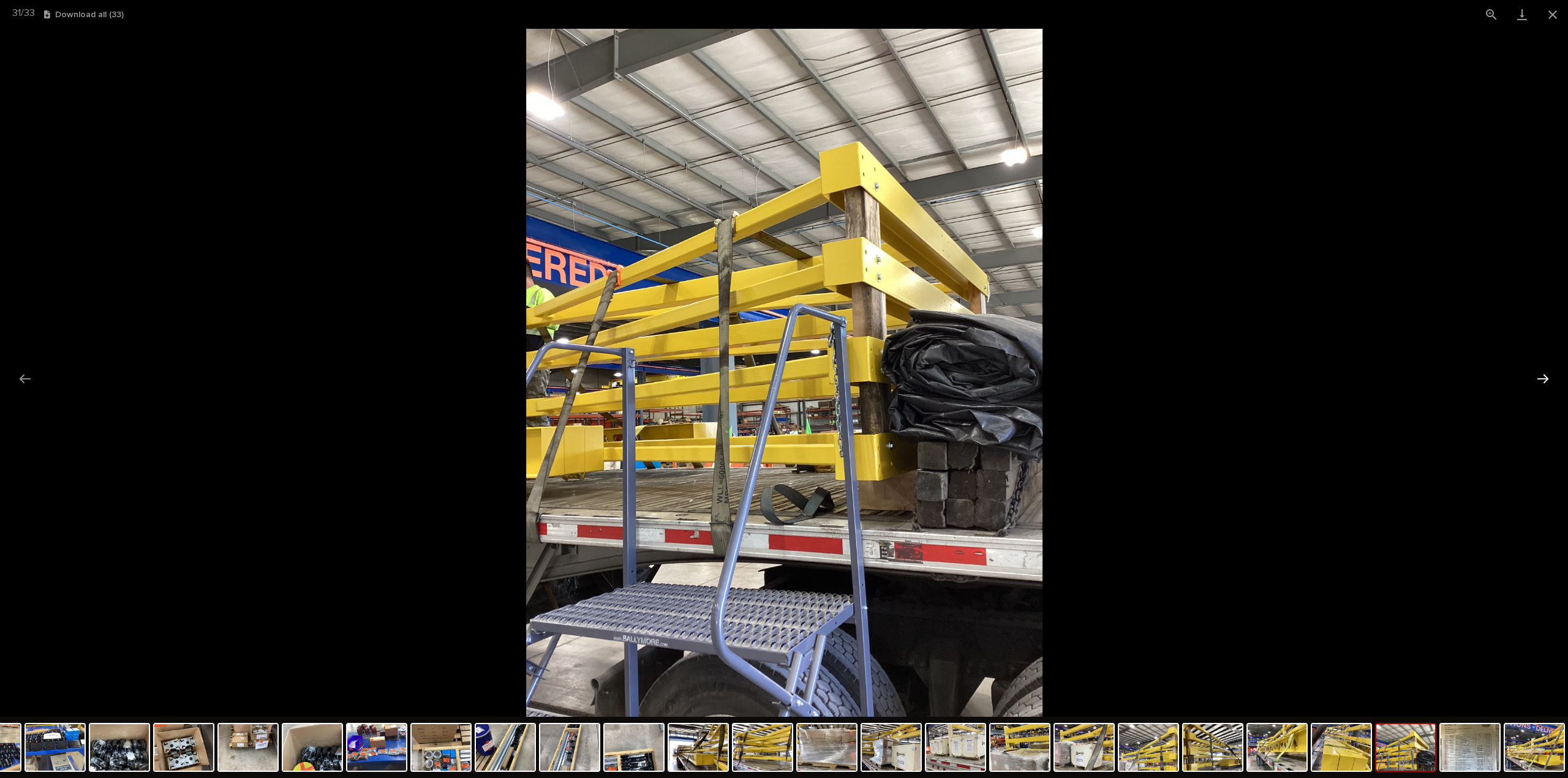
click at [1540, 373] on button "Next slide" at bounding box center [1542, 379] width 26 height 24
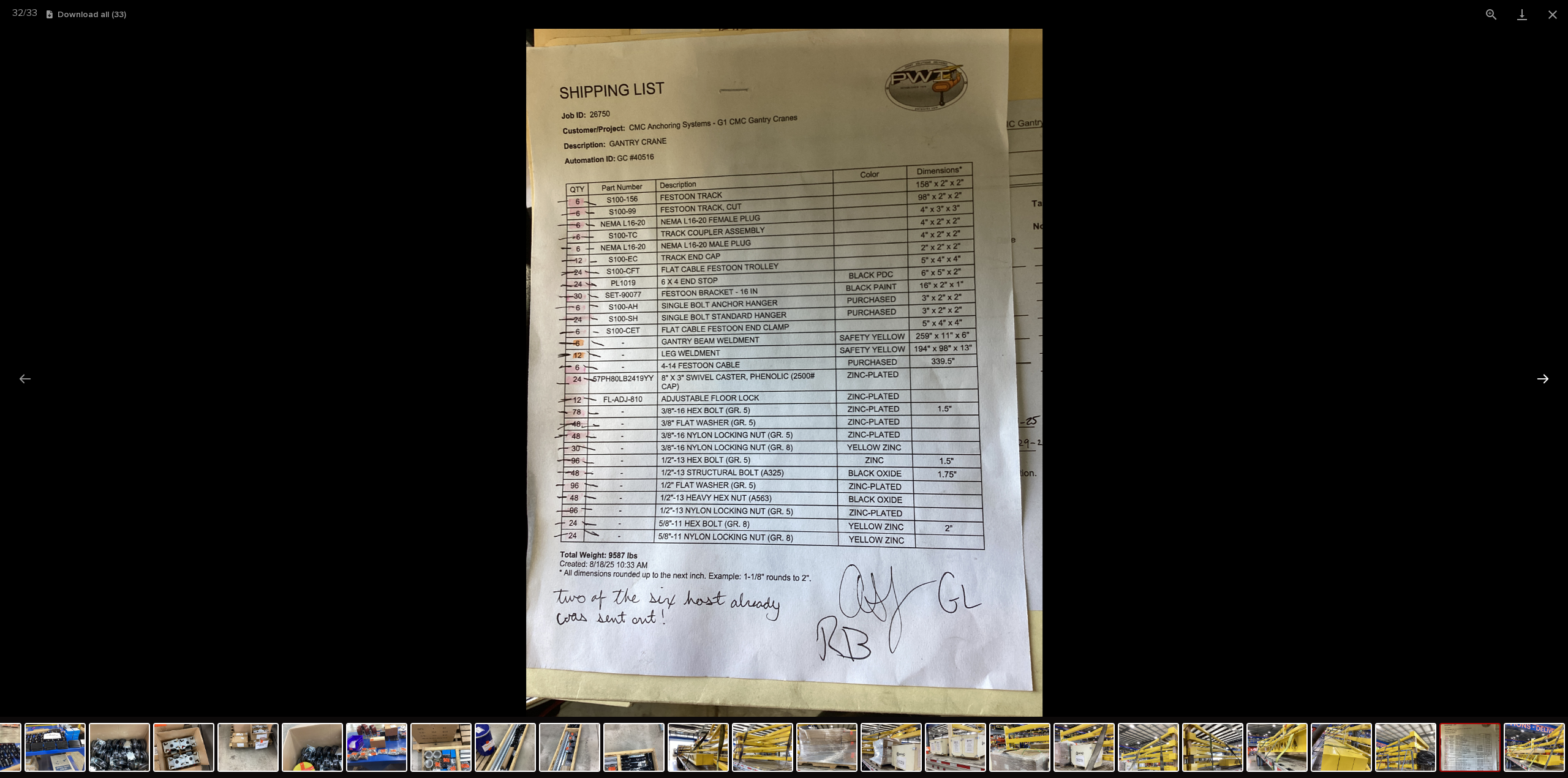
click at [1539, 379] on button "Next slide" at bounding box center [1542, 379] width 26 height 24
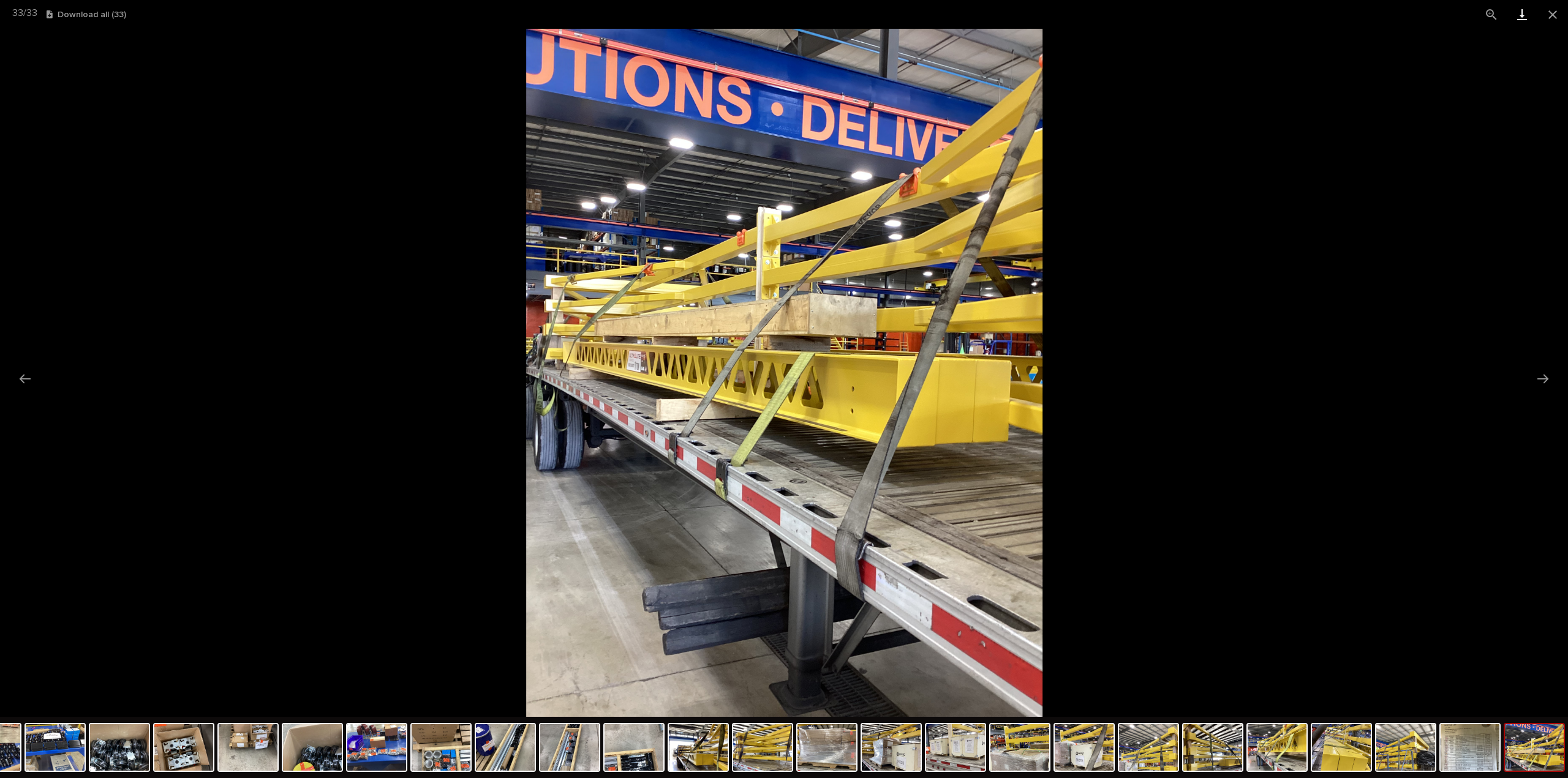
click at [1520, 13] on link "Download" at bounding box center [1522, 14] width 31 height 29
click at [1558, 15] on button "Close gallery" at bounding box center [1553, 14] width 31 height 29
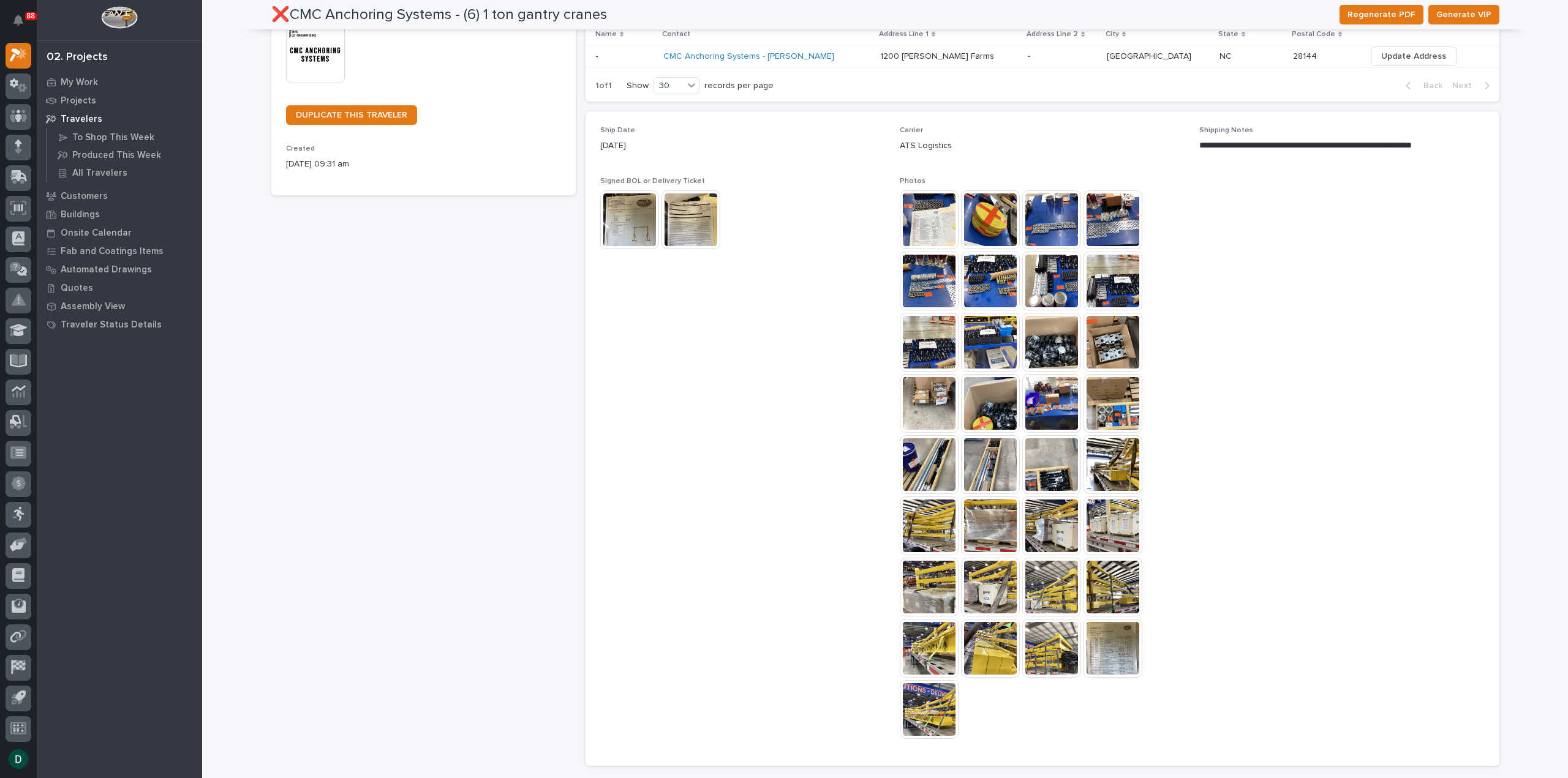
click at [1047, 349] on img at bounding box center [1051, 342] width 59 height 59
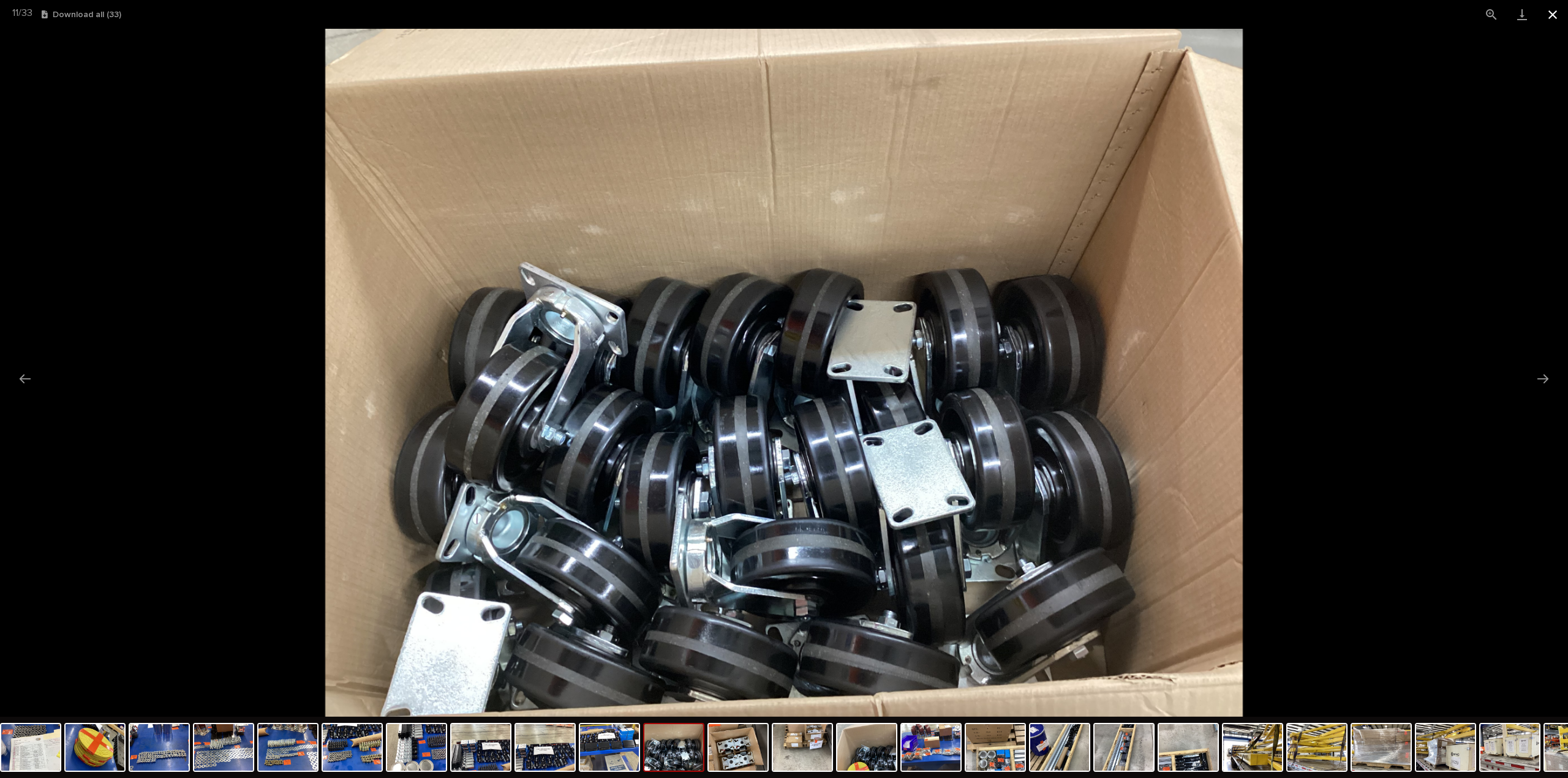
click at [1559, 16] on button "Close gallery" at bounding box center [1553, 14] width 31 height 29
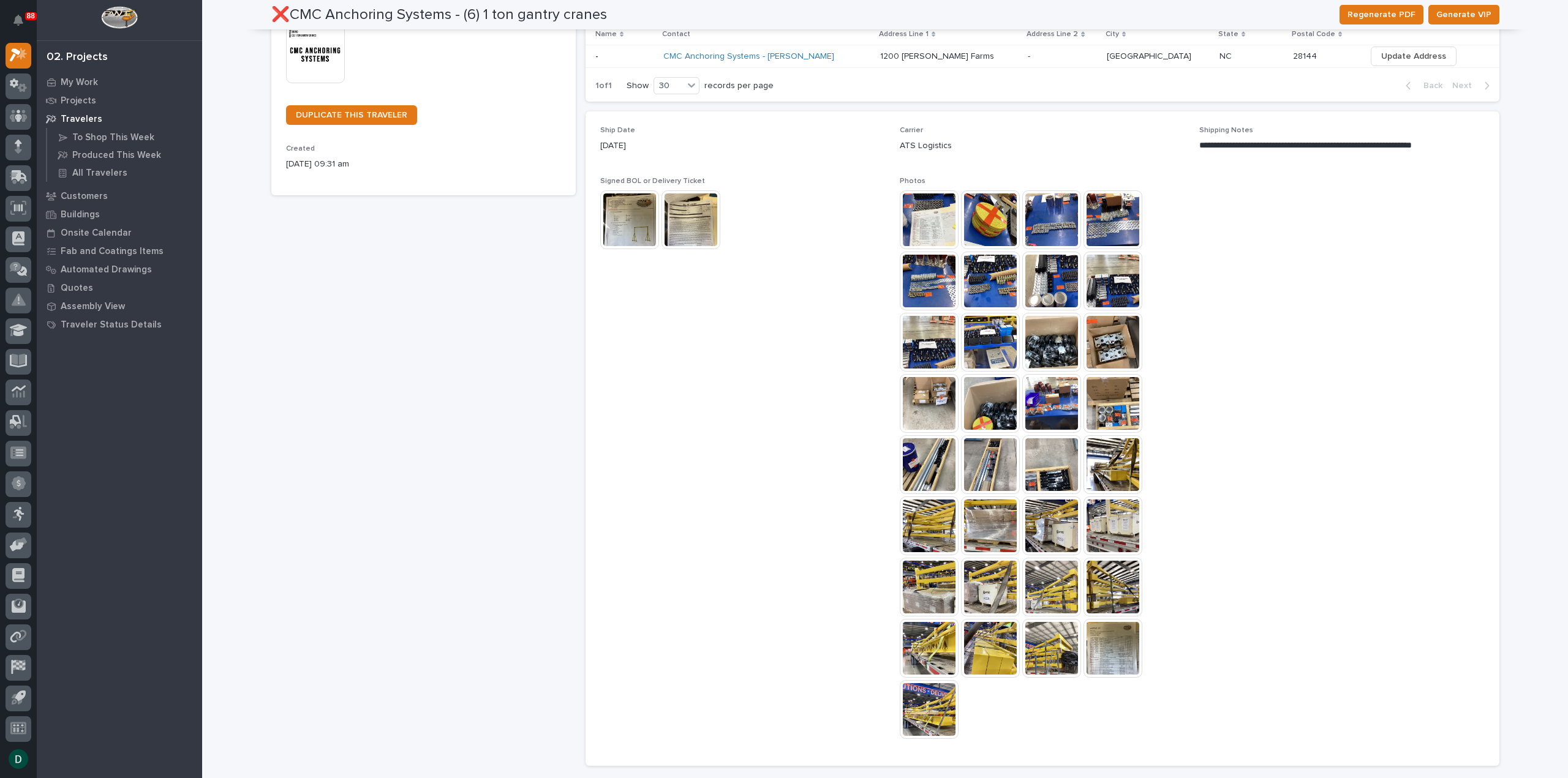
click at [1041, 402] on img at bounding box center [1051, 403] width 59 height 59
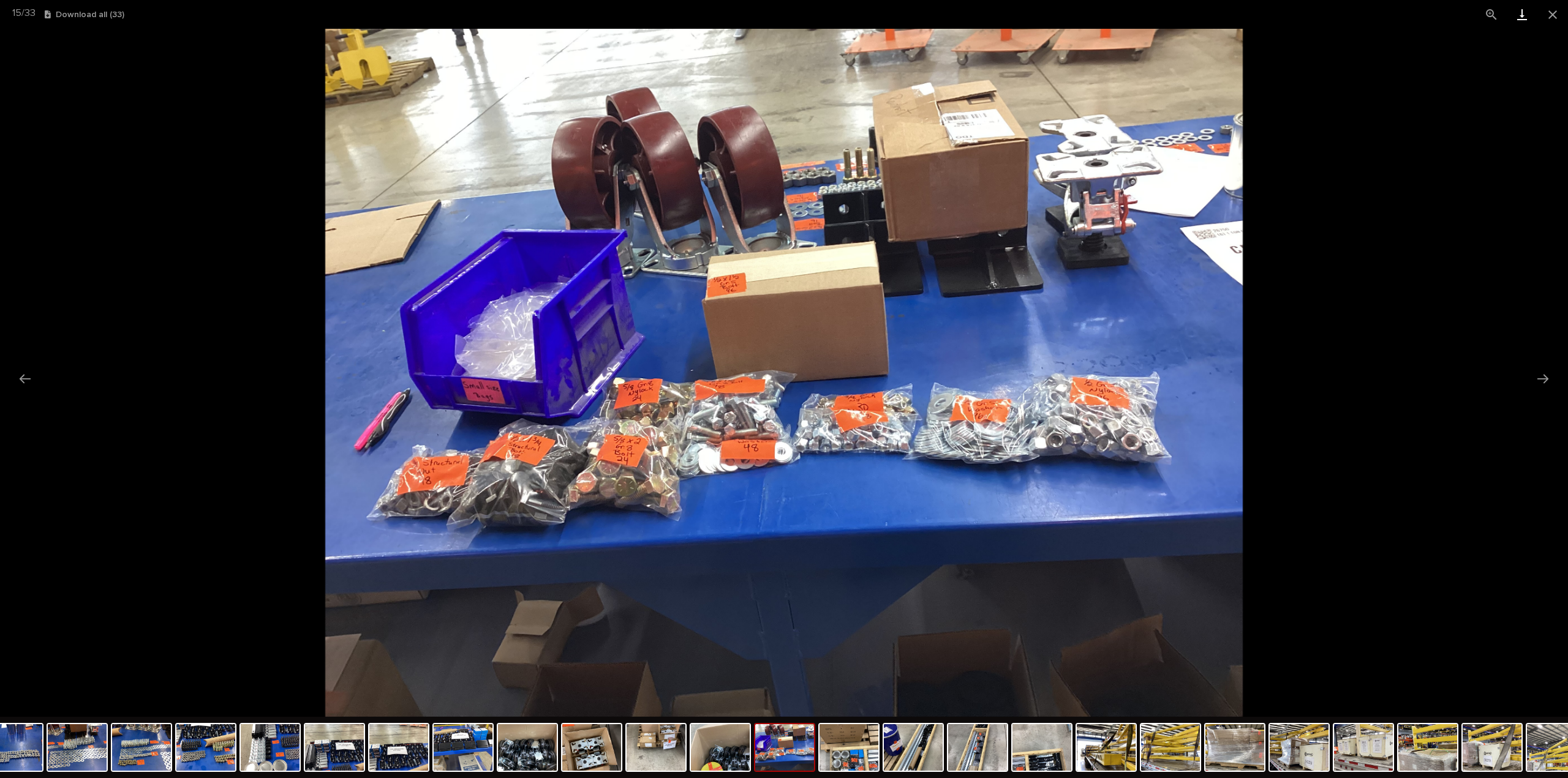
click at [1520, 14] on link "Download" at bounding box center [1522, 14] width 31 height 29
click at [1556, 16] on button "Close gallery" at bounding box center [1553, 14] width 31 height 29
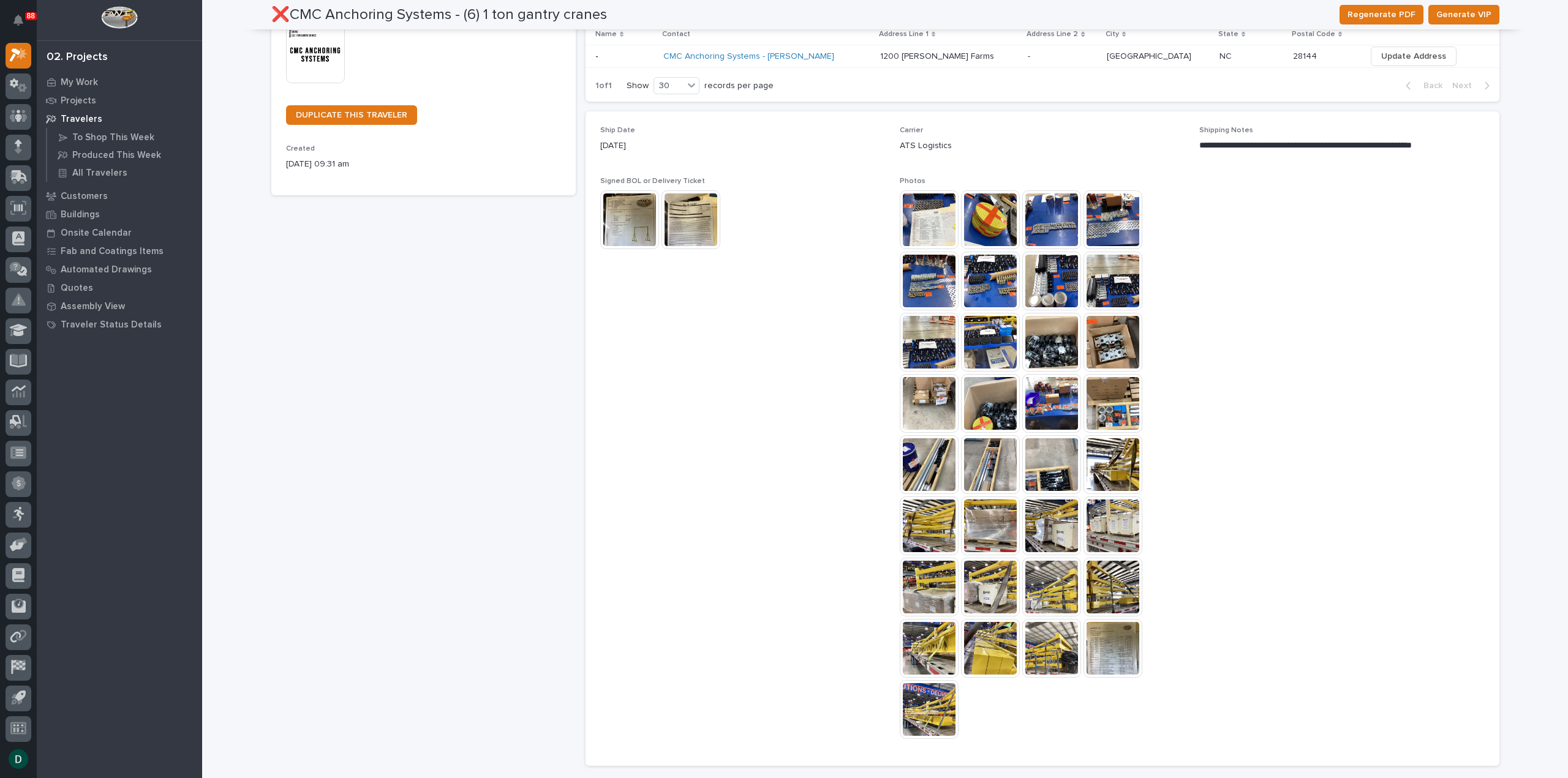
click at [1106, 352] on img at bounding box center [1113, 342] width 59 height 59
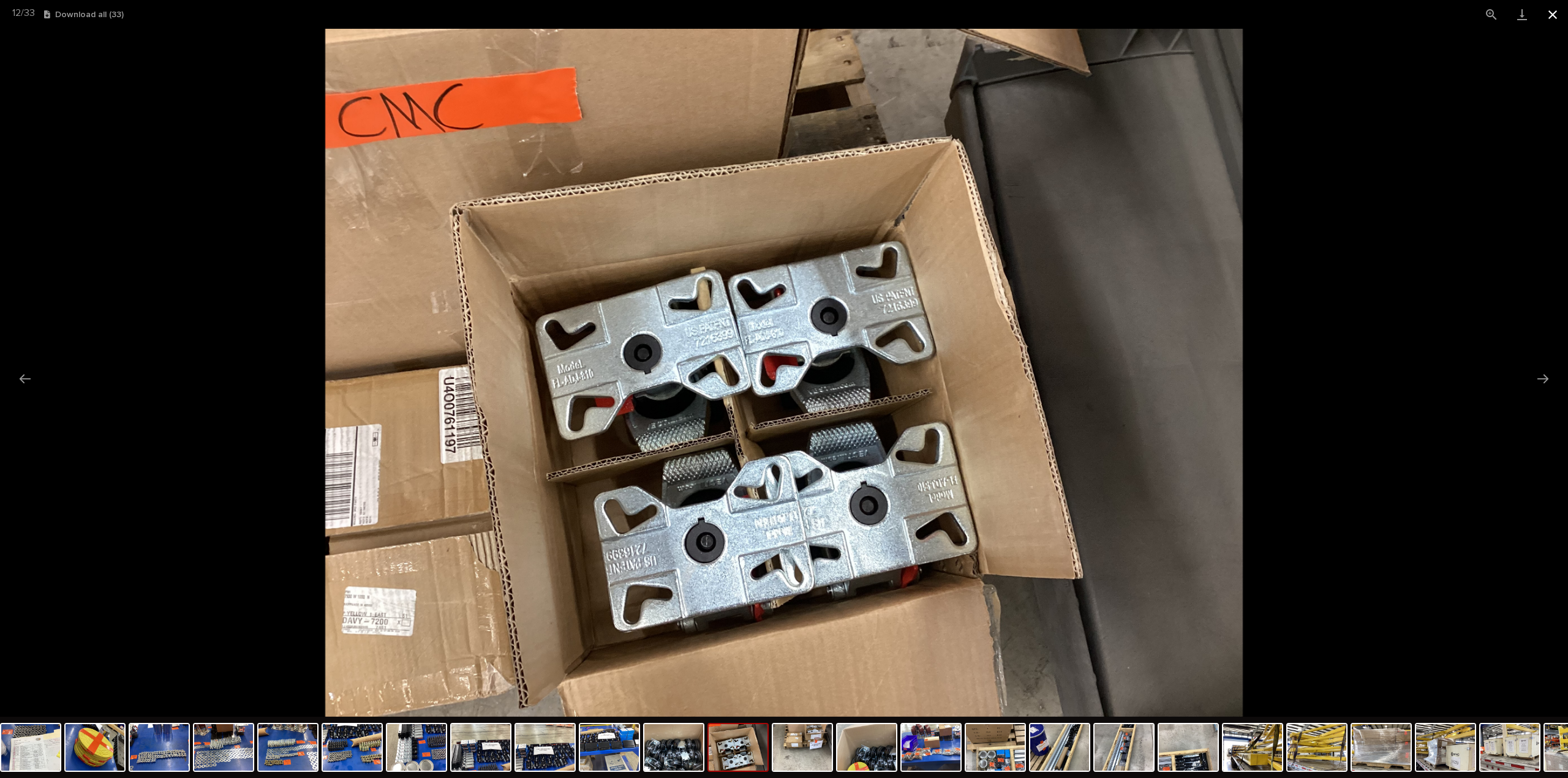
click at [1548, 13] on button "Close gallery" at bounding box center [1553, 14] width 31 height 29
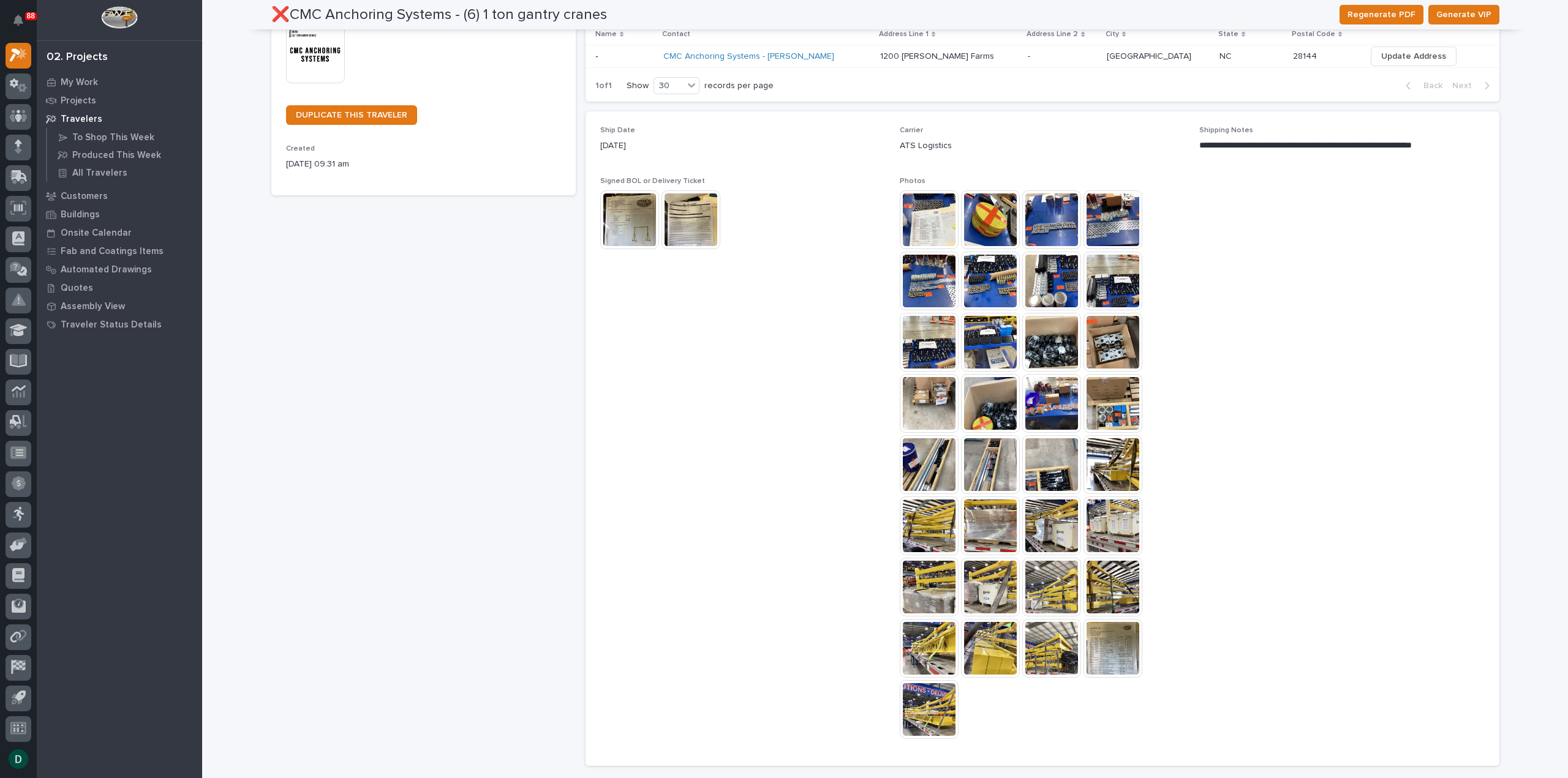
click at [1121, 409] on img at bounding box center [1113, 403] width 59 height 59
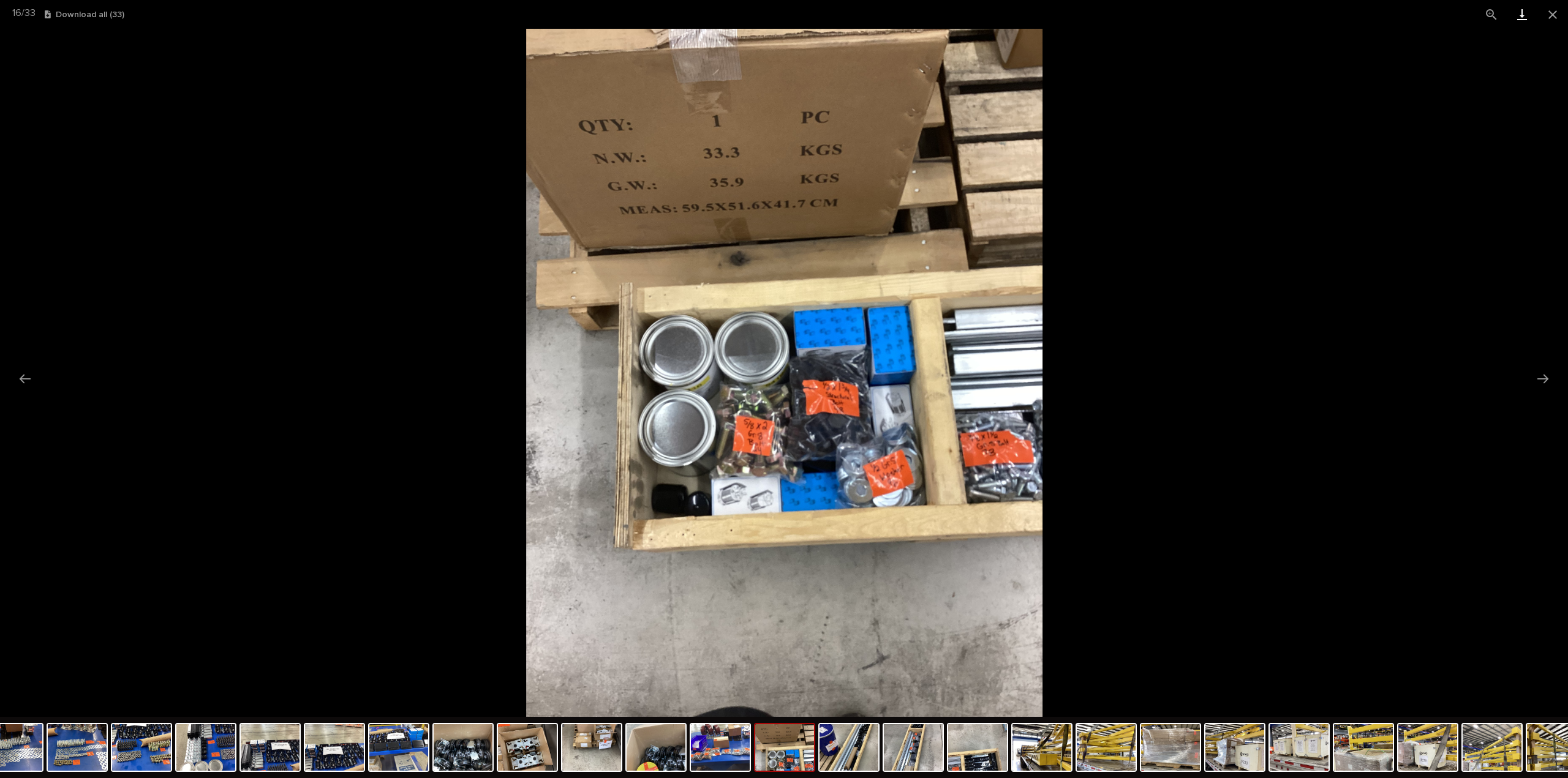
click at [1514, 13] on link "Download" at bounding box center [1522, 14] width 31 height 29
click at [1559, 11] on button "Close gallery" at bounding box center [1553, 14] width 31 height 29
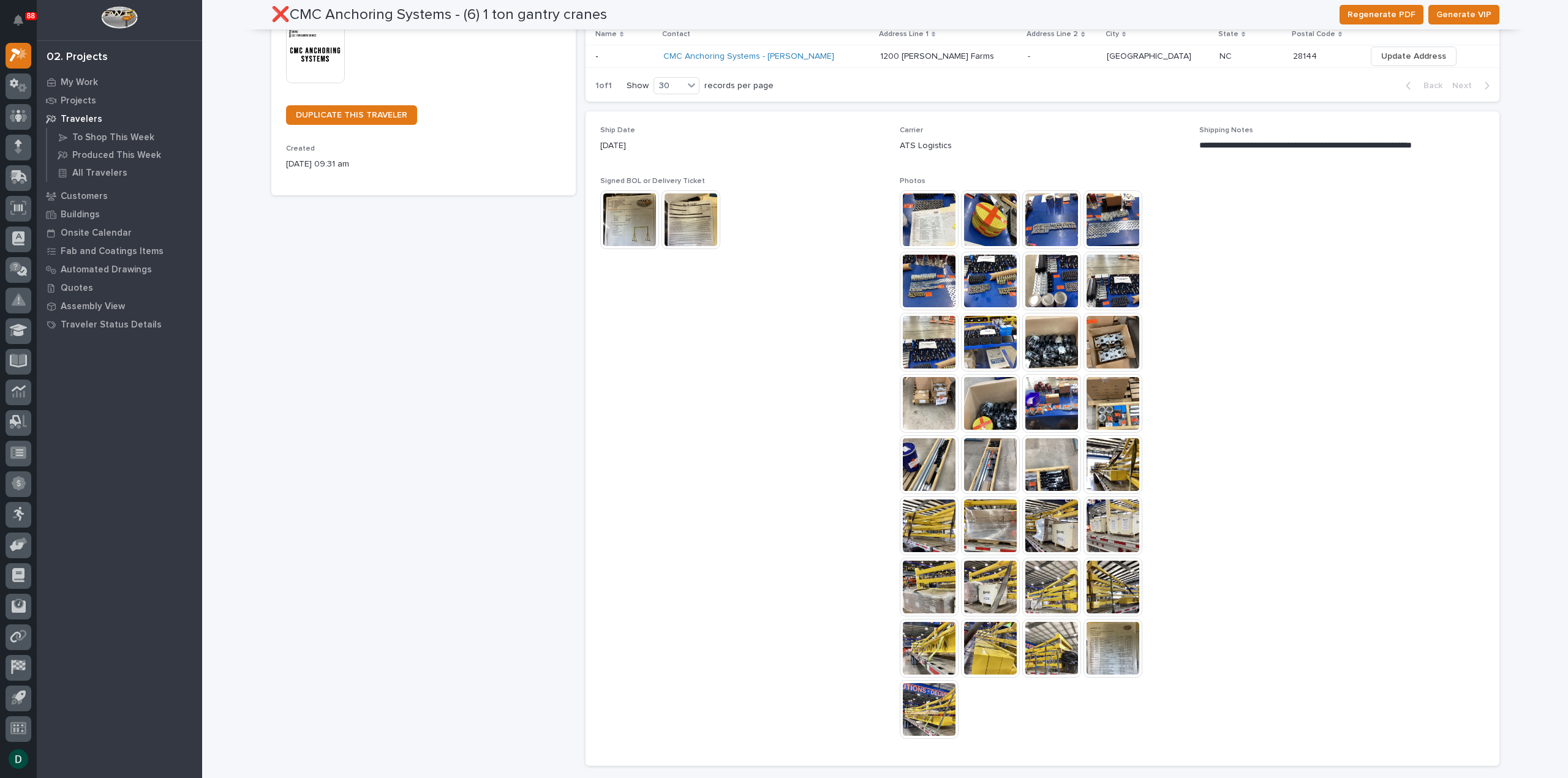
click at [927, 471] on img at bounding box center [929, 464] width 59 height 59
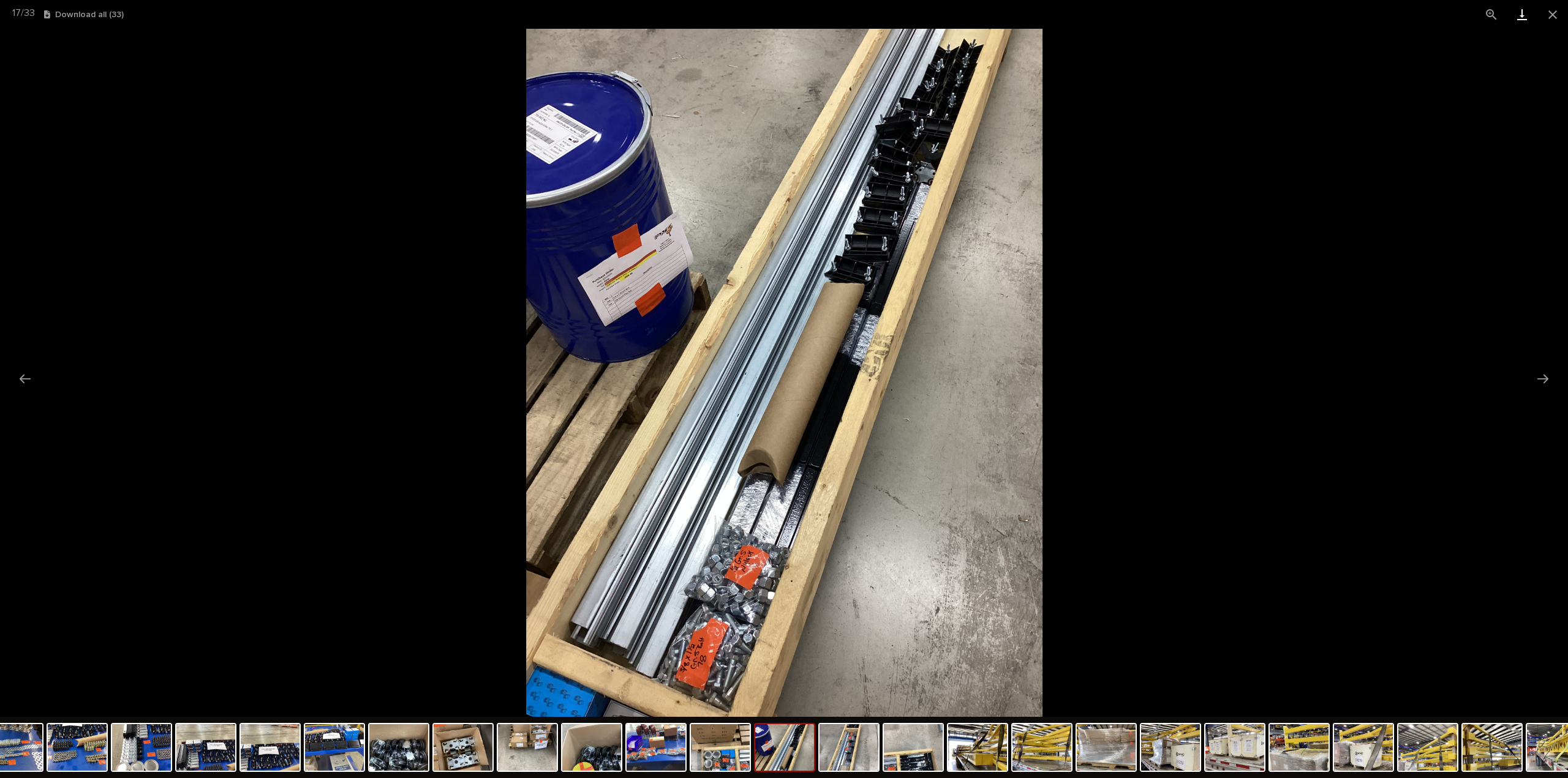
click at [1519, 13] on link "Download" at bounding box center [1522, 14] width 31 height 29
click at [1551, 13] on button "Close gallery" at bounding box center [1553, 14] width 31 height 29
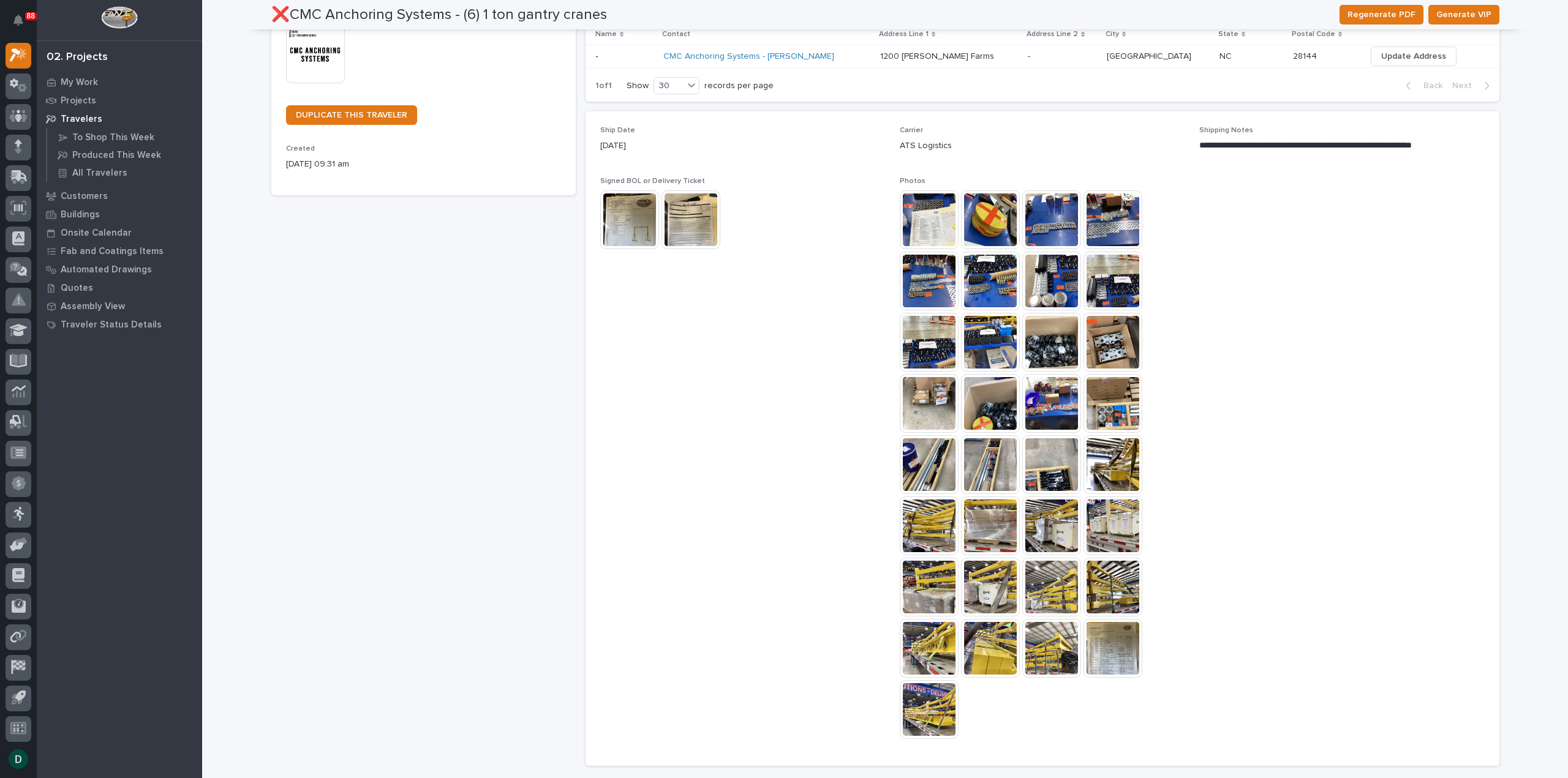
click at [991, 467] on img at bounding box center [990, 464] width 59 height 59
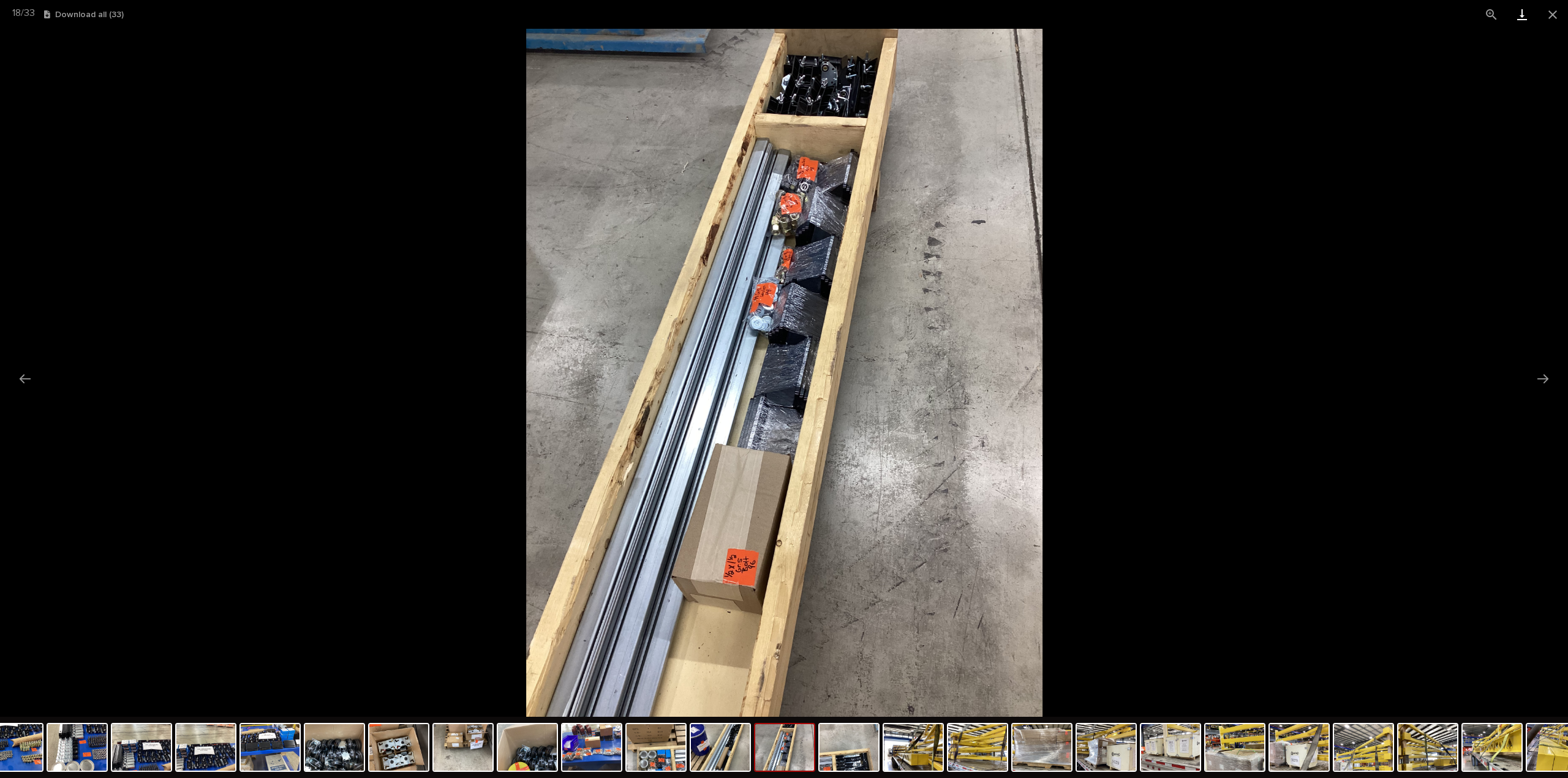
click at [1521, 12] on link "Download" at bounding box center [1522, 14] width 31 height 29
drag, startPoint x: 1548, startPoint y: 13, endPoint x: 1544, endPoint y: 20, distance: 8.1
click at [1548, 13] on button "Close gallery" at bounding box center [1553, 14] width 31 height 29
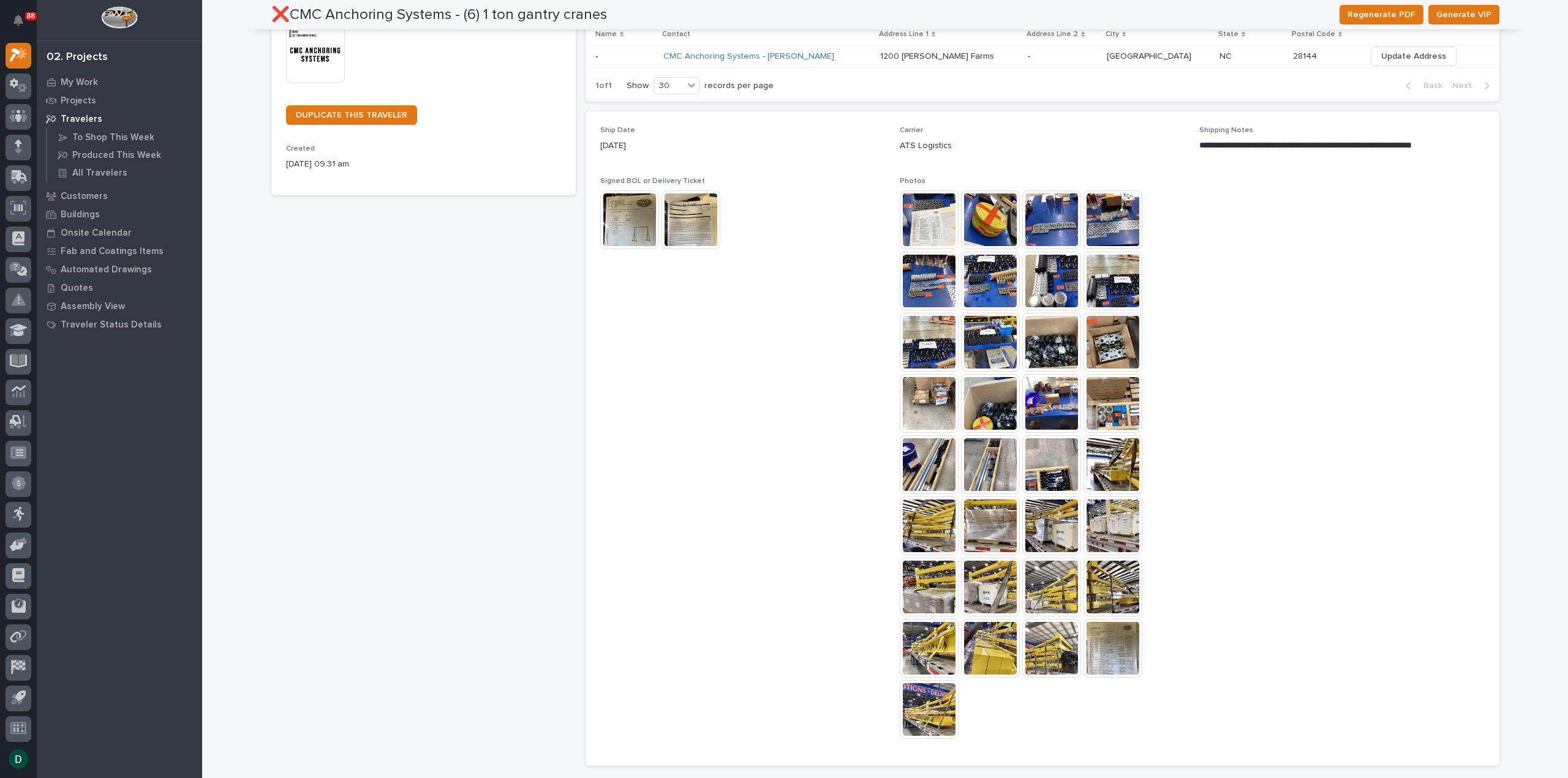
click at [1055, 473] on img at bounding box center [1051, 464] width 59 height 59
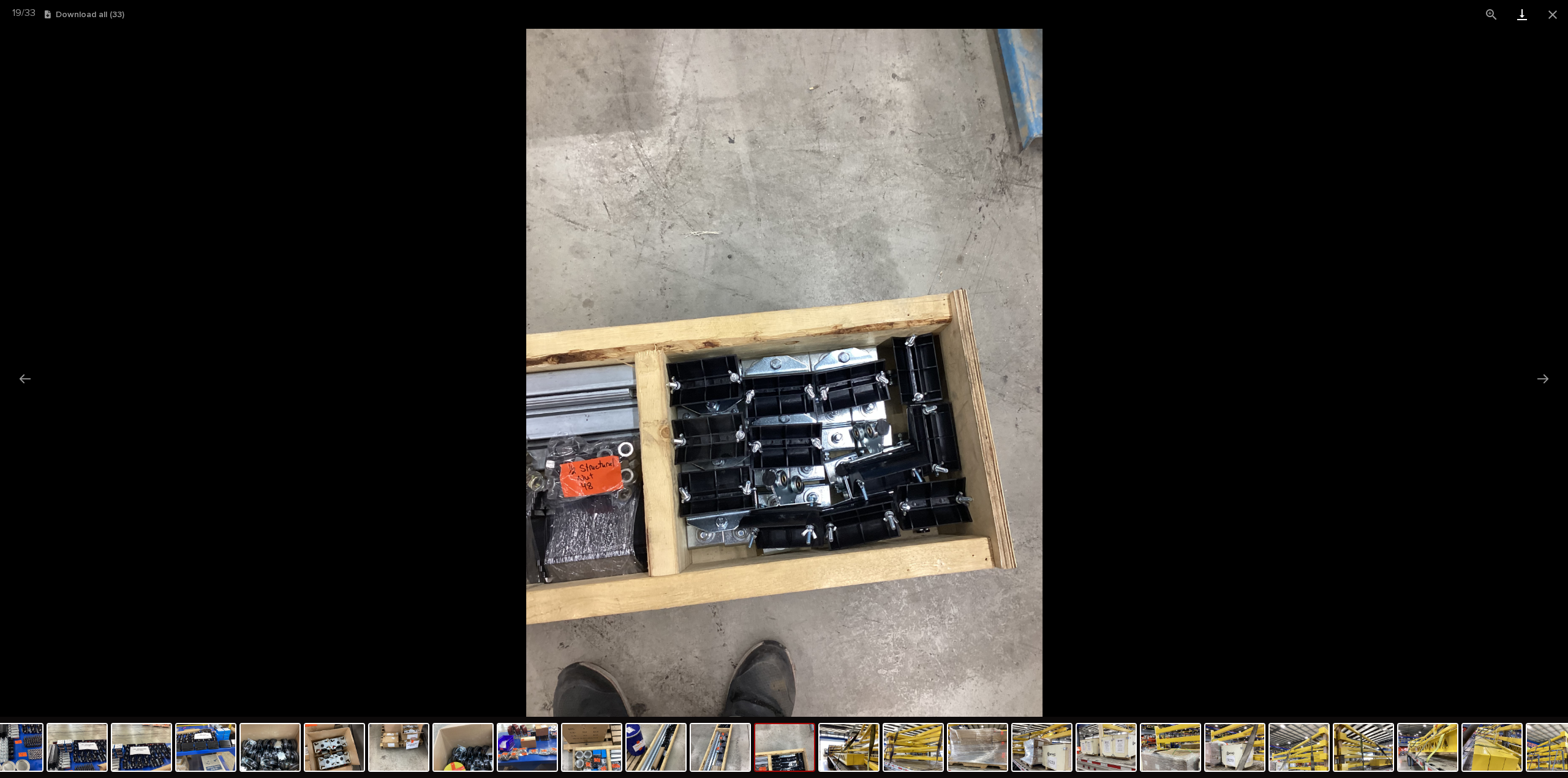
click at [1521, 15] on link "Download" at bounding box center [1522, 14] width 31 height 29
click at [1557, 10] on button "Close gallery" at bounding box center [1553, 14] width 31 height 29
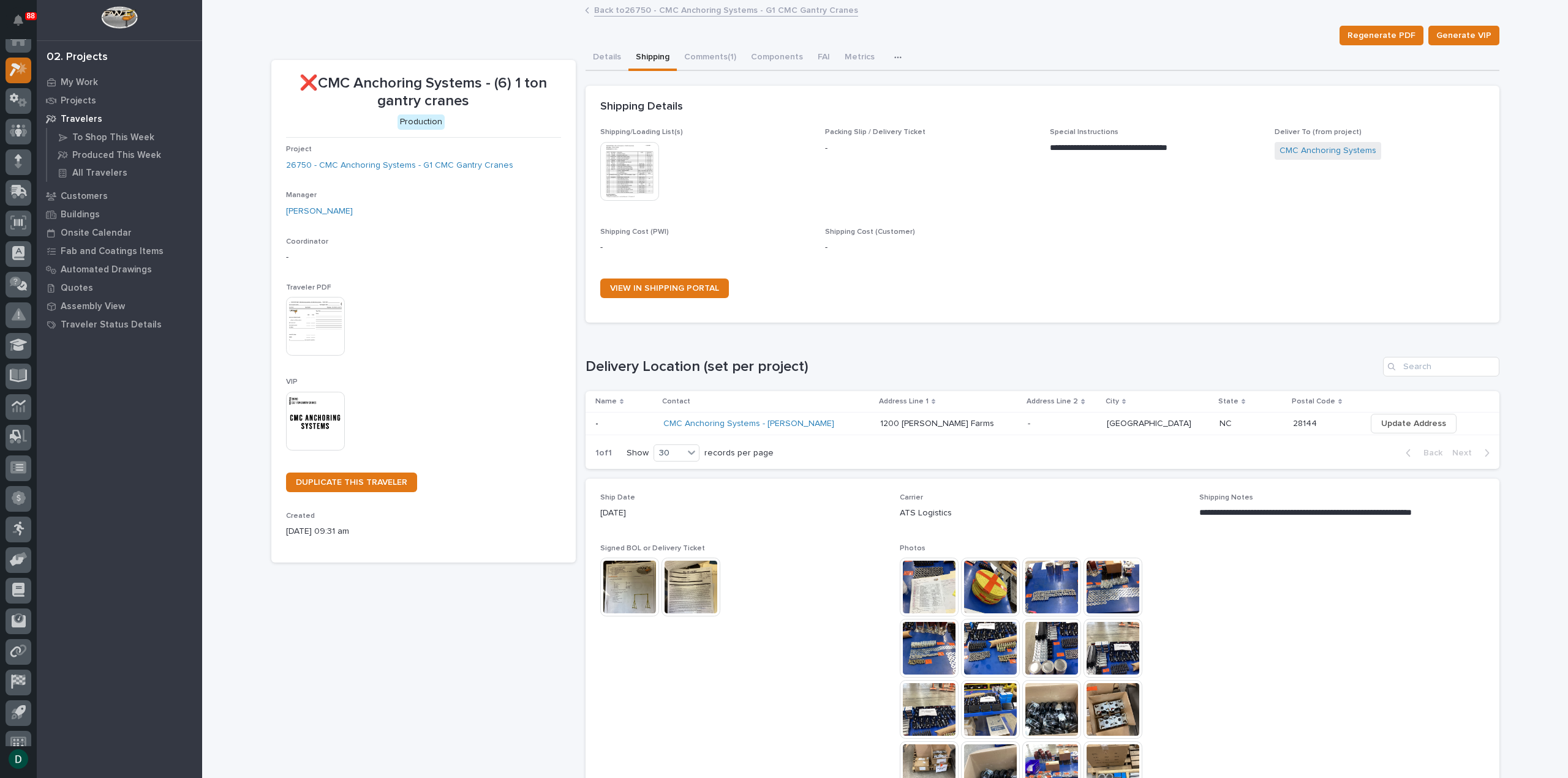
scroll to position [0, 0]
click at [19, 78] on icon at bounding box center [15, 82] width 11 height 13
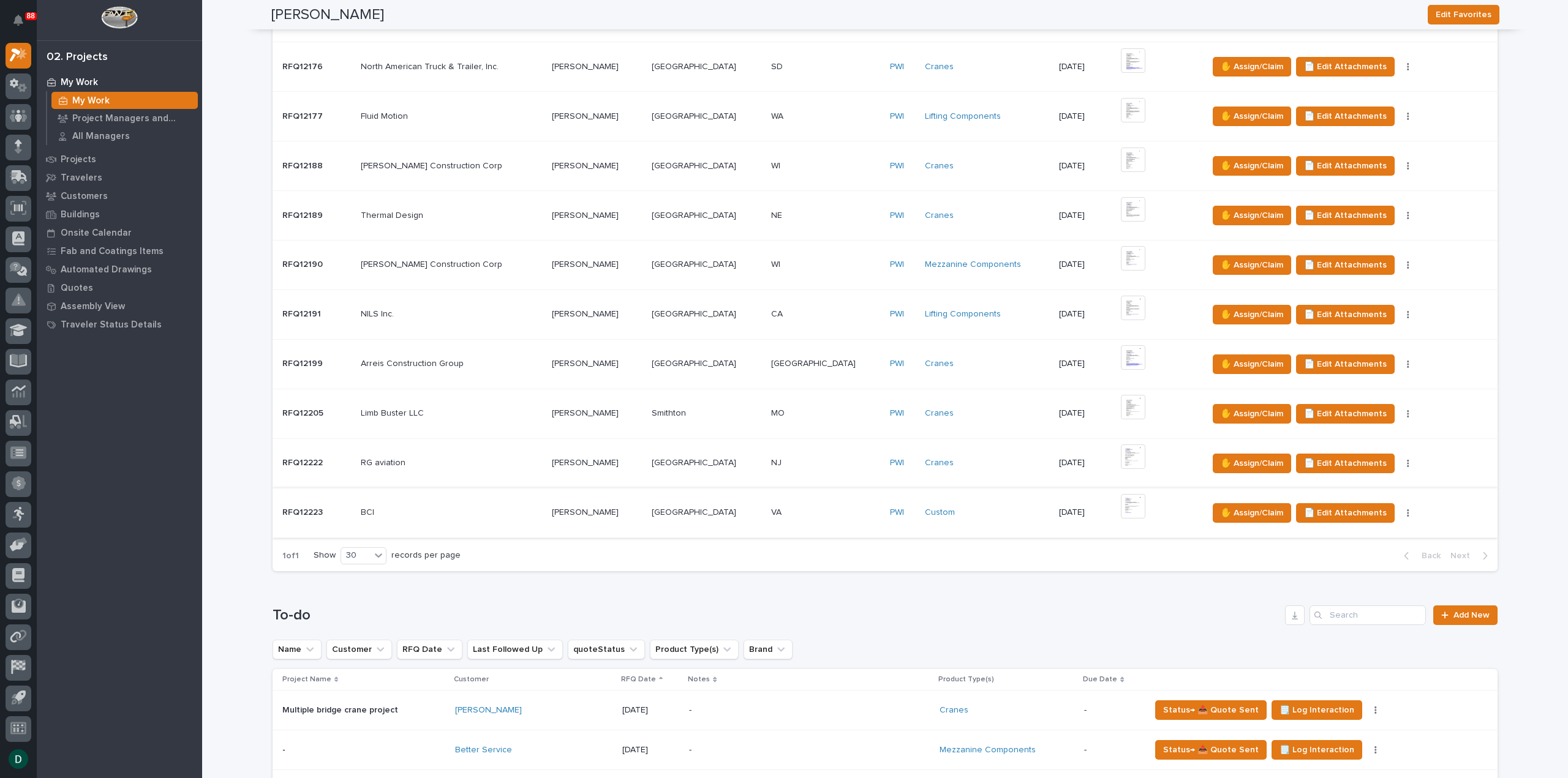
scroll to position [489, 0]
